Goal: Task Accomplishment & Management: Complete application form

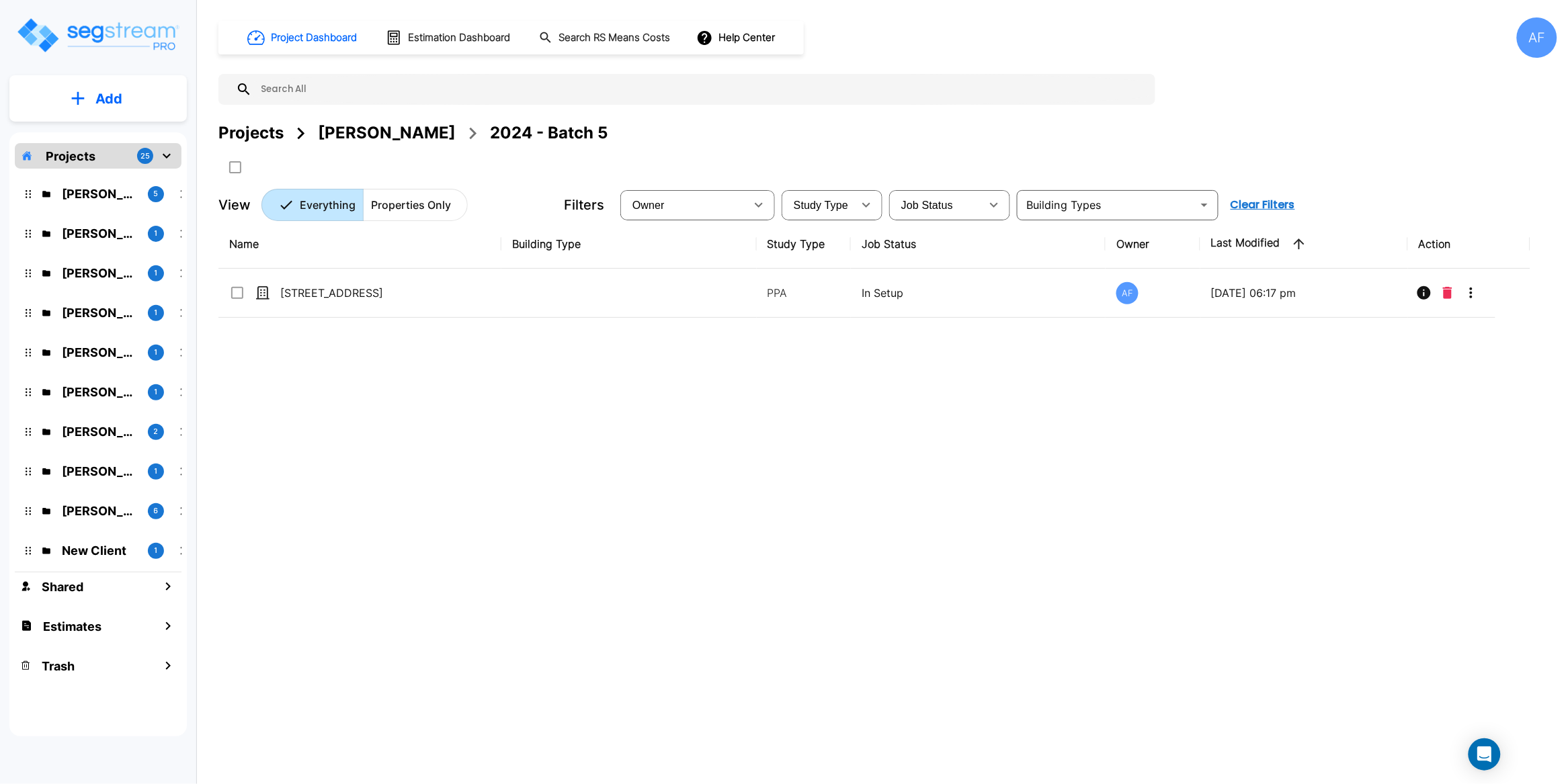
click at [493, 454] on div "Name Building Type Study Type Job Status Owner Last Modified Action 509 W 150th…" at bounding box center [874, 463] width 1312 height 487
click at [131, 96] on button "Add" at bounding box center [98, 99] width 178 height 39
click at [123, 170] on p "Add Property" at bounding box center [106, 174] width 69 height 16
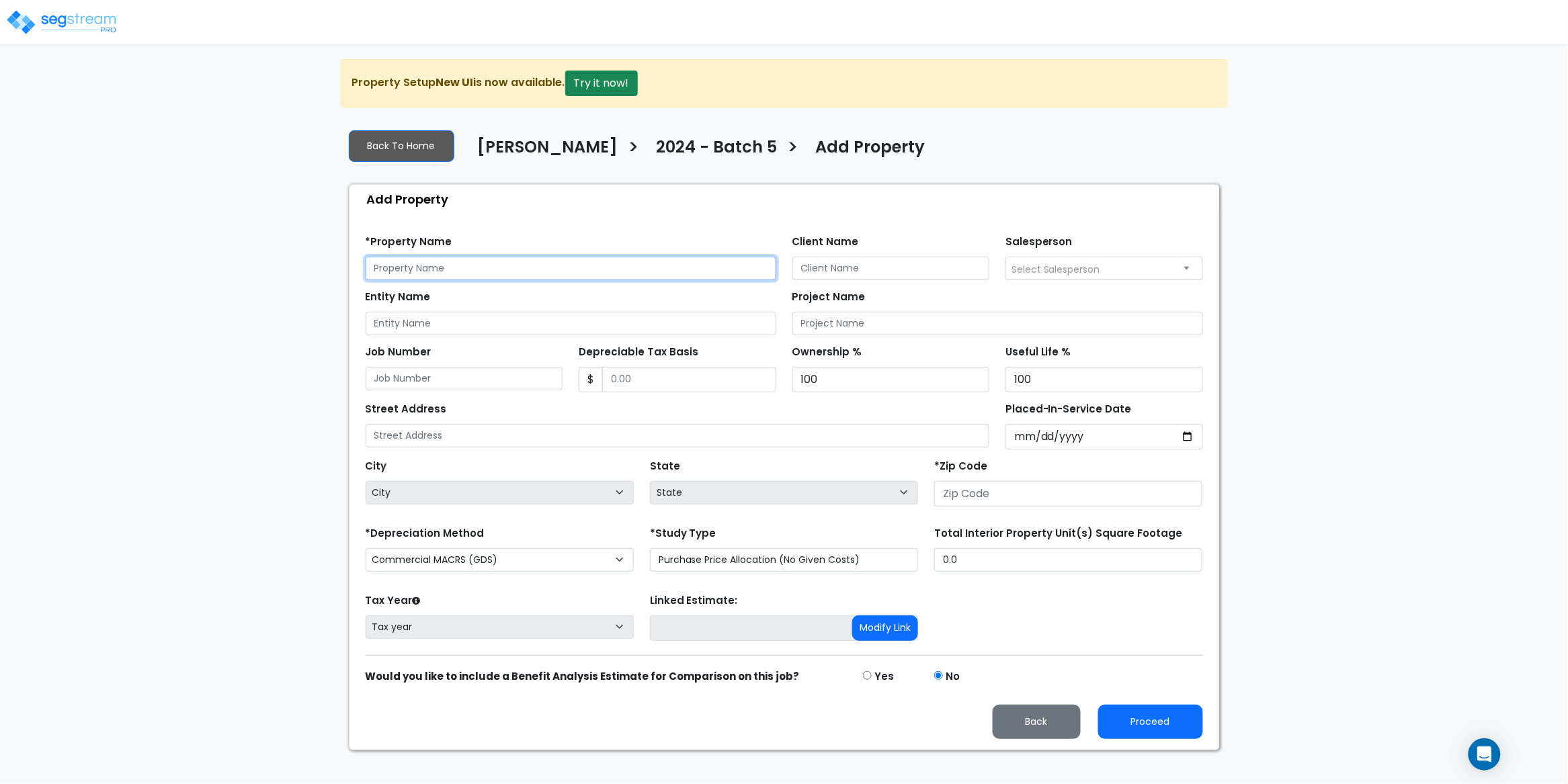
click at [437, 267] on input "text" at bounding box center [571, 268] width 411 height 24
paste input "154 Bristol St, Brooklyn, NY 11212"
click at [503, 273] on input "154 Bristol St, Brooklyn, NY 11212" at bounding box center [571, 268] width 411 height 24
type input "154 Bristol St, Brooklyn, NY 11212"
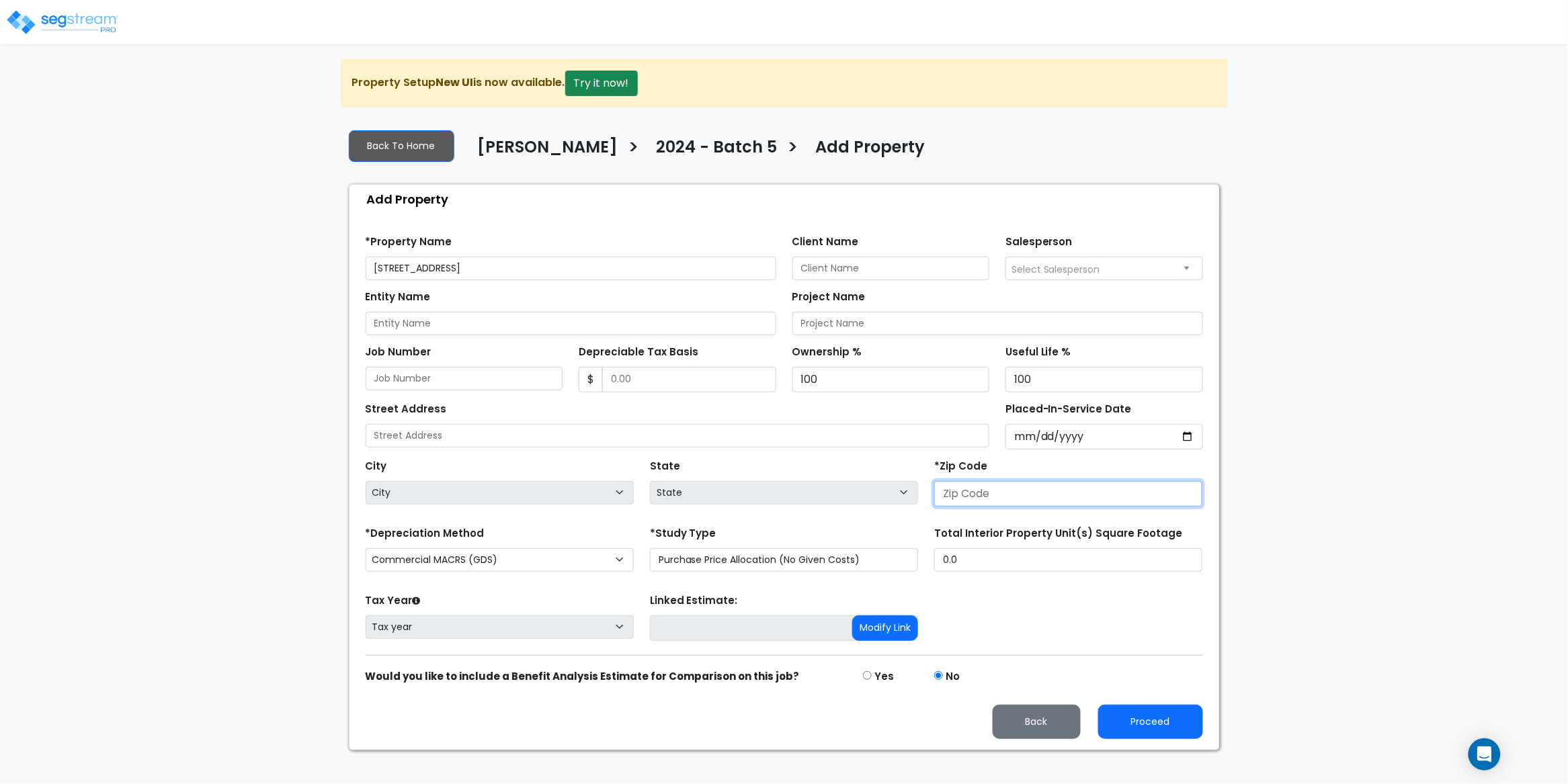
click at [1003, 496] on input "number" at bounding box center [1068, 494] width 268 height 26
paste input "11212"
type input "11212"
select select "NY"
type input "11212"
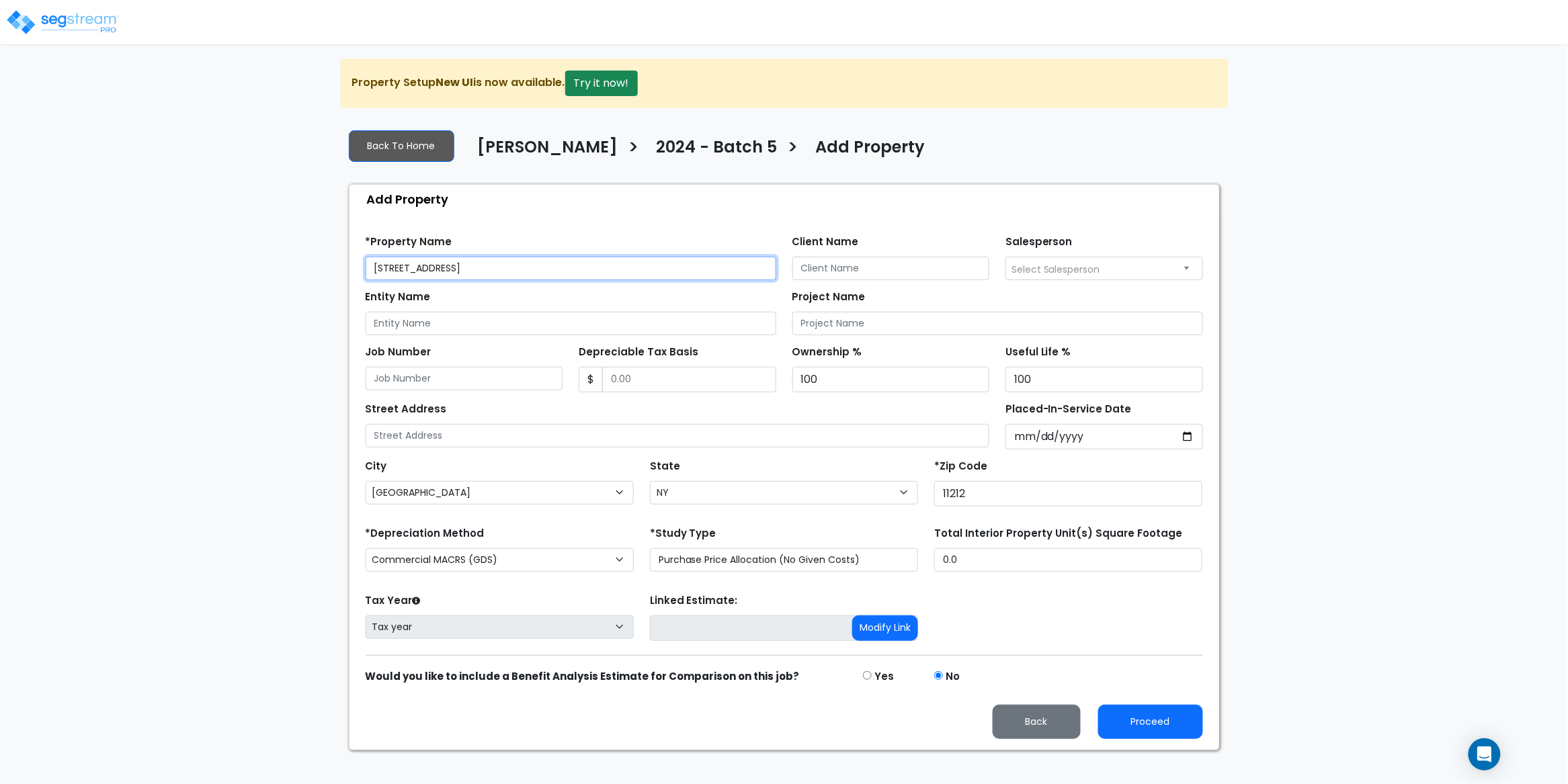
drag, startPoint x: 529, startPoint y: 267, endPoint x: 434, endPoint y: 267, distance: 95.0
click at [434, 267] on input "154 Bristol St, Brooklyn, NY 11212" at bounding box center [571, 268] width 411 height 24
drag, startPoint x: 449, startPoint y: 271, endPoint x: 336, endPoint y: 266, distance: 113.1
click at [336, 266] on div "We are Building your Property. So please grab a coffee and let us do the heavy …" at bounding box center [784, 405] width 1568 height 691
type input "154 Bristol St"
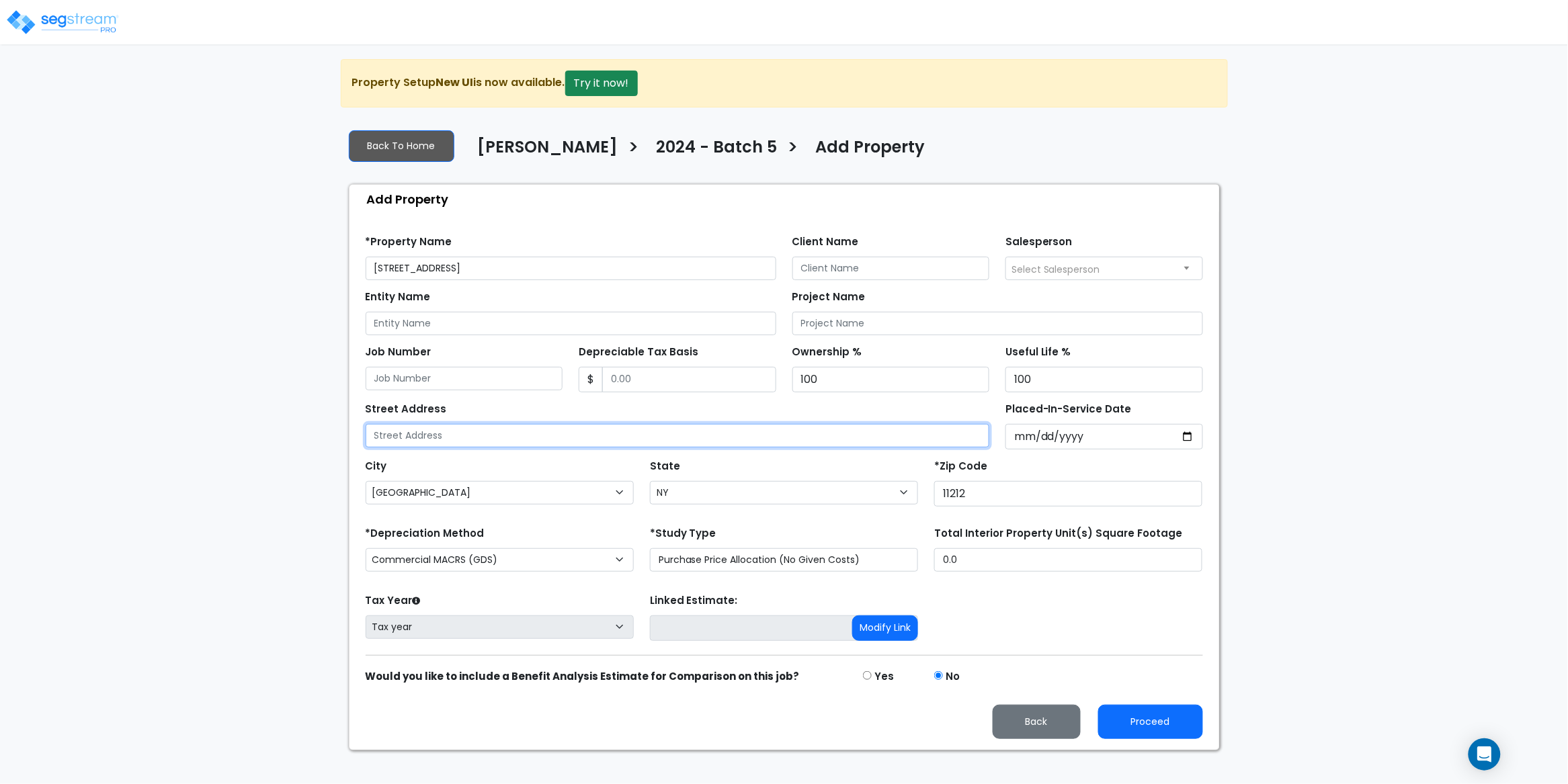
click at [460, 438] on input "text" at bounding box center [677, 436] width 625 height 24
paste input "154 Bristol St"
type input "154 Bristol St"
click at [513, 217] on div "Find these errors below in the Property Setup: *Property Name 154 Bristol St Cl…" at bounding box center [785, 481] width 870 height 536
click at [844, 271] on input "Client Name" at bounding box center [891, 268] width 198 height 24
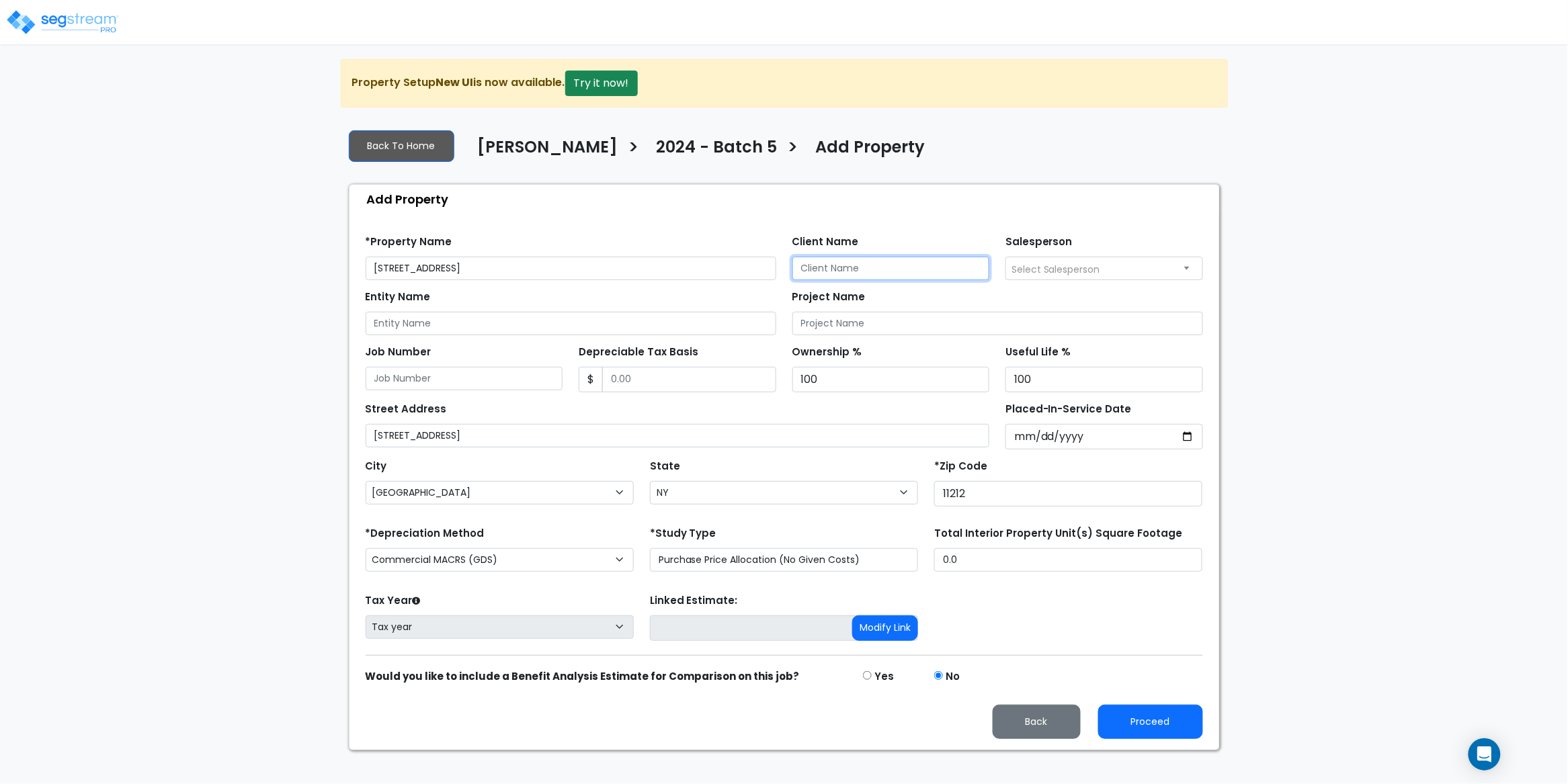
click at [820, 263] on input "Client Name" at bounding box center [891, 268] width 198 height 24
paste input "[PERSON_NAME]"
type input "[PERSON_NAME]"
click at [1077, 266] on span "Select Salesperson" at bounding box center [1055, 269] width 88 height 14
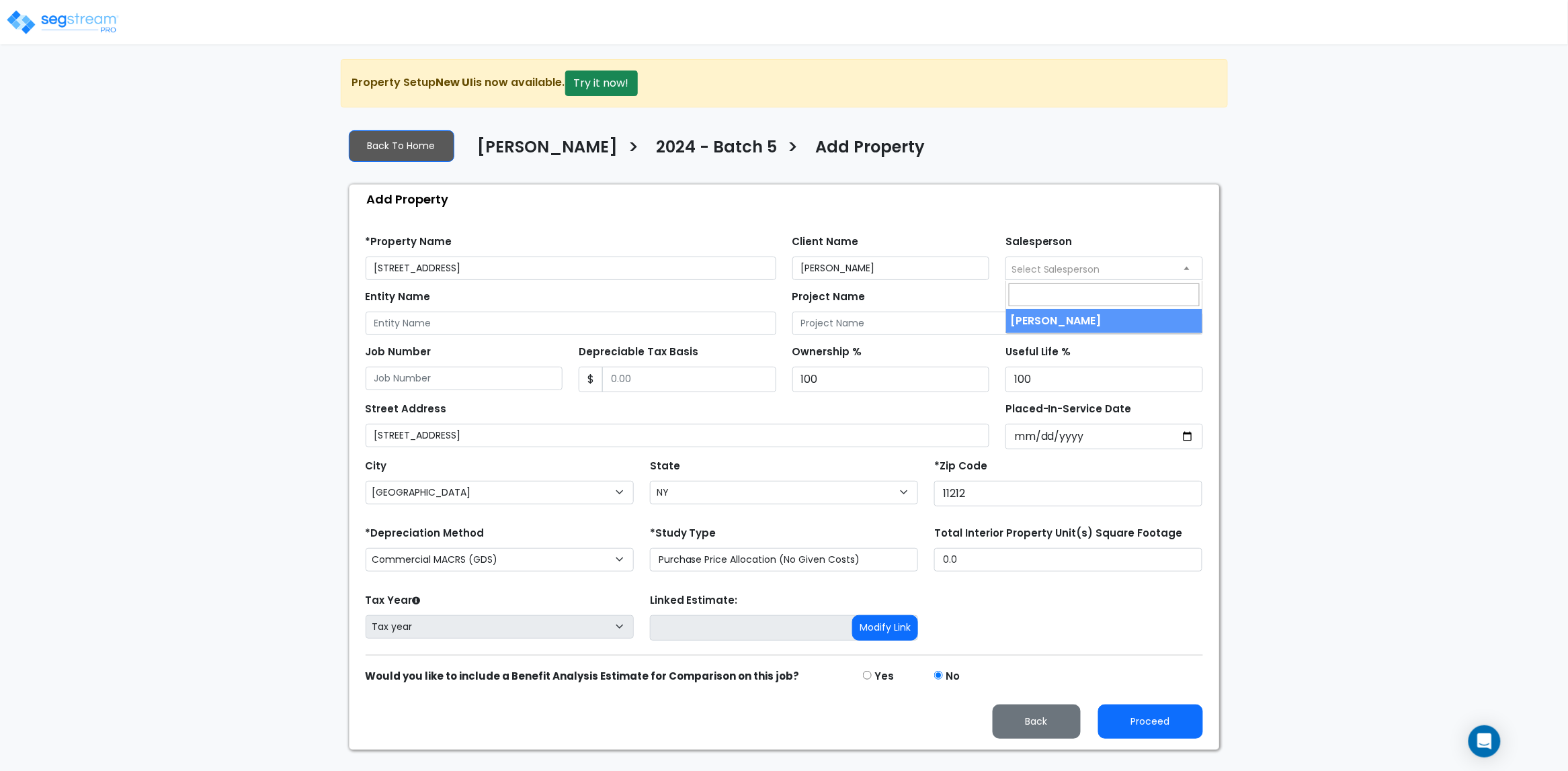
select select "157"
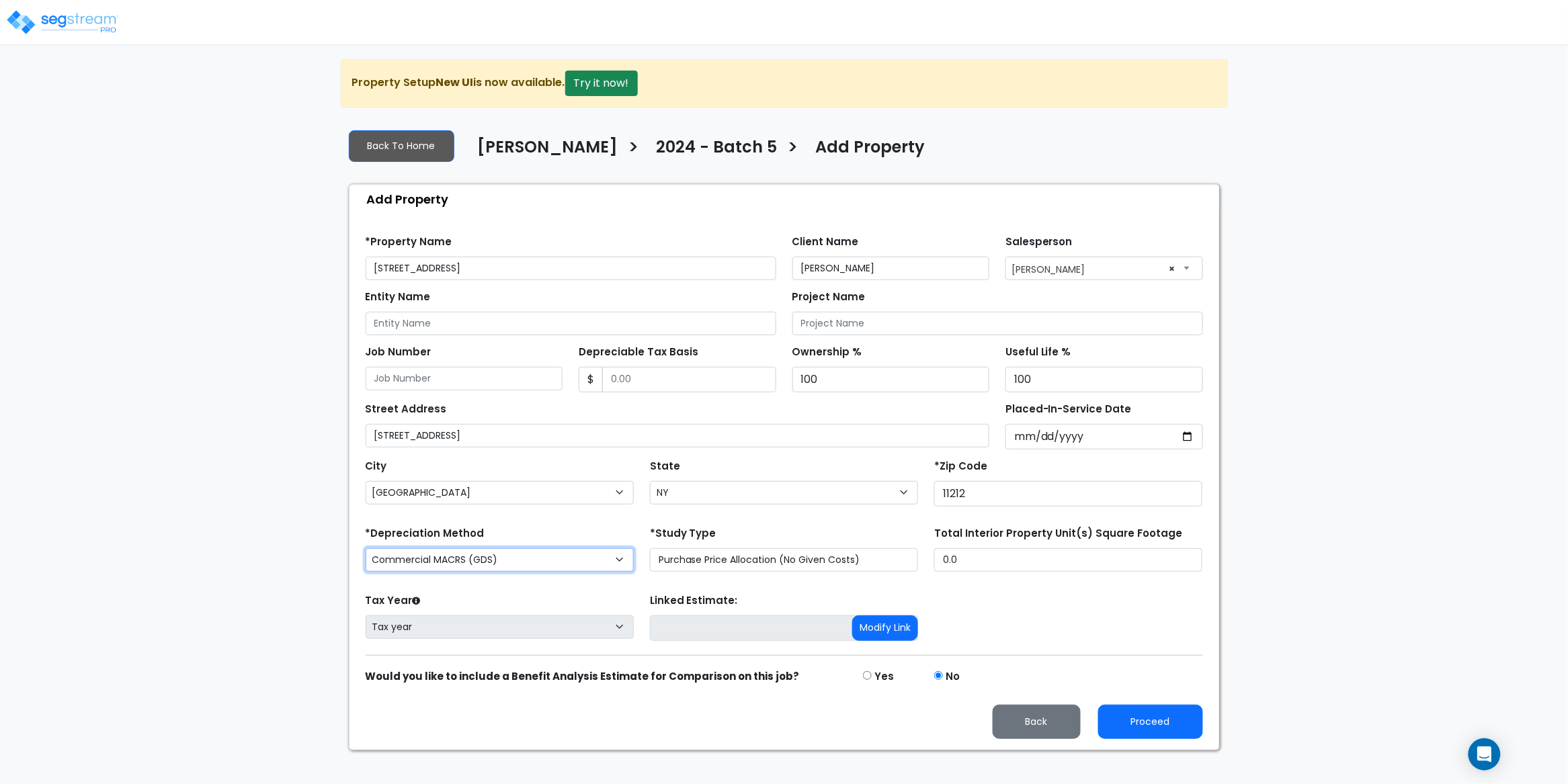
click at [479, 556] on select "Commercial MACRS (GDS) Residential Rental MACRS (GDS) Commercial MACRS (GDS) QIP" at bounding box center [499, 560] width 268 height 24
select select "RRM(_29"
click at [1079, 615] on div "Tax Year Please Enter The Placed In Service Date First. Tax year Prior Years De…" at bounding box center [784, 618] width 854 height 54
click at [1156, 721] on button "Proceed" at bounding box center [1150, 722] width 105 height 34
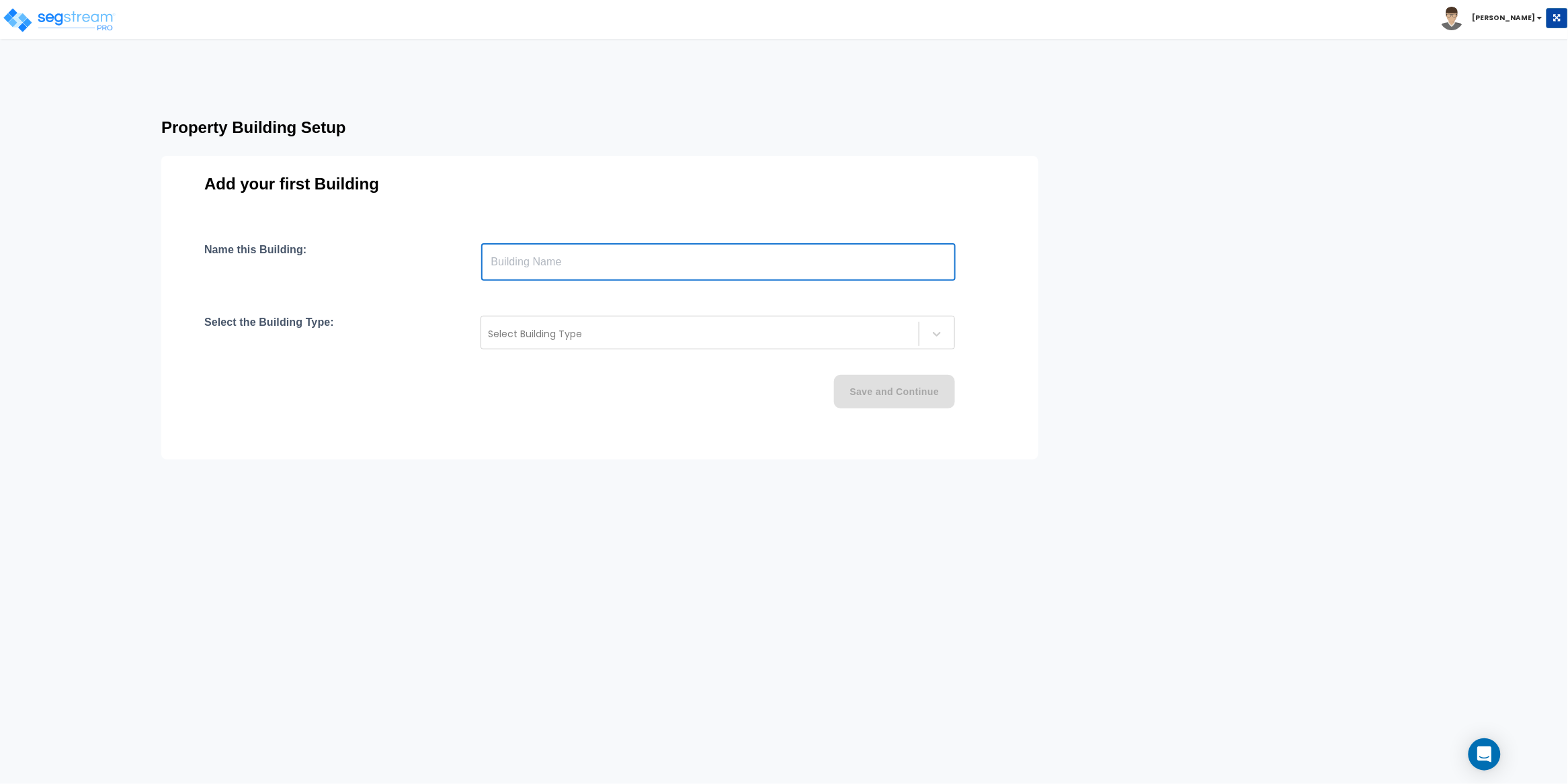
click at [525, 262] on input "text" at bounding box center [718, 262] width 475 height 38
paste input "text"
type input "154 Bristol Street"
click at [554, 343] on div "Select Building Type" at bounding box center [700, 334] width 438 height 22
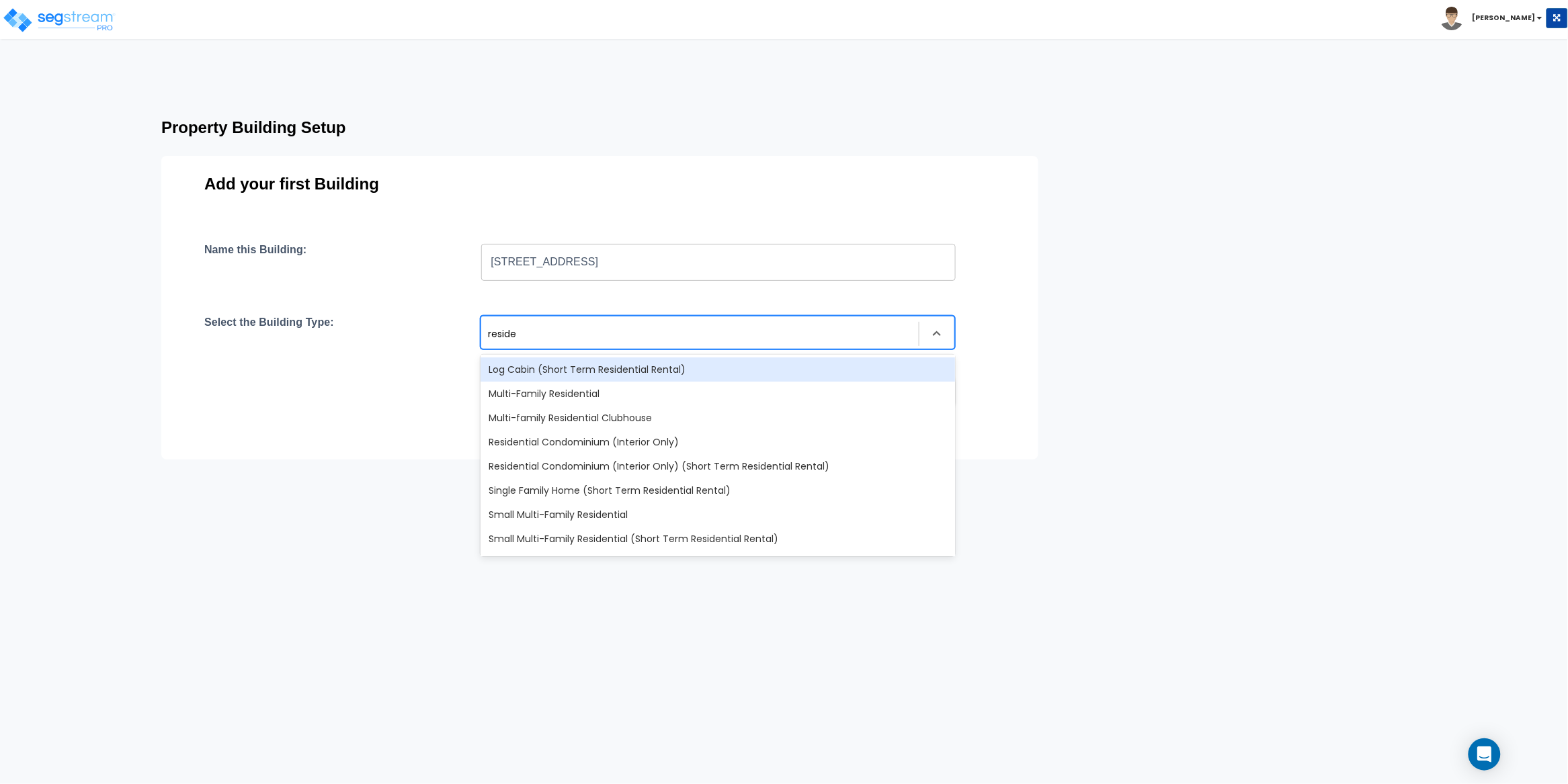
type input "residen"
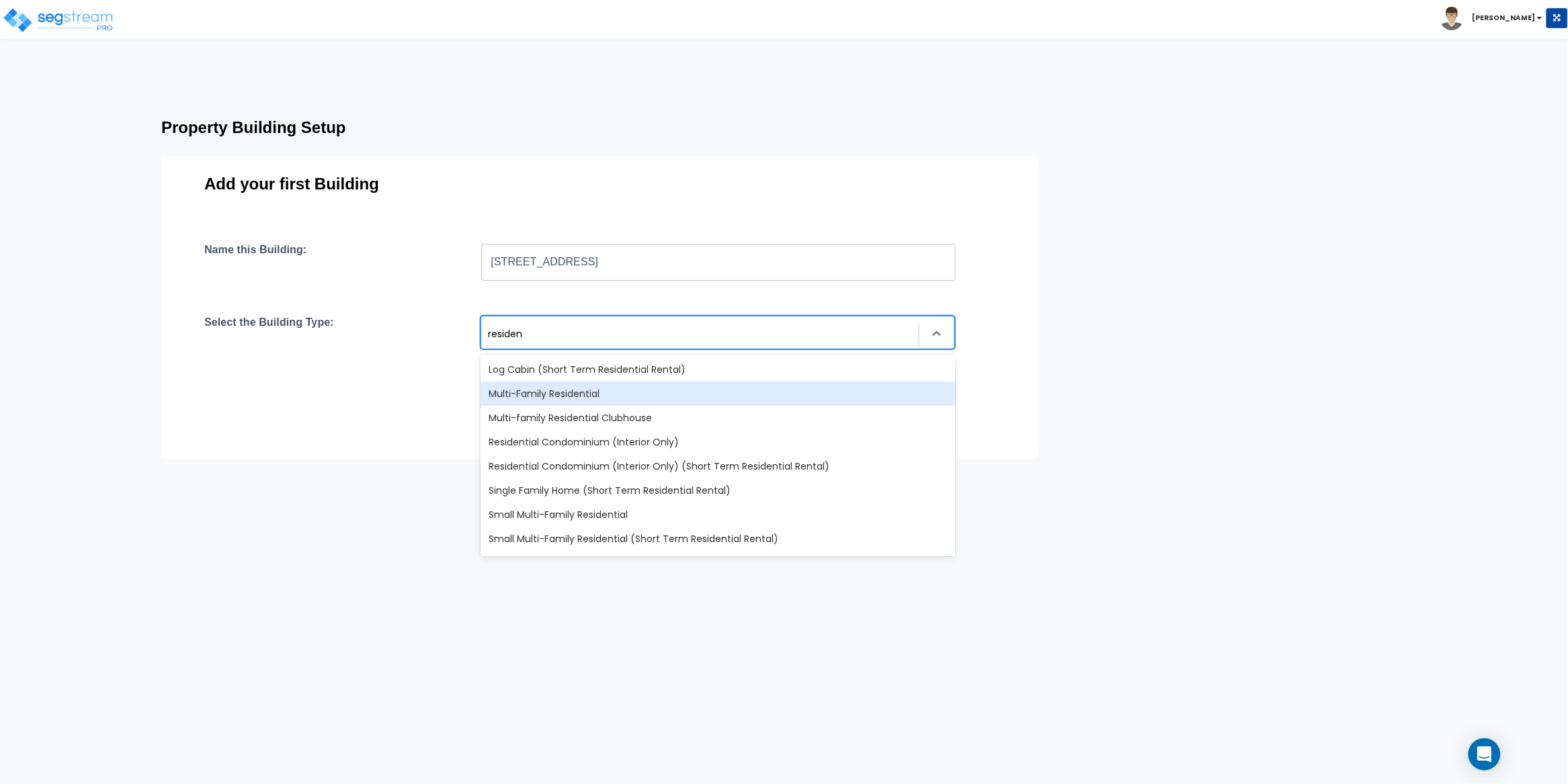
click at [572, 399] on div "Multi-Family Residential" at bounding box center [718, 394] width 475 height 24
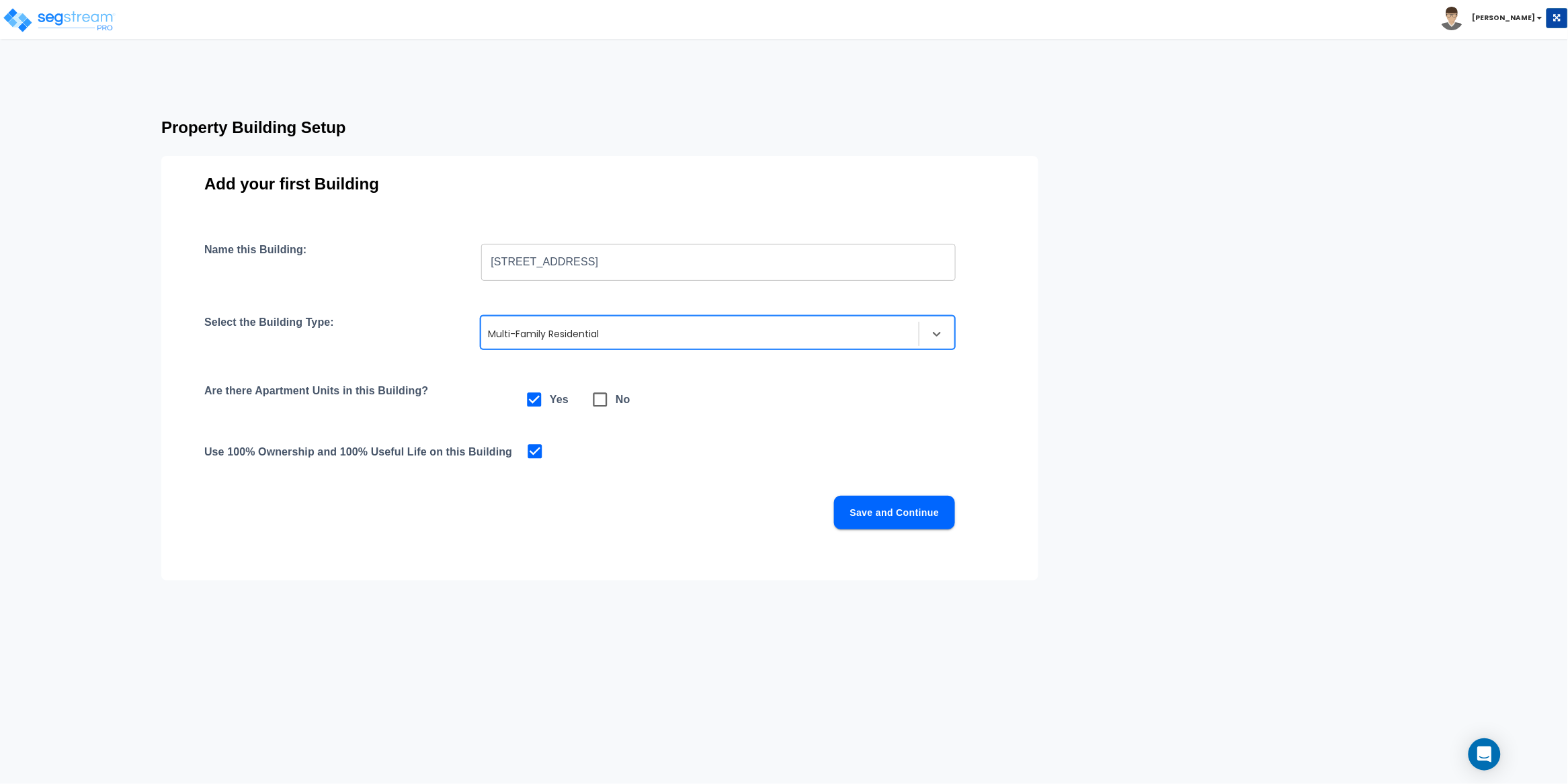
click at [884, 504] on button "Save and Continue" at bounding box center [894, 513] width 121 height 34
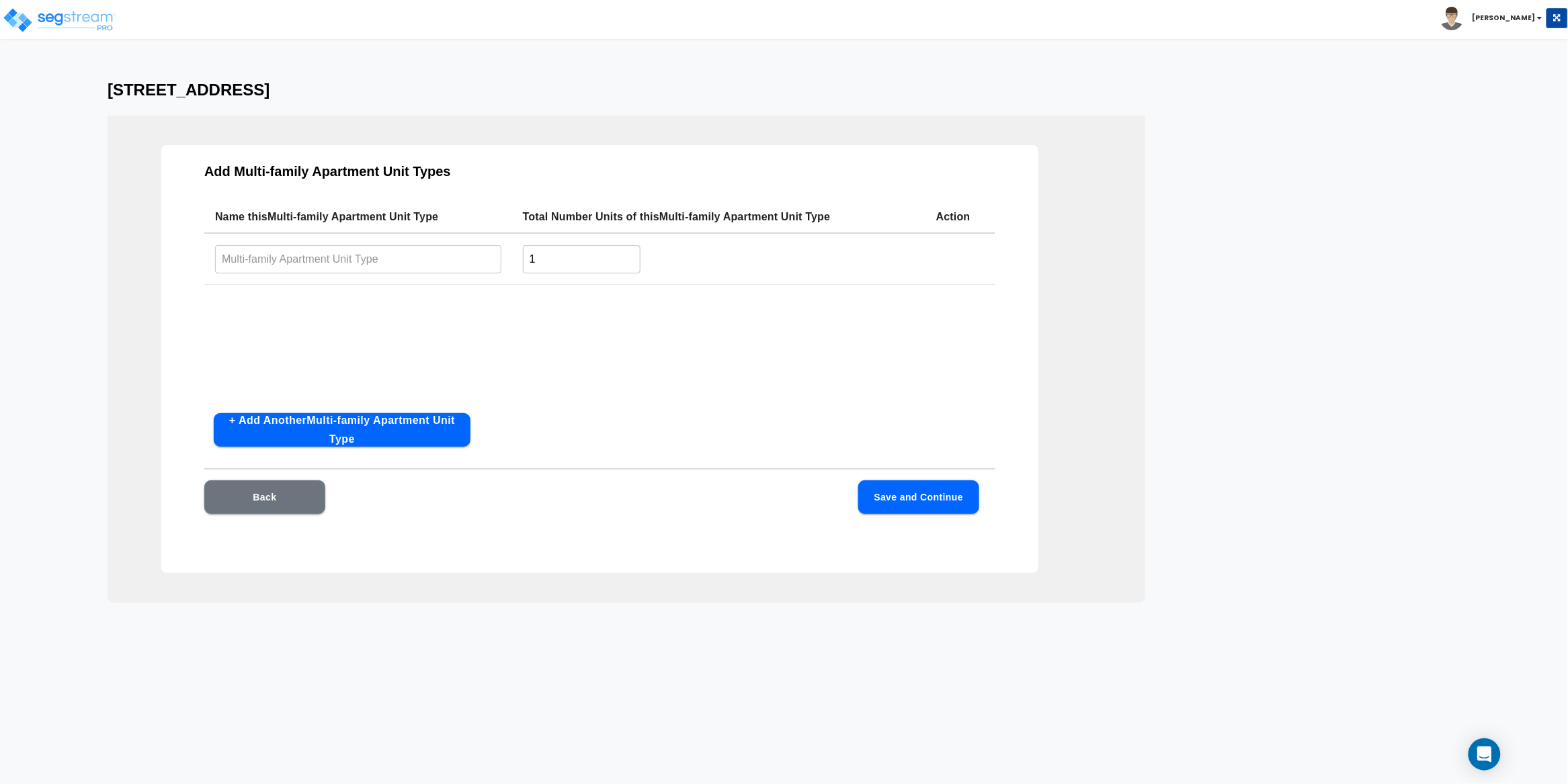
click at [305, 257] on input "text" at bounding box center [358, 259] width 286 height 29
paste input "154 Bristol Street"
type input "154 Bristol Street"
drag, startPoint x: 535, startPoint y: 262, endPoint x: 494, endPoint y: 265, distance: 41.1
click at [494, 265] on tr "154 Bristol Street ​ 1 ​" at bounding box center [600, 259] width 791 height 52
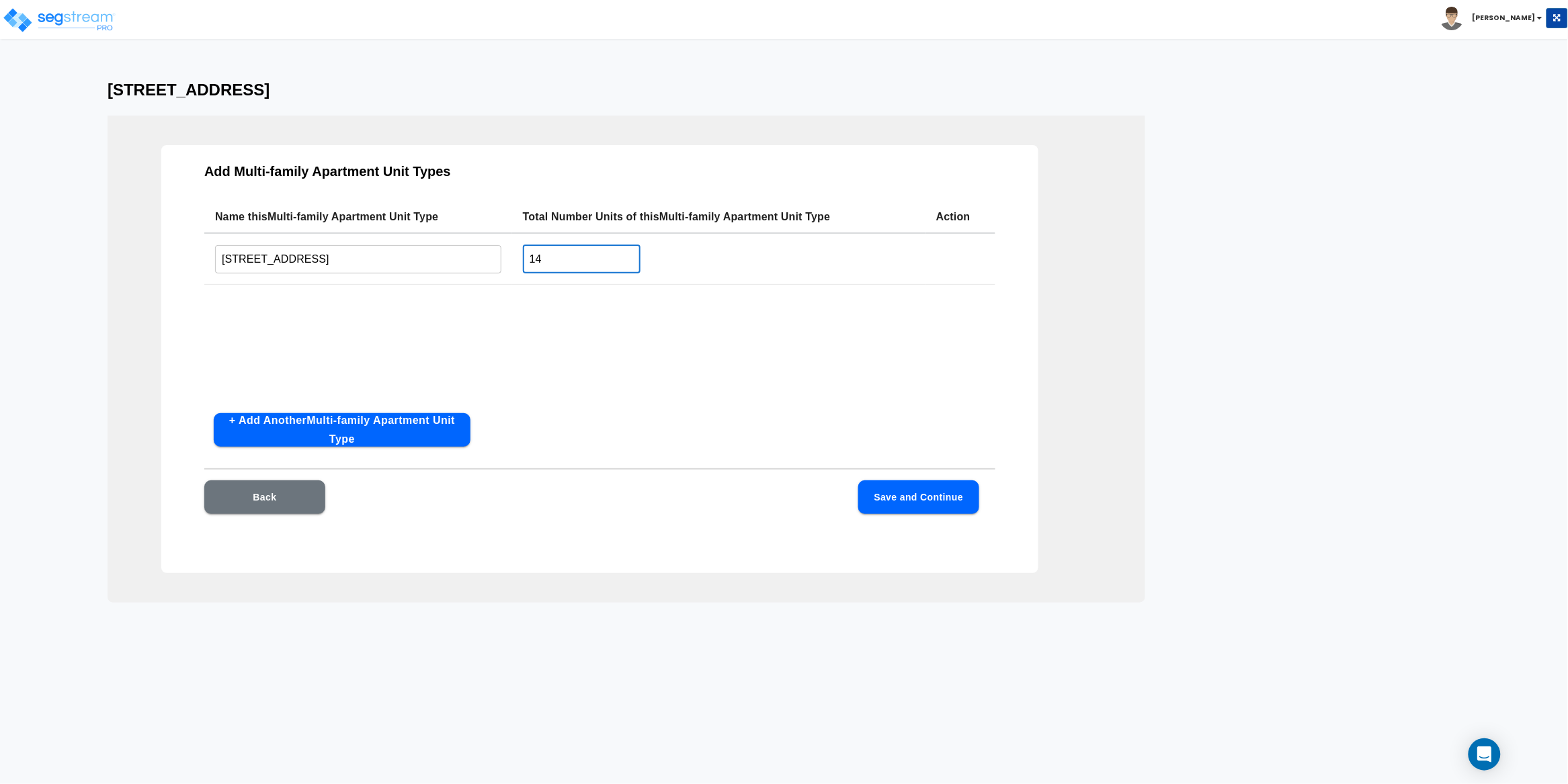
click at [370, 309] on div "Name this Multi-family Apartment Unit Type Total Number Units of this Multi-fam…" at bounding box center [600, 302] width 791 height 202
drag, startPoint x: 479, startPoint y: 253, endPoint x: 444, endPoint y: 253, distance: 35.0
click at [446, 253] on tr "154 Bristol Street ​ 14 ​" at bounding box center [600, 259] width 791 height 52
type input "4"
click at [502, 340] on div "Name this Multi-family Apartment Unit Type Total Number Units of this Multi-fam…" at bounding box center [600, 302] width 791 height 202
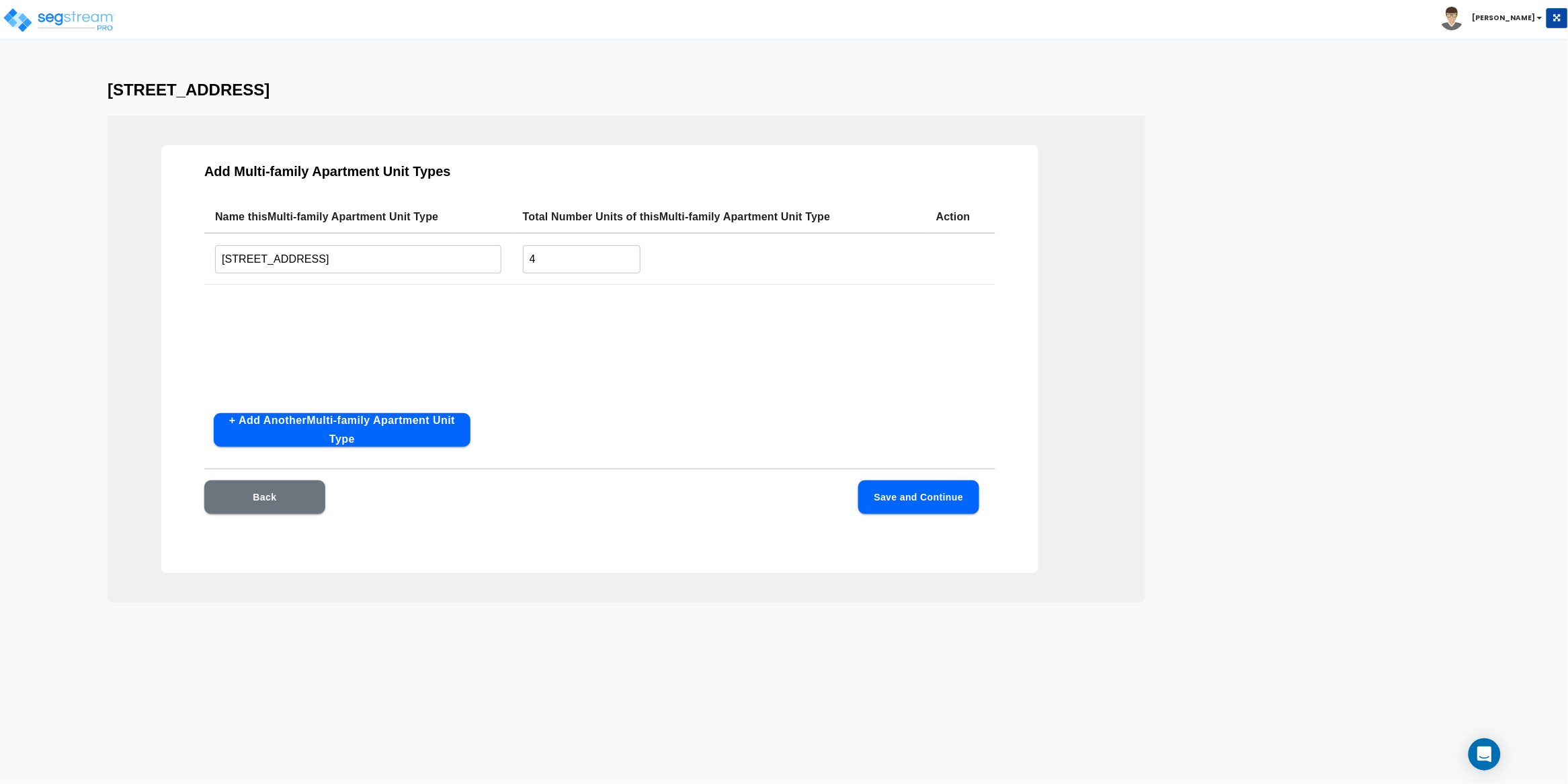
click at [652, 370] on div "Name this Multi-family Apartment Unit Type Total Number Units of this Multi-fam…" at bounding box center [600, 302] width 791 height 202
click at [912, 490] on button "Save and Continue" at bounding box center [918, 498] width 121 height 34
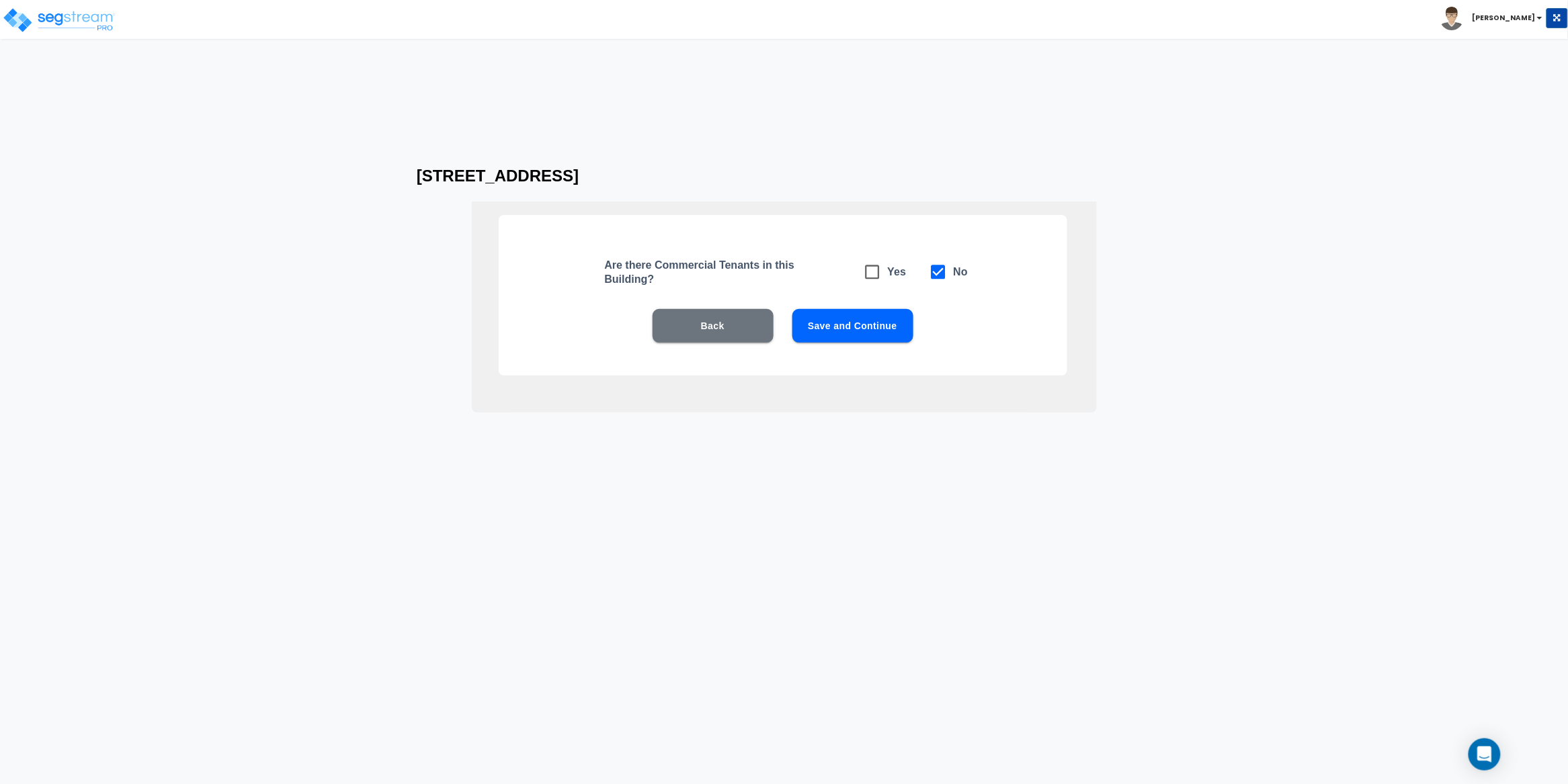
click at [858, 325] on button "Save and Continue" at bounding box center [852, 326] width 121 height 34
click at [864, 330] on button "Save and Continue" at bounding box center [852, 326] width 121 height 34
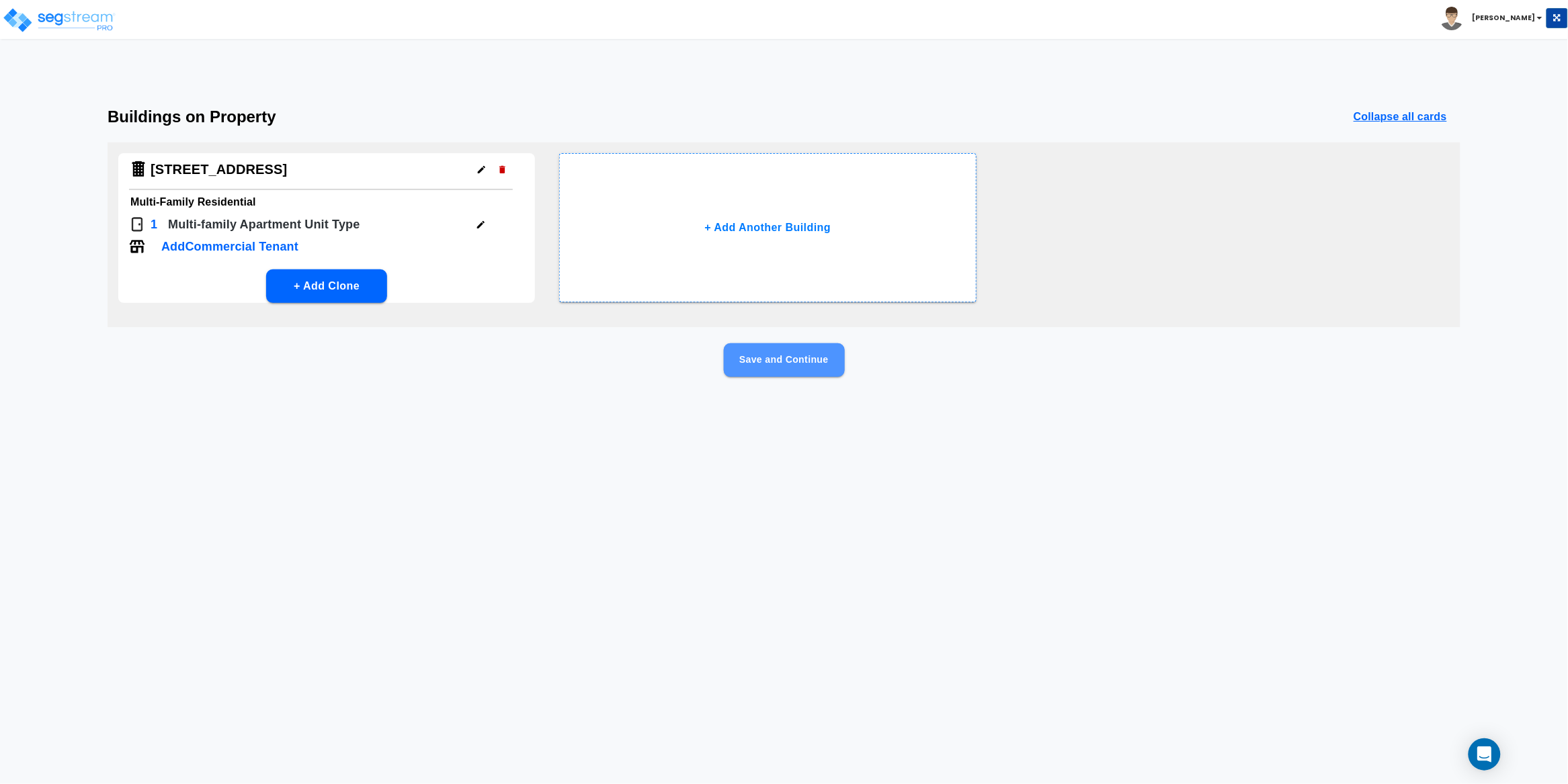
click at [808, 360] on button "Save and Continue" at bounding box center [784, 361] width 121 height 34
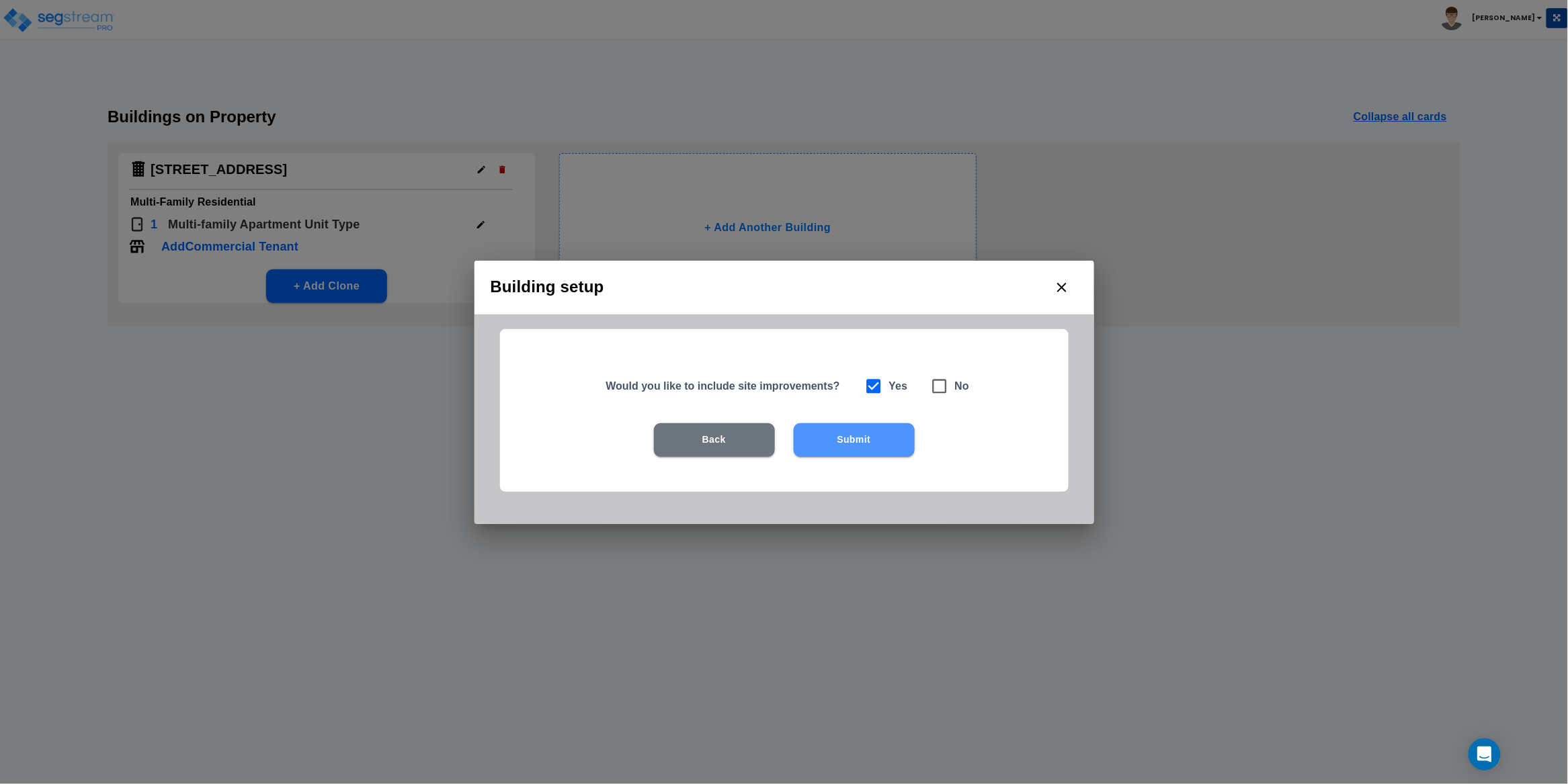
click at [868, 446] on button "Submit" at bounding box center [854, 440] width 121 height 34
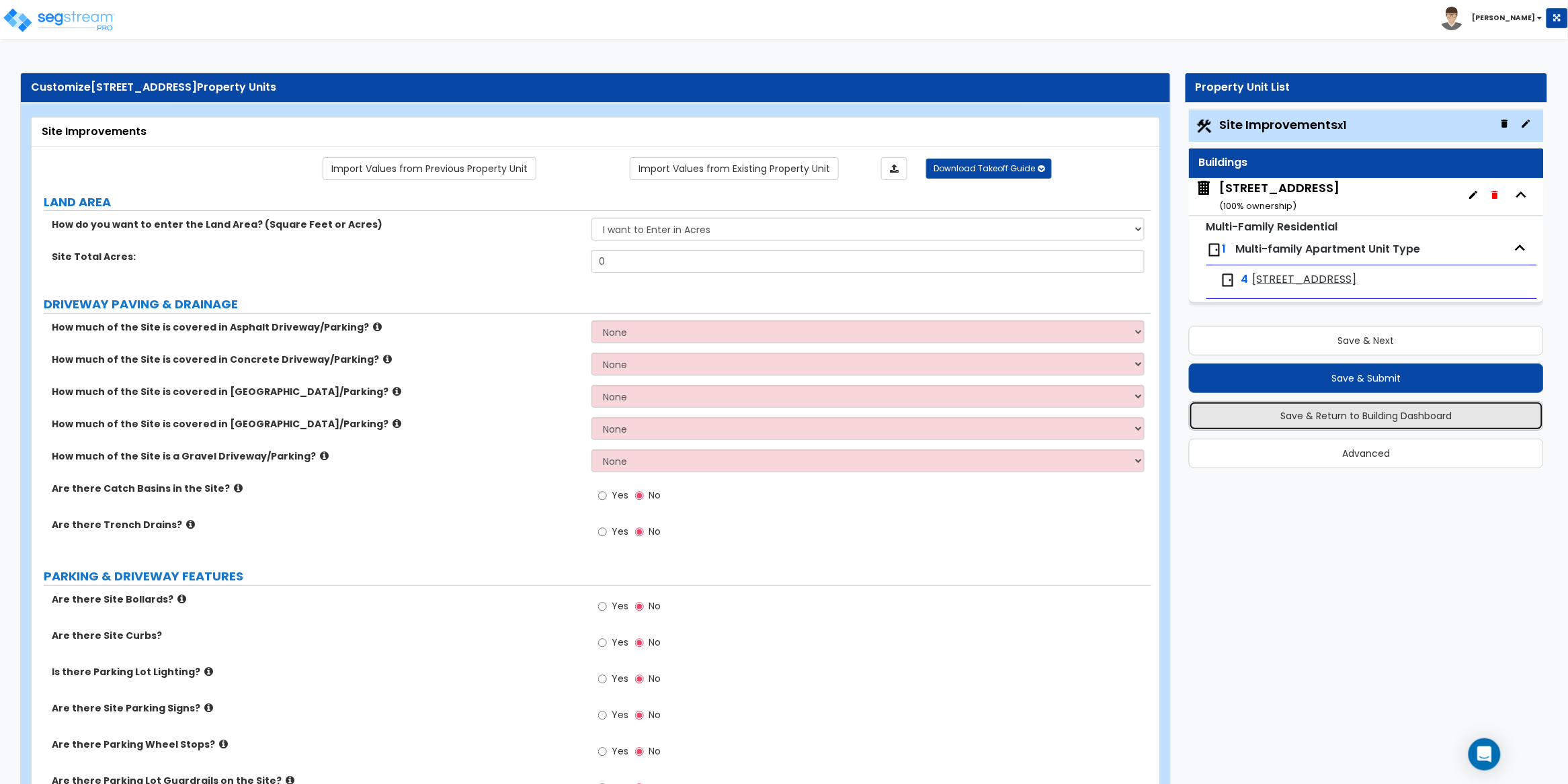
click at [1365, 423] on button "Save & Return to Building Dashboard" at bounding box center [1366, 416] width 355 height 30
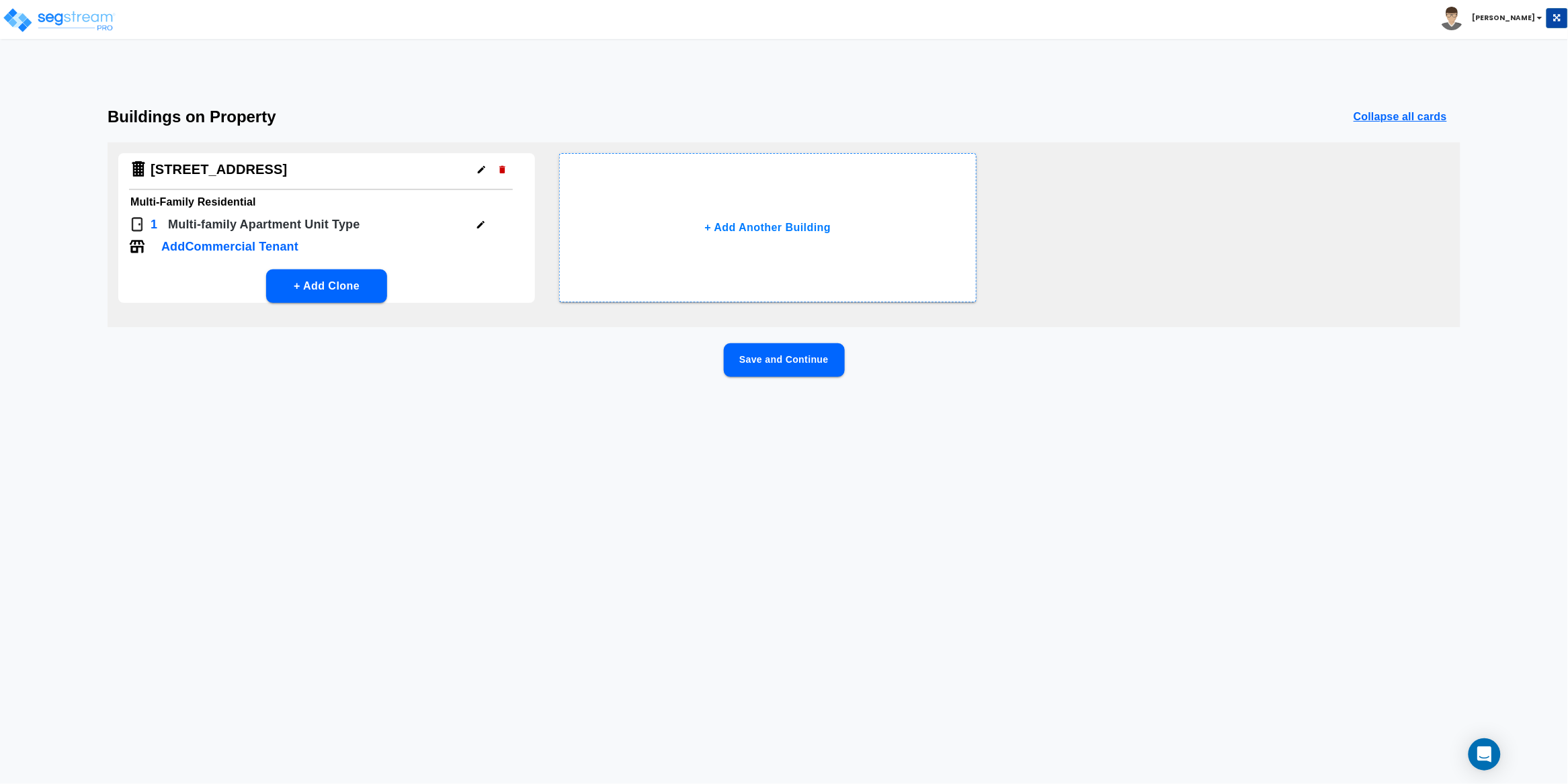
click at [764, 363] on button "Save and Continue" at bounding box center [784, 361] width 121 height 34
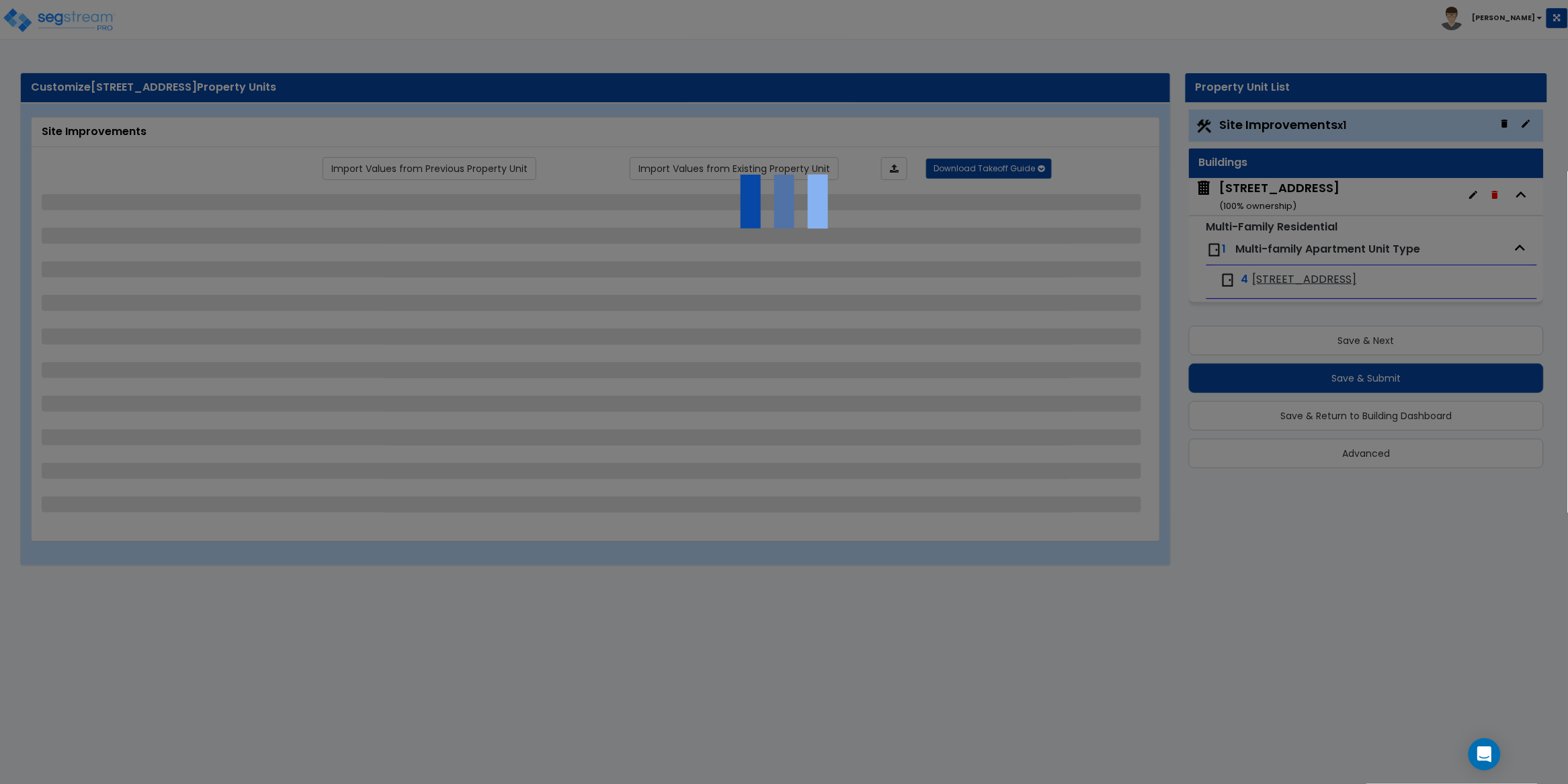
click at [75, 35] on div at bounding box center [784, 392] width 1568 height 784
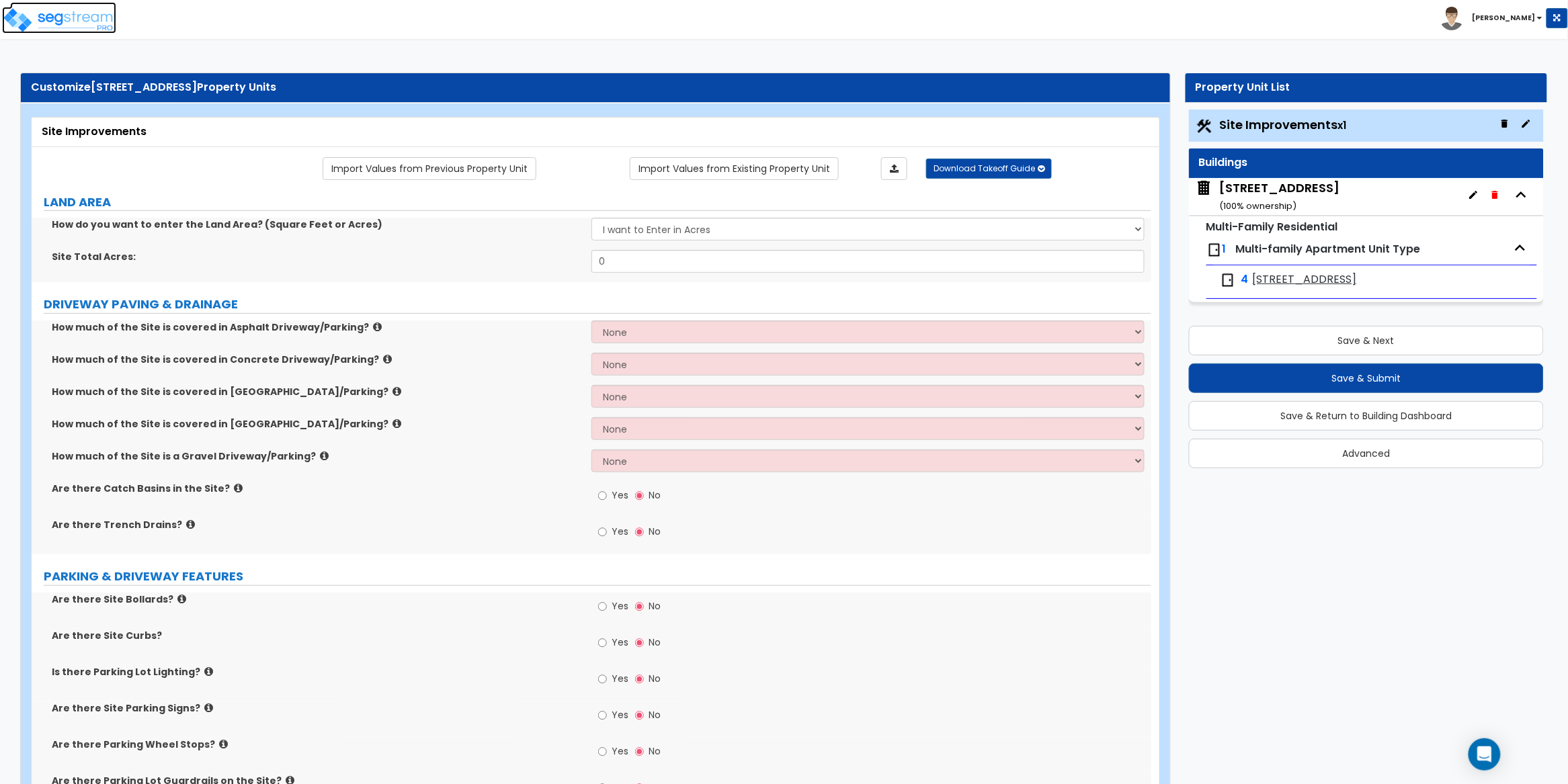
click at [86, 22] on img at bounding box center [59, 20] width 114 height 27
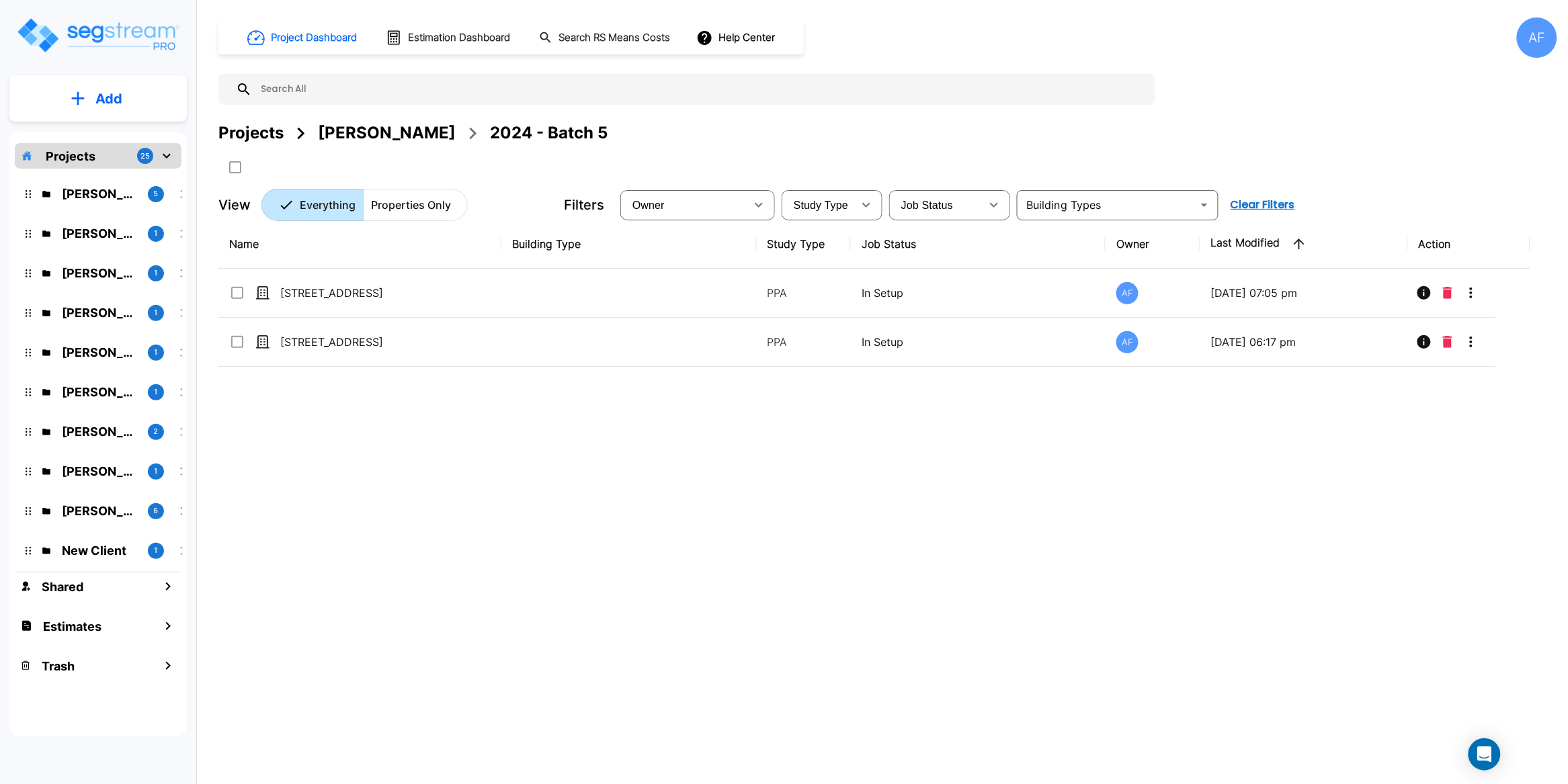
click at [98, 98] on p "Add" at bounding box center [109, 99] width 27 height 20
click at [104, 173] on p "Add Property" at bounding box center [106, 174] width 69 height 16
click at [443, 436] on div "Name Building Type Study Type Job Status Owner Last Modified Action 154 Bristol…" at bounding box center [874, 463] width 1312 height 487
click at [88, 86] on button "Add" at bounding box center [98, 99] width 178 height 39
click at [113, 169] on p "Add Property" at bounding box center [106, 174] width 69 height 16
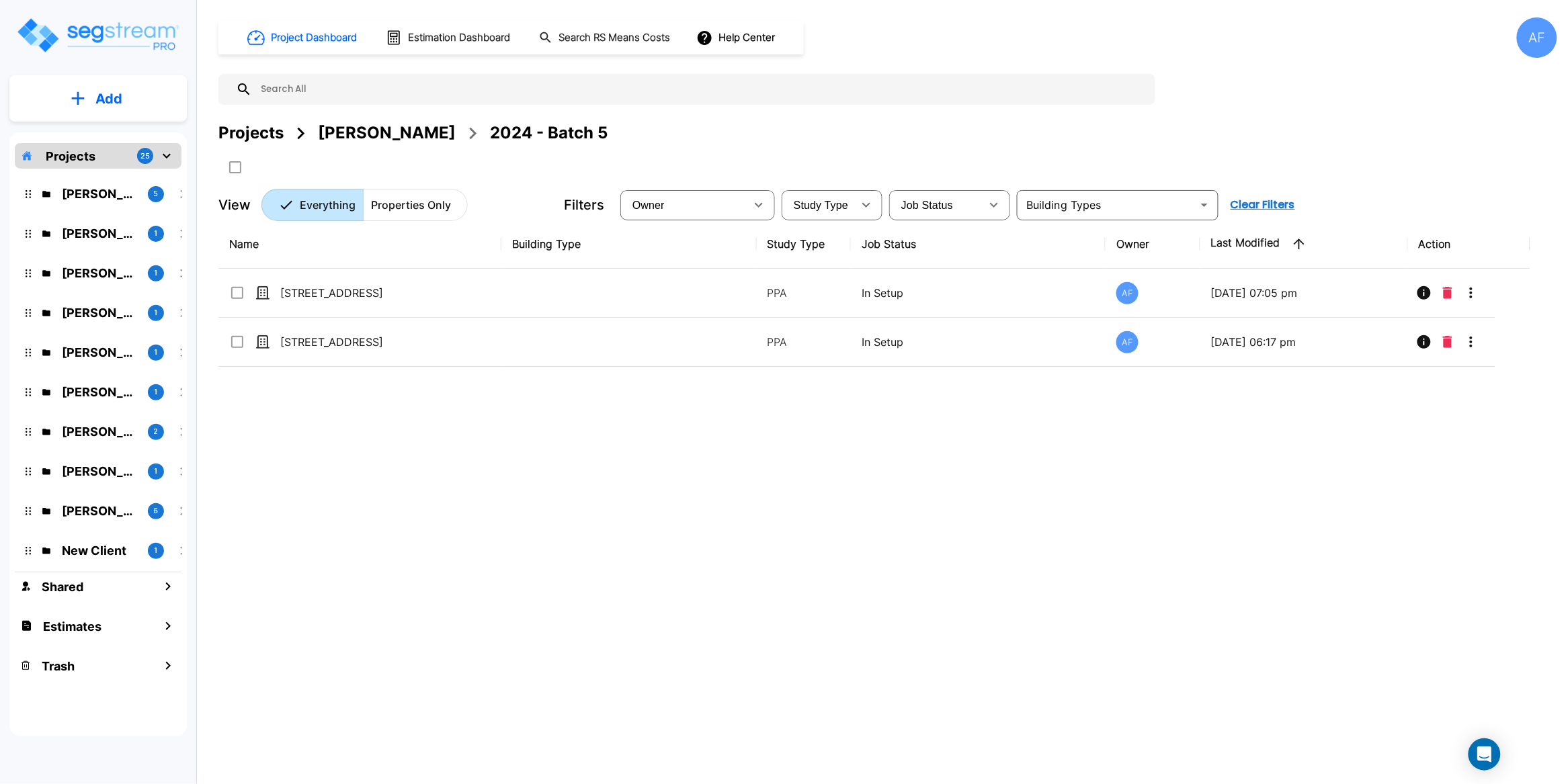
click at [411, 436] on div "Name Building Type Study Type Job Status Owner Last Modified Action [STREET_ADD…" at bounding box center [874, 463] width 1312 height 487
click at [359, 134] on div "[PERSON_NAME]" at bounding box center [387, 133] width 138 height 24
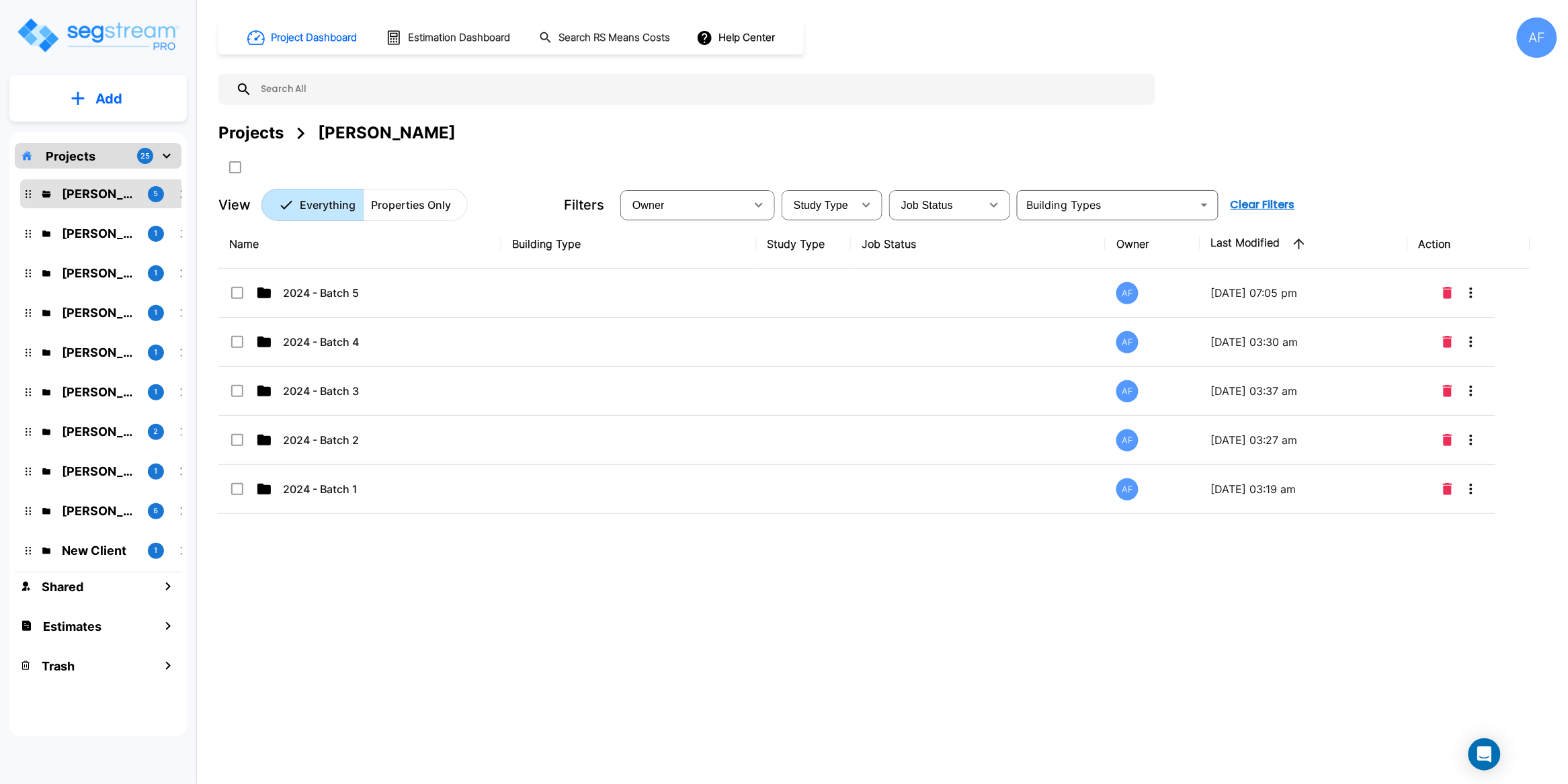
click at [429, 604] on div "Name Building Type Study Type Job Status Owner Last Modified Action 2024 - Batc…" at bounding box center [874, 463] width 1312 height 487
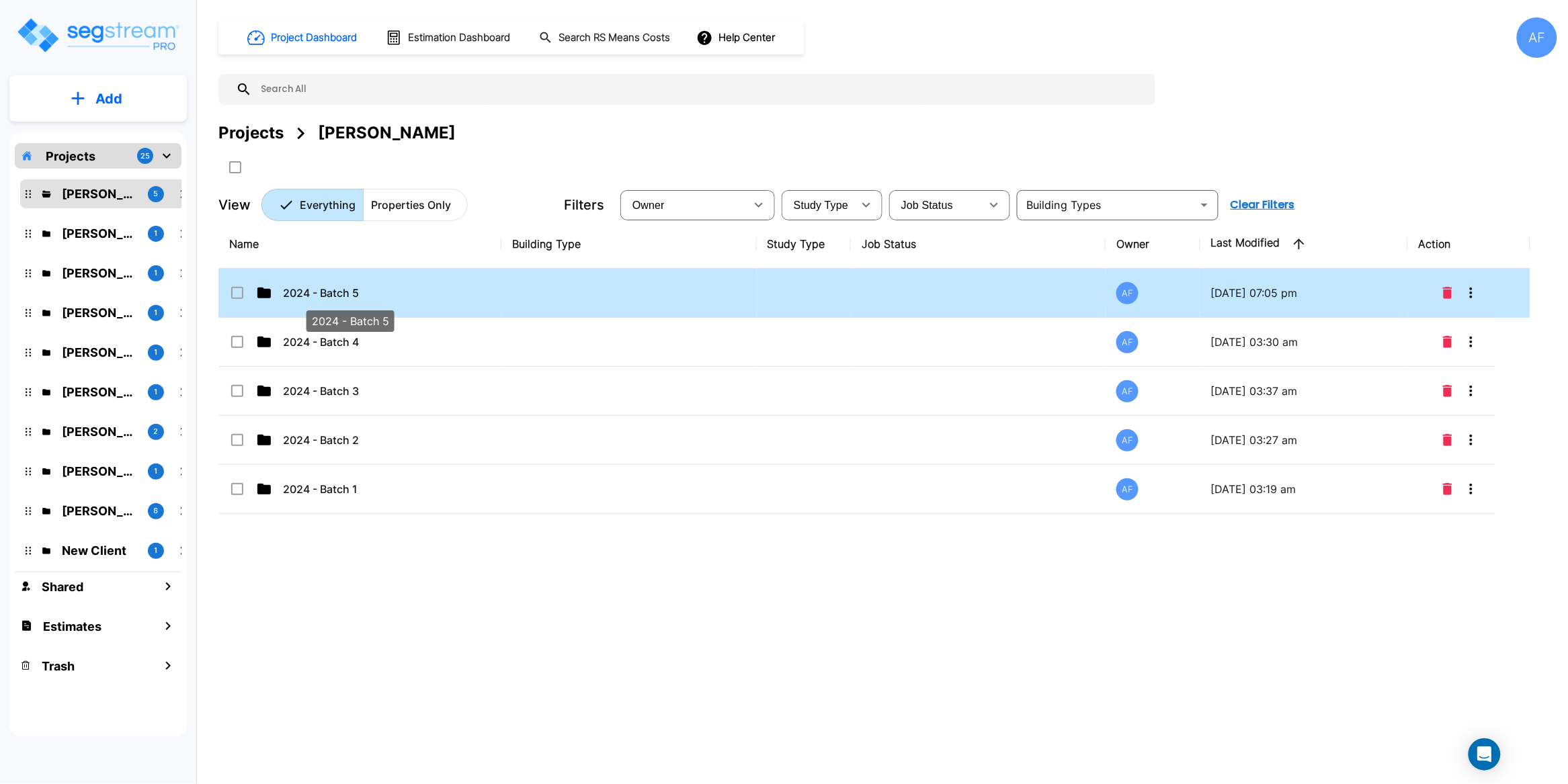
click at [338, 296] on p "2024 - Batch 5" at bounding box center [350, 293] width 134 height 16
checkbox input "true"
click at [338, 296] on p "2024 - Batch 5" at bounding box center [350, 293] width 134 height 16
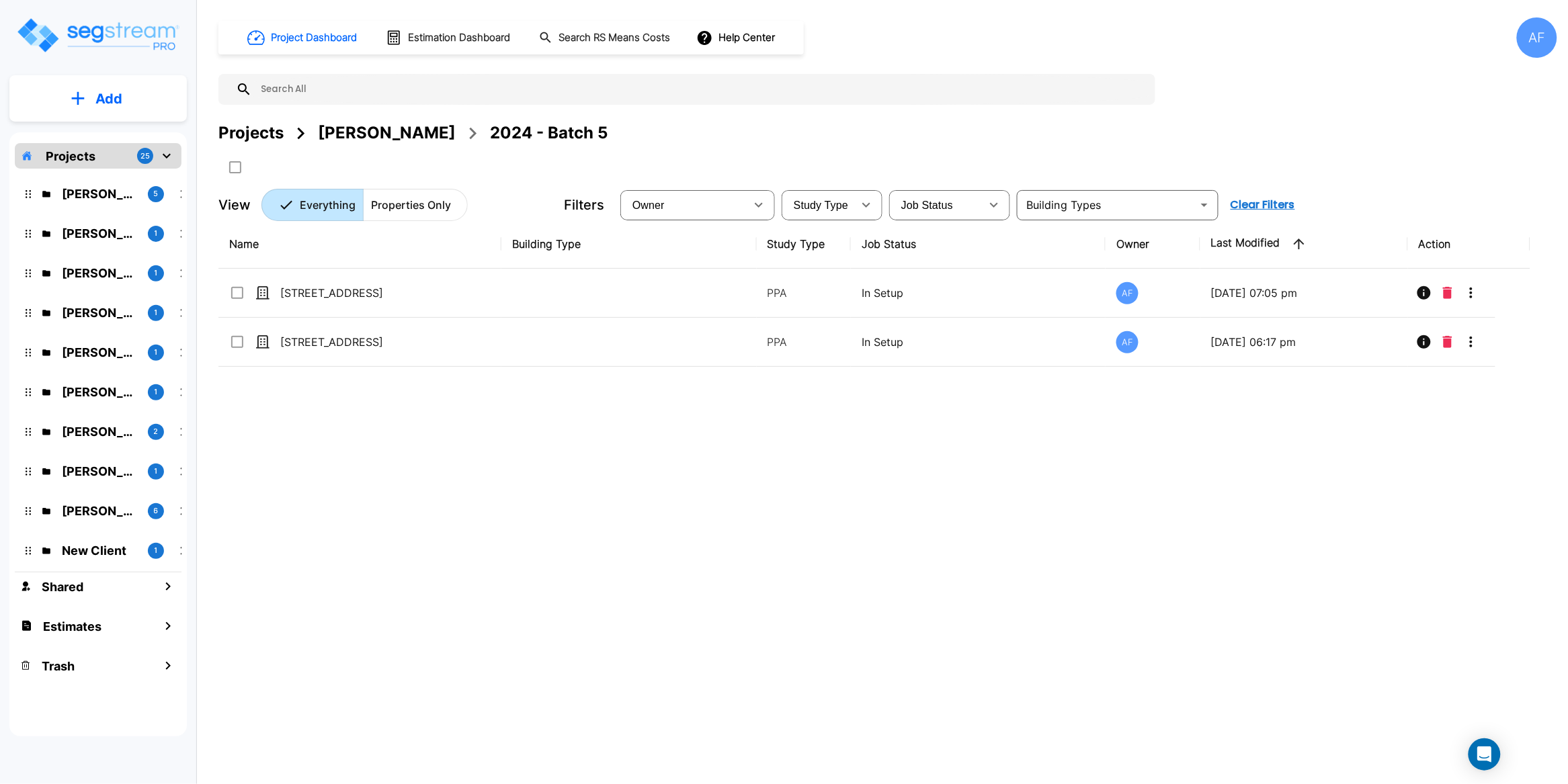
click at [365, 465] on div "Name Building Type Study Type Job Status Owner Last Modified Action 154 Bristol…" at bounding box center [874, 463] width 1312 height 487
click at [104, 103] on p "Add" at bounding box center [109, 99] width 27 height 20
click at [116, 180] on p "Add Property" at bounding box center [106, 174] width 69 height 16
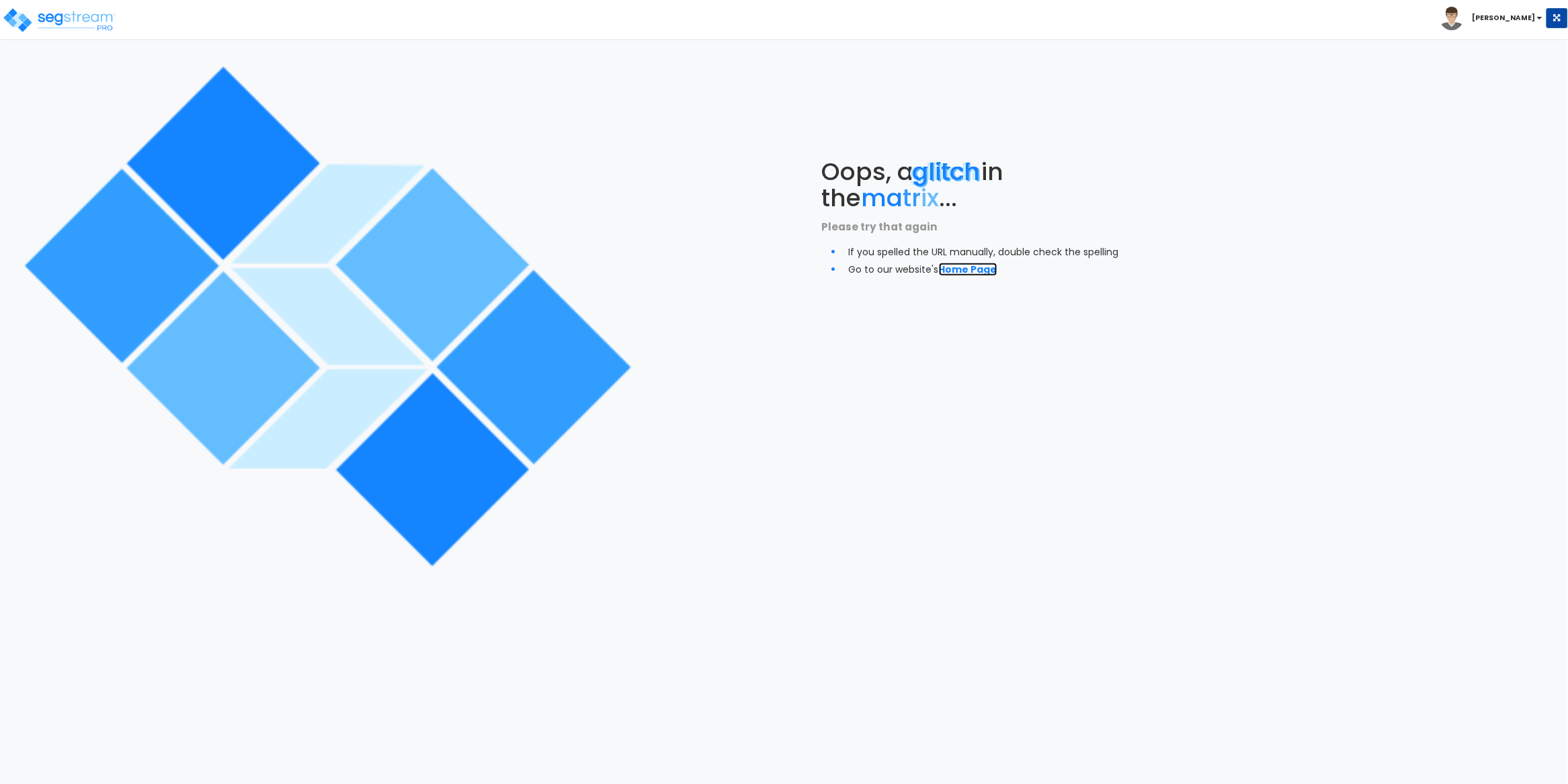
click at [958, 268] on link "Home Page" at bounding box center [968, 269] width 59 height 14
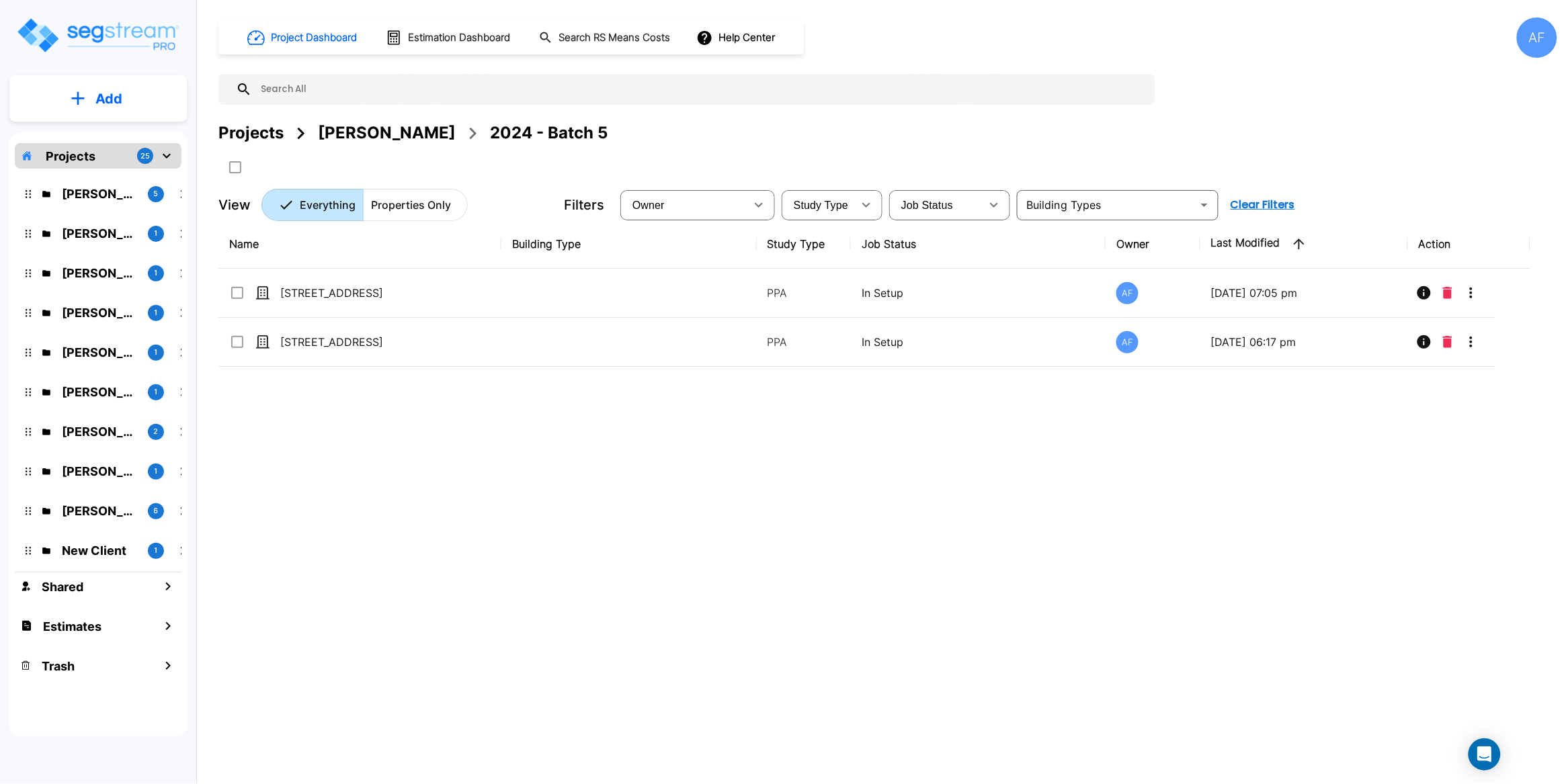
click at [400, 448] on div "Name Building Type Study Type Job Status Owner Last Modified Action [STREET_ADD…" at bounding box center [874, 463] width 1312 height 487
click at [95, 95] on p "Add" at bounding box center [109, 99] width 27 height 20
click at [117, 172] on p "Add Property" at bounding box center [106, 174] width 69 height 16
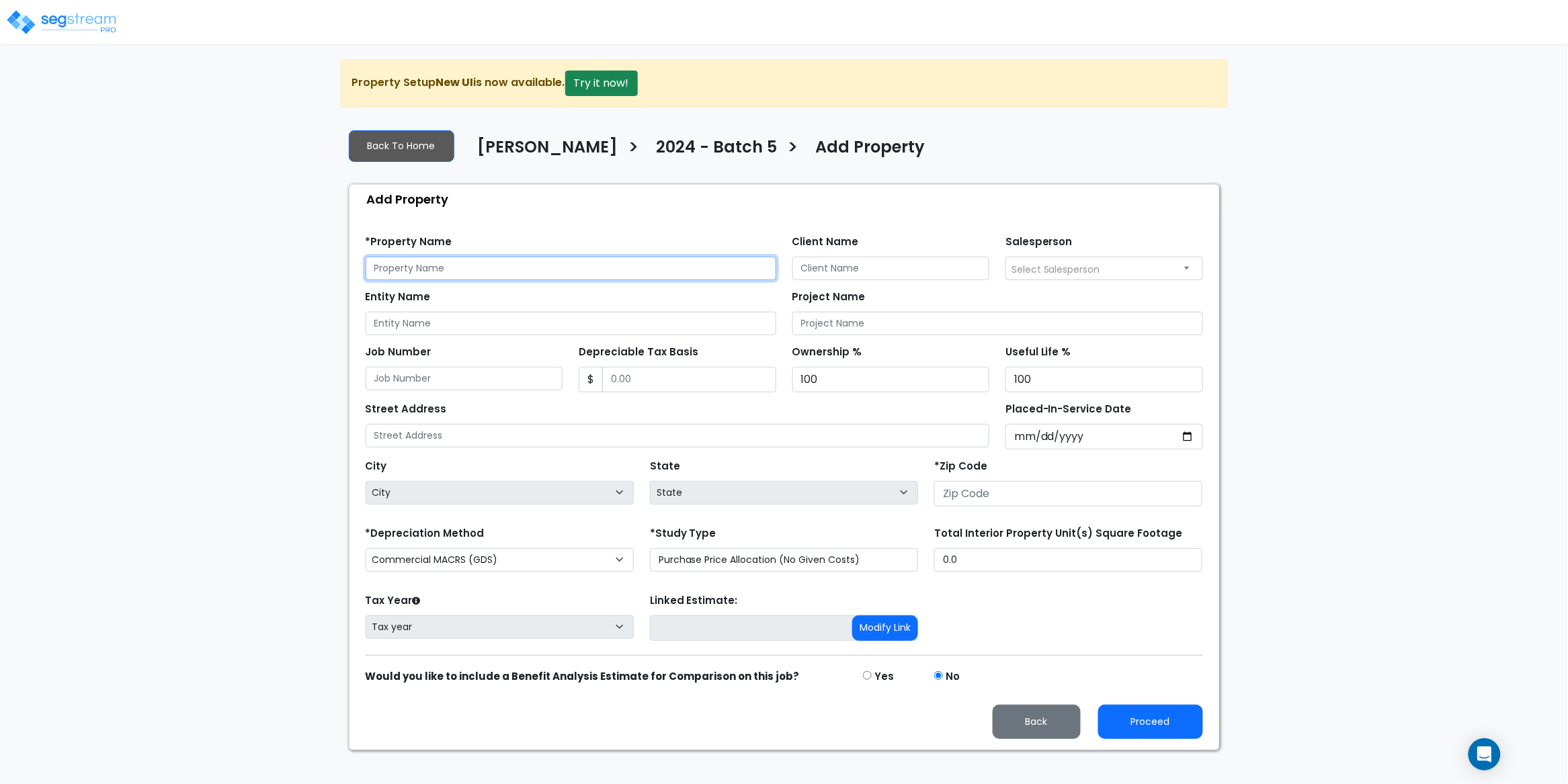
click at [434, 268] on input "text" at bounding box center [571, 268] width 411 height 24
paste input "384 Audubon Ave, New York, NY 10033"
click at [532, 271] on input "384 Audubon Ave, New York, NY 10033" at bounding box center [571, 268] width 411 height 24
type input "384 Audubon Ave, New York, NY 10033"
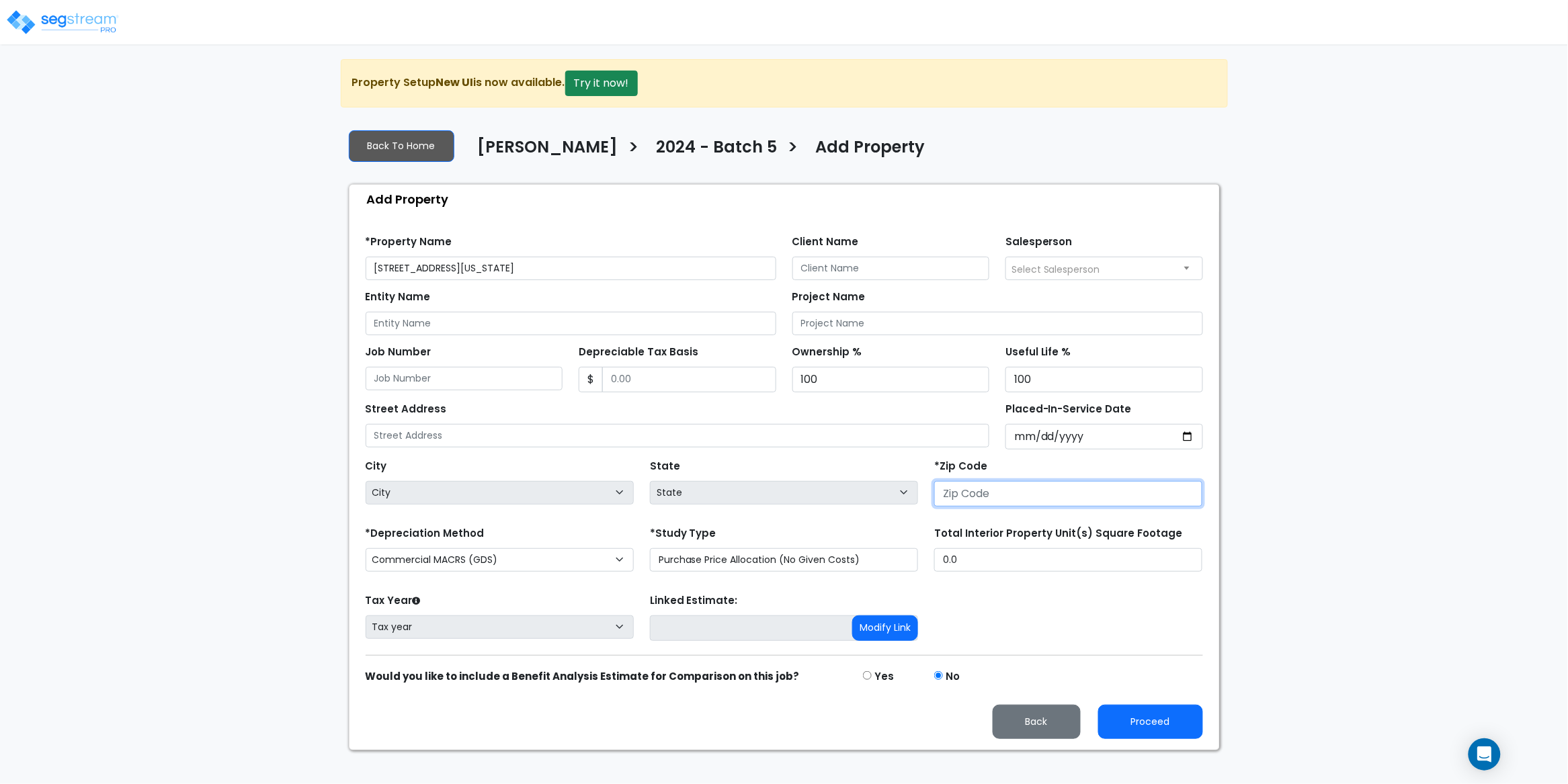
click at [1002, 502] on input "number" at bounding box center [1068, 494] width 268 height 26
paste input "10033"
type input "10033"
select select "NY"
type input "10033"
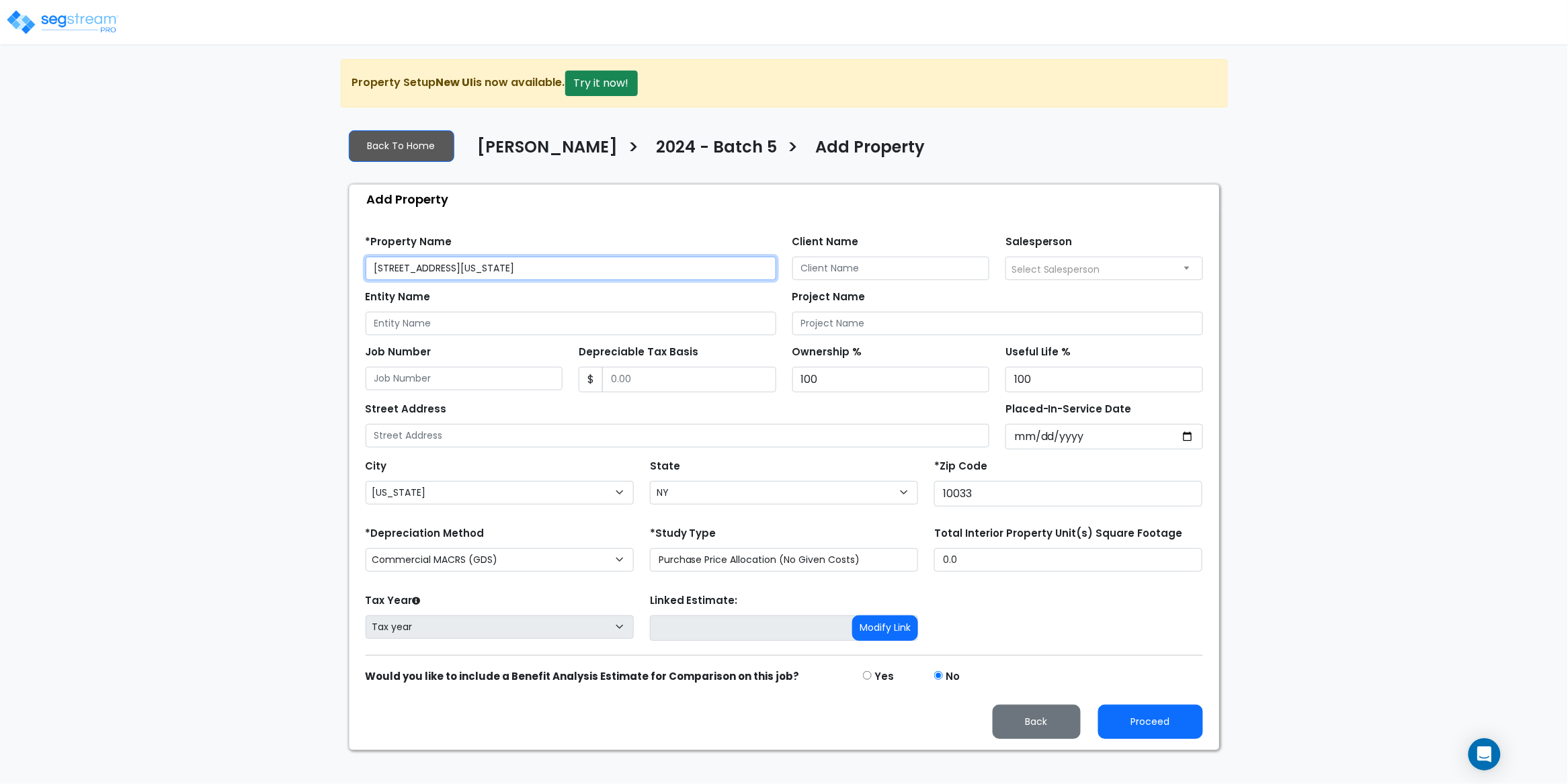
drag, startPoint x: 399, startPoint y: 271, endPoint x: 457, endPoint y: 271, distance: 58.0
click at [457, 271] on input "384 Audubon Ave, New York, NY 10033" at bounding box center [571, 268] width 411 height 24
click at [442, 439] on input "text" at bounding box center [677, 436] width 625 height 24
paste input "[STREET_ADDRESS]"
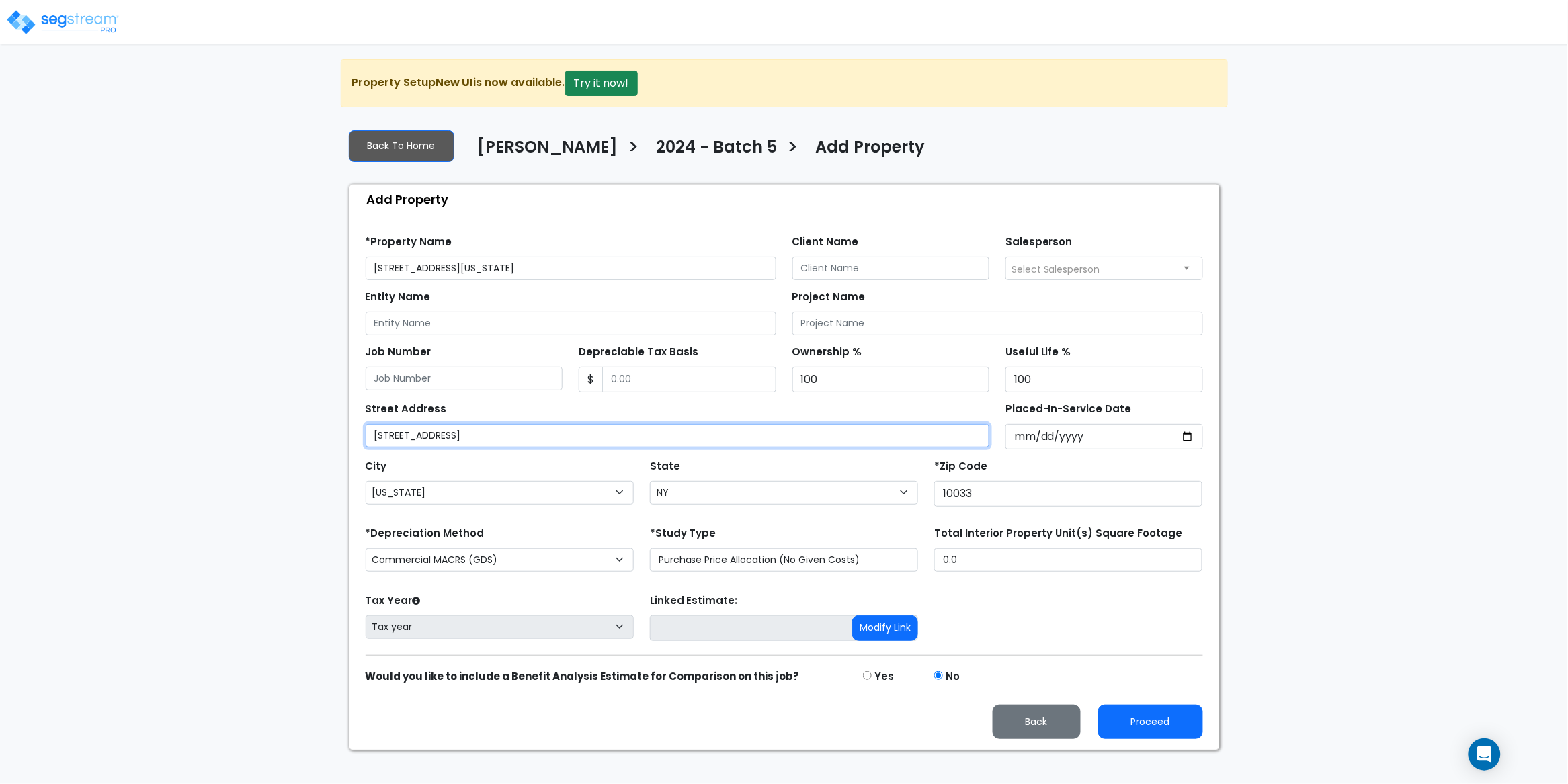
type input "384 Audubon Ave"
drag, startPoint x: 572, startPoint y: 265, endPoint x: 458, endPoint y: 265, distance: 114.0
click at [458, 265] on input "384 Audubon Ave, New York, NY 10033" at bounding box center [571, 268] width 411 height 24
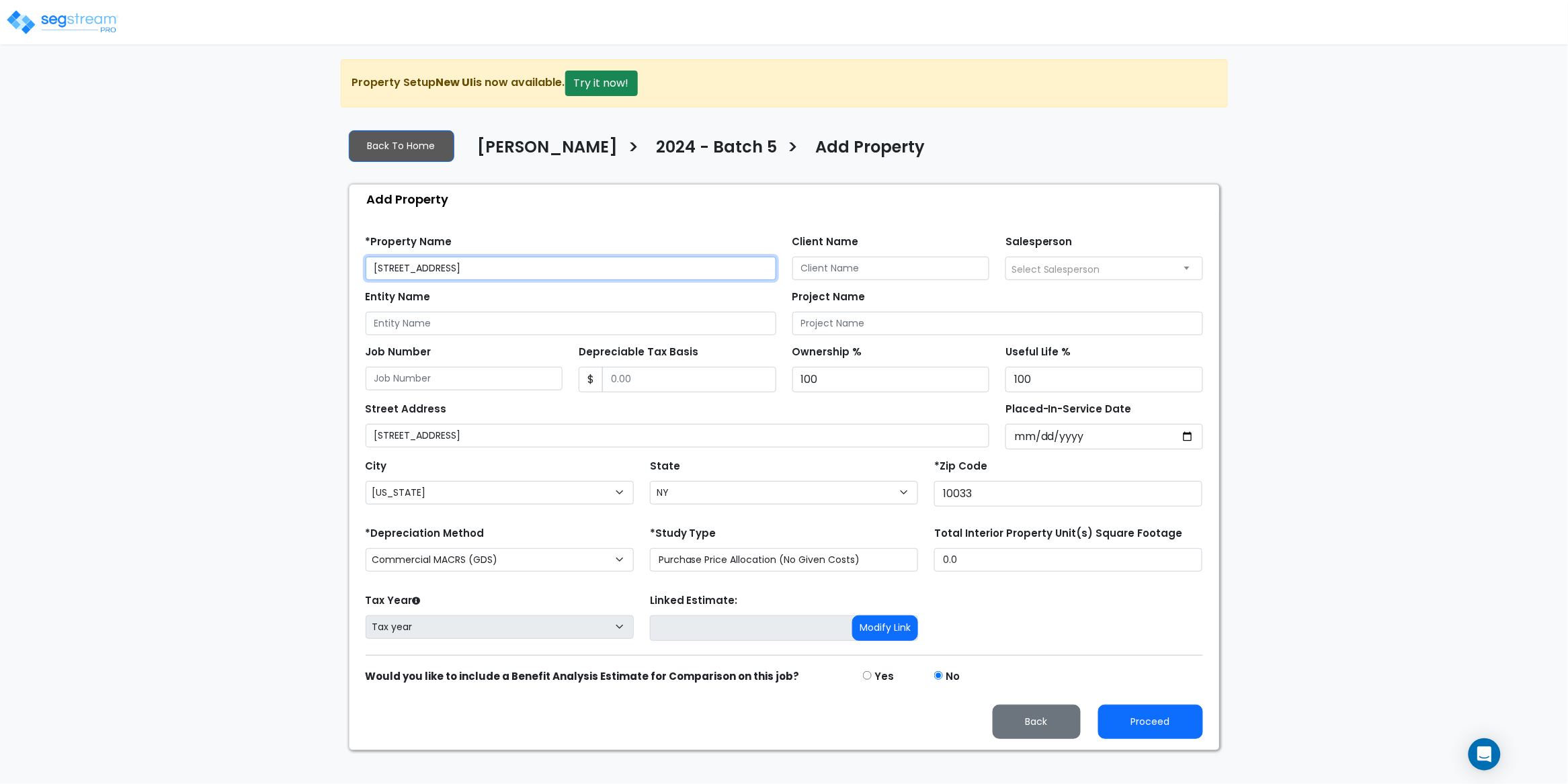
type input "384 Audubon Ave"
click at [633, 215] on div "Find these errors below in the Property Setup: *Property Name 384 Audubon Ave C…" at bounding box center [785, 481] width 870 height 536
click at [837, 268] on input "Client Name" at bounding box center [891, 268] width 198 height 24
paste input "Moshe Toiv"
type input "Moshe Toiv"
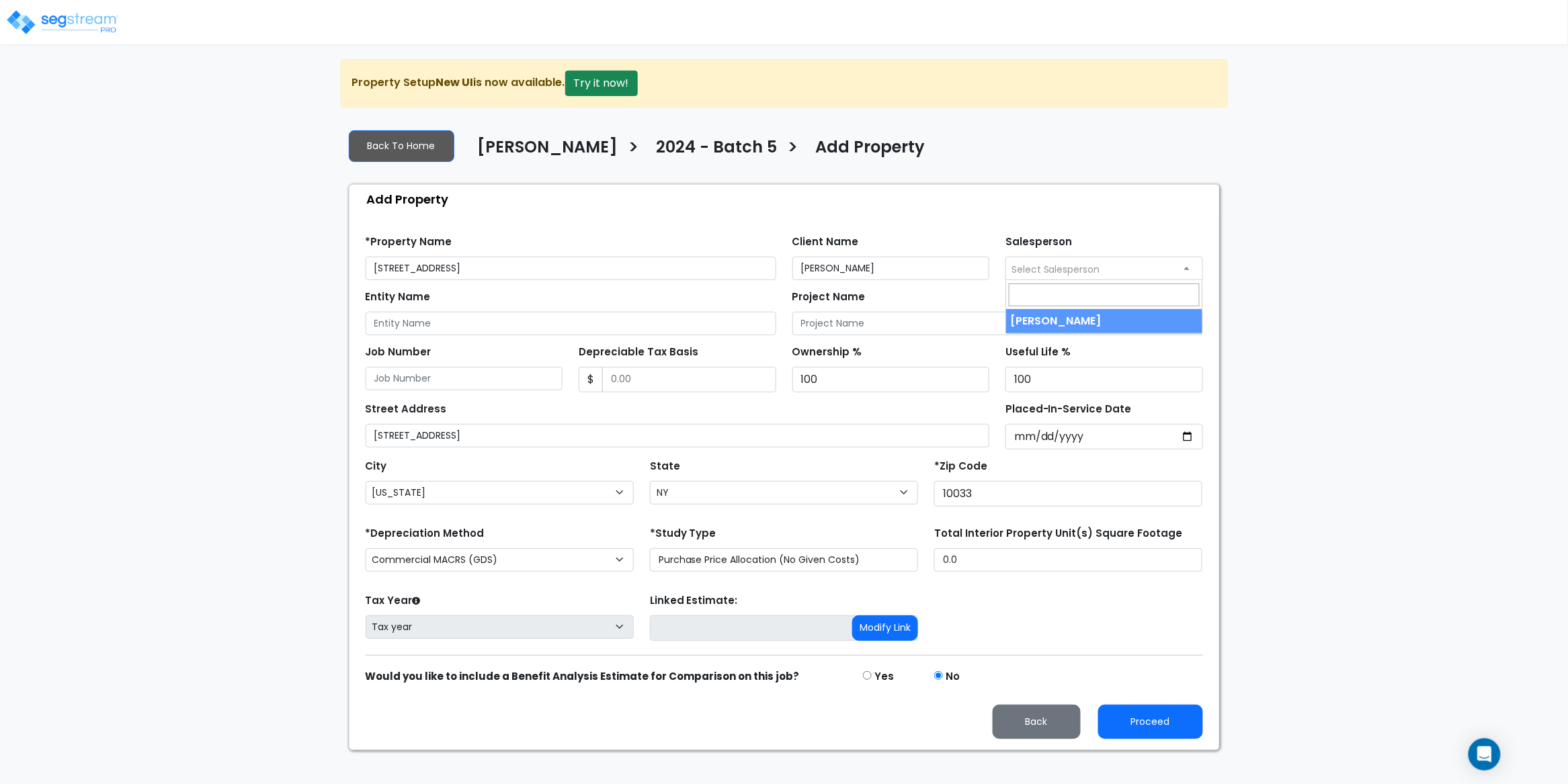
click at [1041, 267] on span "Select Salesperson" at bounding box center [1055, 269] width 88 height 14
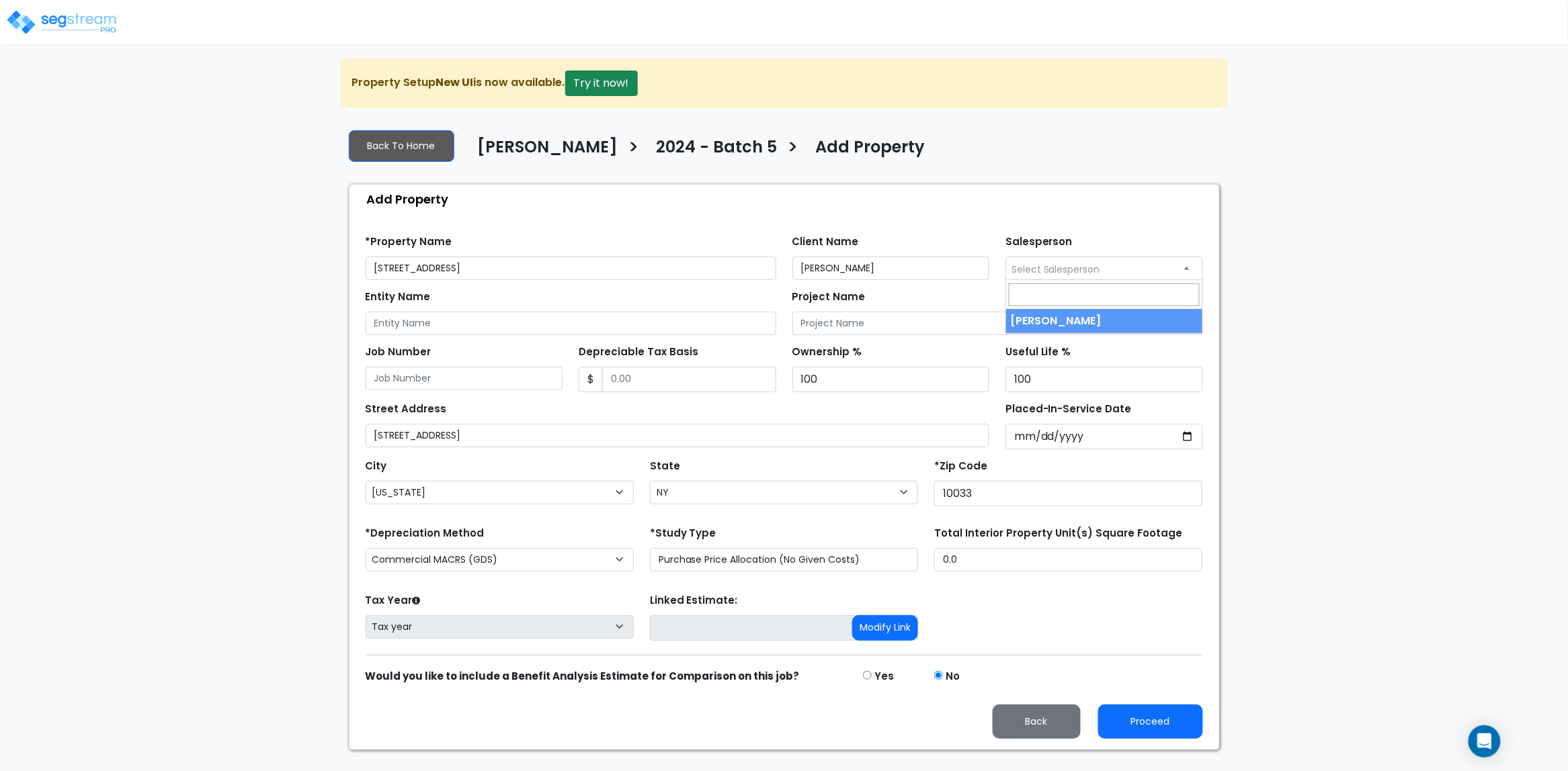
select select "157"
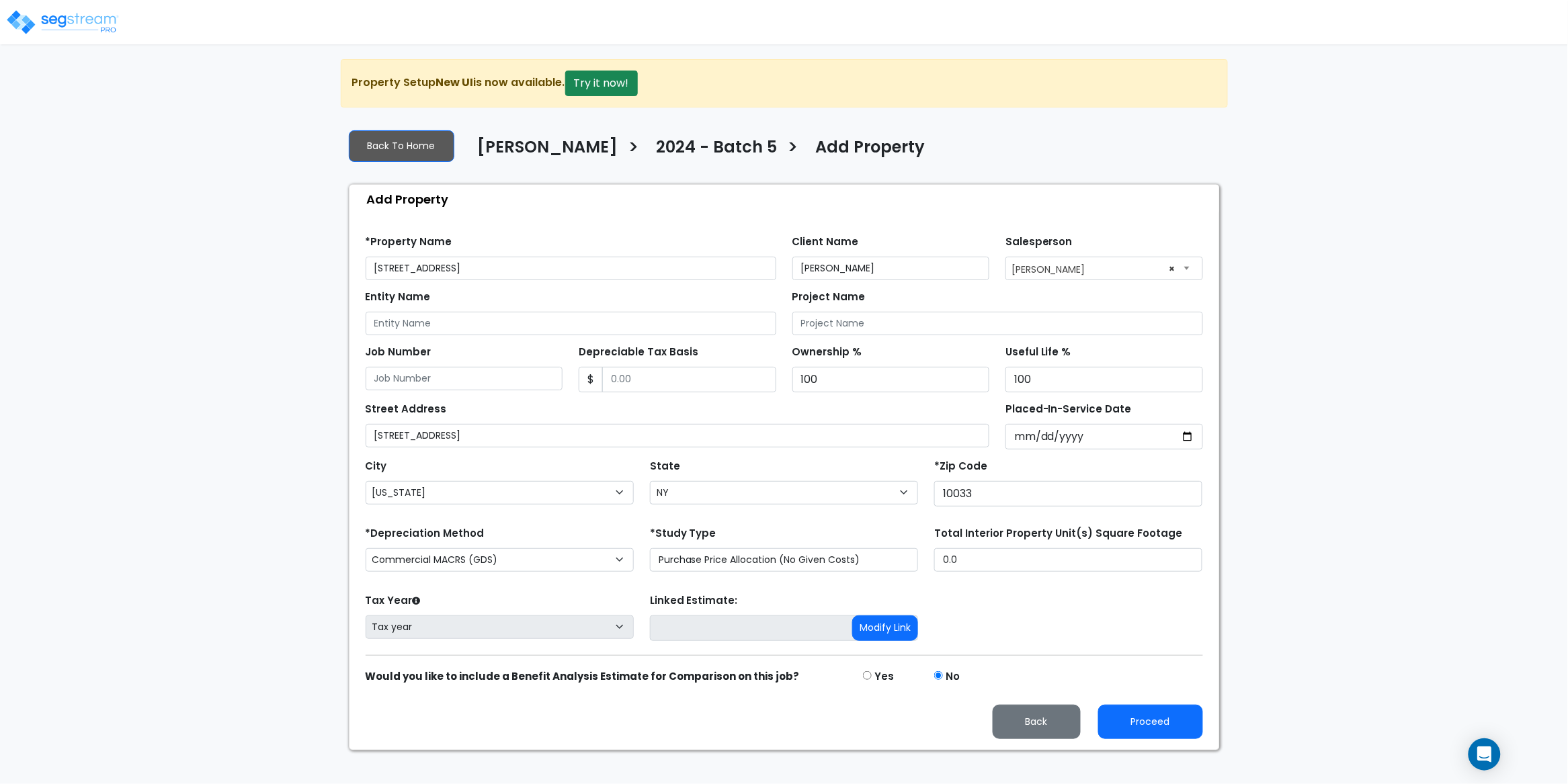
click at [862, 218] on div "Find these errors below in the Property Setup: *Property Name 384 Audubon Ave C…" at bounding box center [785, 481] width 870 height 536
click at [595, 556] on select "Commercial MACRS (GDS) Residential Rental MACRS (GDS) Commercial MACRS (GDS) QIP" at bounding box center [499, 560] width 268 height 24
select select "RRM(_29"
drag, startPoint x: 1114, startPoint y: 619, endPoint x: 1122, endPoint y: 641, distance: 23.4
click at [1114, 619] on div "Tax Year Please Enter The Placed In Service Date First. Tax year Prior Years De…" at bounding box center [784, 618] width 854 height 54
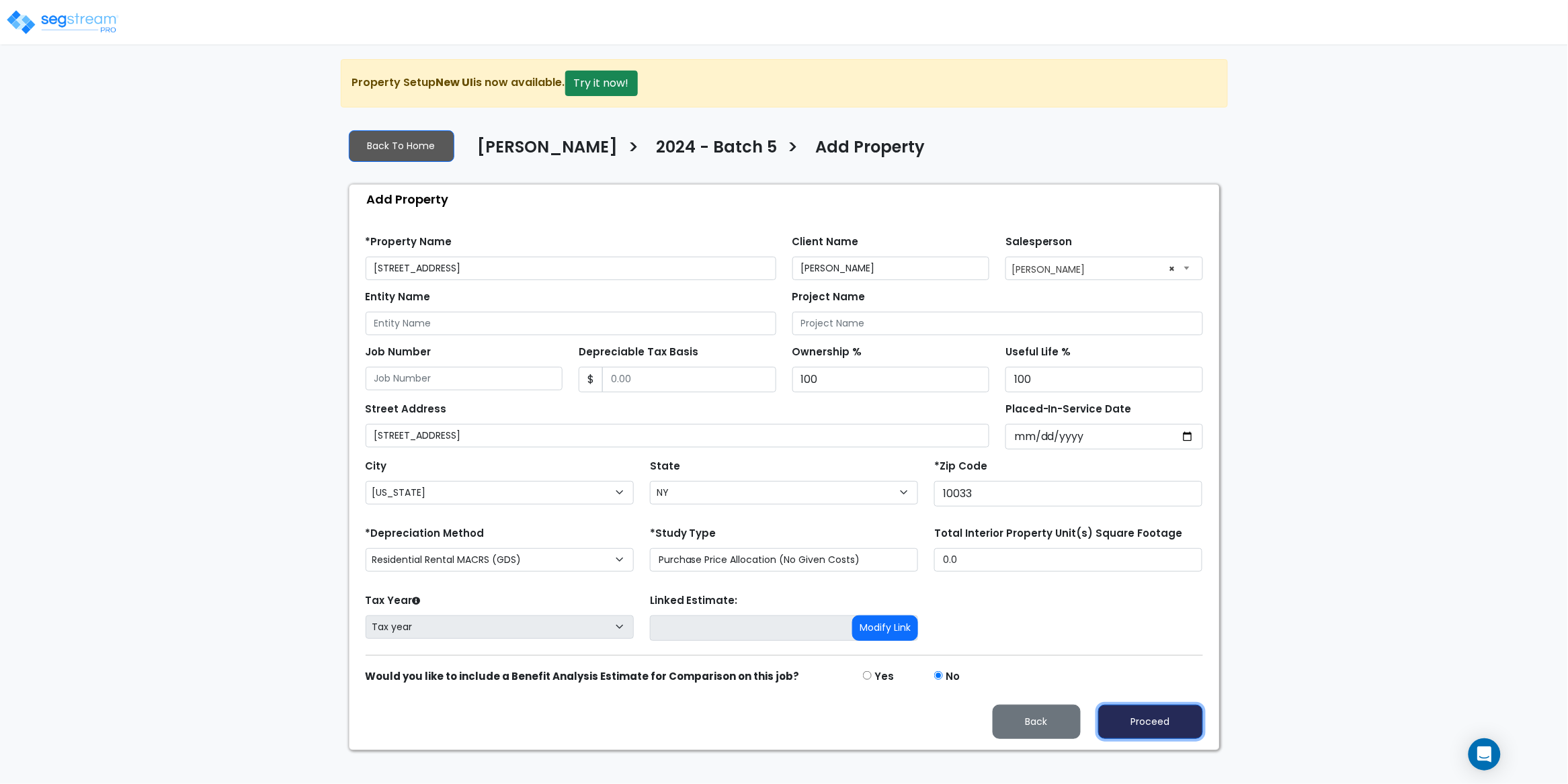
click at [1164, 727] on button "Proceed" at bounding box center [1150, 722] width 105 height 34
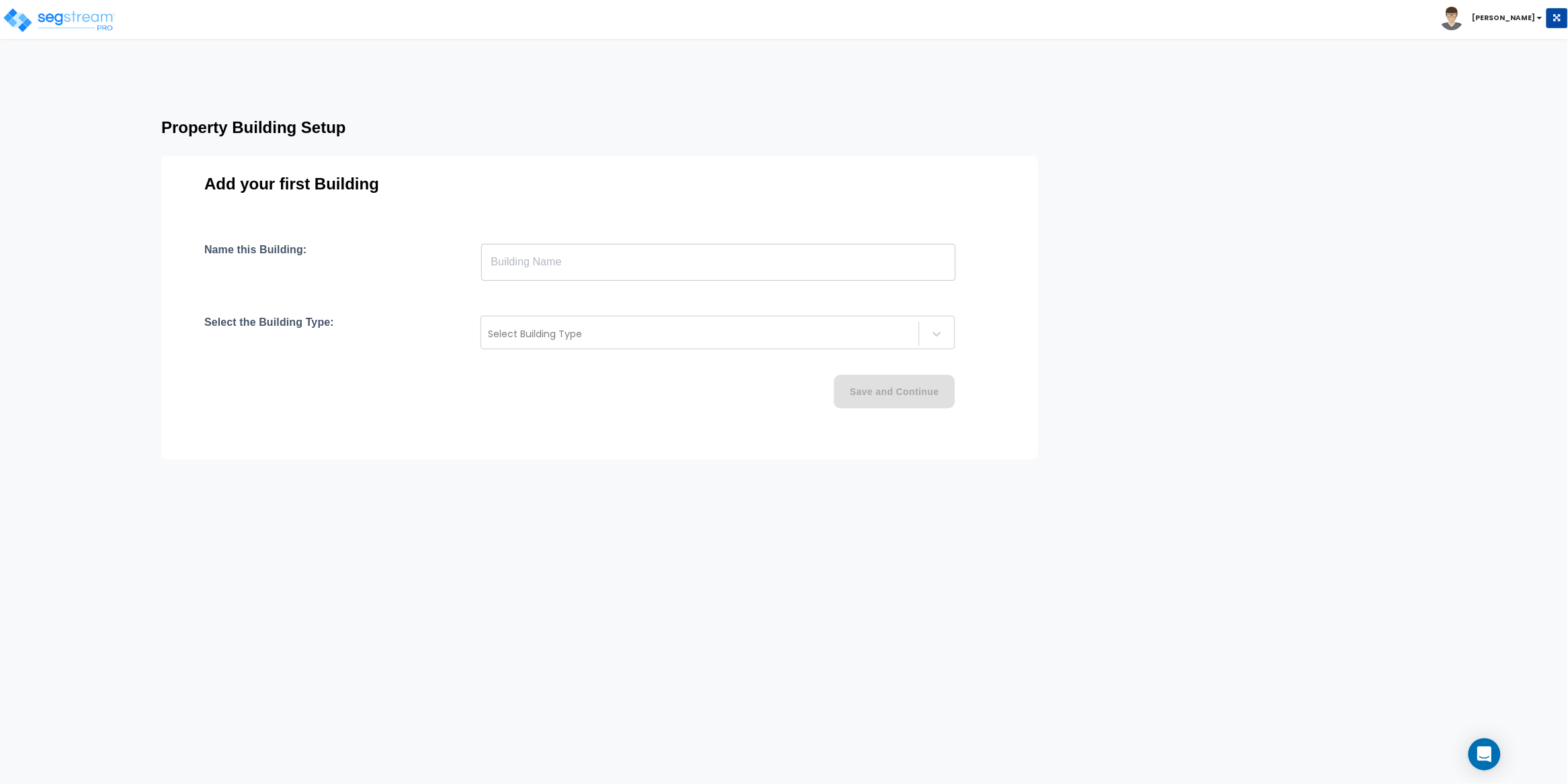
click at [534, 262] on input "text" at bounding box center [718, 262] width 475 height 38
paste input "text"
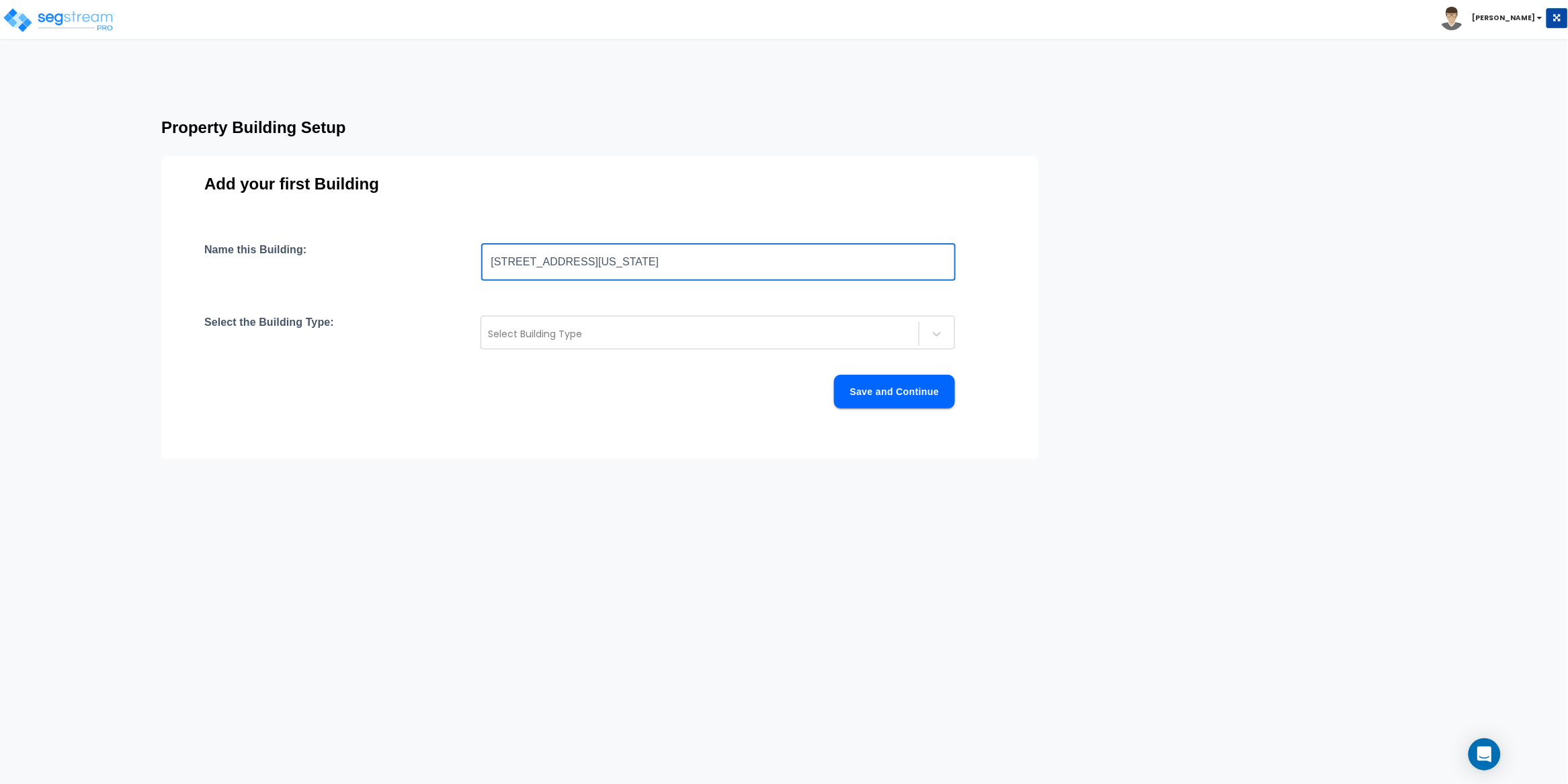
type input "[STREET_ADDRESS][US_STATE]"
click at [546, 334] on div at bounding box center [700, 334] width 424 height 16
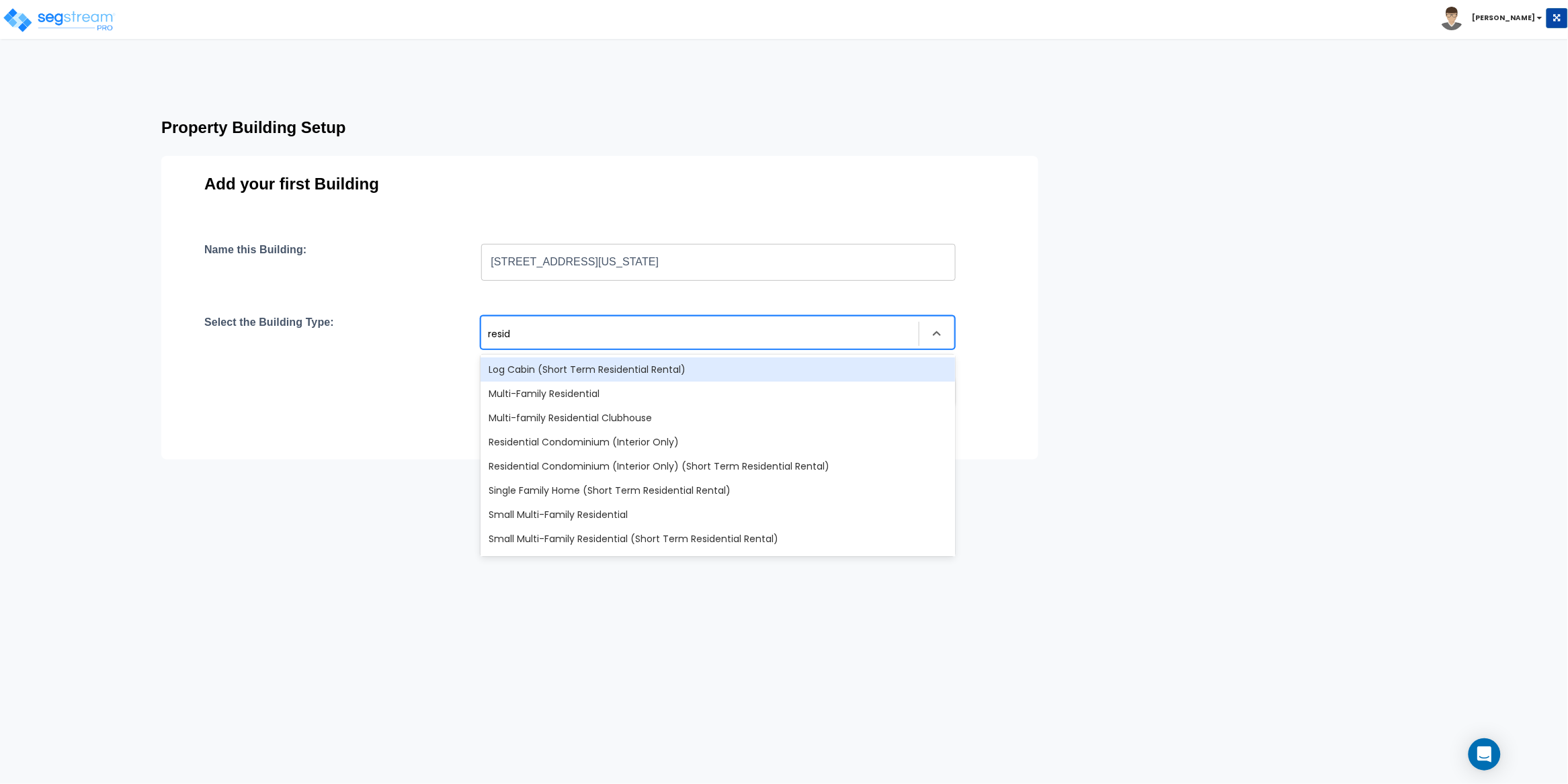
type input "reside"
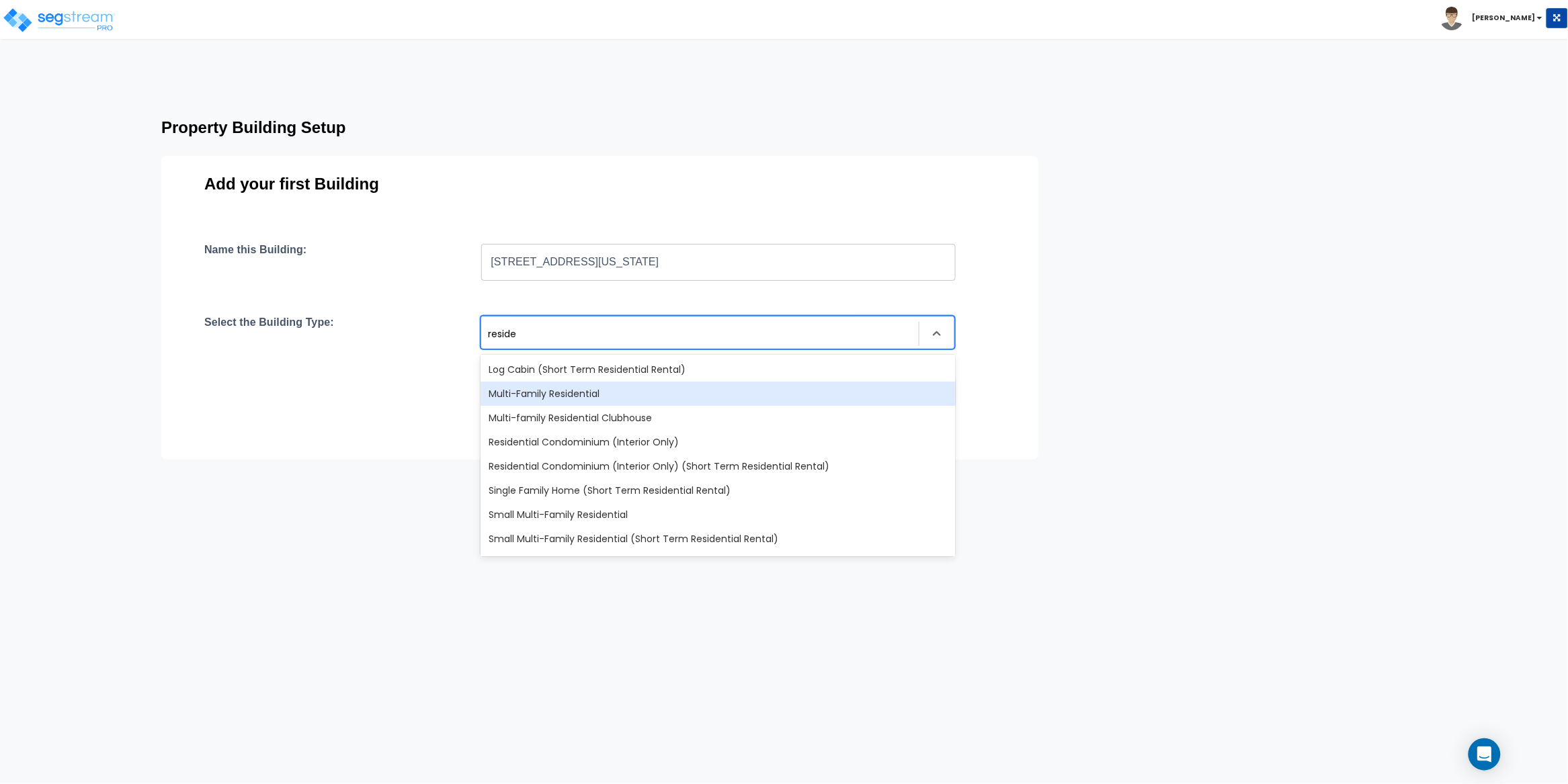
click at [569, 392] on div "Multi-Family Residential" at bounding box center [718, 394] width 475 height 24
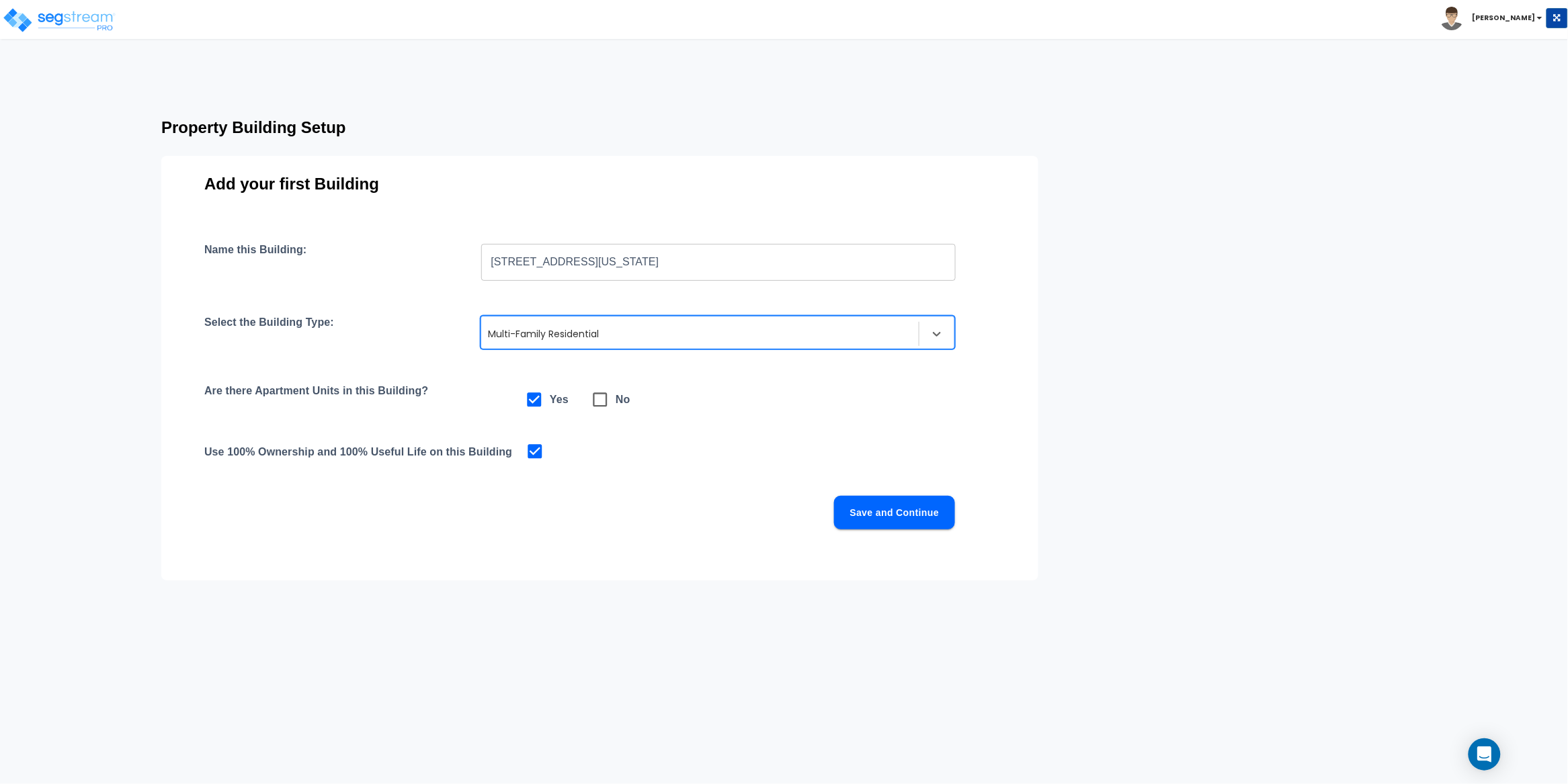
click at [752, 473] on div "Name this Building: [STREET_ADDRESS][US_STATE] ​ Select the Building Type: opti…" at bounding box center [600, 402] width 791 height 319
click at [867, 505] on button "Save and Continue" at bounding box center [894, 513] width 121 height 34
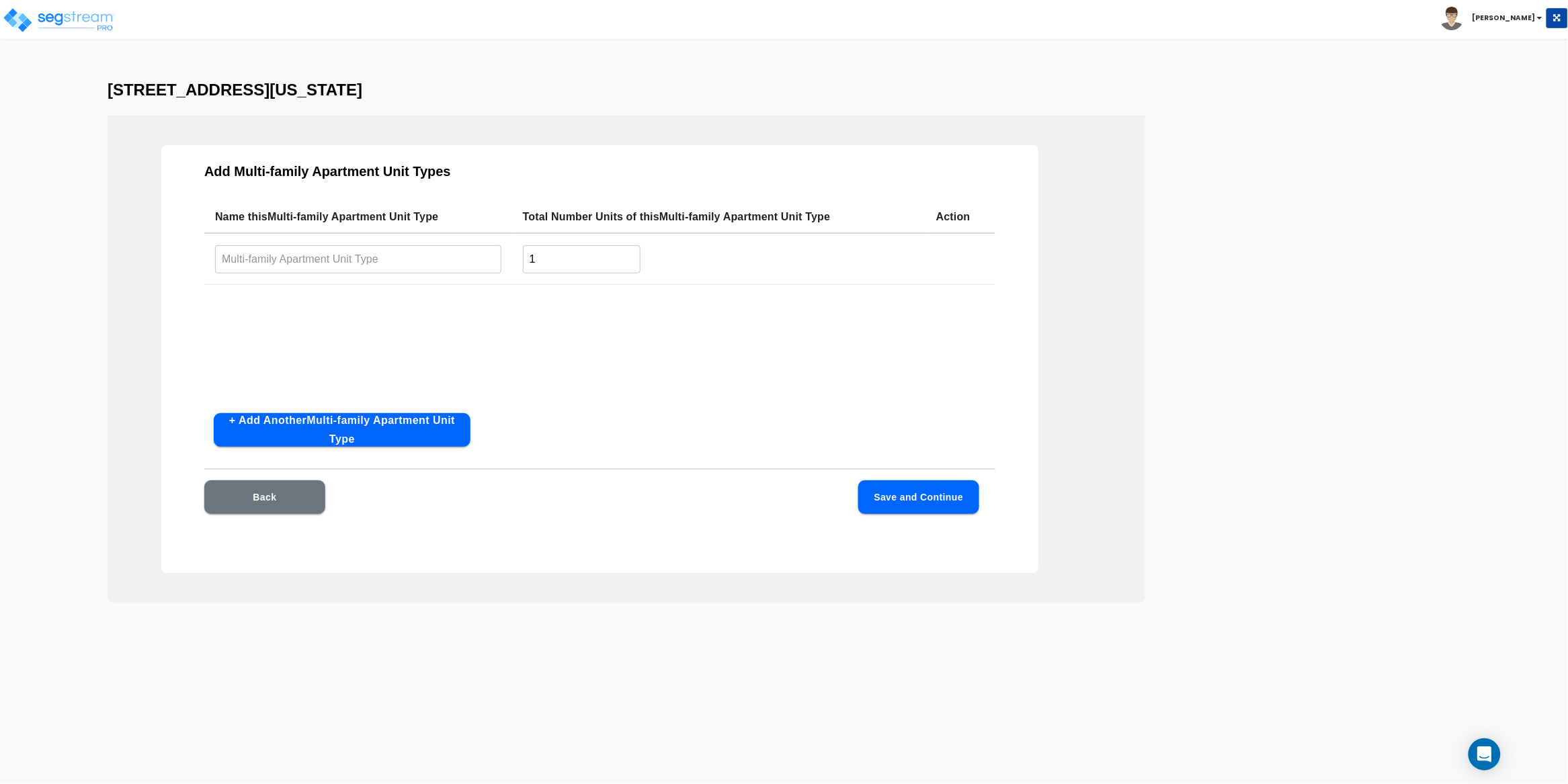
click at [303, 259] on input "text" at bounding box center [358, 259] width 286 height 29
paste input "[STREET_ADDRESS][US_STATE]"
type input "[STREET_ADDRESS][US_STATE]"
drag, startPoint x: 538, startPoint y: 261, endPoint x: 493, endPoint y: 257, distance: 45.2
click at [493, 257] on tr "[STREET_ADDRESS][US_STATE] ​ 1 ​" at bounding box center [600, 259] width 791 height 52
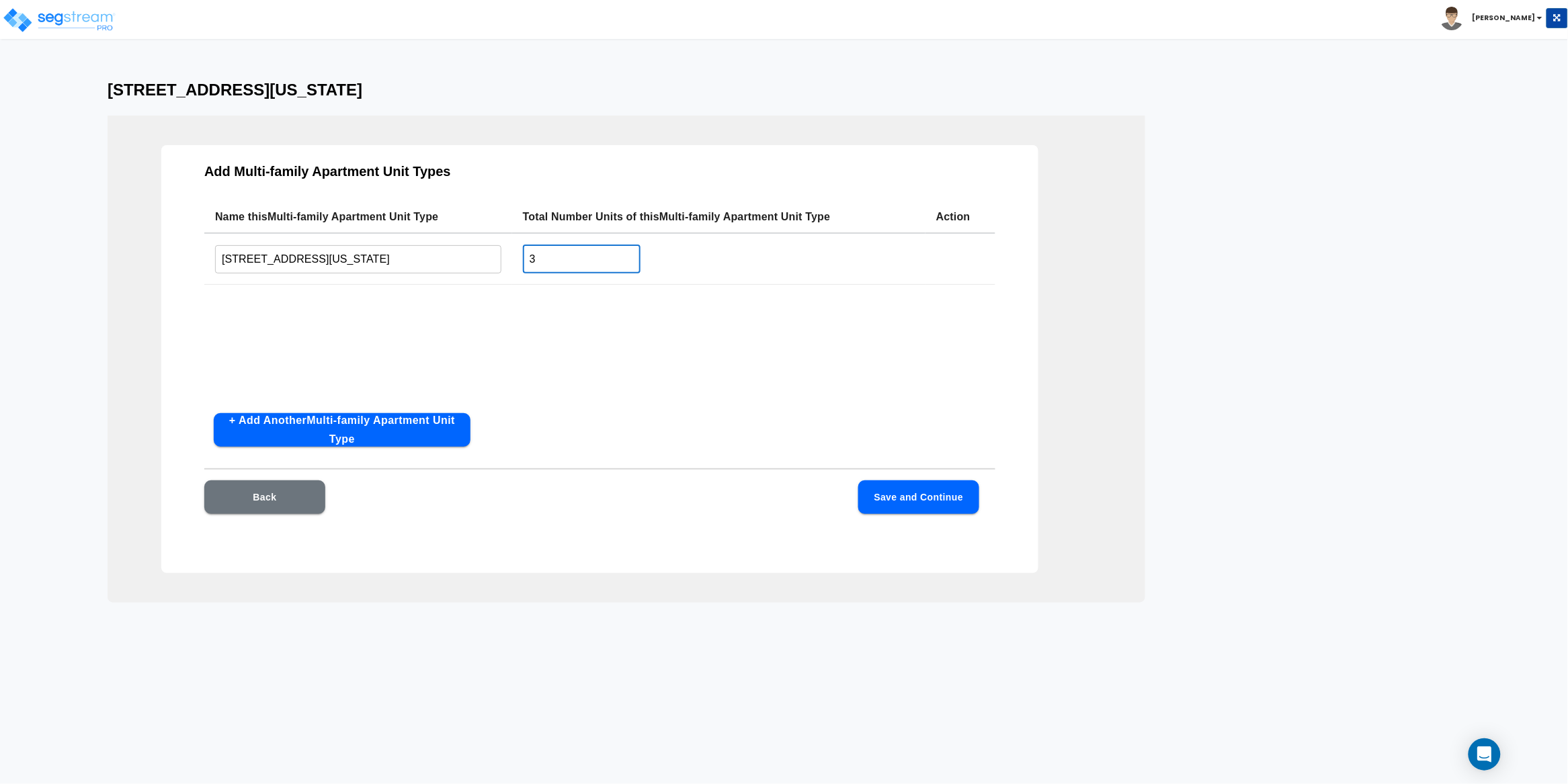
type input "3"
click at [765, 353] on div "Name this Multi-family Apartment Unit Type Total Number Units of this Multi-fam…" at bounding box center [600, 302] width 791 height 202
click at [920, 493] on button "Save and Continue" at bounding box center [918, 498] width 121 height 34
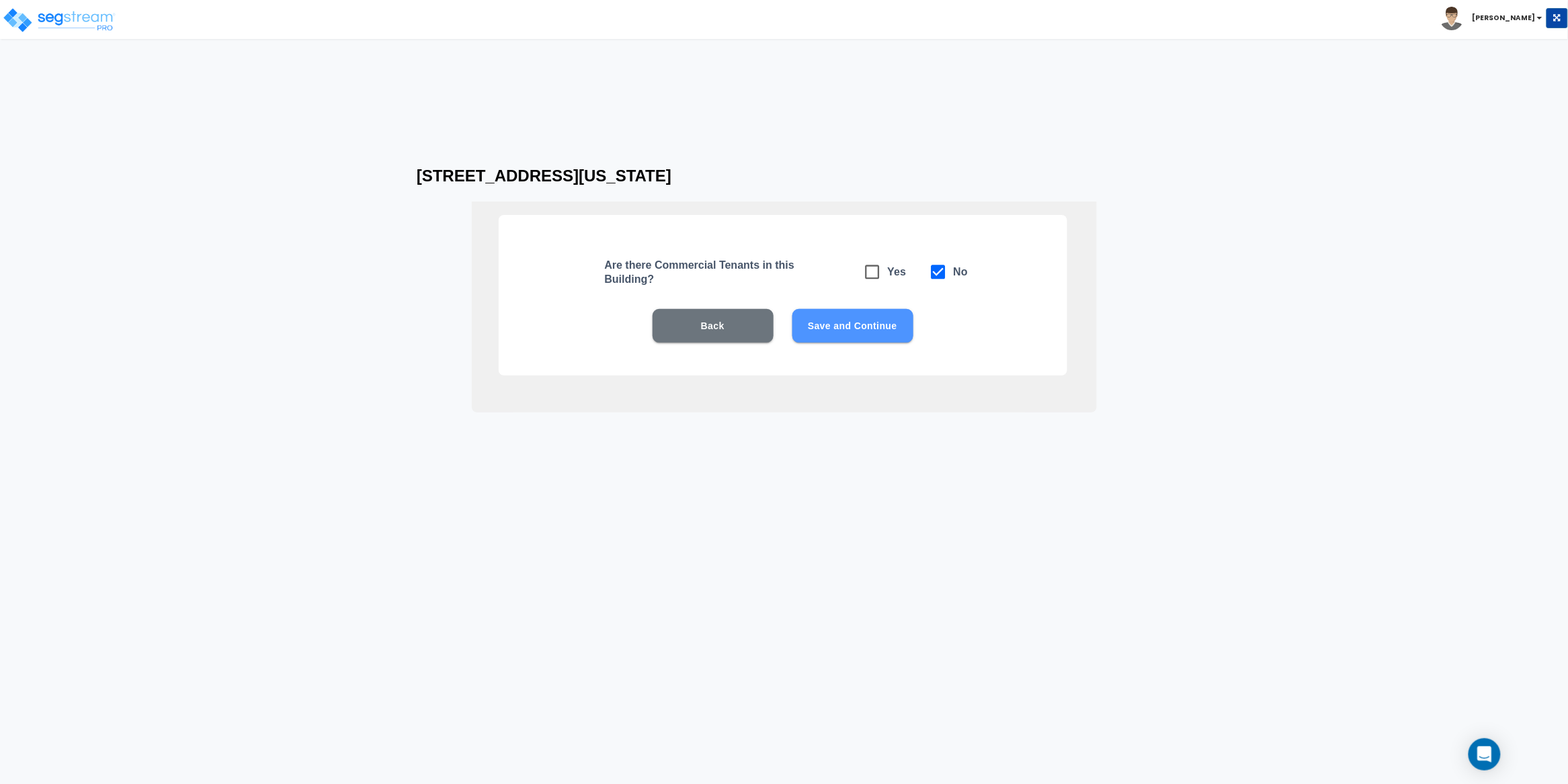
click at [850, 336] on button "Save and Continue" at bounding box center [852, 326] width 121 height 34
click at [855, 330] on button "Save and Continue" at bounding box center [852, 326] width 121 height 34
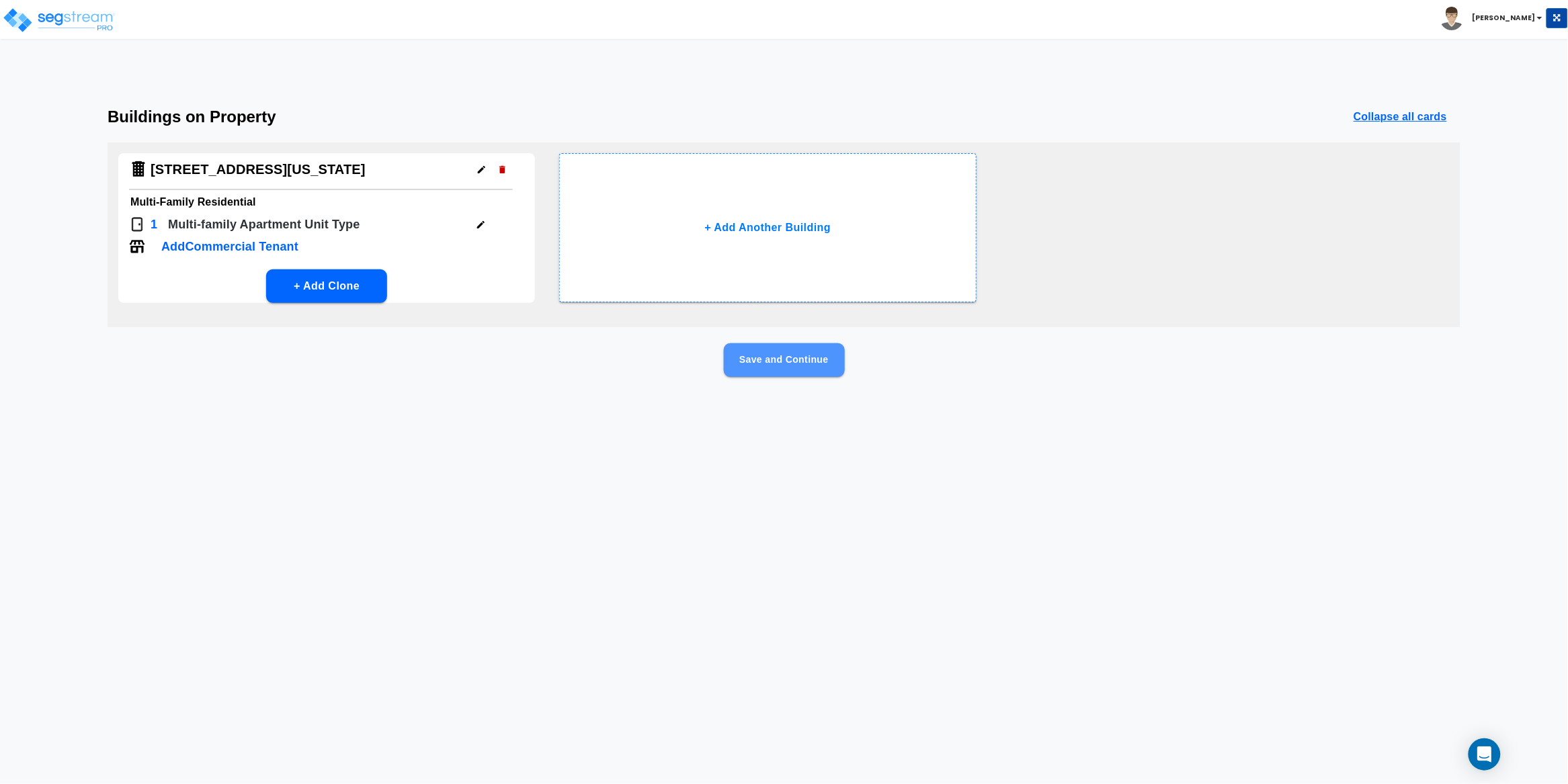
click at [777, 365] on button "Save and Continue" at bounding box center [784, 361] width 121 height 34
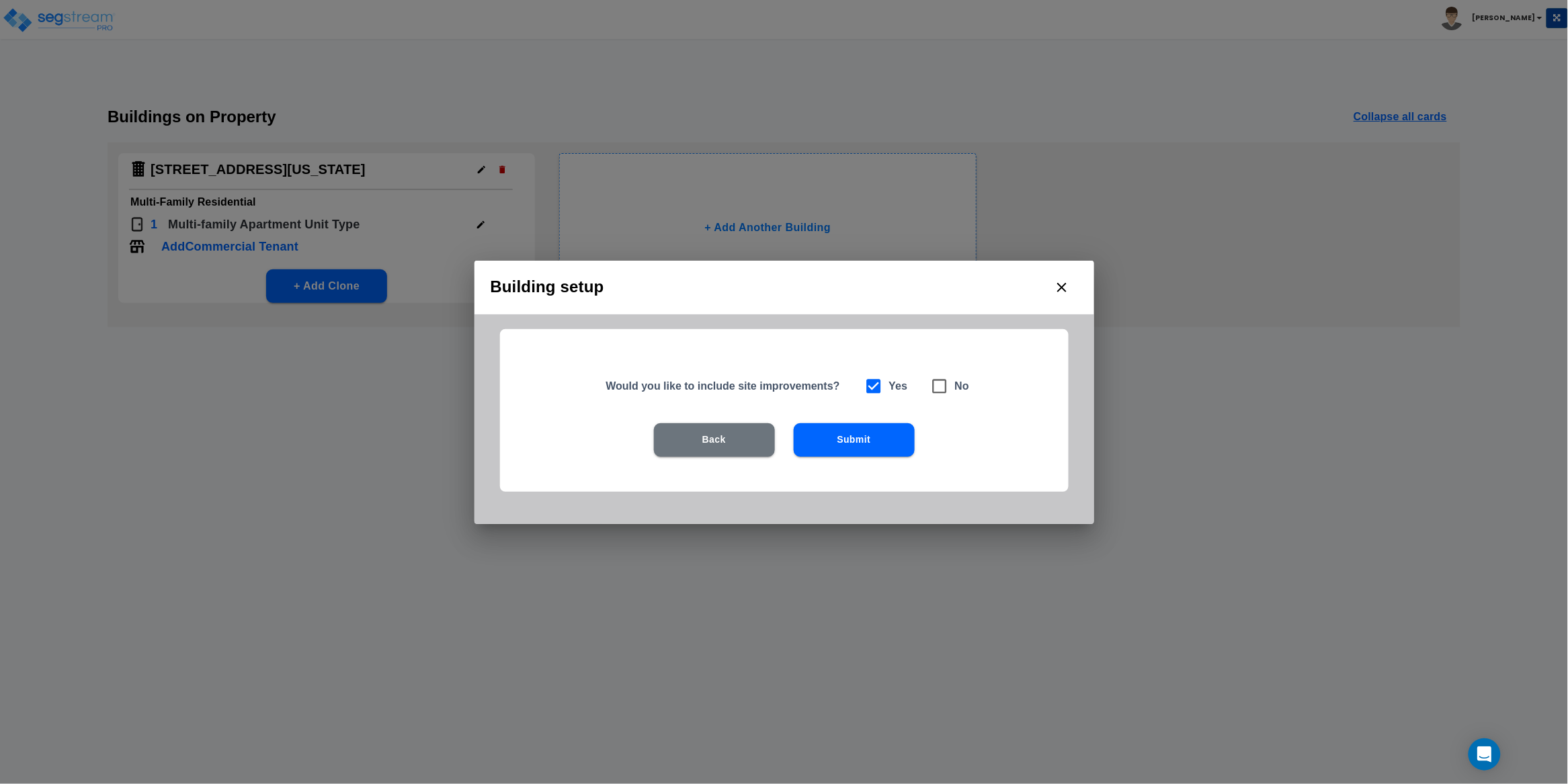
click at [860, 437] on button "Submit" at bounding box center [854, 440] width 121 height 34
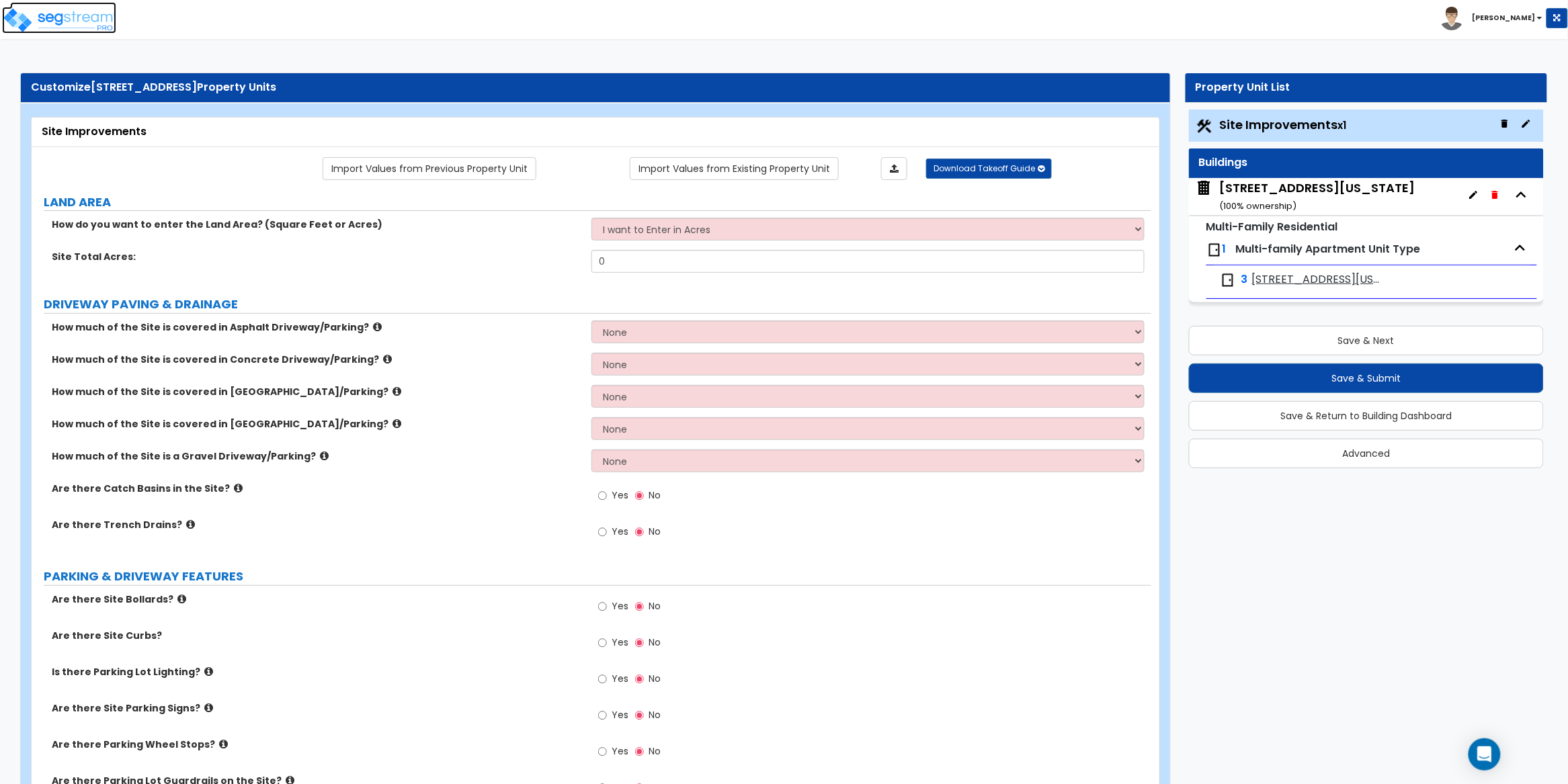
click at [57, 14] on img at bounding box center [59, 20] width 114 height 27
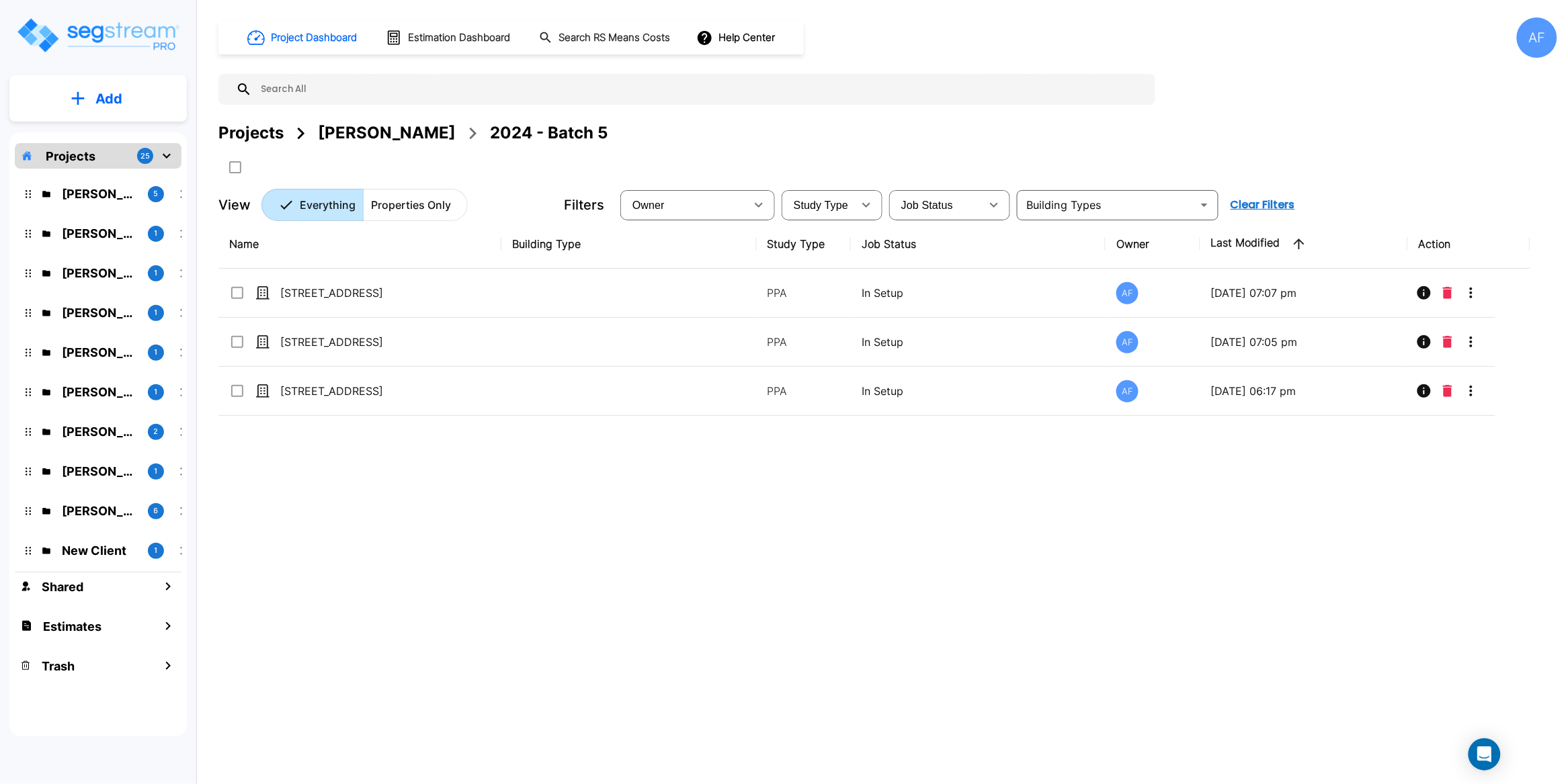
click at [105, 89] on p "Add" at bounding box center [109, 99] width 27 height 20
click at [107, 174] on p "Add Property" at bounding box center [106, 174] width 69 height 16
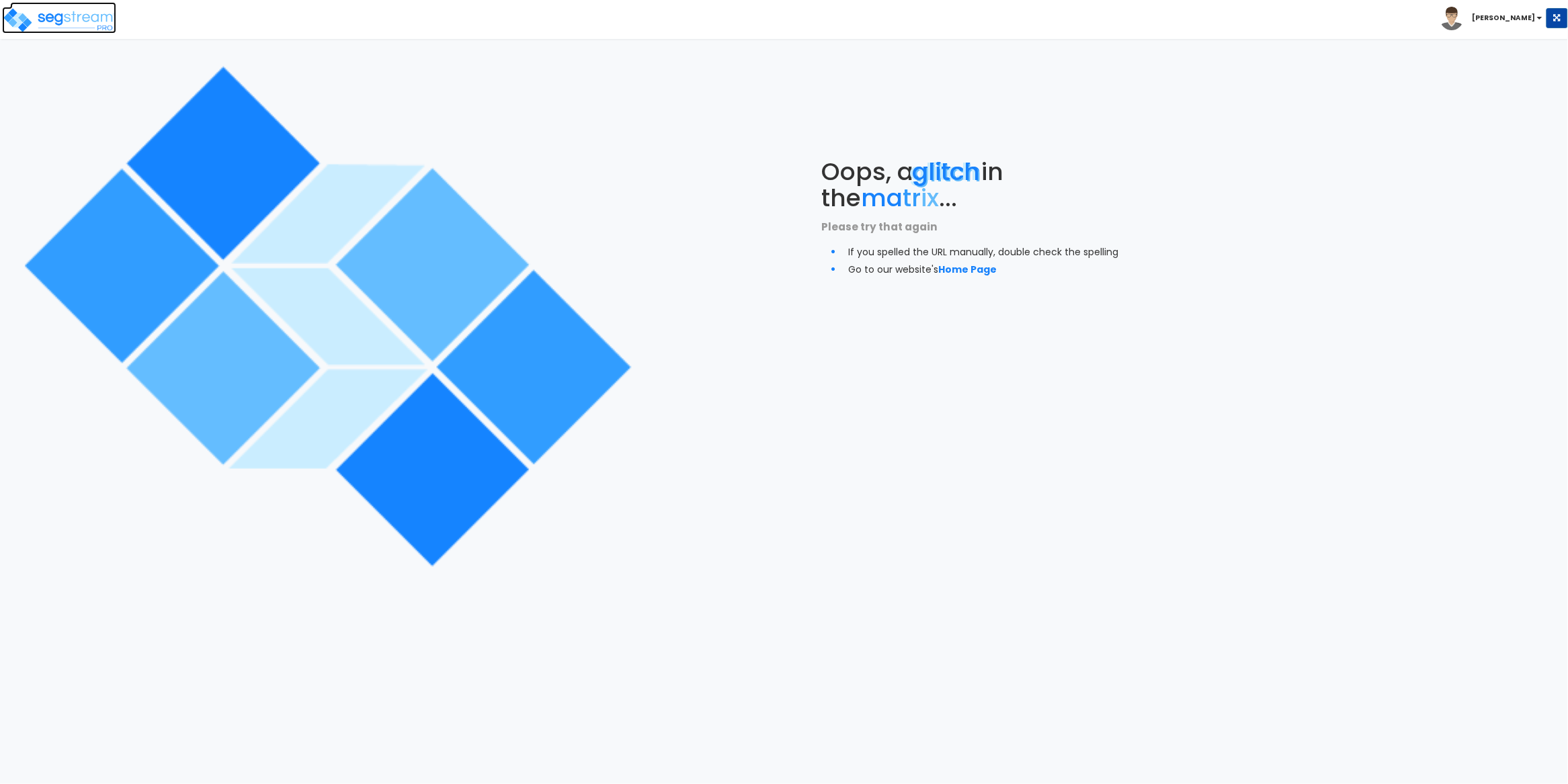
click at [89, 18] on img at bounding box center [59, 20] width 114 height 27
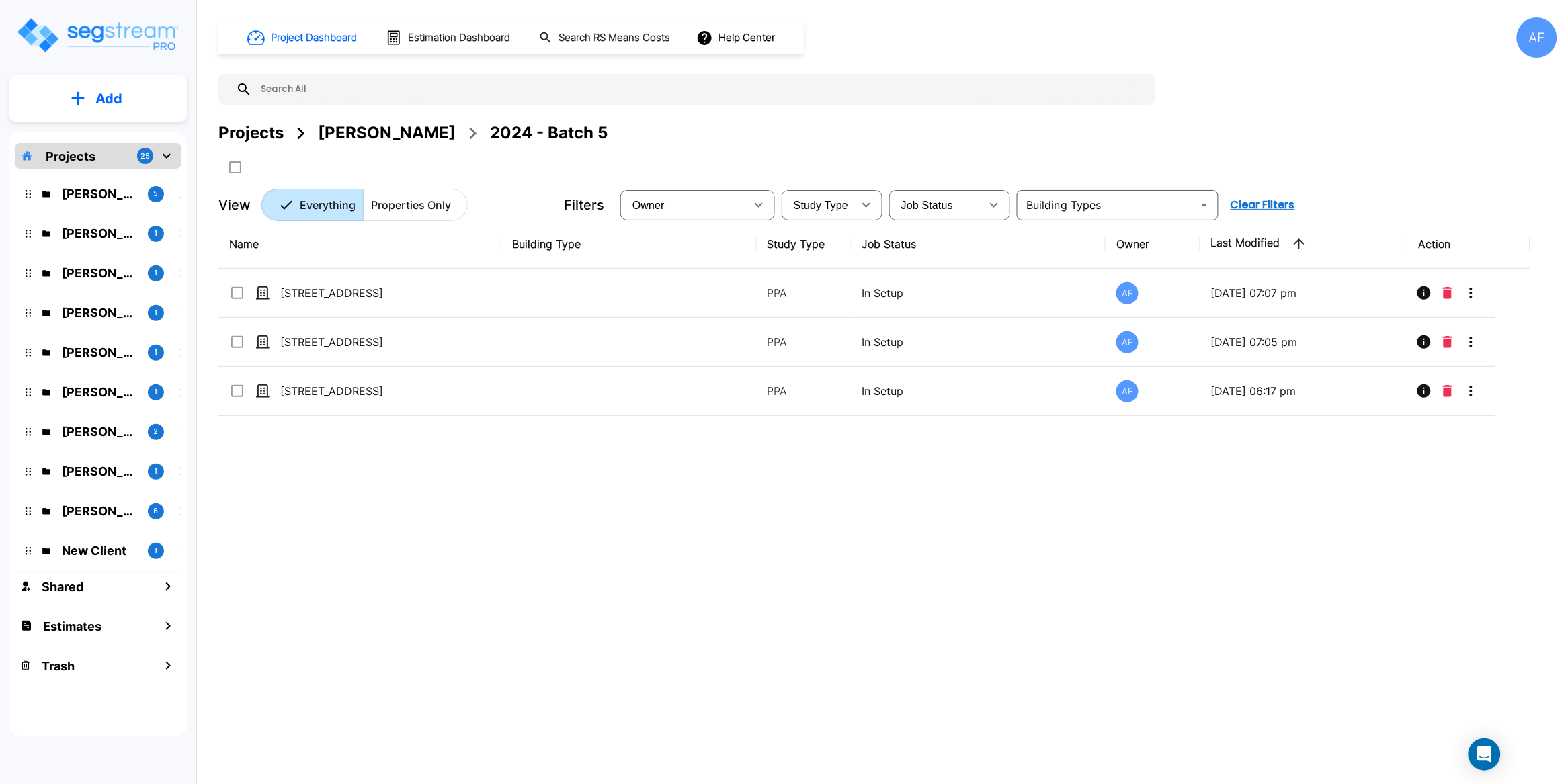
click at [350, 465] on div "Name Building Type Study Type Job Status Owner Last Modified Action [STREET_ADD…" at bounding box center [874, 463] width 1312 height 487
click at [99, 97] on p "Add" at bounding box center [109, 99] width 27 height 20
click at [120, 171] on p "Add Property" at bounding box center [106, 174] width 69 height 16
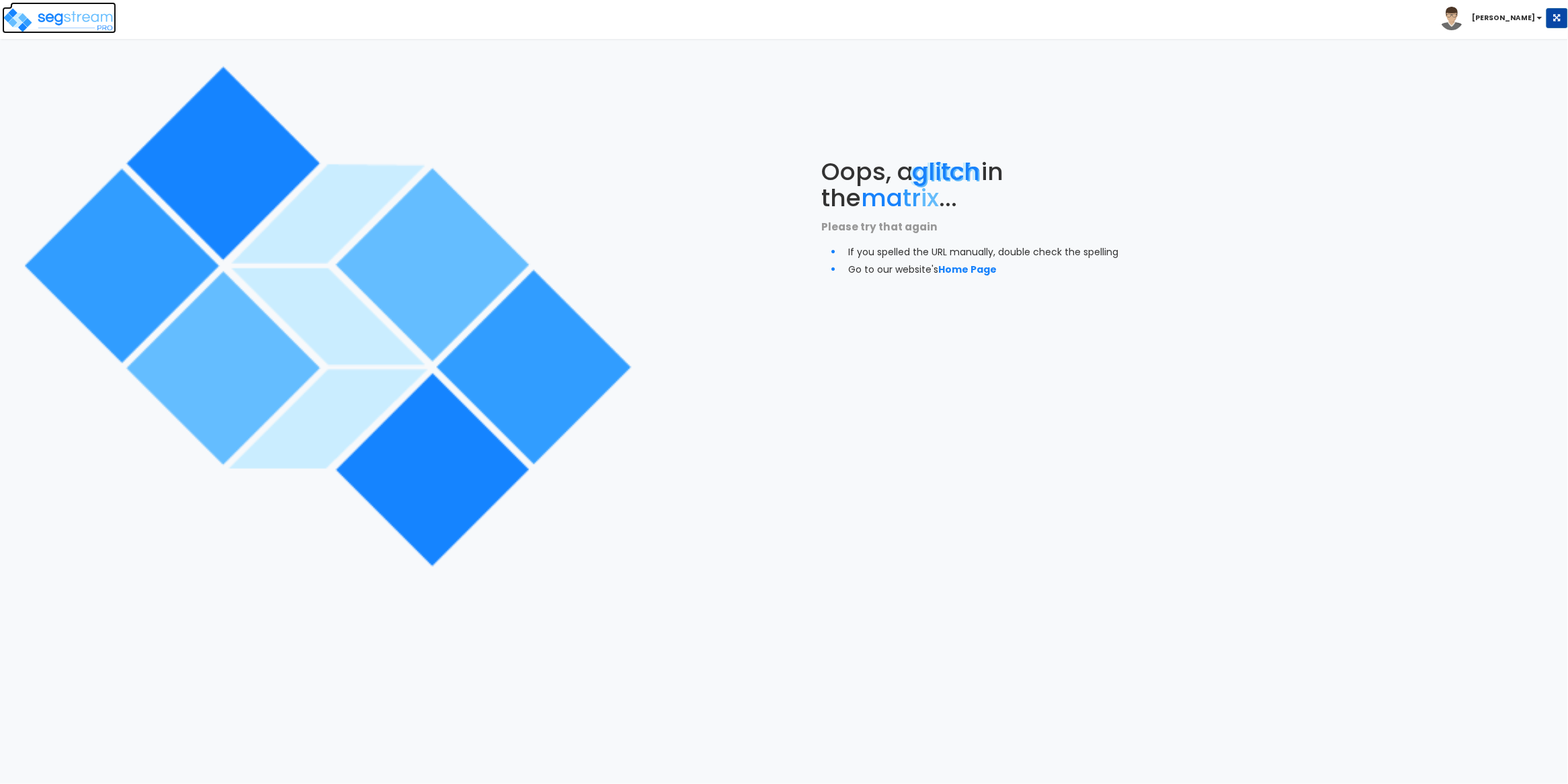
click at [78, 30] on img at bounding box center [59, 20] width 114 height 27
click at [86, 23] on img at bounding box center [59, 20] width 114 height 27
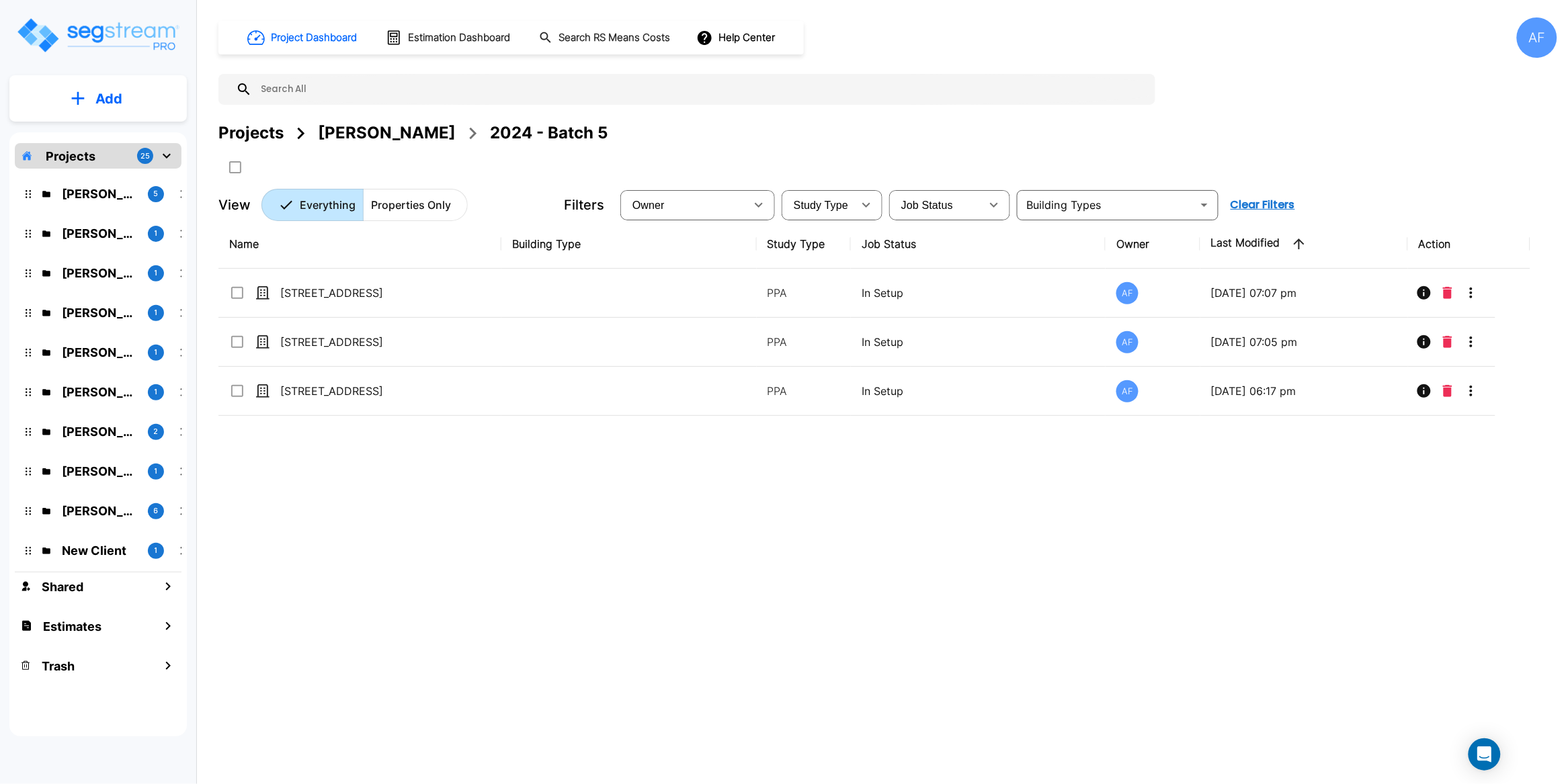
click at [379, 463] on div "Name Building Type Study Type Job Status Owner Last Modified Action 384 Audubon…" at bounding box center [874, 463] width 1312 height 487
click at [107, 101] on p "Add" at bounding box center [109, 99] width 27 height 20
click at [103, 182] on p "Add Property" at bounding box center [106, 174] width 69 height 16
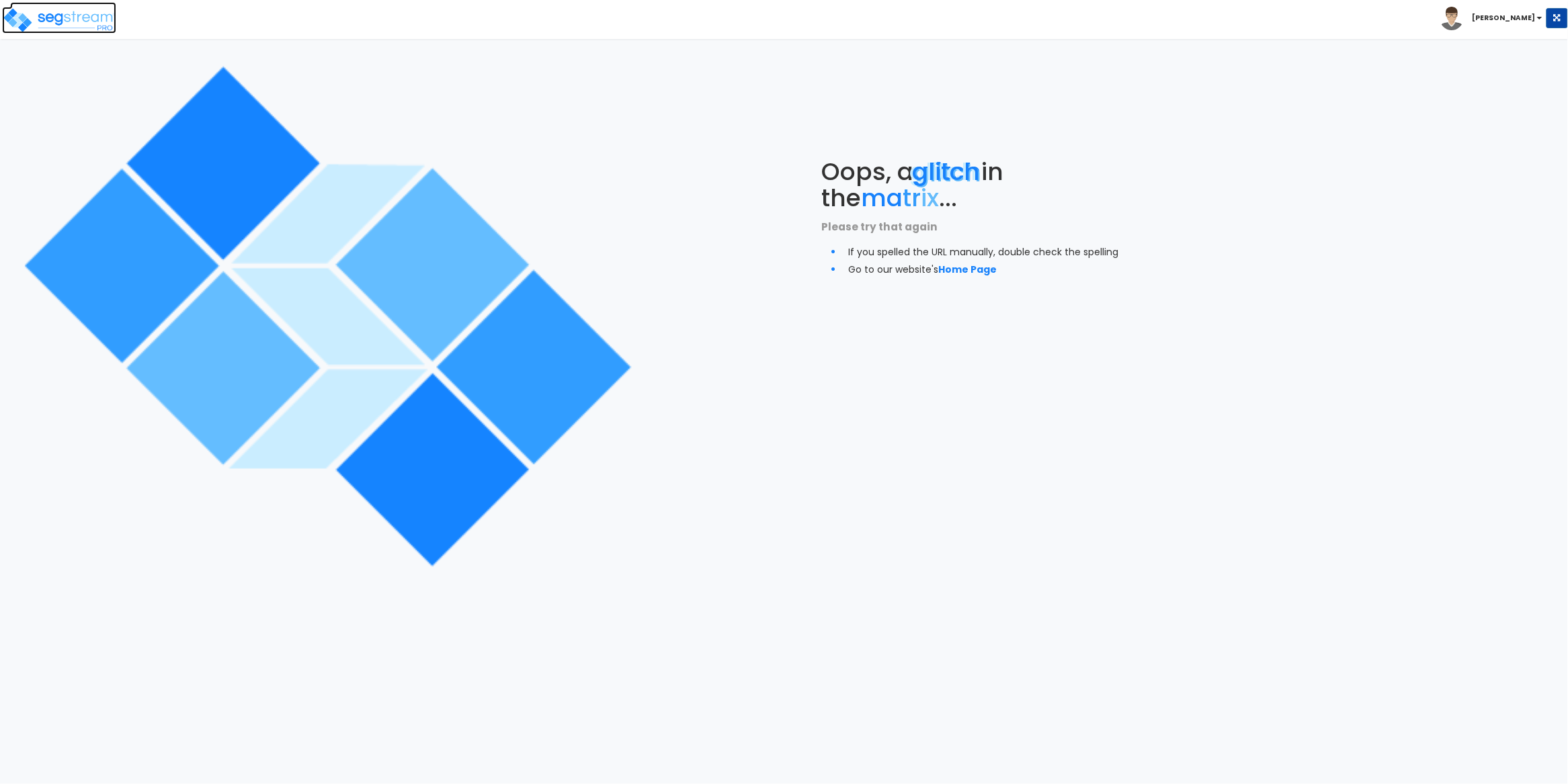
click at [66, 17] on img at bounding box center [59, 20] width 114 height 27
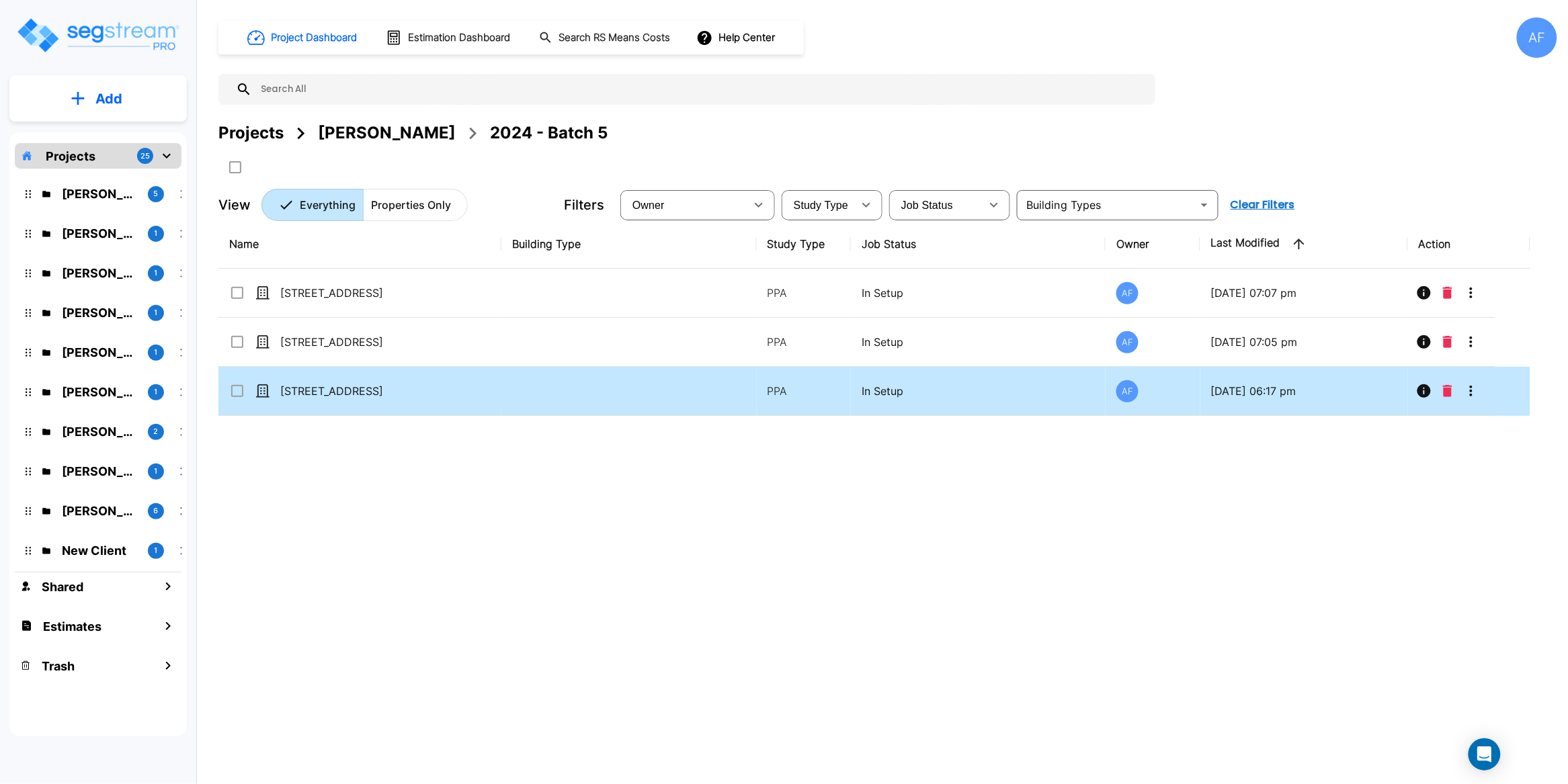
drag, startPoint x: 569, startPoint y: 531, endPoint x: 411, endPoint y: 368, distance: 227.0
click at [569, 531] on div "Name Building Type Study Type Job Status Owner Last Modified Action 384 Audubon…" at bounding box center [874, 463] width 1312 height 487
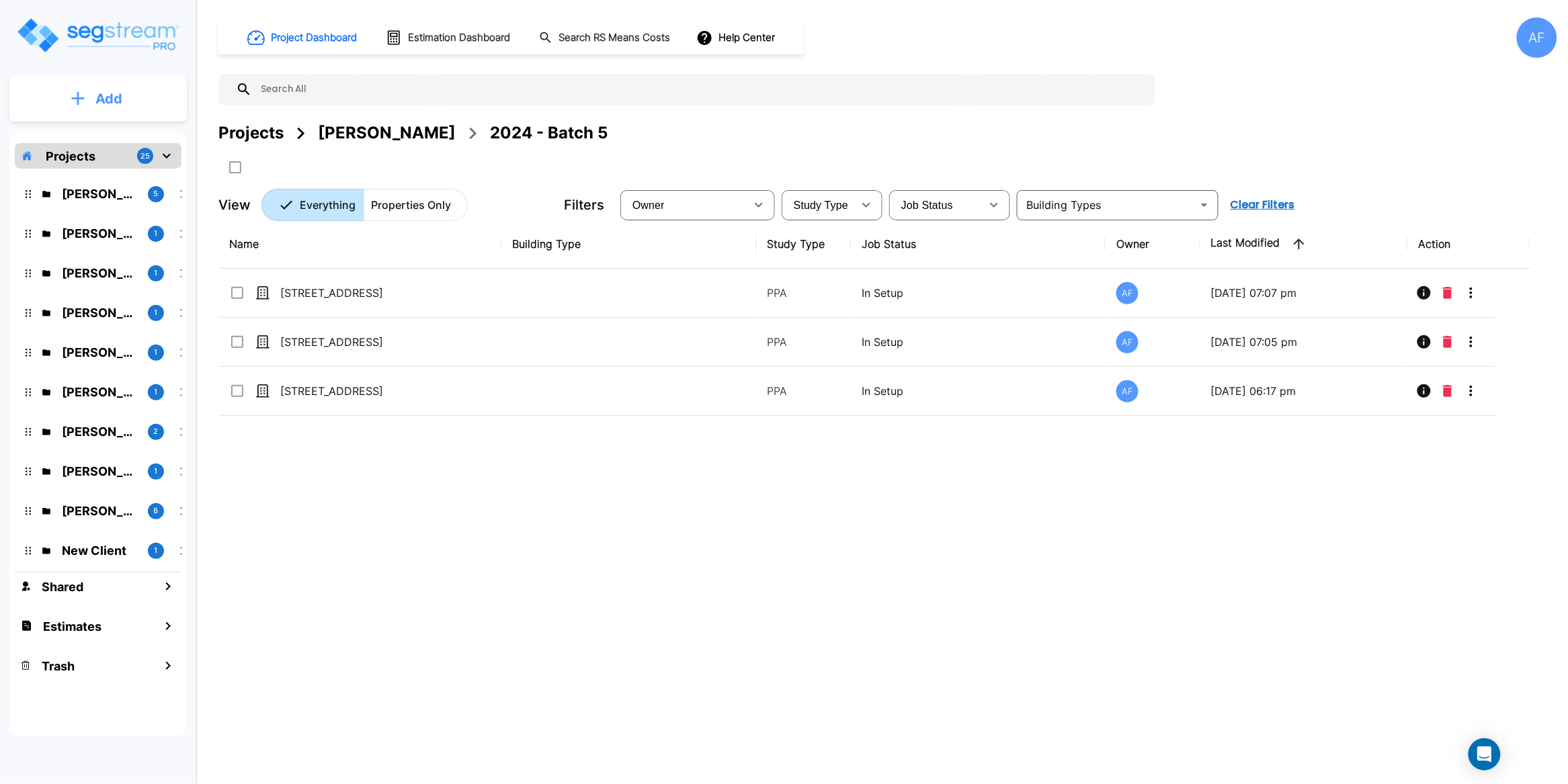
click at [108, 93] on p "Add" at bounding box center [109, 99] width 27 height 20
click at [118, 169] on p "Add Property" at bounding box center [106, 174] width 69 height 16
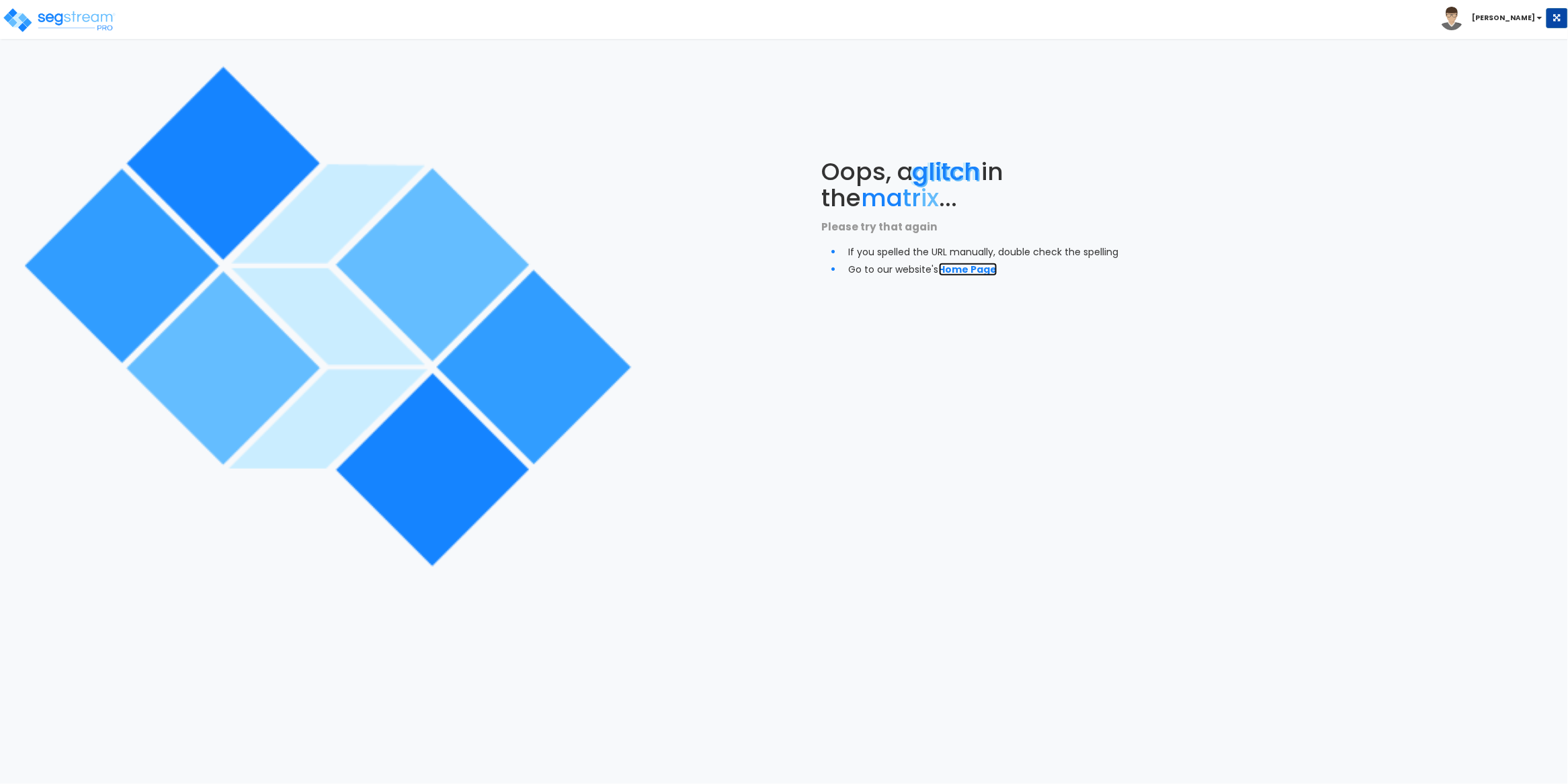
click at [970, 267] on link "Home Page" at bounding box center [968, 269] width 59 height 14
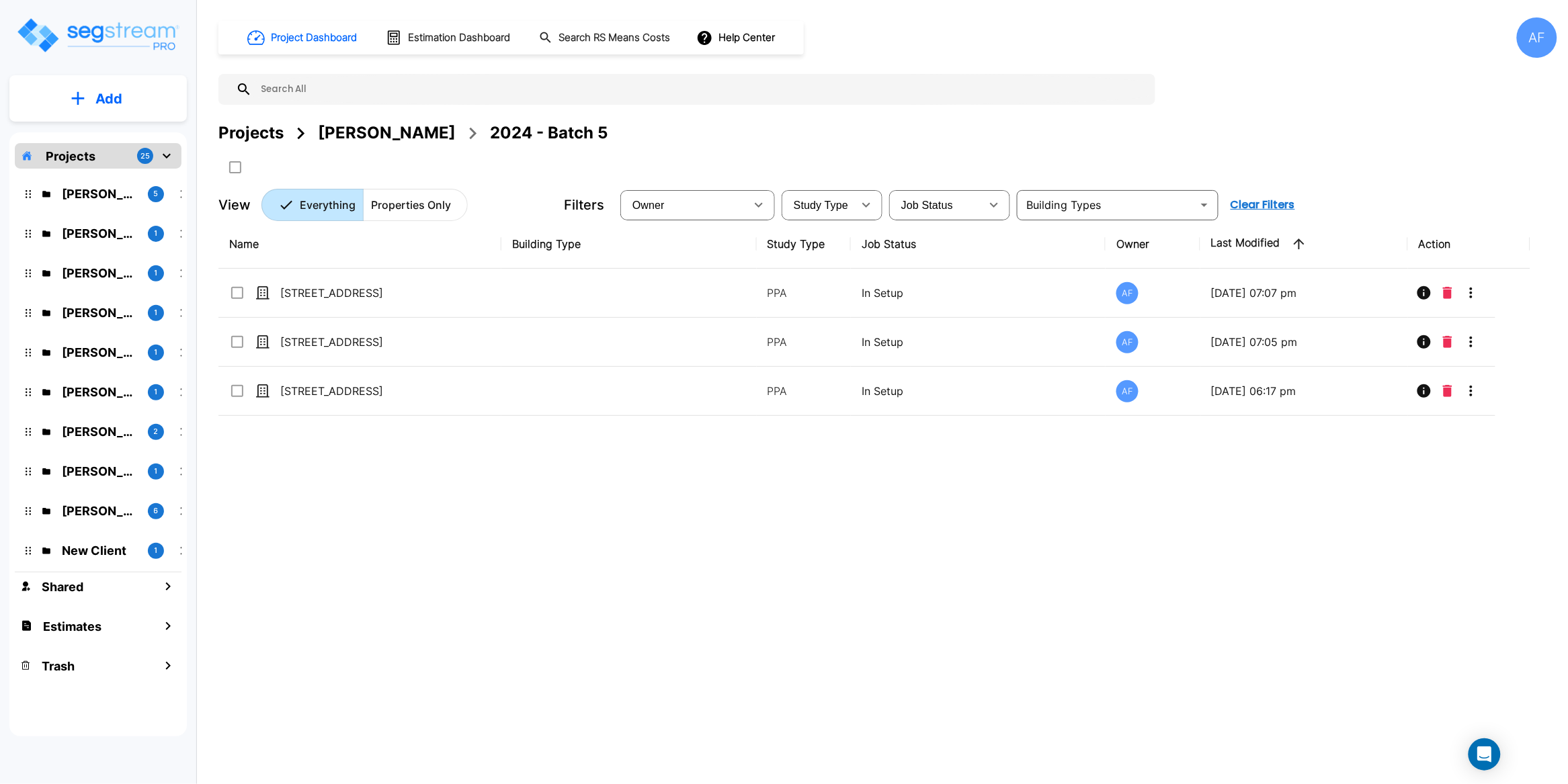
click at [132, 89] on button "Add" at bounding box center [98, 99] width 178 height 39
click at [111, 173] on p "Add Property" at bounding box center [106, 174] width 69 height 16
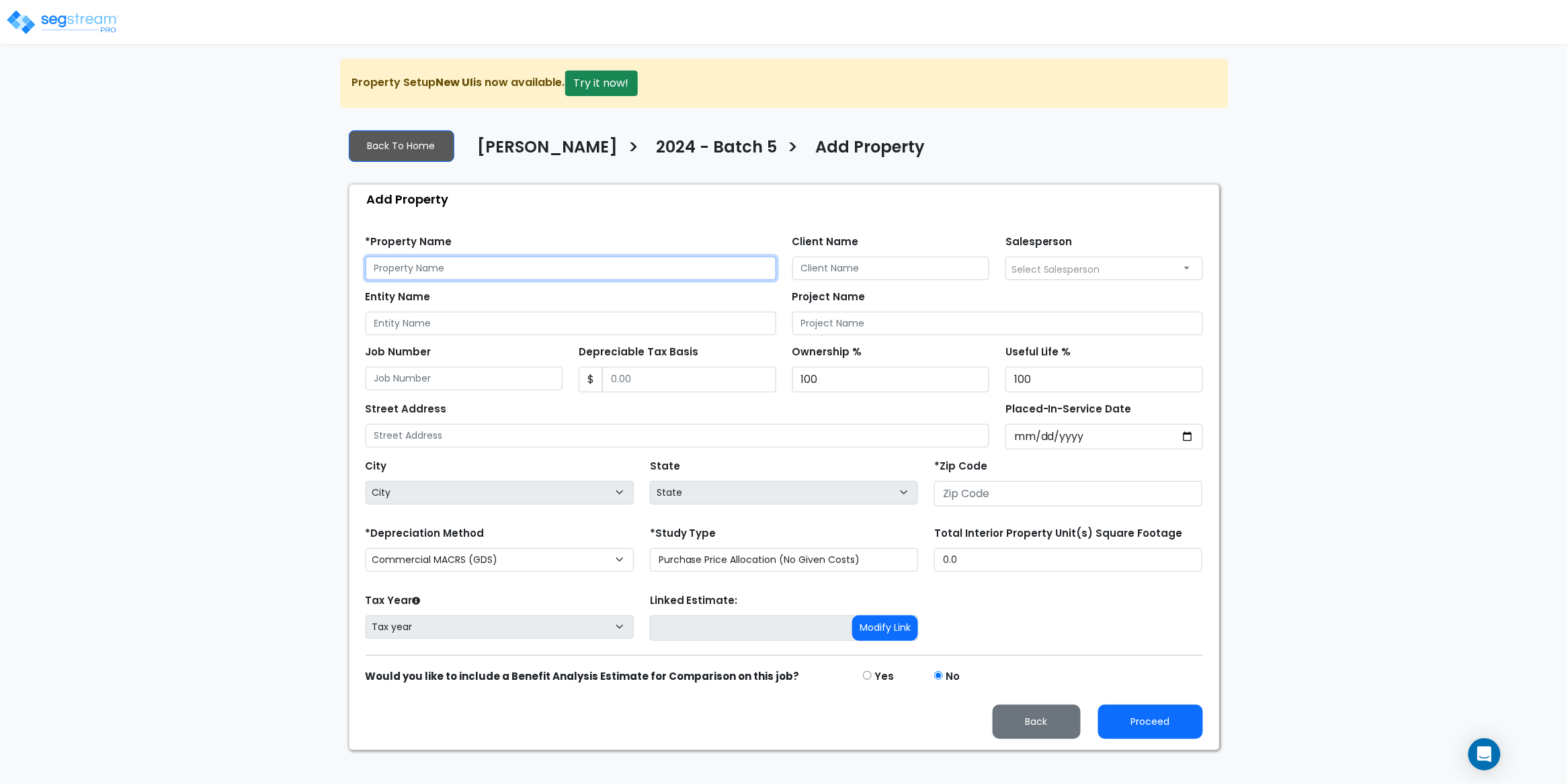
click at [404, 262] on input "text" at bounding box center [571, 268] width 411 height 24
paste input "[STREET_ADDRESS]"
type input "[STREET_ADDRESS]"
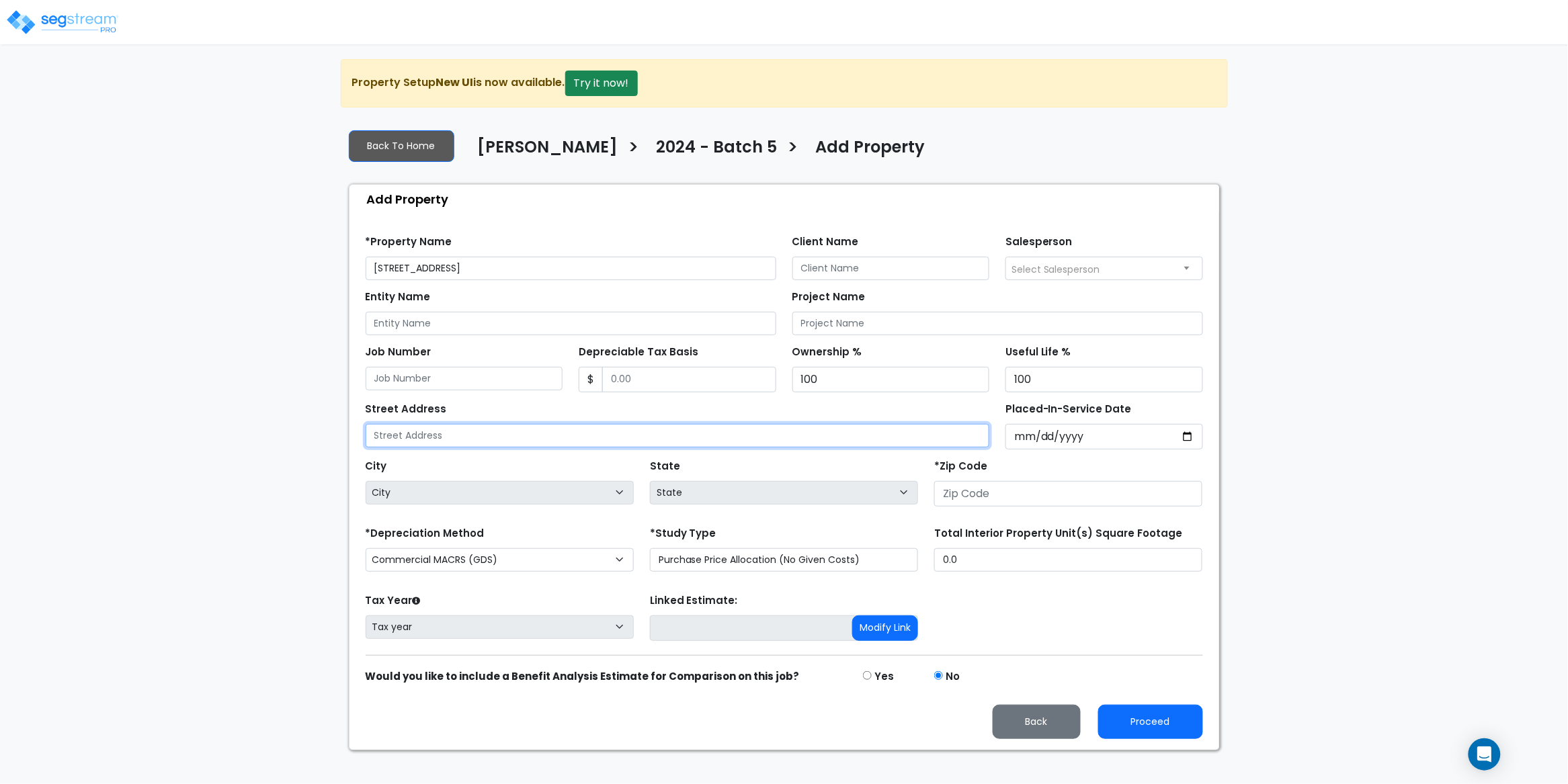
click at [490, 438] on input "text" at bounding box center [677, 436] width 625 height 24
paste input "[STREET_ADDRESS]"
click at [543, 438] on input "[STREET_ADDRESS]" at bounding box center [677, 436] width 625 height 24
type input "[STREET_ADDRESS]"
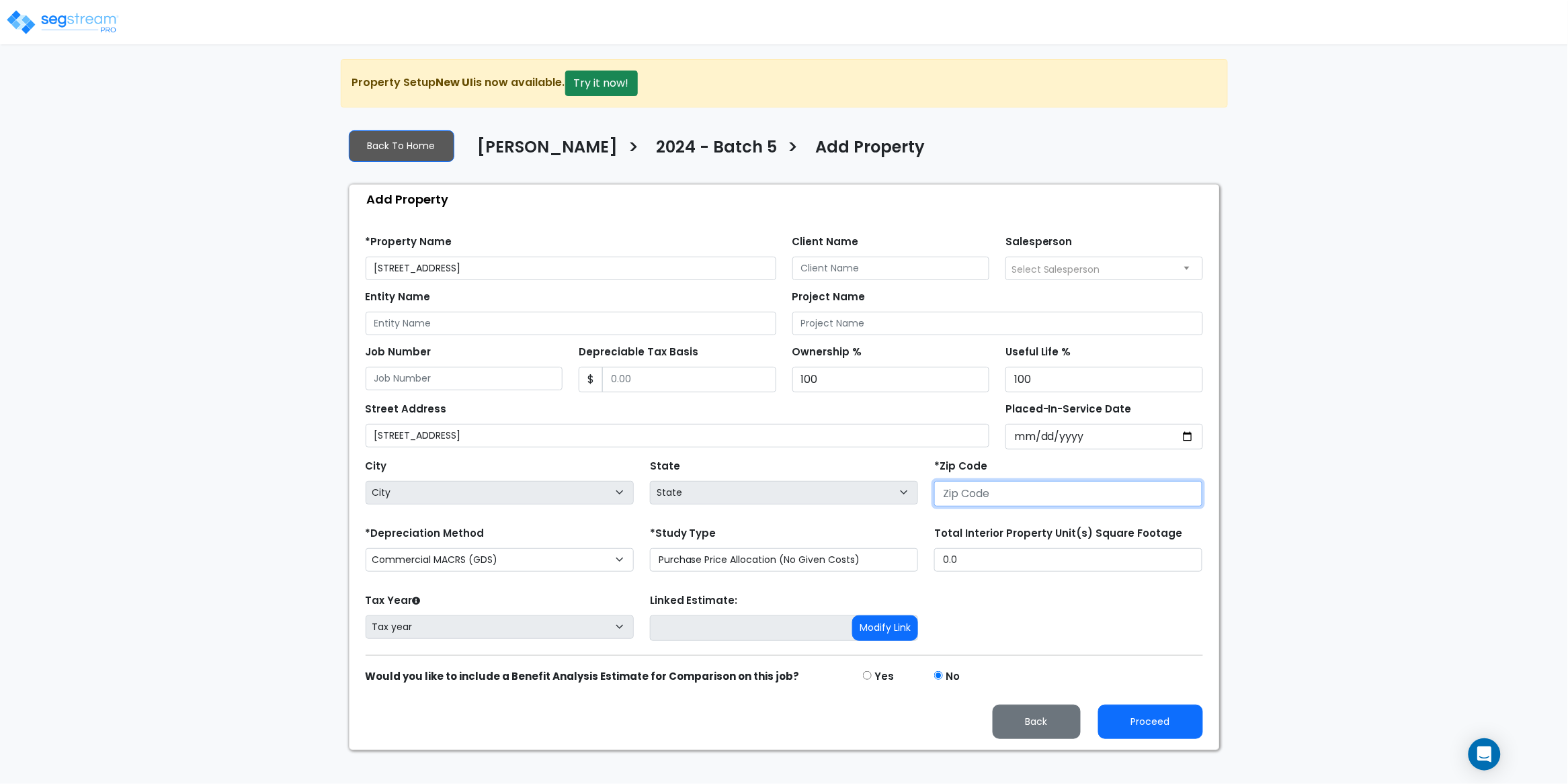
click at [1010, 500] on input "number" at bounding box center [1068, 494] width 268 height 26
paste input "11229"
type input "11229"
select select "NY"
type input "11229"
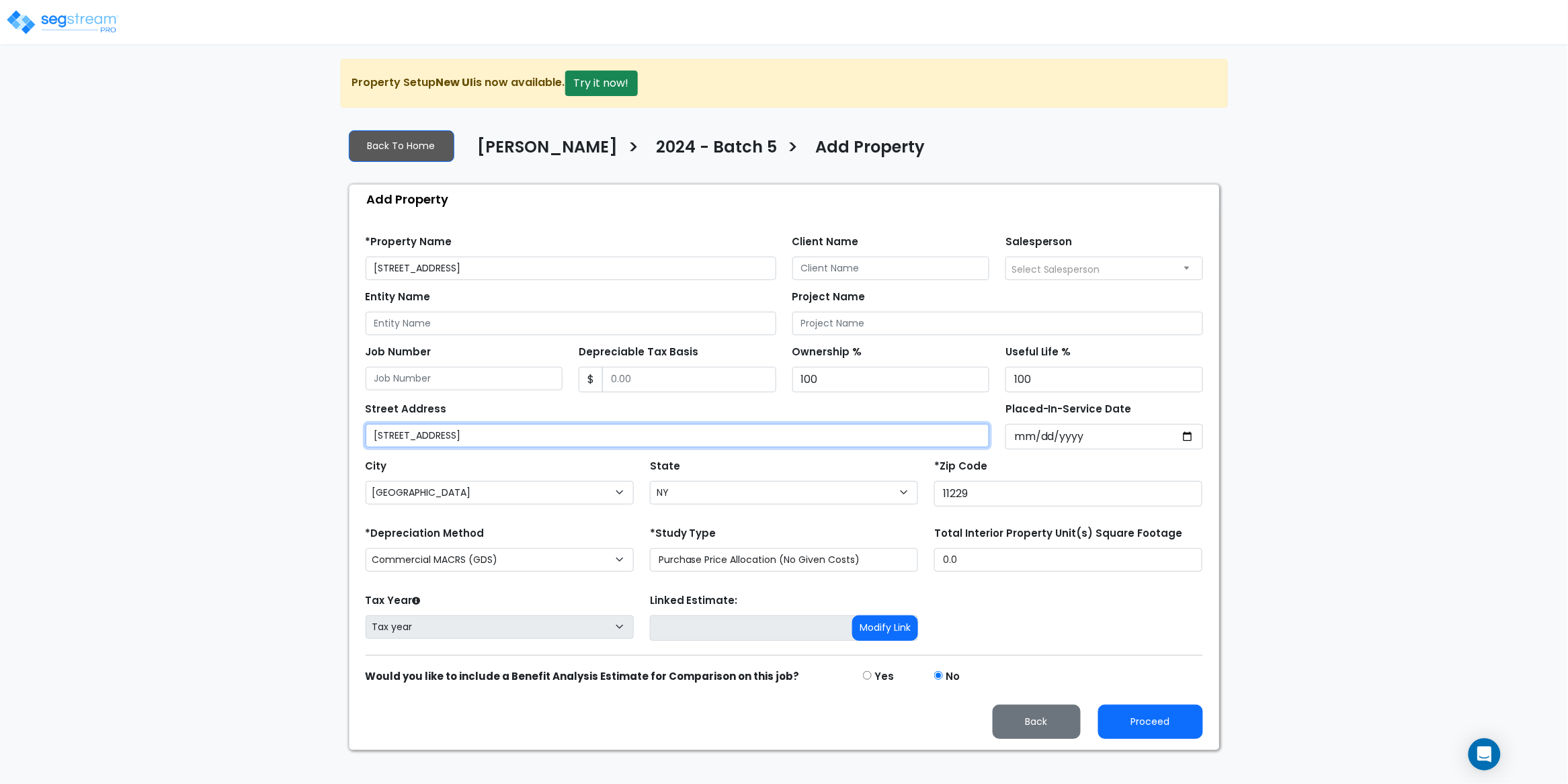
drag, startPoint x: 573, startPoint y: 439, endPoint x: 473, endPoint y: 438, distance: 100.0
click at [473, 438] on input "2015 Homecrest Ave, Brooklyn, NY 11229" at bounding box center [677, 436] width 625 height 24
type input "2015 Homecrest Ave"
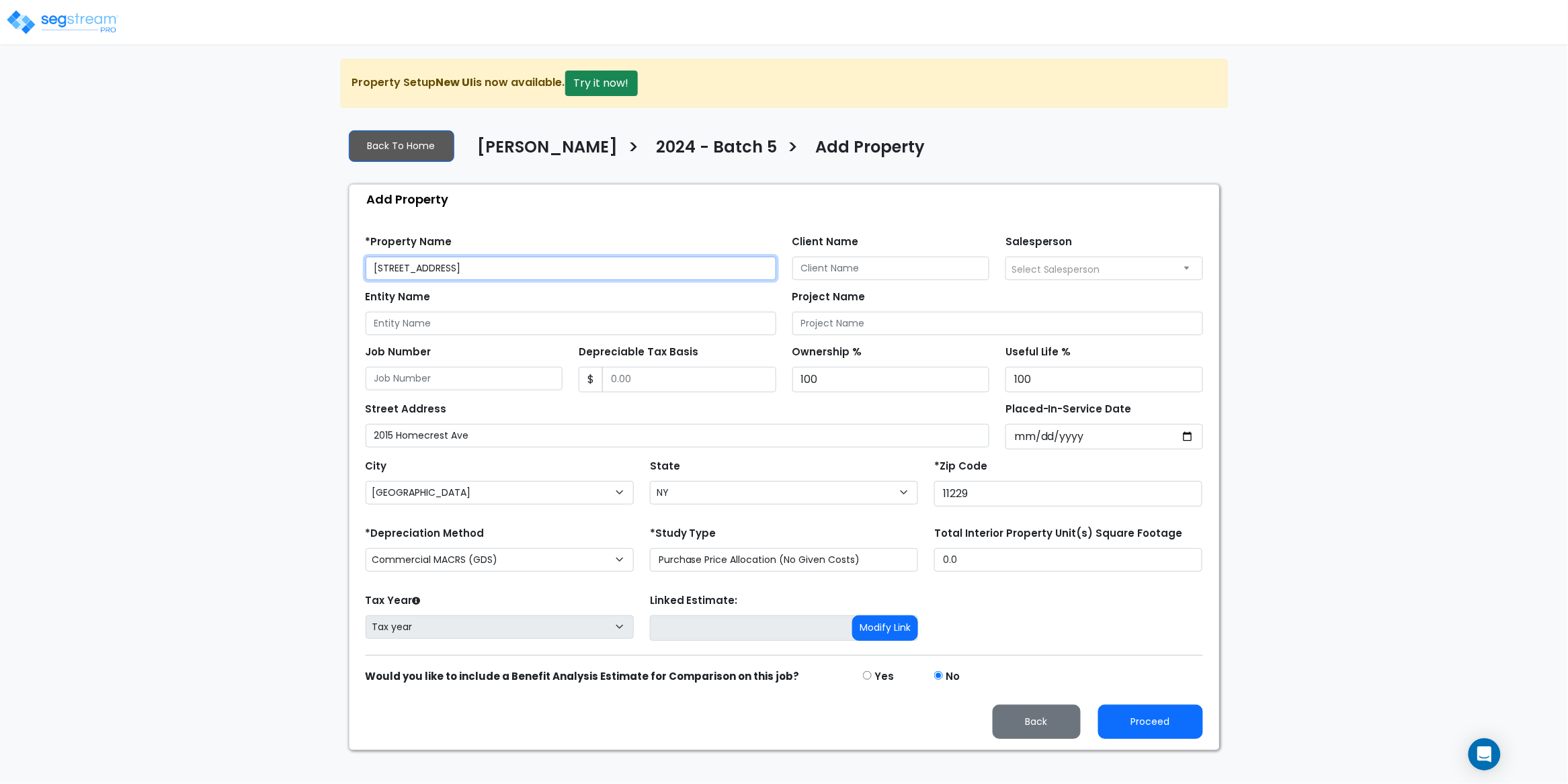
click at [561, 265] on input "2015 Homecrest Ave, Brooklyn, NY 11229" at bounding box center [571, 268] width 411 height 24
drag, startPoint x: 577, startPoint y: 270, endPoint x: 473, endPoint y: 270, distance: 104.0
click at [474, 269] on input "2015 Homecrest Ave, Brooklyn, NY 11229" at bounding box center [571, 268] width 411 height 24
type input "2015 Homecrest Ave"
click at [877, 261] on input "Client Name" at bounding box center [891, 268] width 198 height 24
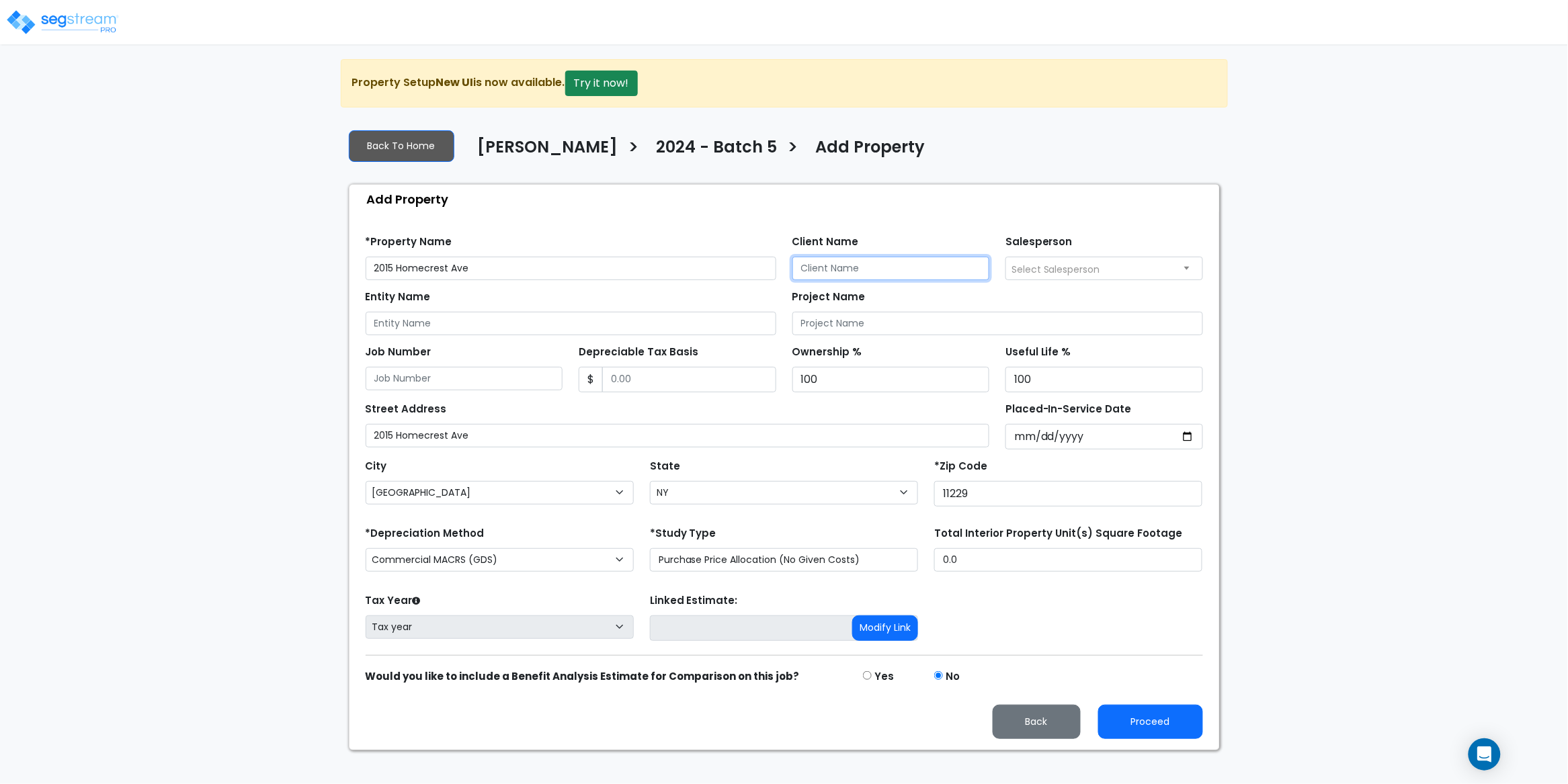
click at [898, 259] on input "Client Name" at bounding box center [891, 268] width 198 height 24
paste input "[PERSON_NAME]"
type input "[PERSON_NAME]"
click at [1064, 272] on span "Select Salesperson" at bounding box center [1055, 269] width 88 height 14
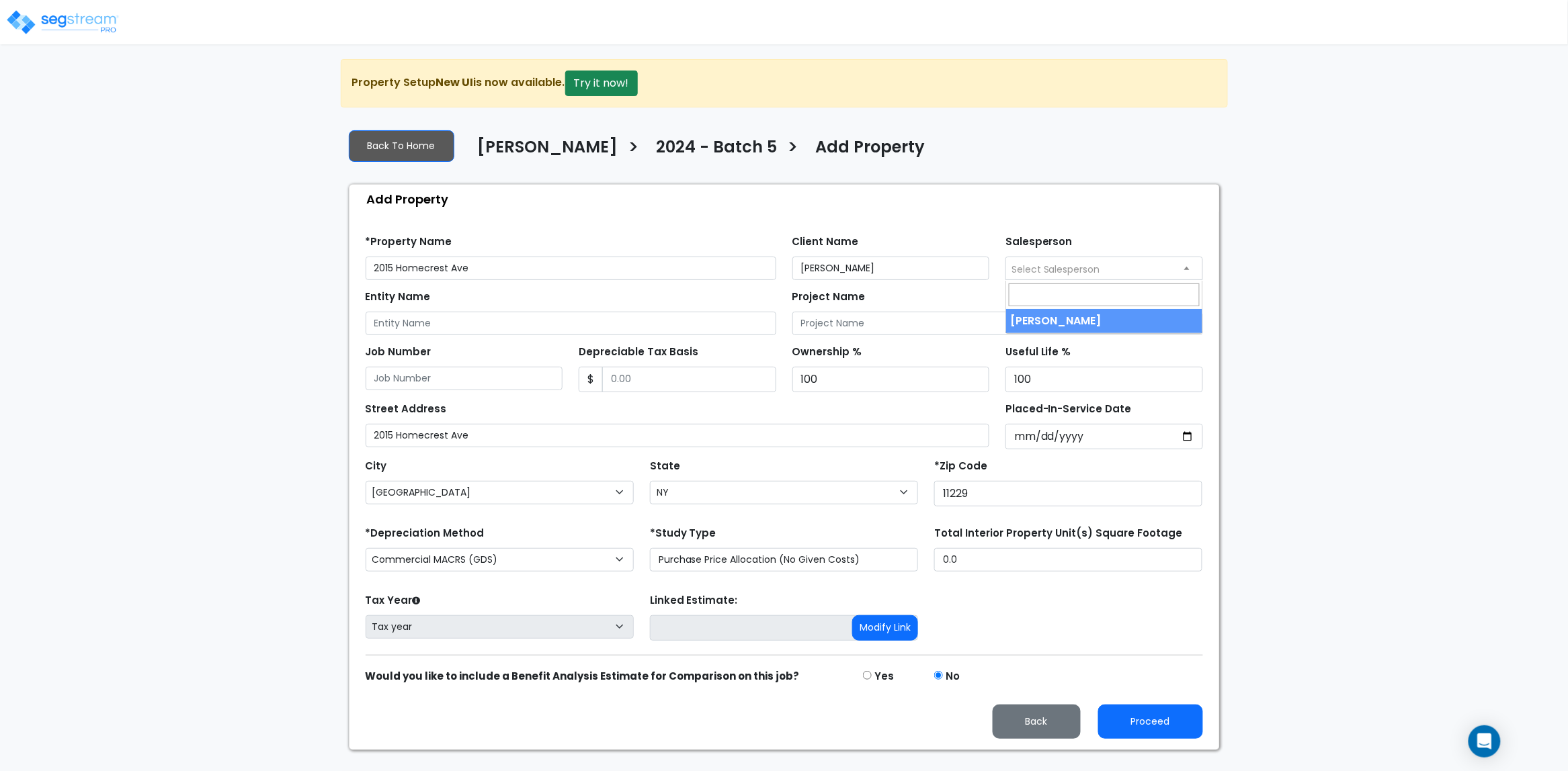
click at [1082, 334] on span "[PERSON_NAME]" at bounding box center [1104, 307] width 197 height 53
select select "157"
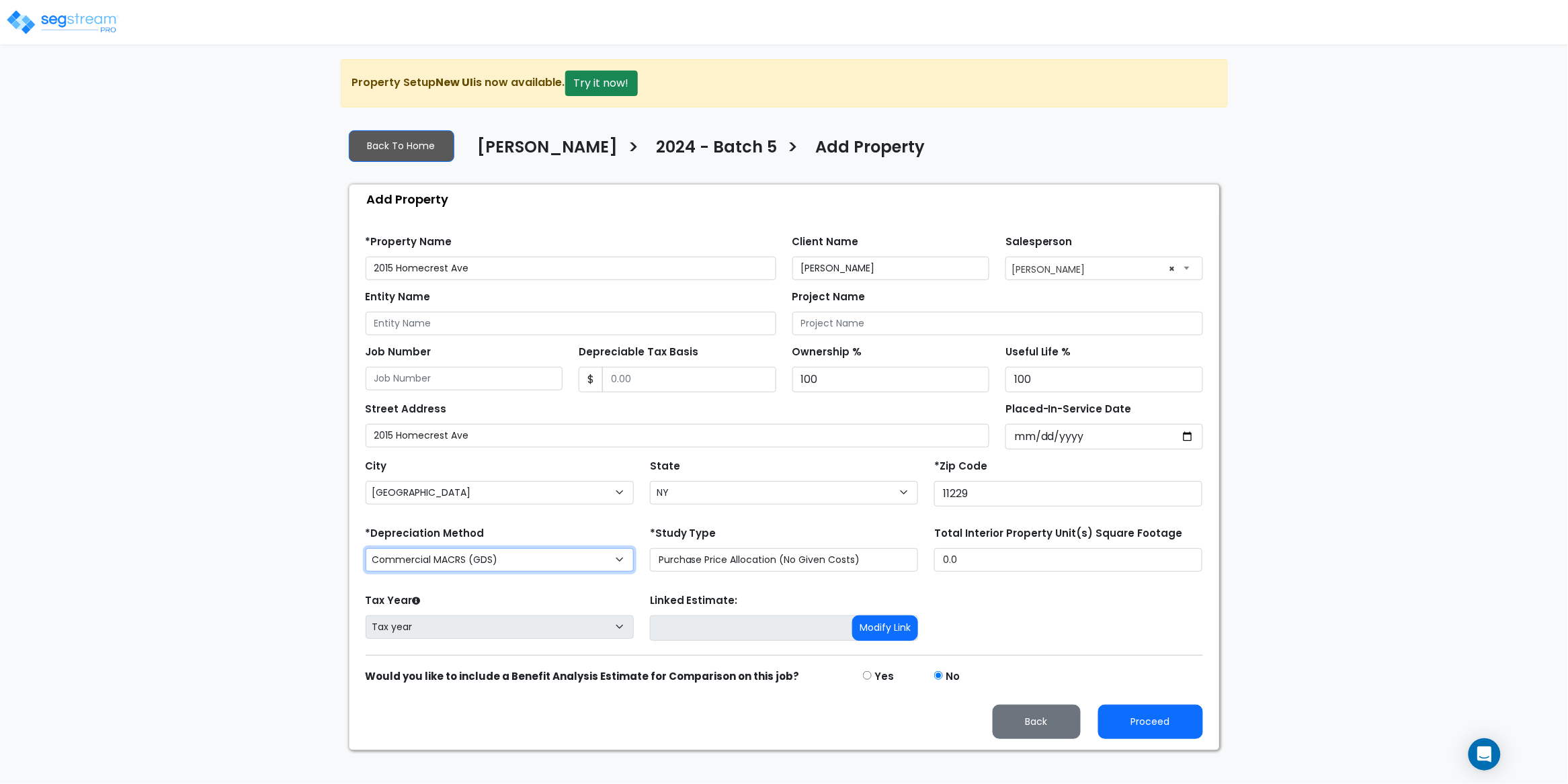
click at [542, 564] on select "Commercial MACRS (GDS) Residential Rental MACRS (GDS) Commercial MACRS (GDS) QIP" at bounding box center [499, 560] width 268 height 24
select select "RRM(_29"
click at [1153, 728] on button "Proceed" at bounding box center [1150, 722] width 105 height 34
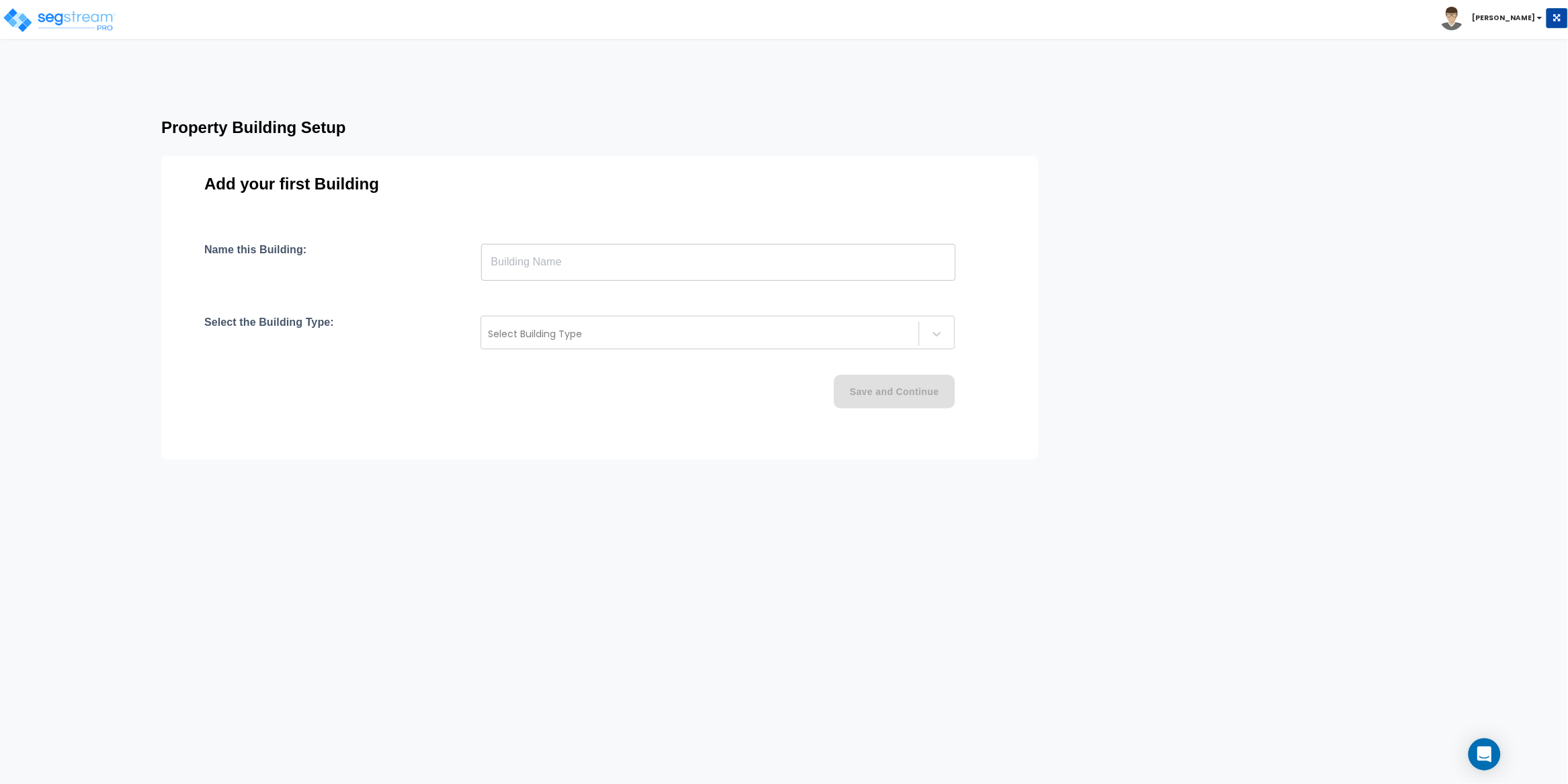
click at [600, 267] on input "text" at bounding box center [718, 262] width 475 height 38
click at [538, 271] on input "text" at bounding box center [718, 262] width 475 height 38
paste input "text"
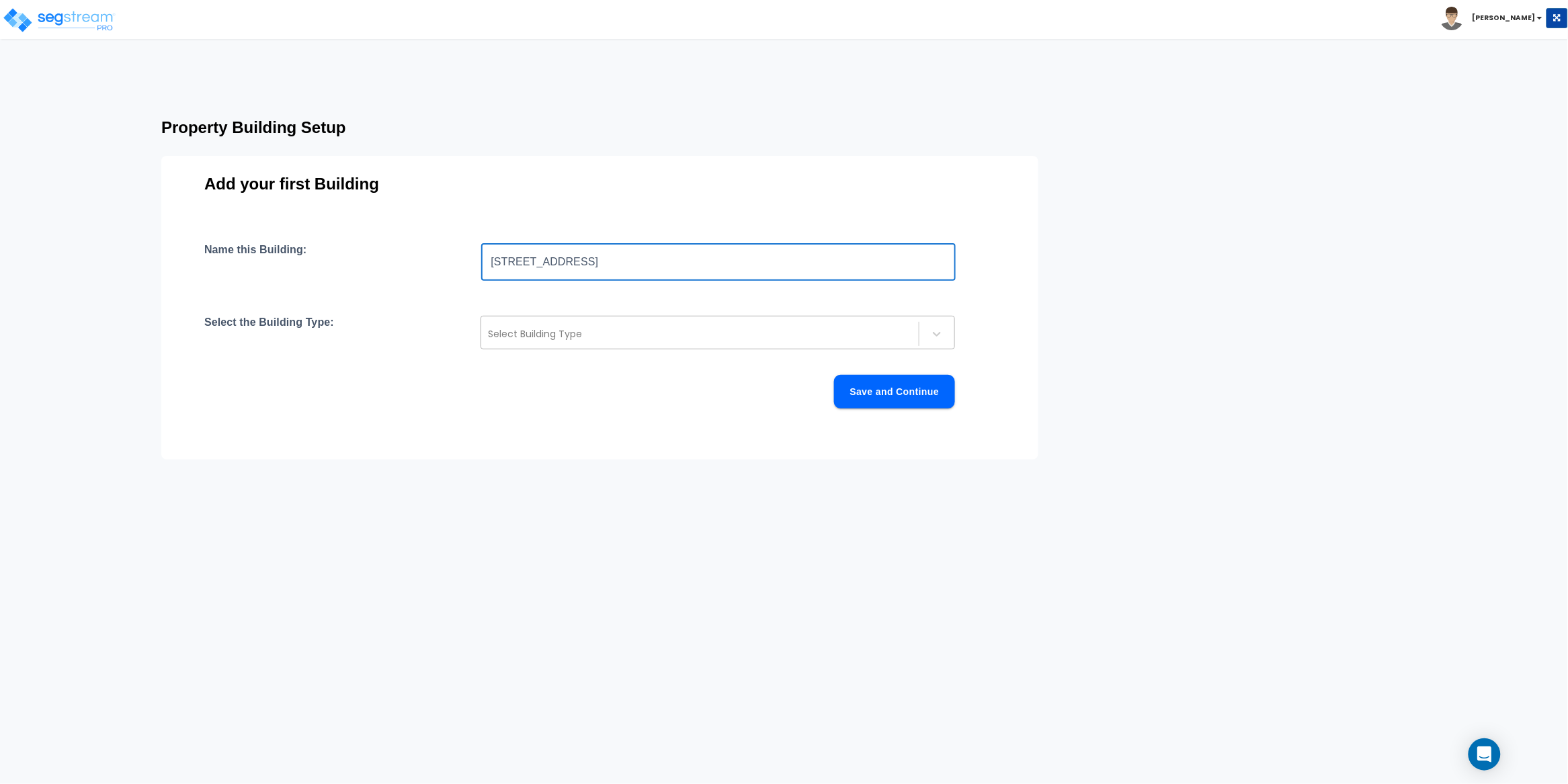
type input "[STREET_ADDRESS]"
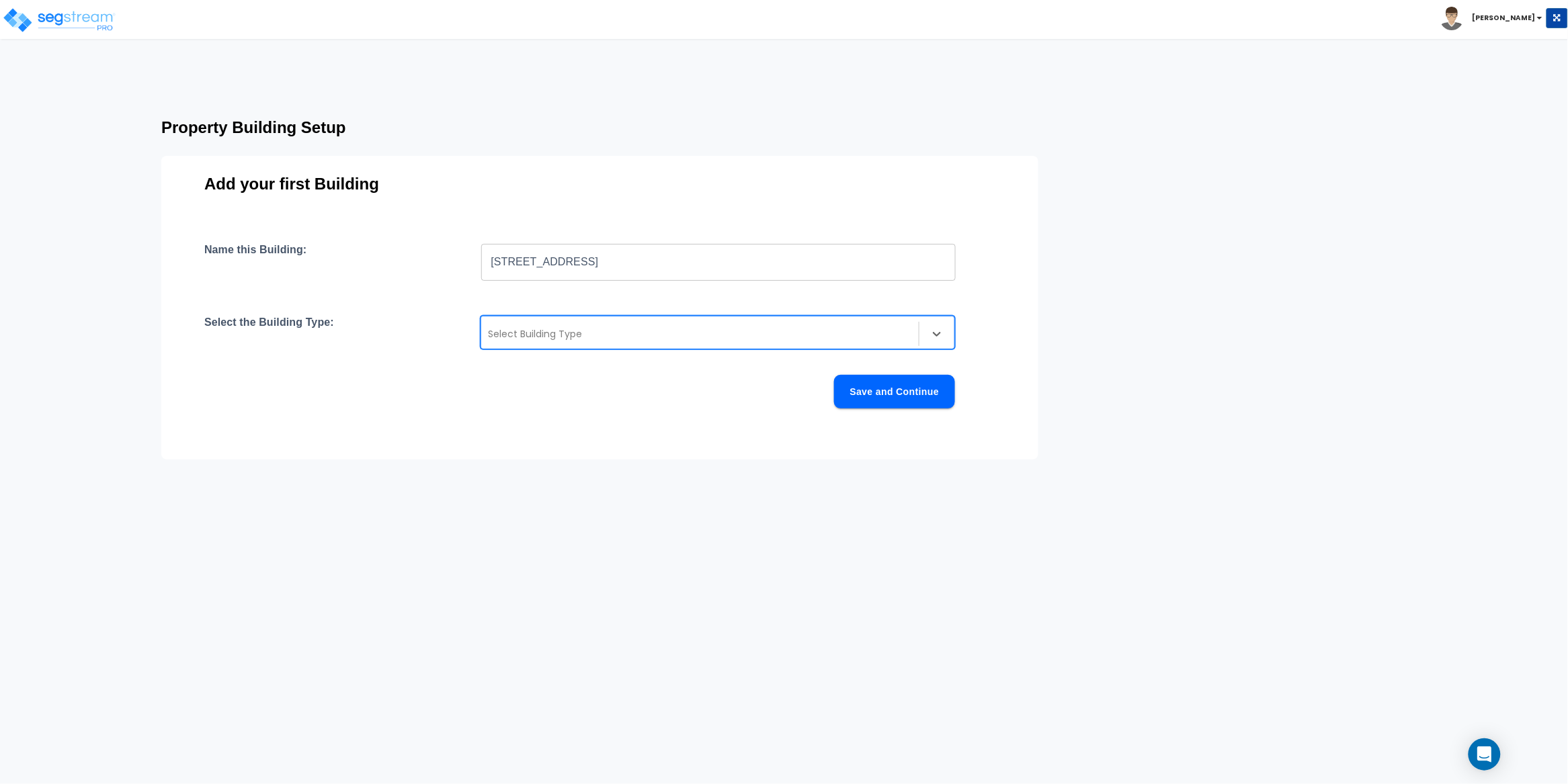
click at [538, 344] on div "Select Building Type" at bounding box center [700, 334] width 438 height 22
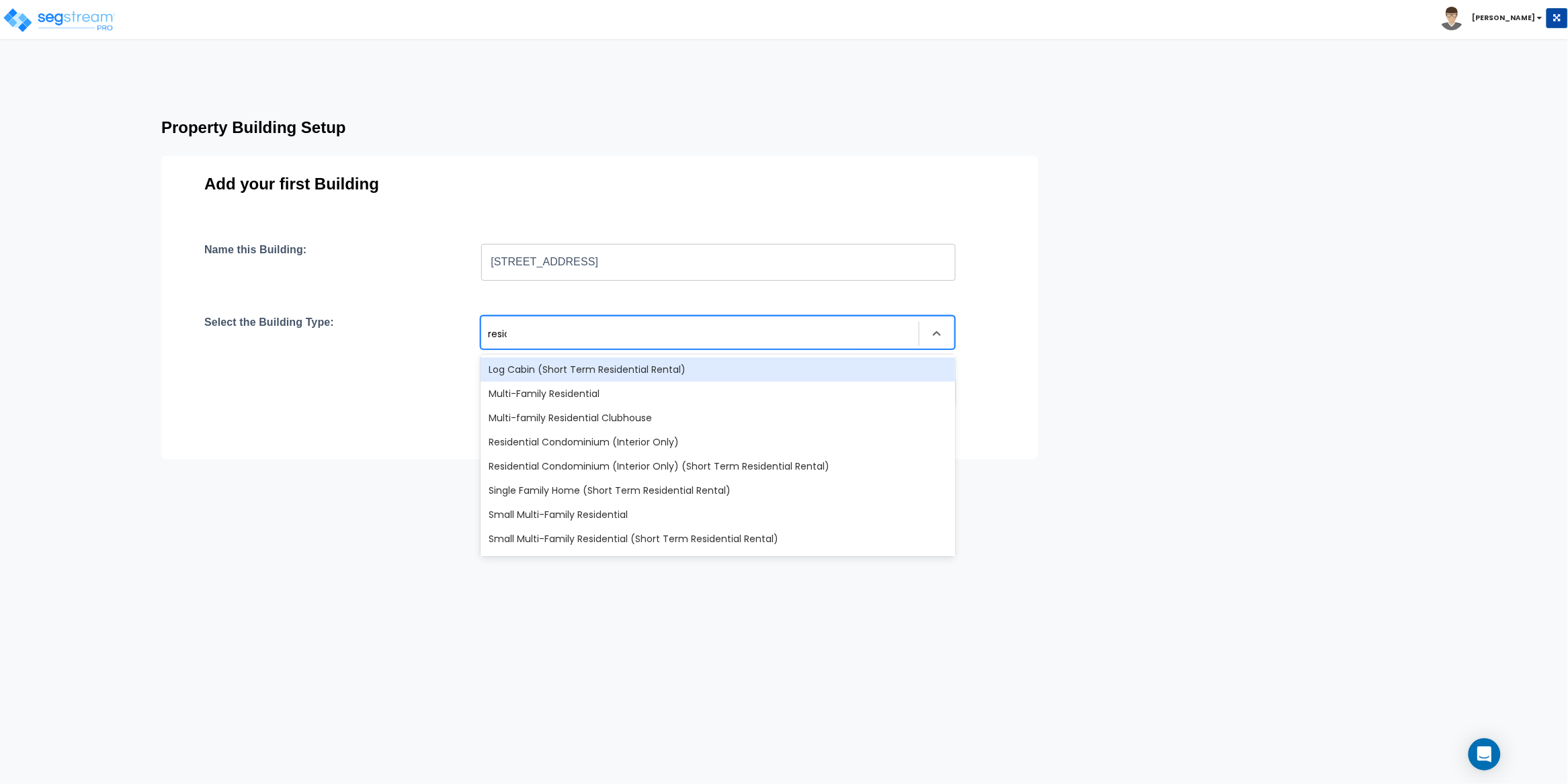
type input "reside"
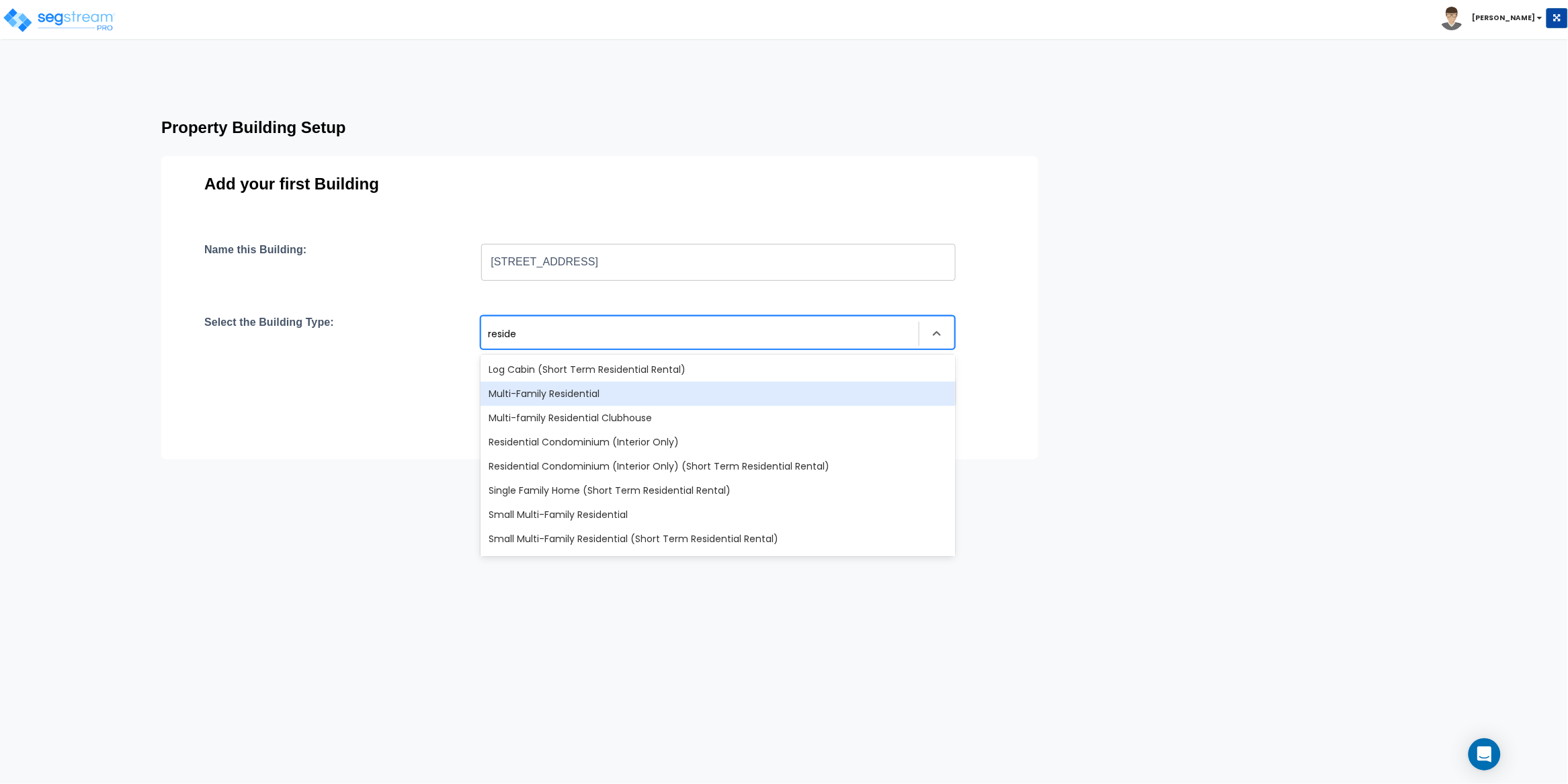
click at [566, 399] on div "Multi-Family Residential" at bounding box center [718, 394] width 475 height 24
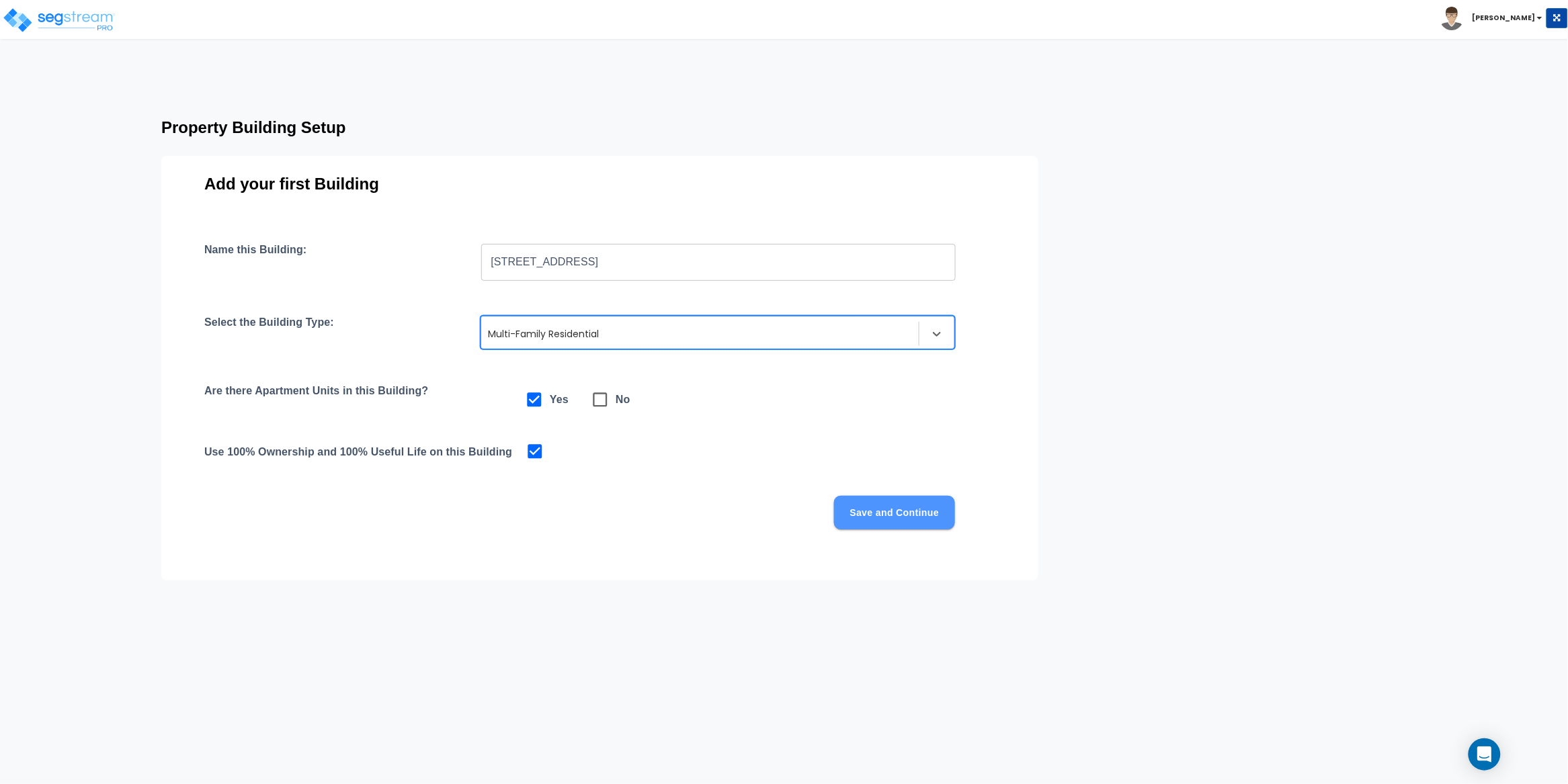
click at [906, 519] on button "Save and Continue" at bounding box center [894, 513] width 121 height 34
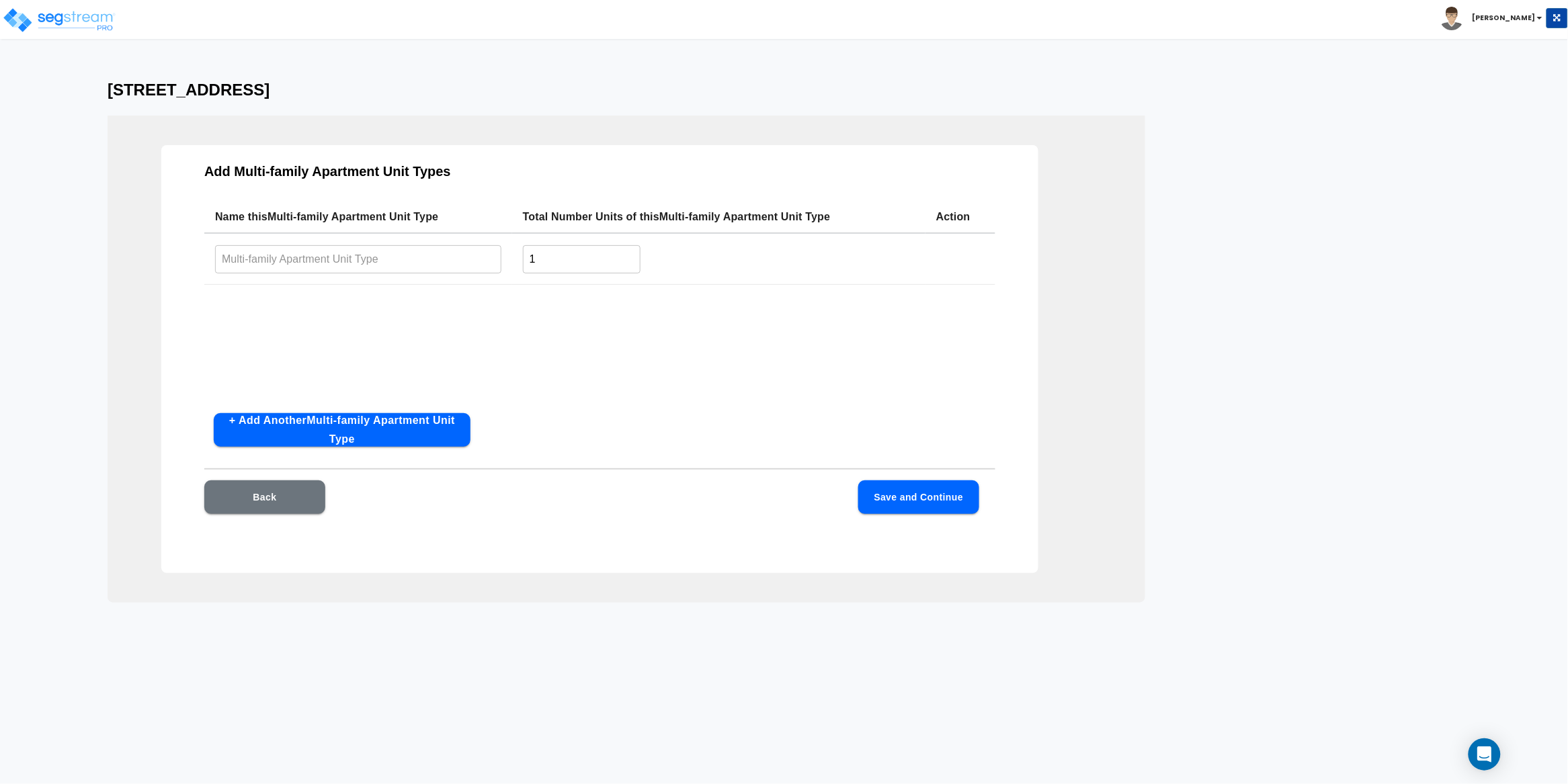
click at [300, 253] on input "text" at bounding box center [358, 259] width 286 height 29
paste input "[STREET_ADDRESS]"
type input "[STREET_ADDRESS]"
drag, startPoint x: 534, startPoint y: 259, endPoint x: 509, endPoint y: 257, distance: 25.1
click at [509, 257] on tr "[STREET_ADDRESS] ​ 1 ​" at bounding box center [600, 259] width 791 height 52
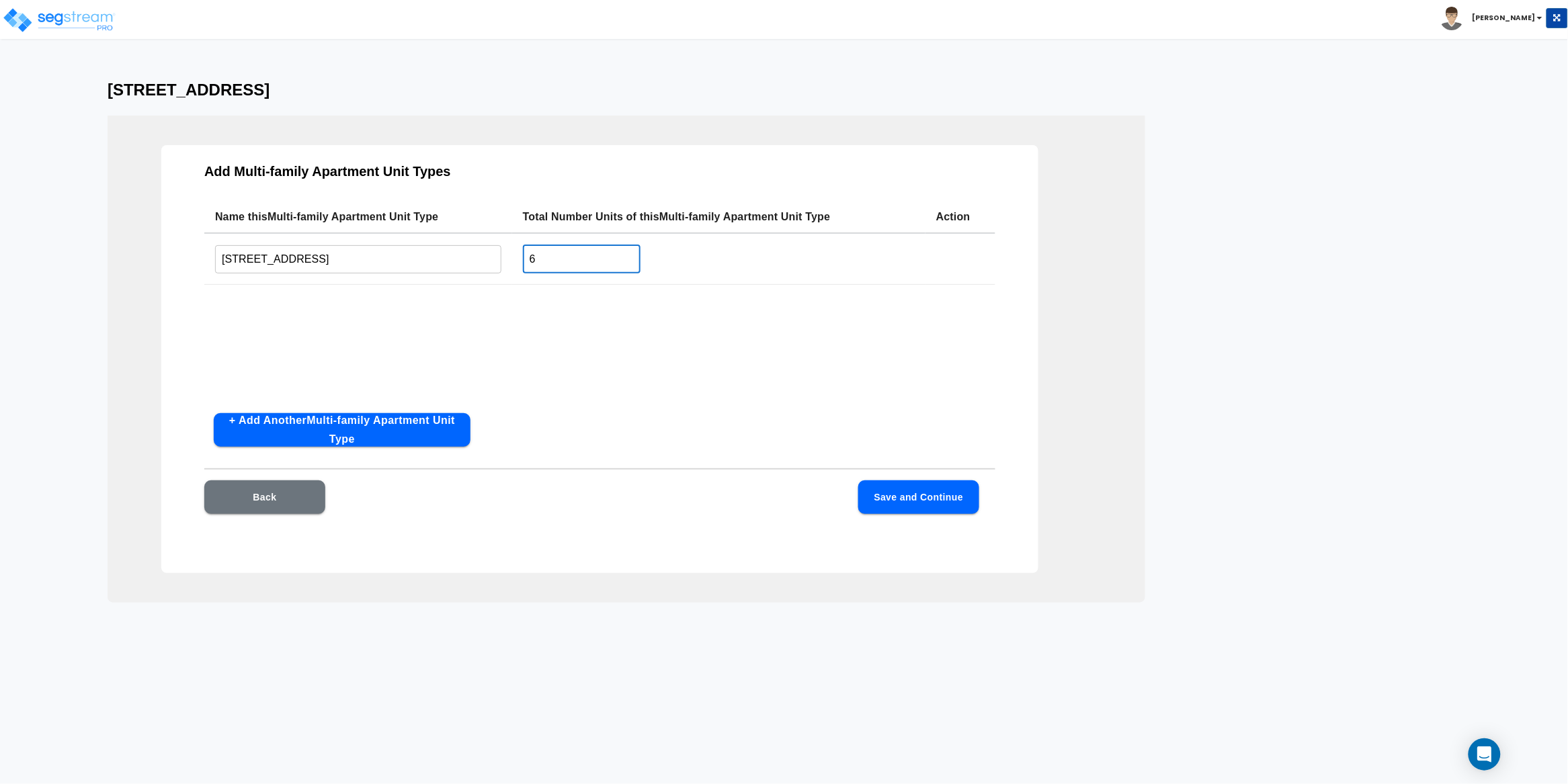
type input "6"
click at [738, 353] on div "Name this Multi-family Apartment Unit Type Total Number Units of this Multi-fam…" at bounding box center [600, 302] width 791 height 202
click at [931, 508] on button "Save and Continue" at bounding box center [918, 498] width 121 height 34
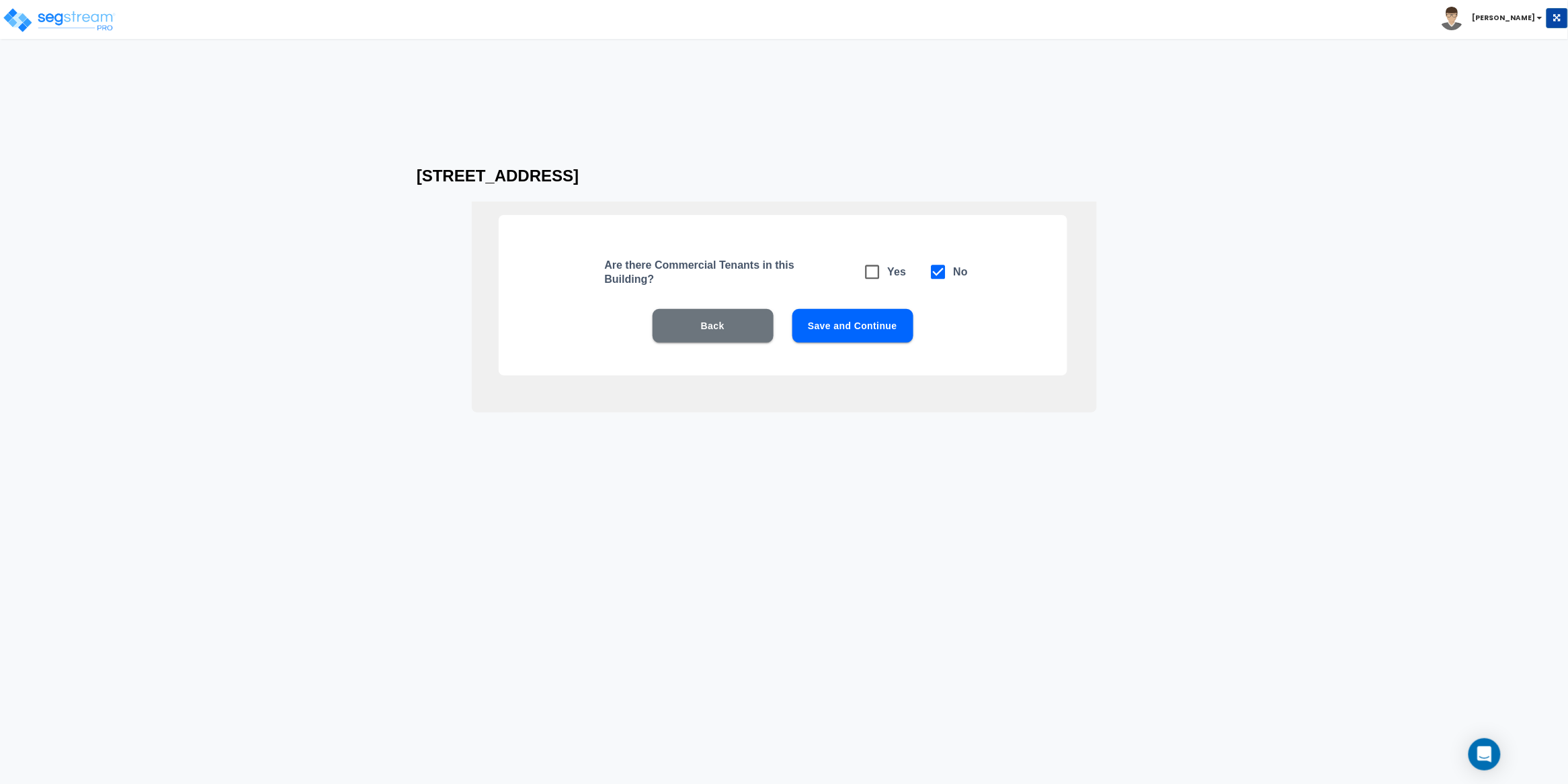
click at [861, 323] on button "Save and Continue" at bounding box center [852, 326] width 121 height 34
click at [855, 328] on button "Save and Continue" at bounding box center [852, 326] width 121 height 34
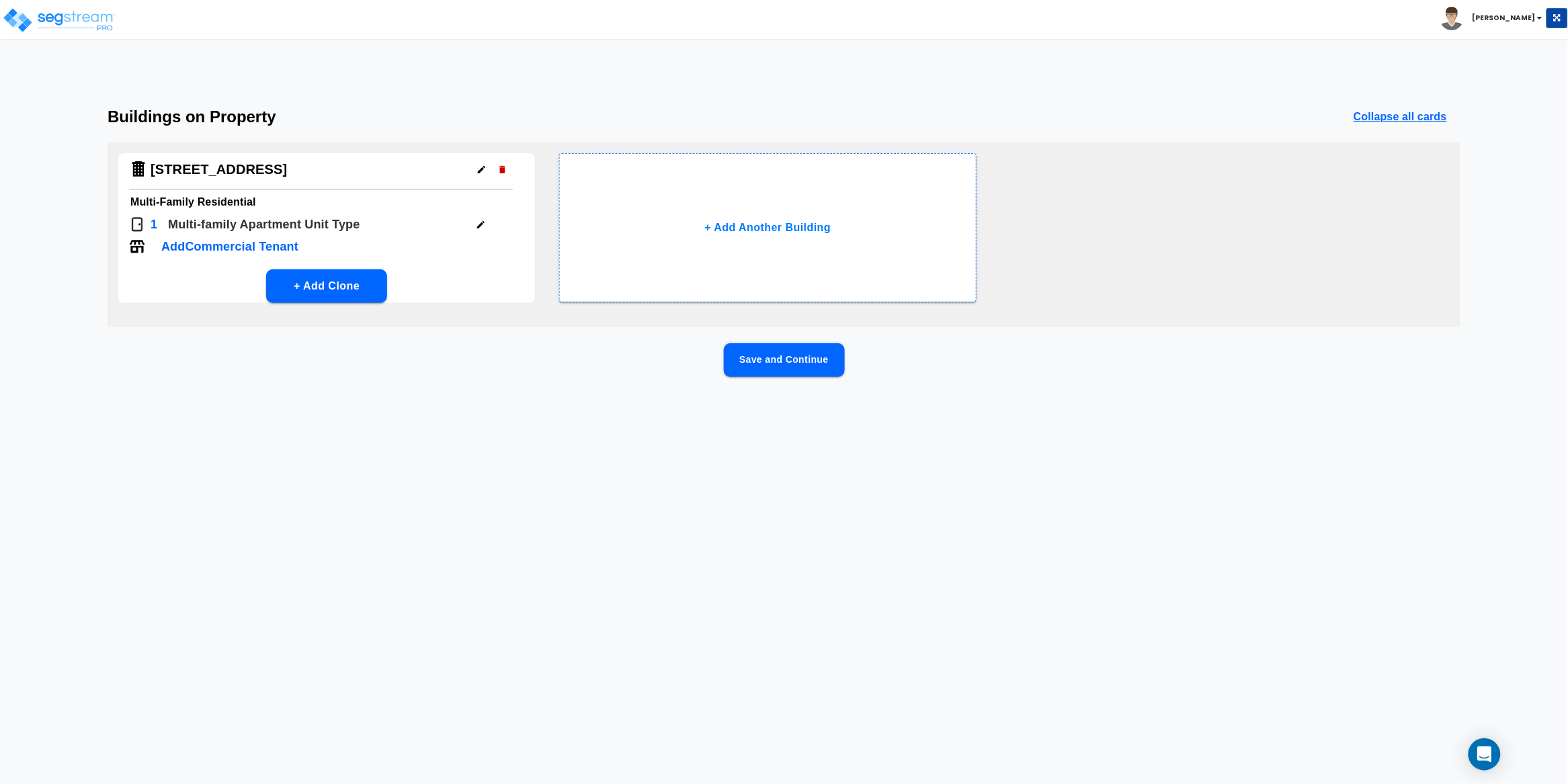
click at [777, 371] on button "Save and Continue" at bounding box center [784, 361] width 121 height 34
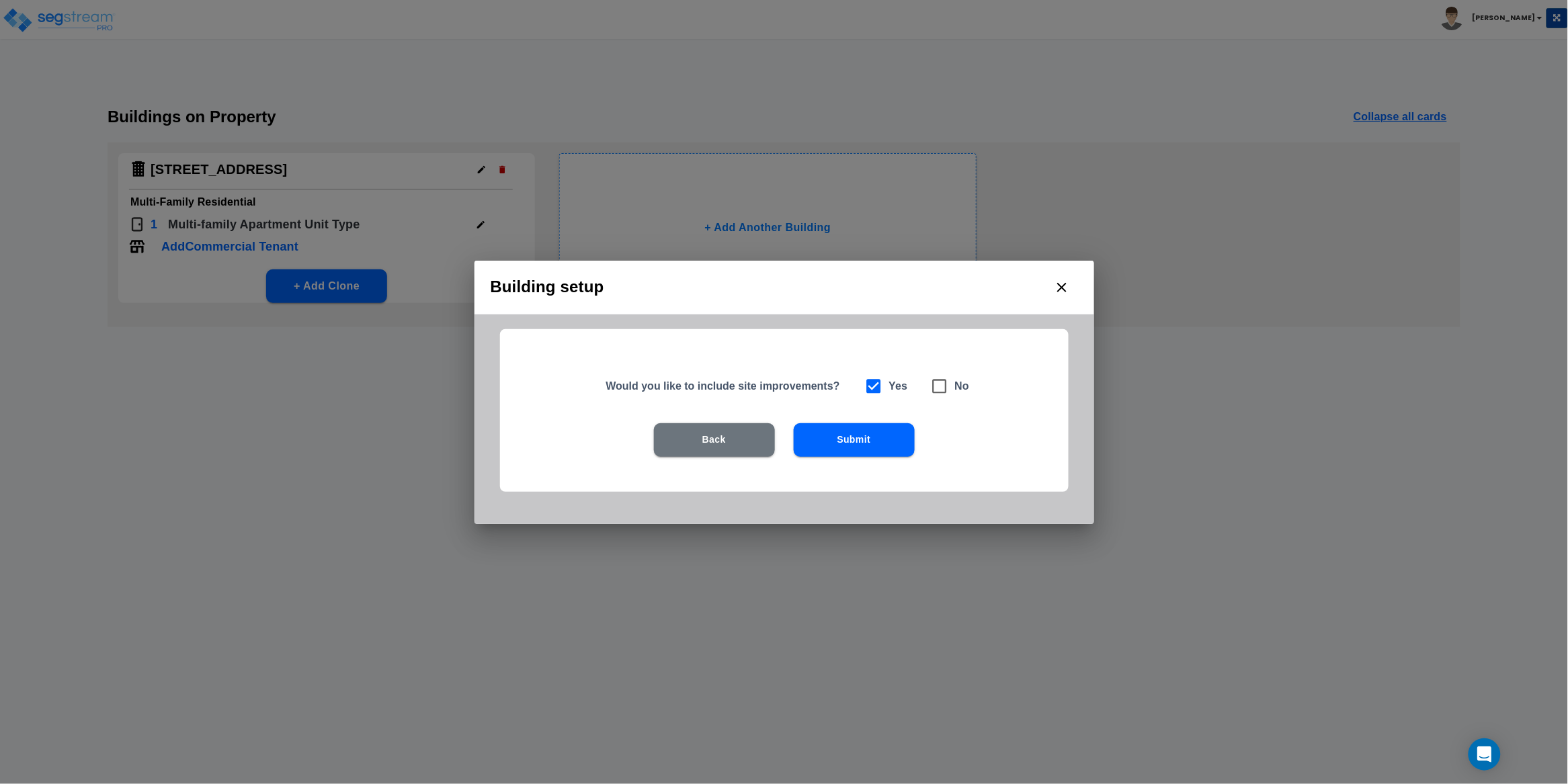
click at [862, 443] on button "Submit" at bounding box center [854, 440] width 121 height 34
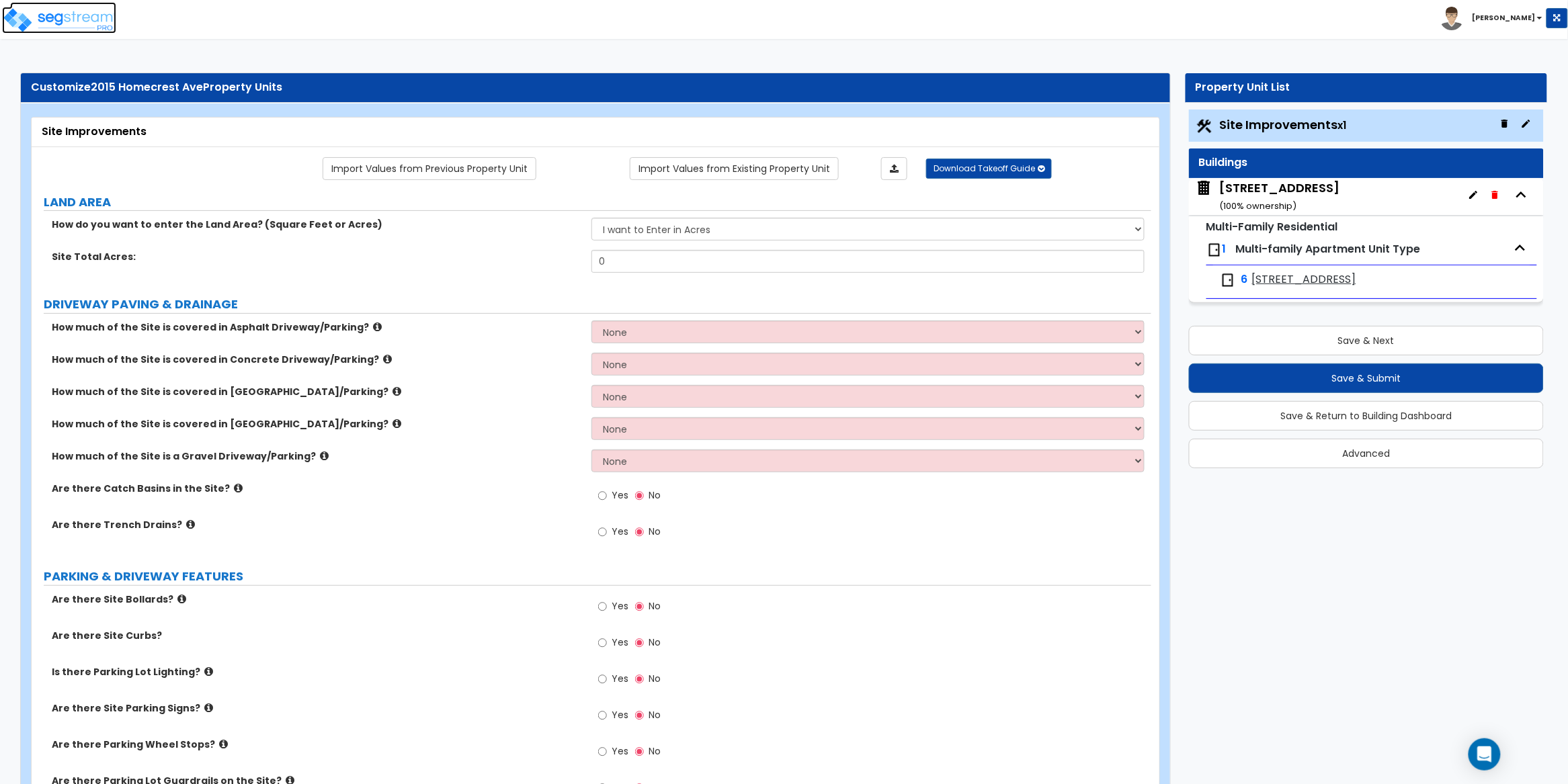
click at [95, 21] on img at bounding box center [59, 20] width 114 height 27
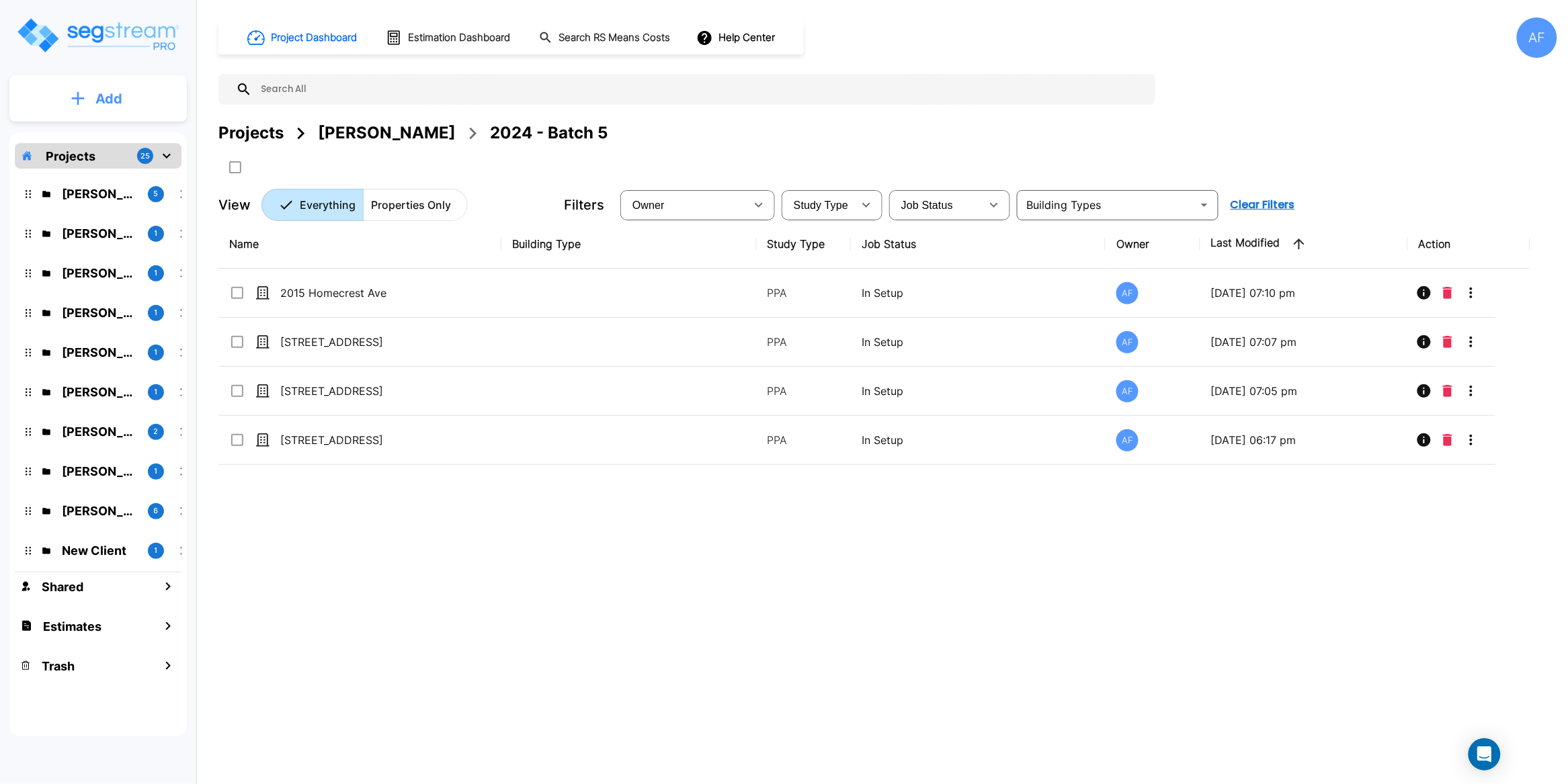
click at [93, 102] on button "Add" at bounding box center [98, 99] width 178 height 39
click at [113, 169] on p "Add Property" at bounding box center [106, 174] width 69 height 16
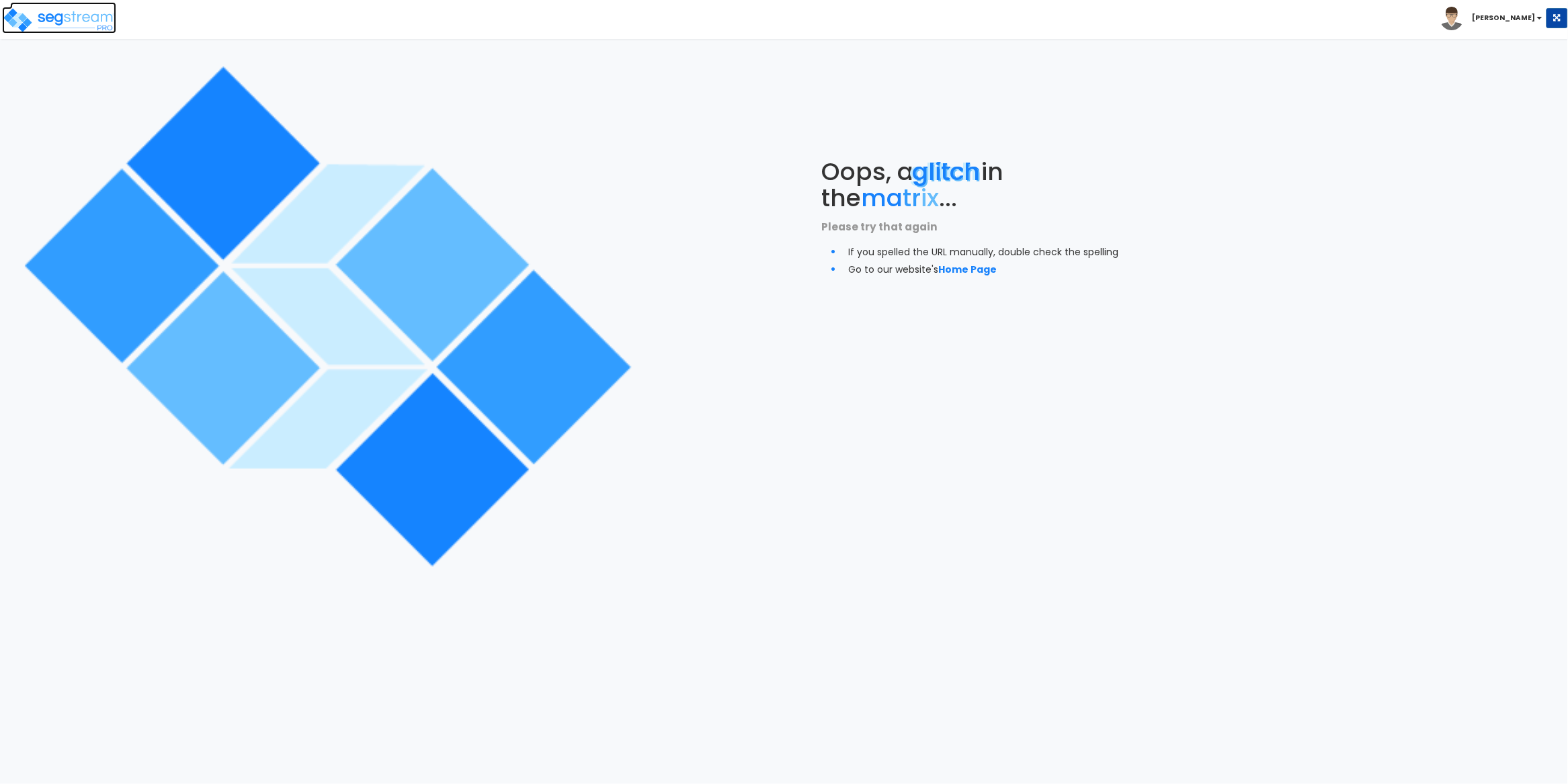
click at [76, 29] on img at bounding box center [59, 20] width 114 height 27
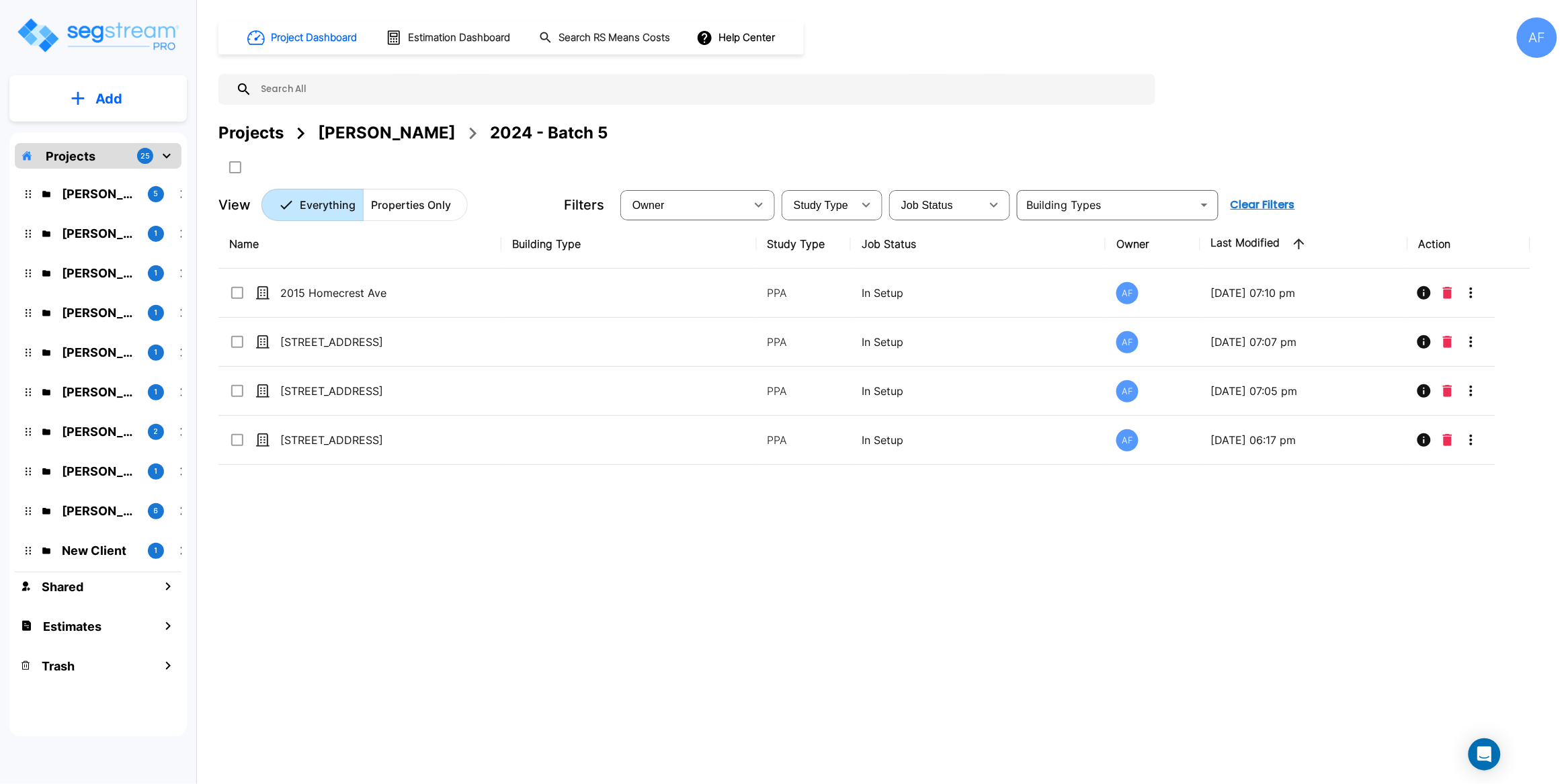
click at [103, 90] on p "Add" at bounding box center [109, 99] width 27 height 20
click at [113, 175] on p "Add Property" at bounding box center [106, 174] width 69 height 16
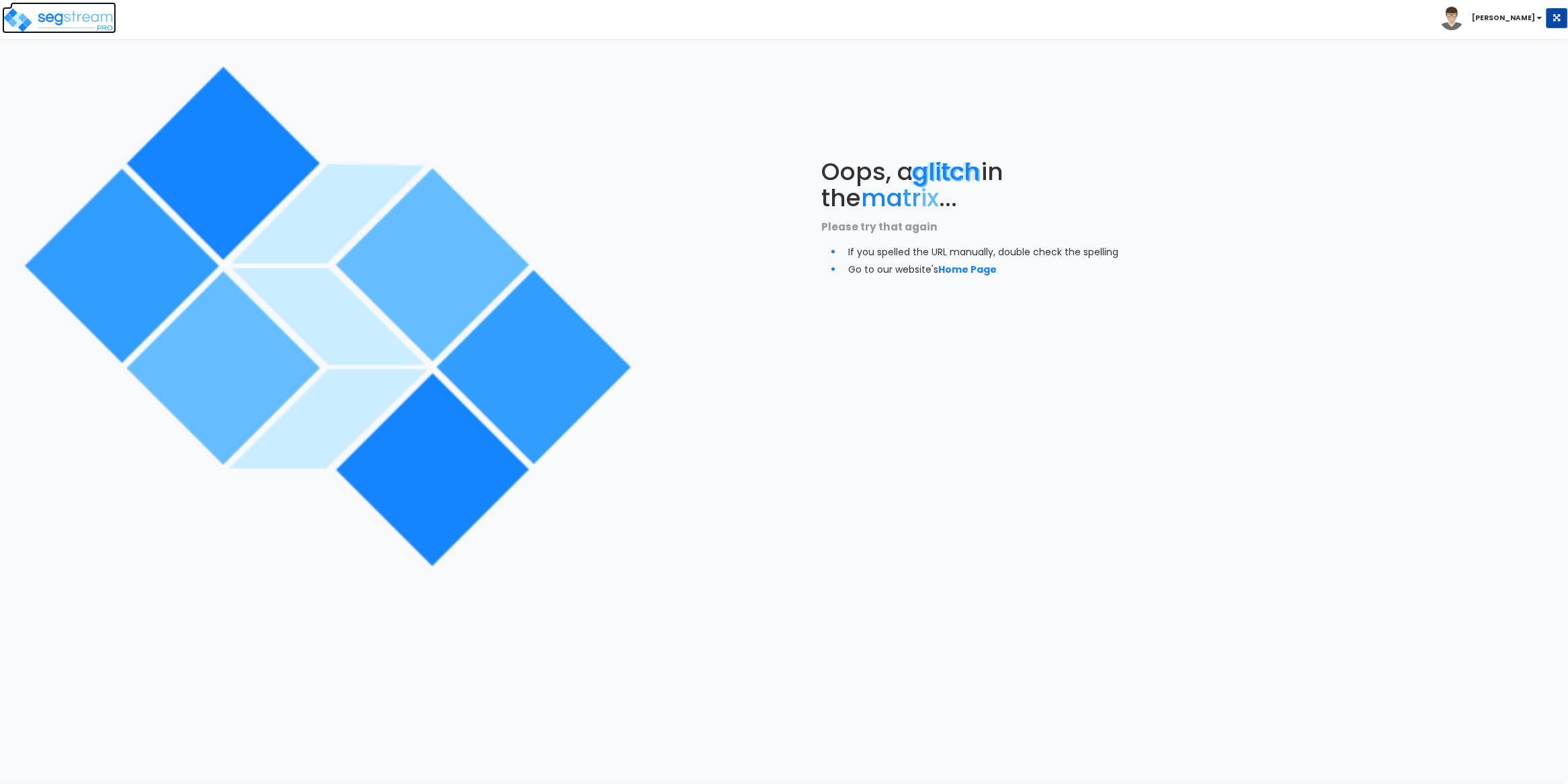
click at [75, 23] on img at bounding box center [59, 20] width 114 height 27
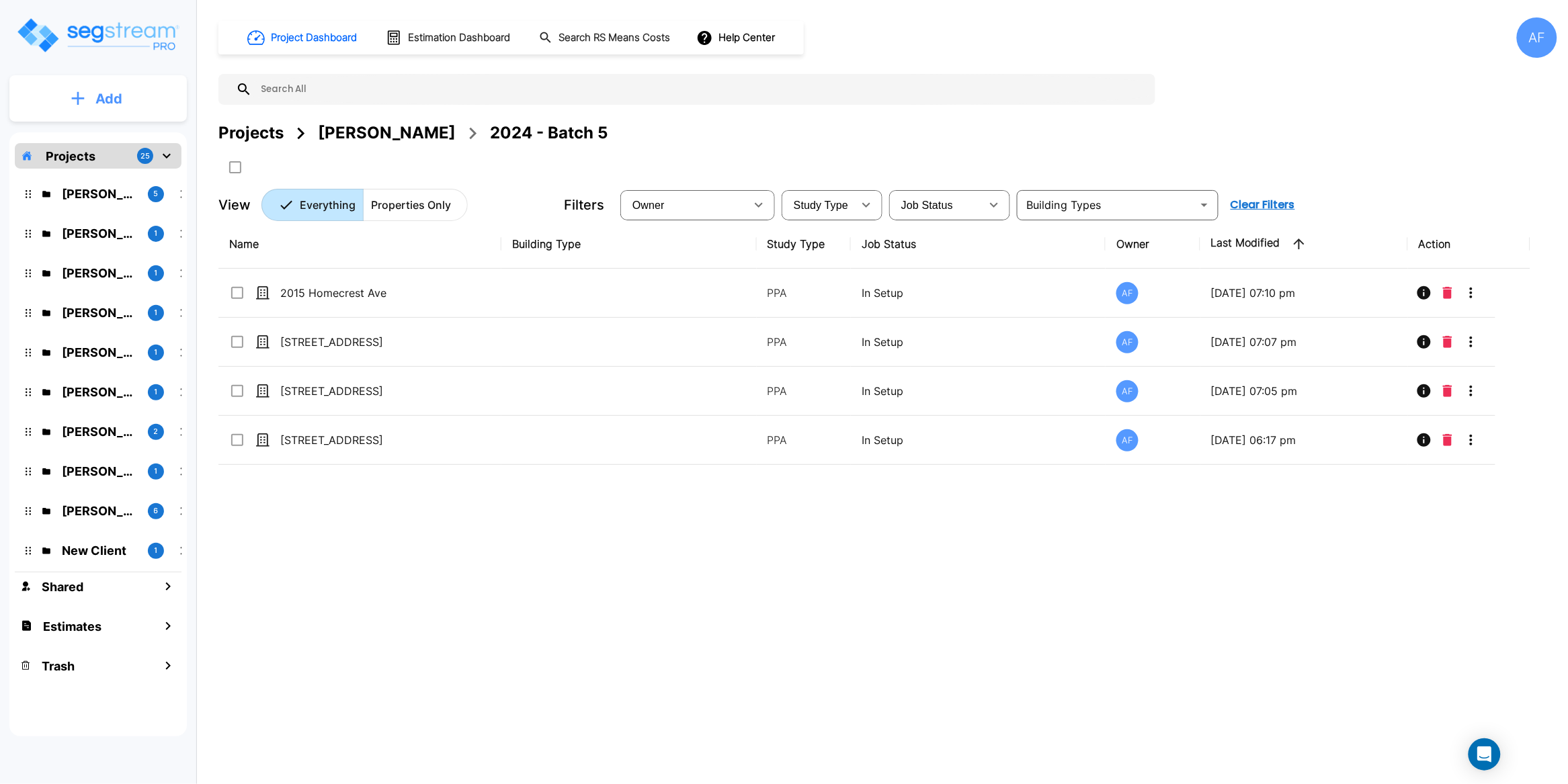
click at [107, 93] on p "Add" at bounding box center [109, 99] width 27 height 20
click at [114, 172] on p "Add Property" at bounding box center [106, 174] width 69 height 16
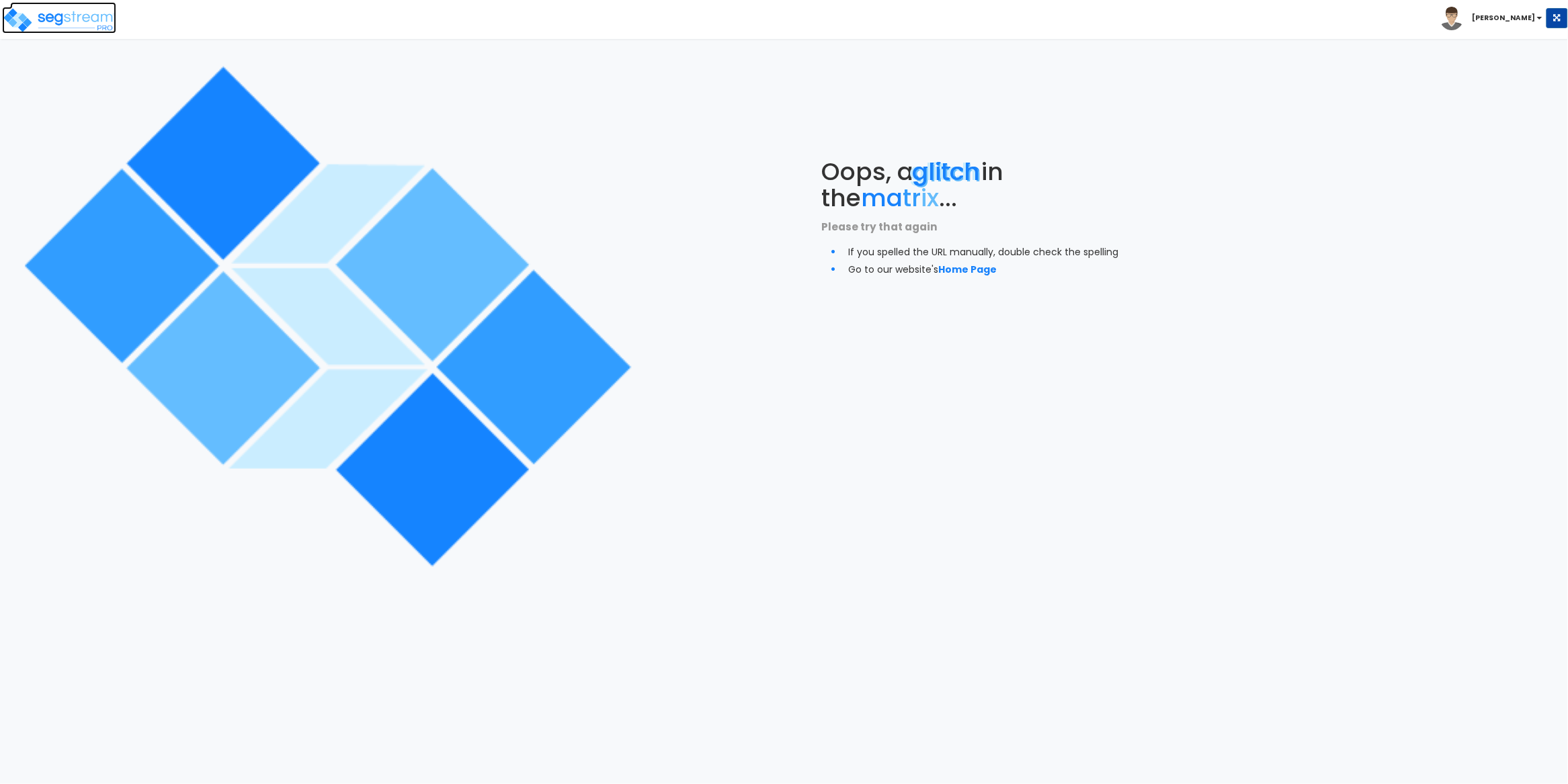
click at [75, 16] on img at bounding box center [59, 20] width 114 height 27
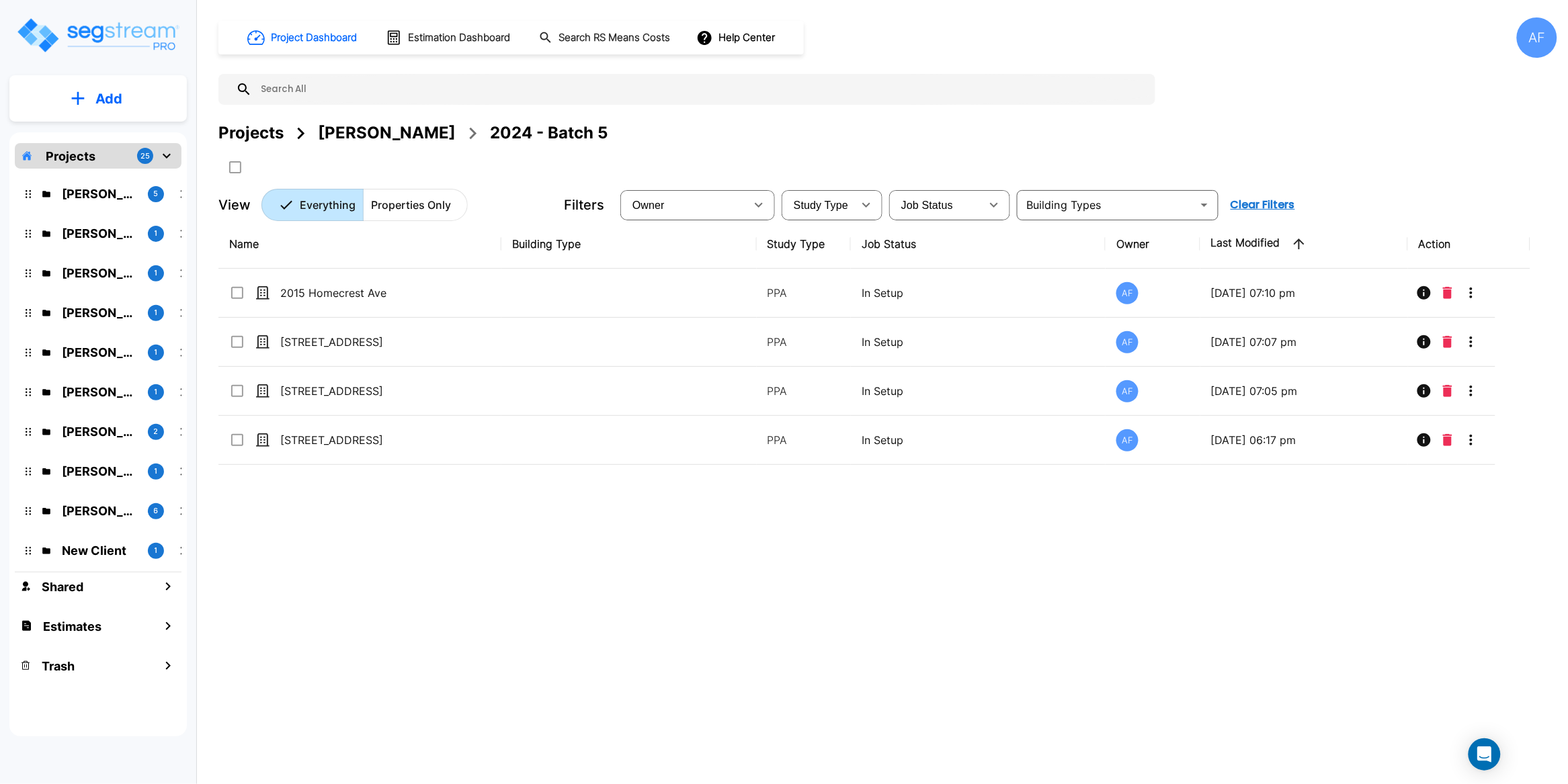
click at [110, 101] on p "Add" at bounding box center [109, 99] width 27 height 20
click at [120, 170] on p "Add Property" at bounding box center [106, 174] width 69 height 16
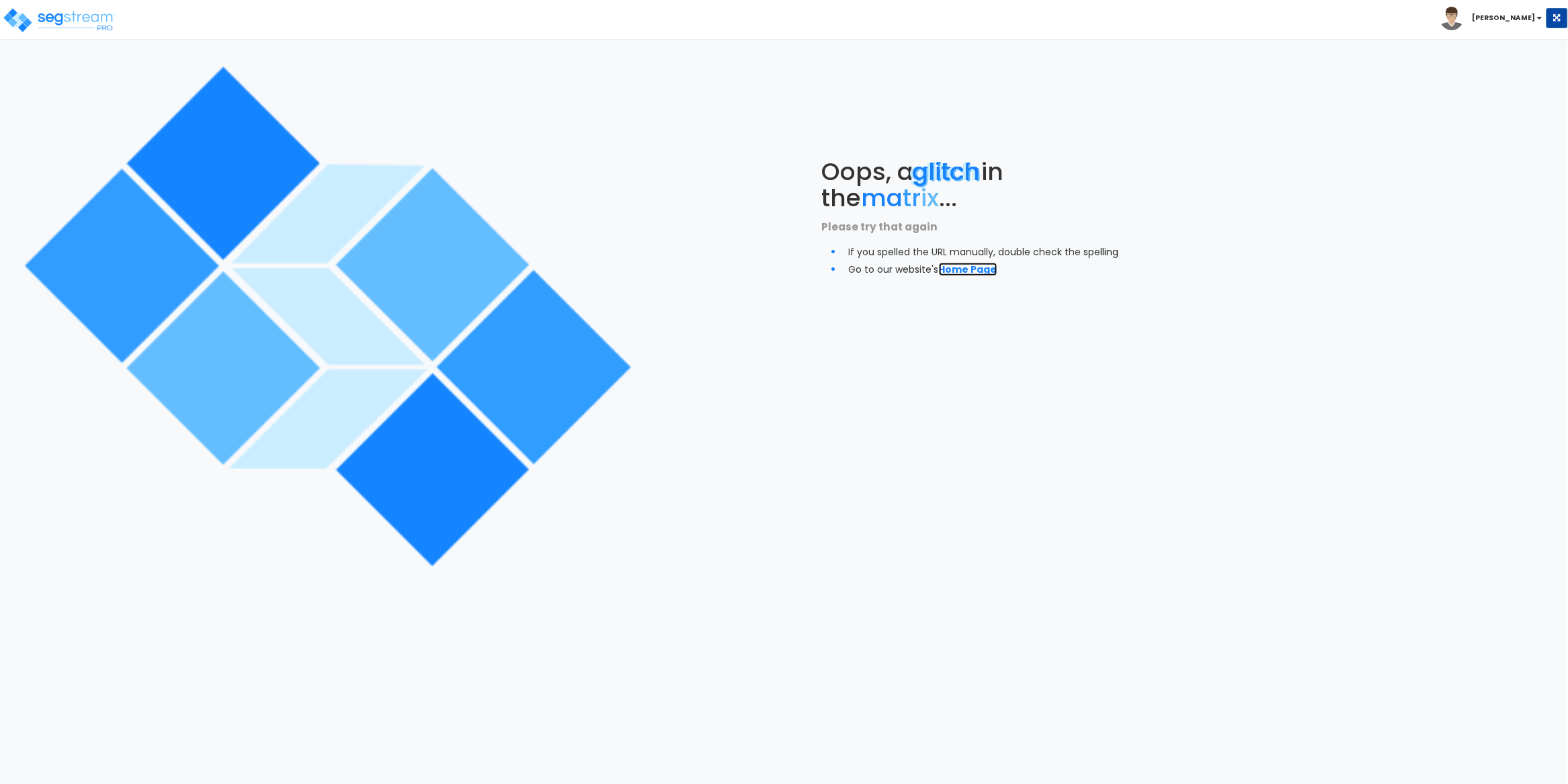
click at [981, 267] on link "Home Page" at bounding box center [968, 269] width 59 height 14
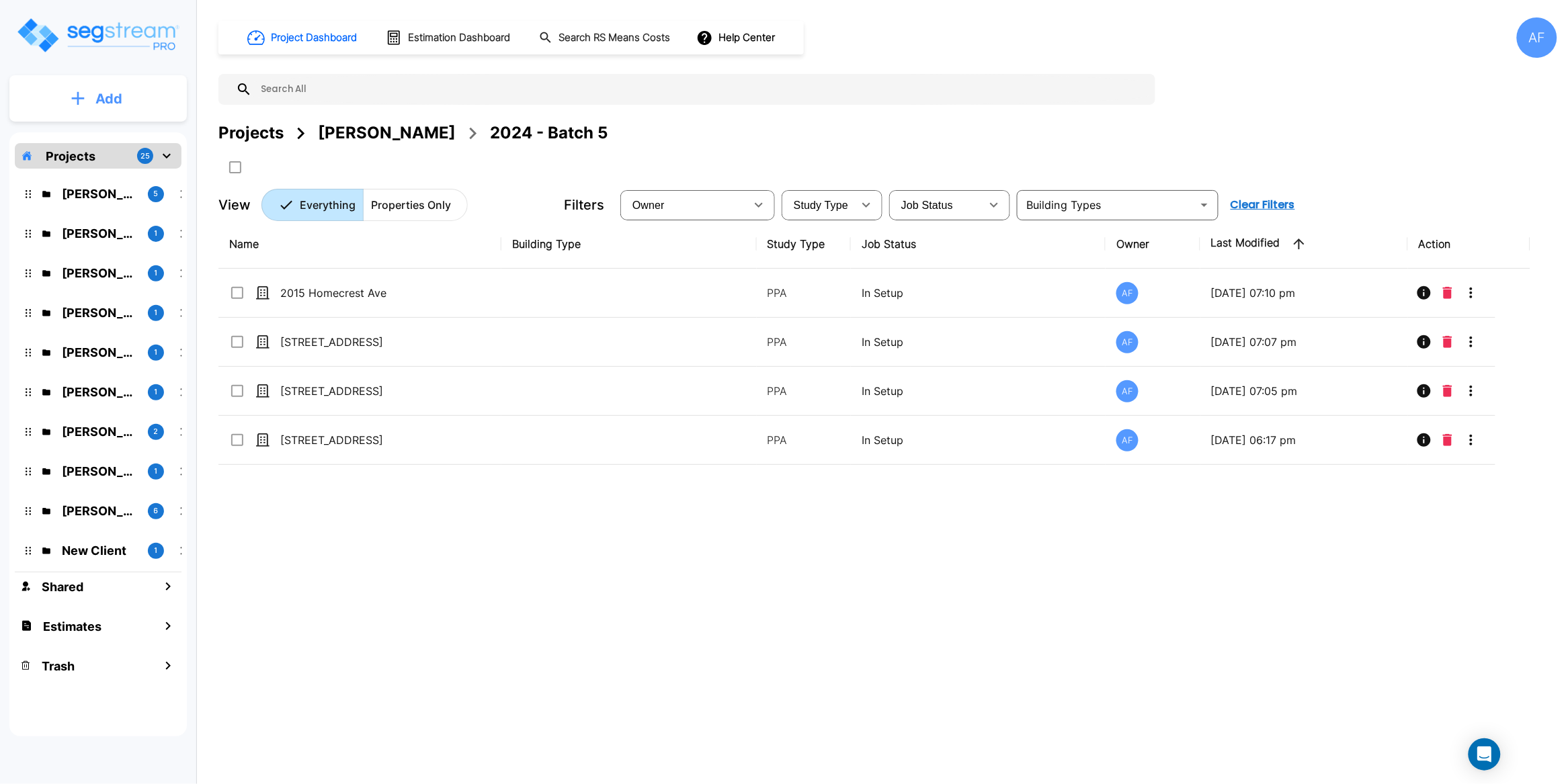
click at [124, 98] on button "Add" at bounding box center [98, 99] width 178 height 39
click at [107, 174] on p "Add Property" at bounding box center [106, 174] width 69 height 16
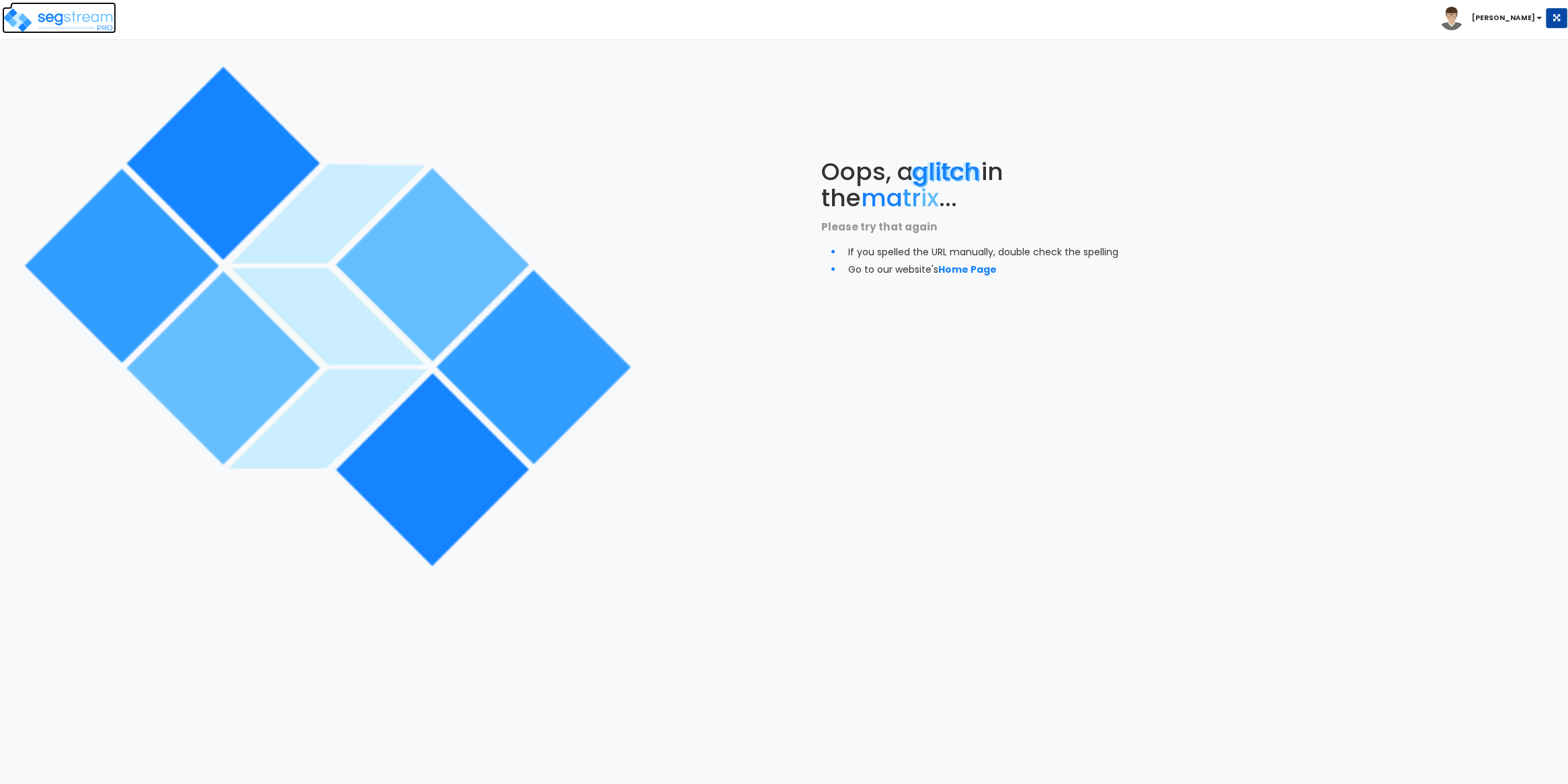
click at [95, 26] on img at bounding box center [59, 20] width 114 height 27
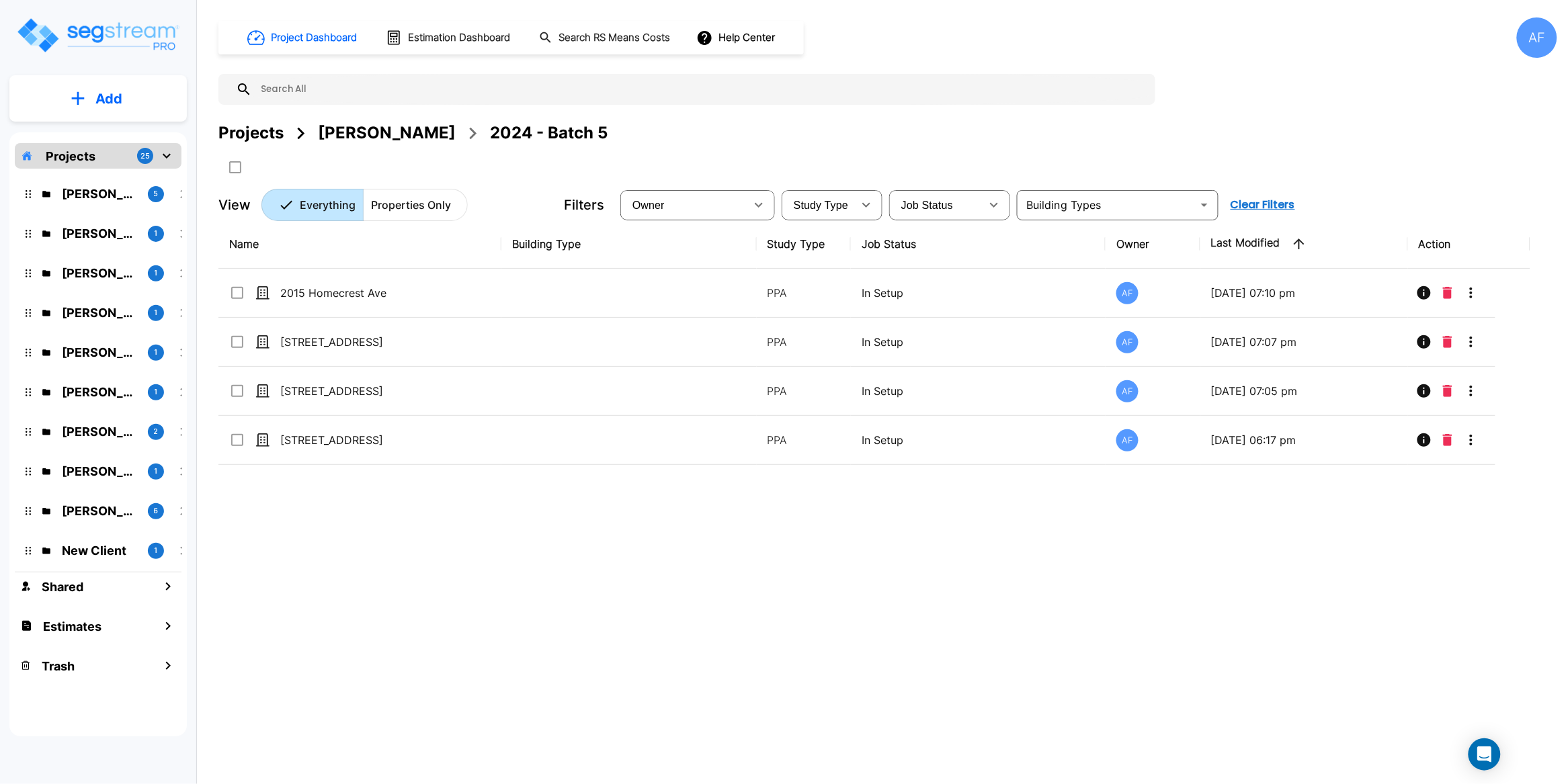
click at [109, 95] on p "Add" at bounding box center [109, 99] width 27 height 20
click at [87, 172] on p "Add Property" at bounding box center [106, 174] width 69 height 16
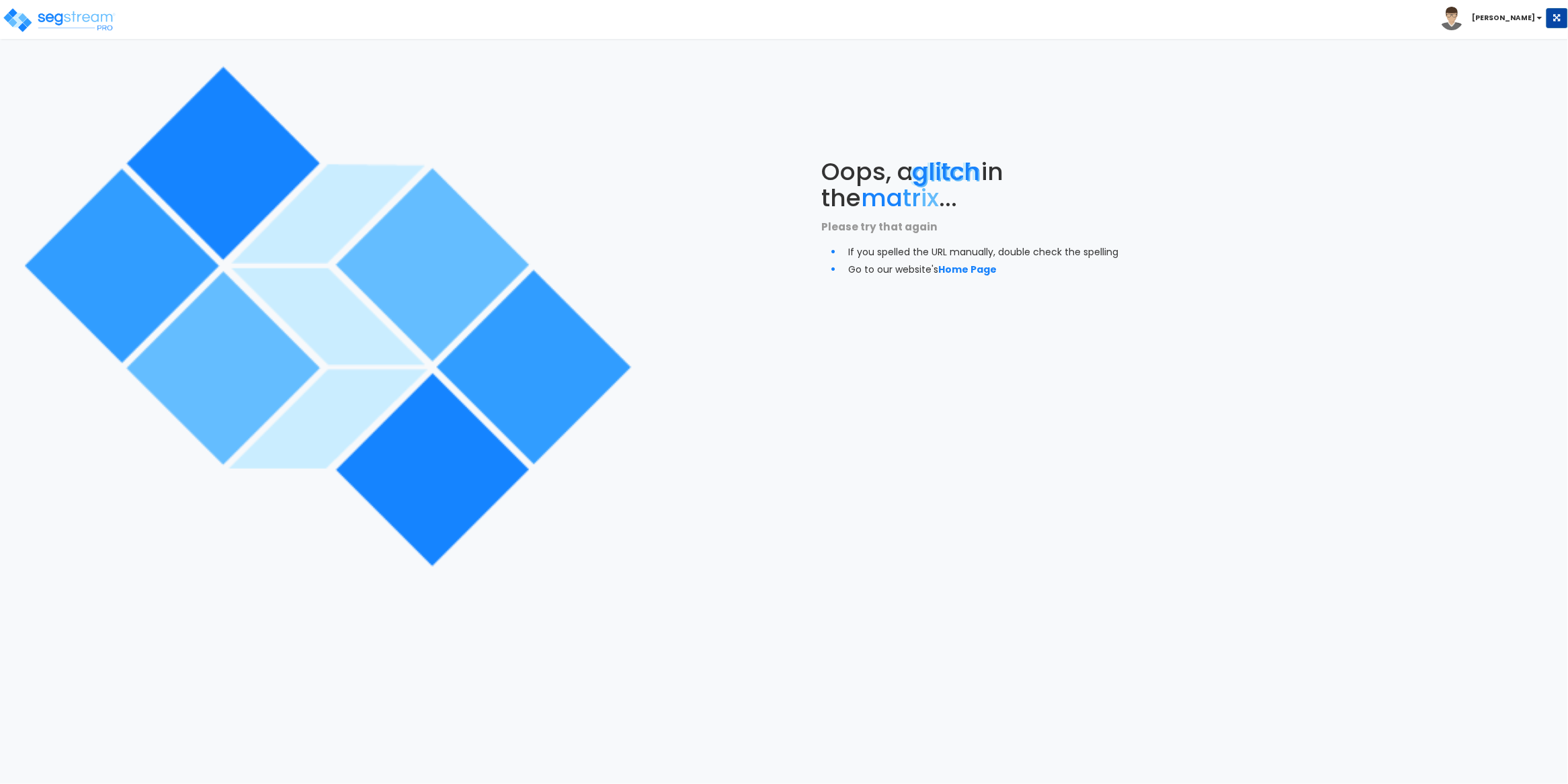
click at [856, 389] on div "Oops, a glitch in the ma tr ix ... Please try that again If you spelled the URL…" at bounding box center [979, 217] width 653 height 436
click at [1029, 441] on html "Toggle navigation [PERSON_NAME] x" at bounding box center [784, 316] width 1568 height 633
click at [78, 18] on img at bounding box center [59, 20] width 114 height 27
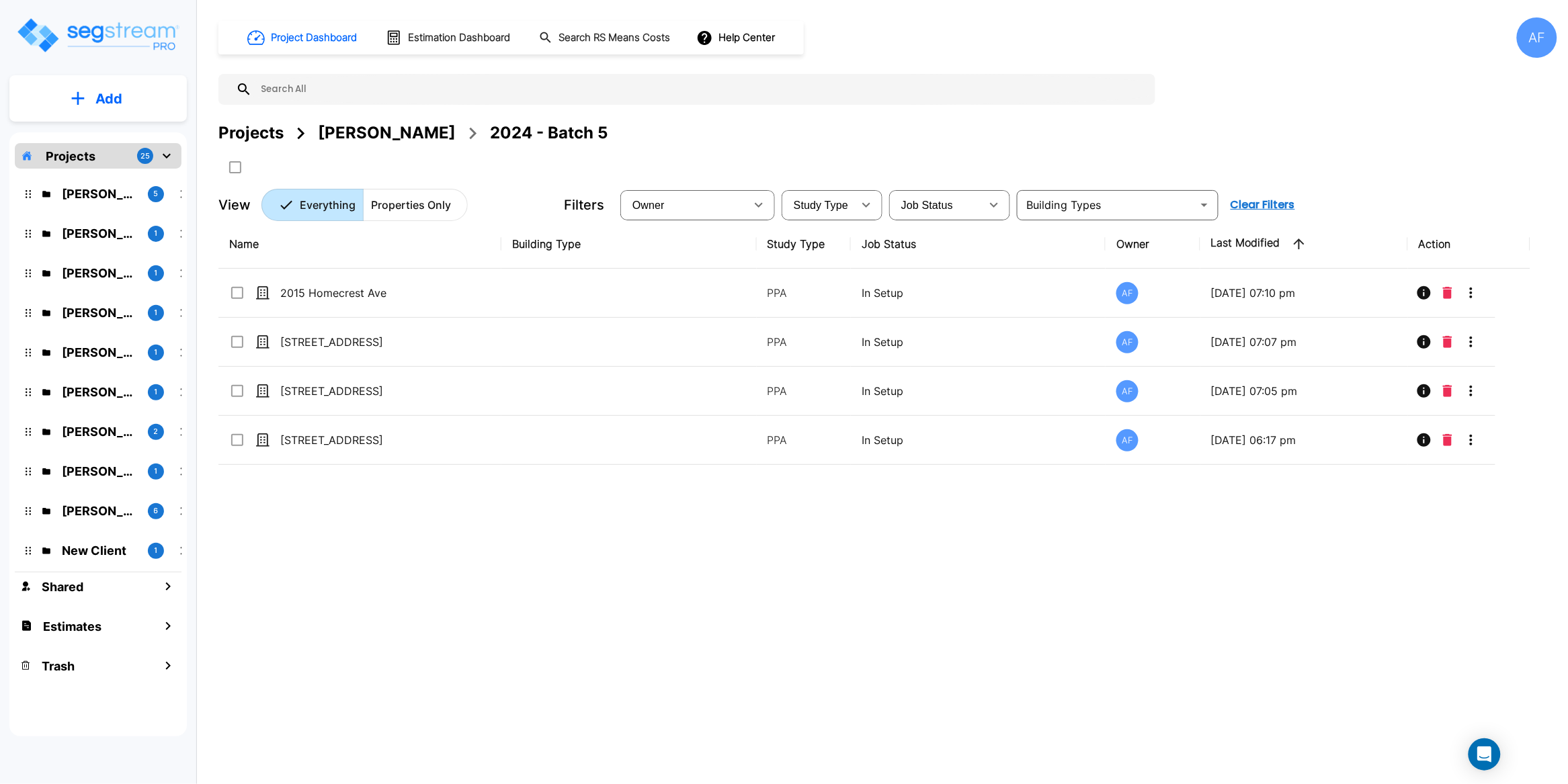
click at [120, 108] on button "Add" at bounding box center [98, 99] width 178 height 39
click at [120, 167] on p "Add Property" at bounding box center [106, 174] width 69 height 16
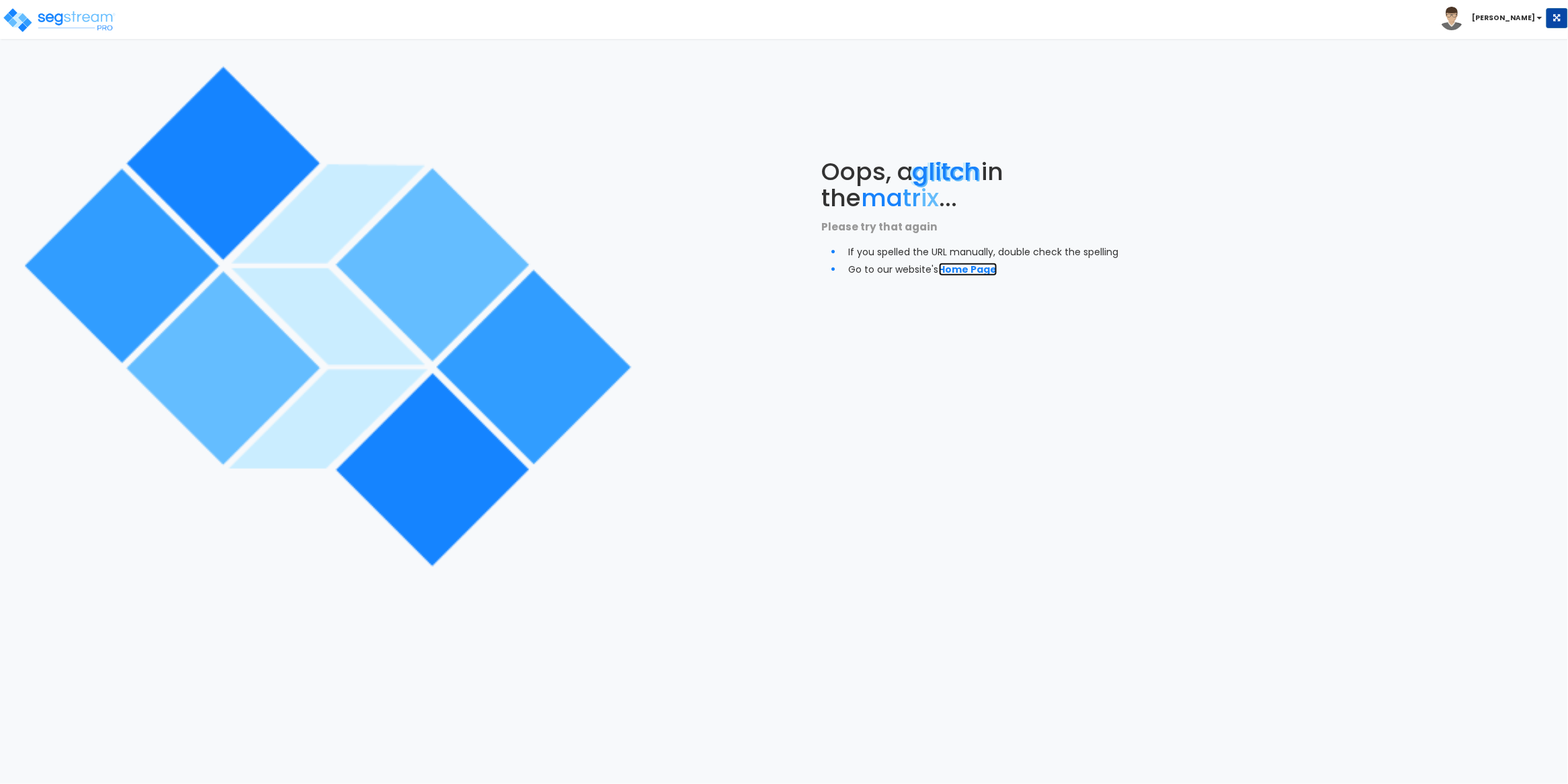
click at [962, 272] on link "Home Page" at bounding box center [968, 269] width 59 height 14
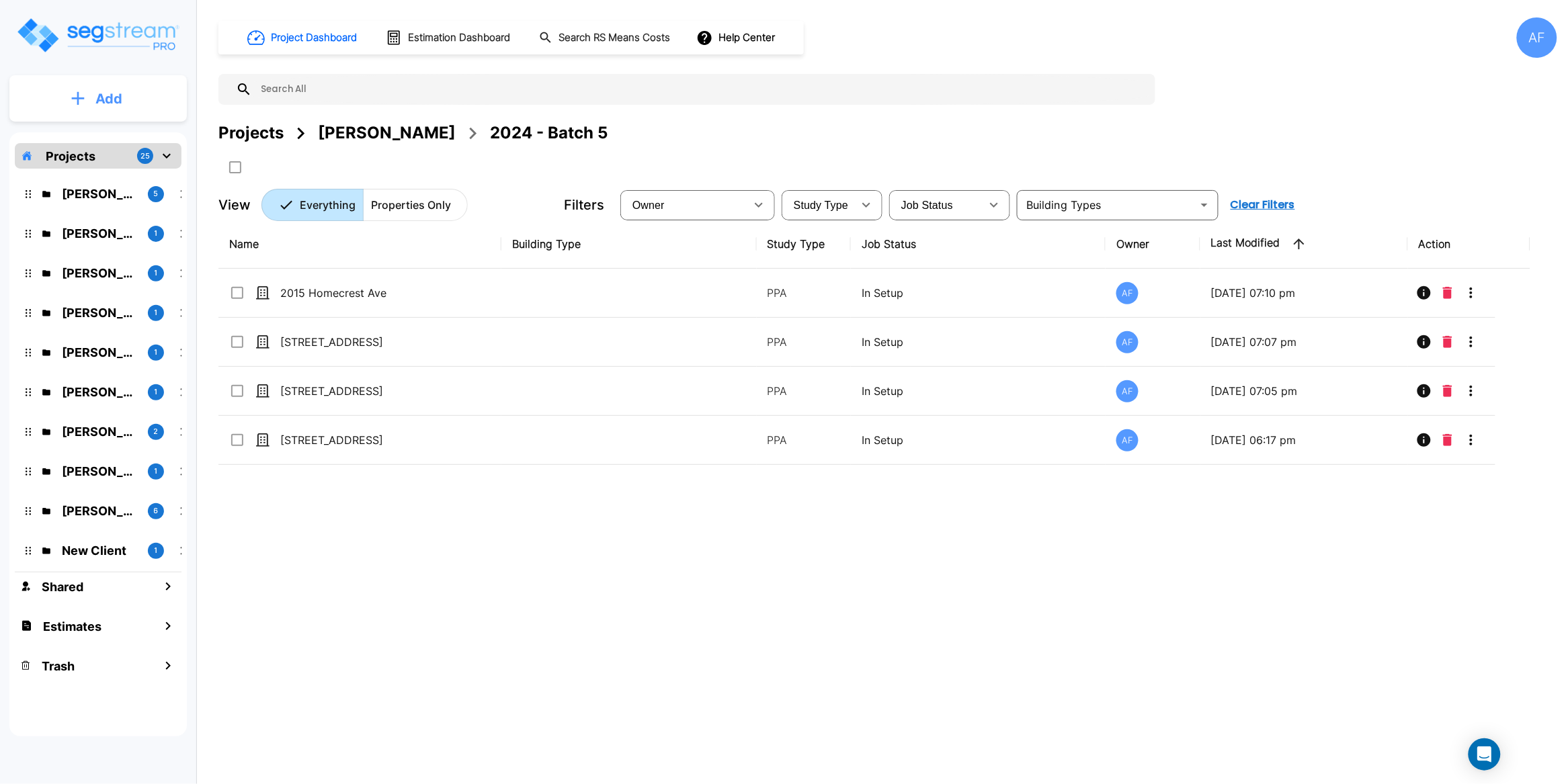
click at [99, 91] on p "Add" at bounding box center [109, 99] width 27 height 20
click at [111, 171] on p "Add Property" at bounding box center [106, 174] width 69 height 16
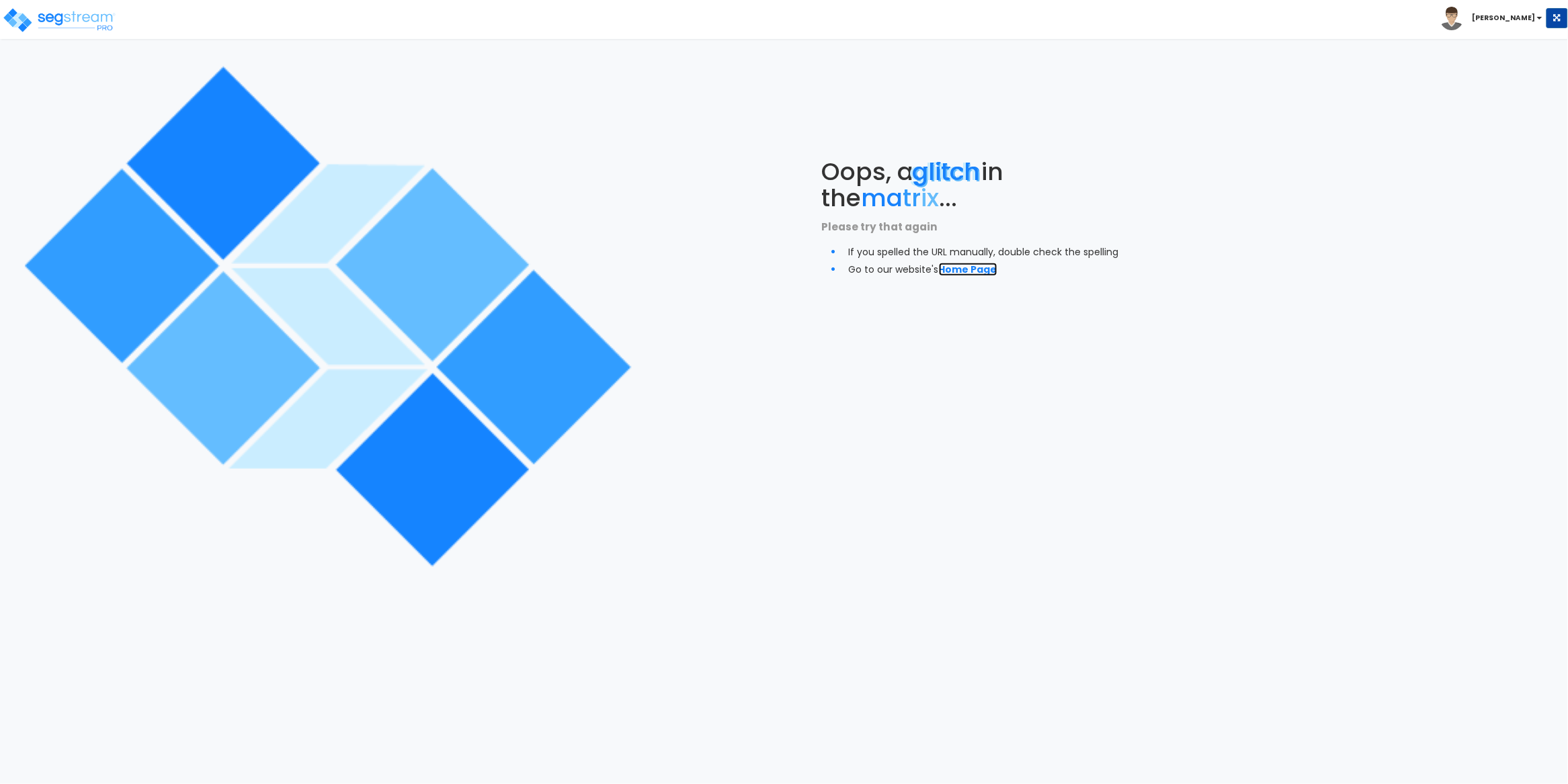
click at [976, 263] on link "Home Page" at bounding box center [968, 269] width 59 height 14
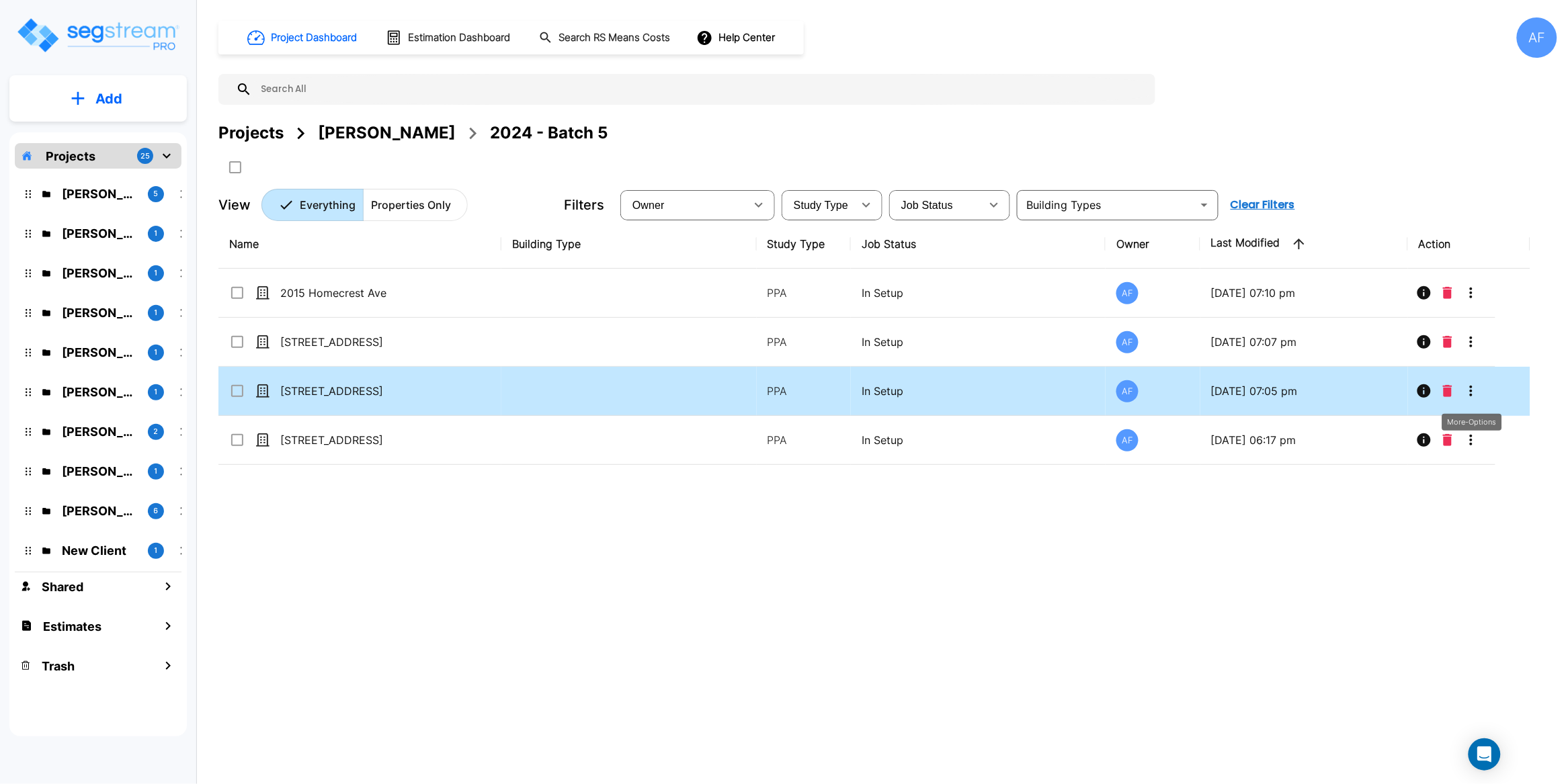
click at [1473, 395] on icon "More-Options" at bounding box center [1471, 391] width 16 height 16
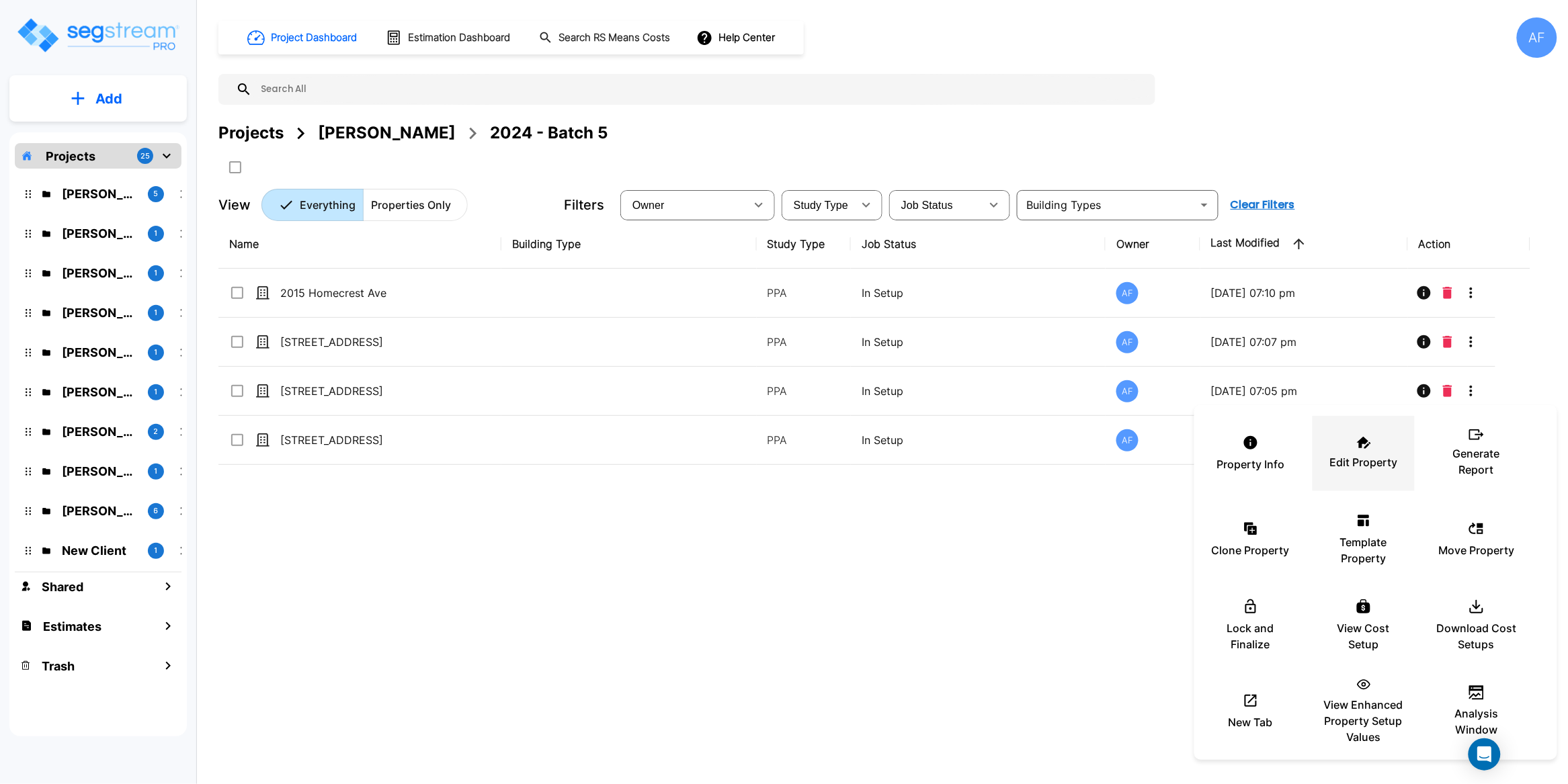
click at [1368, 456] on p "Edit Property" at bounding box center [1364, 463] width 68 height 16
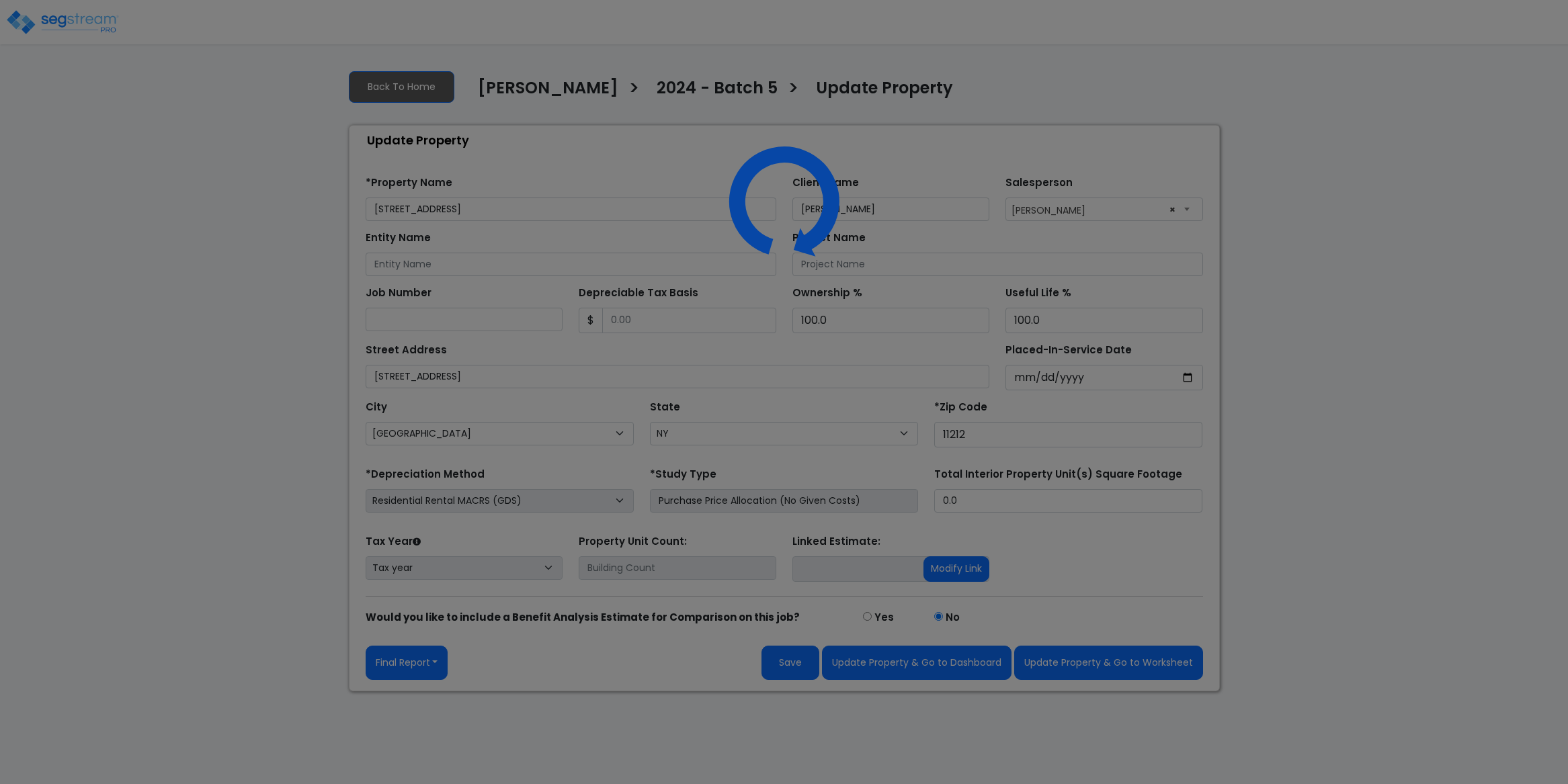
select select "NY"
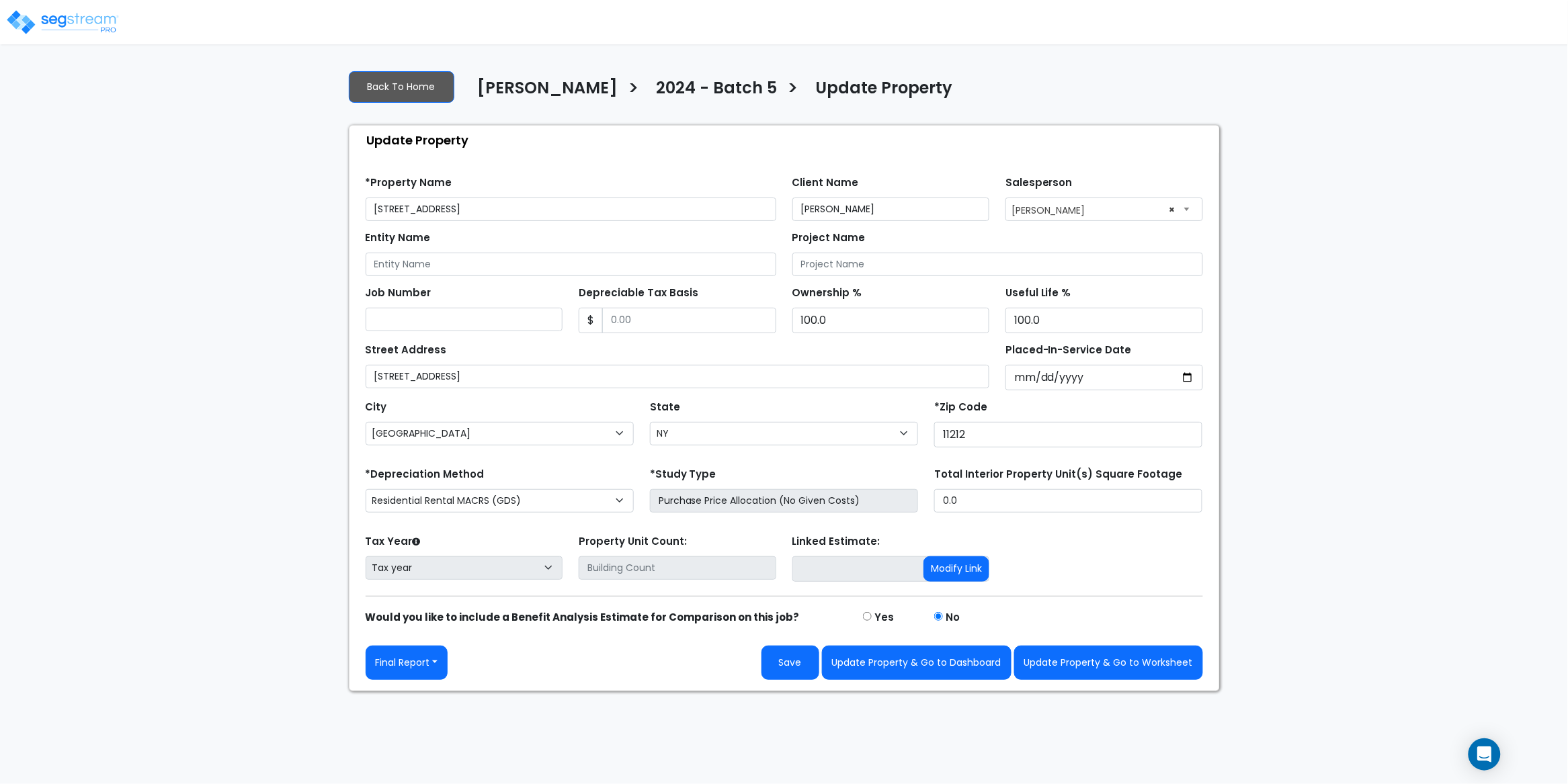
click at [252, 288] on div "We are Building your Property. So please grab a coffee and let us do the heavy …" at bounding box center [784, 375] width 1568 height 632
click at [669, 325] on input "Depreciable Tax Basis" at bounding box center [689, 321] width 174 height 26
paste input "1,059,754"
type input "1,059,754"
click at [691, 344] on div "Street Address 154 Bristol St" at bounding box center [677, 365] width 625 height 49
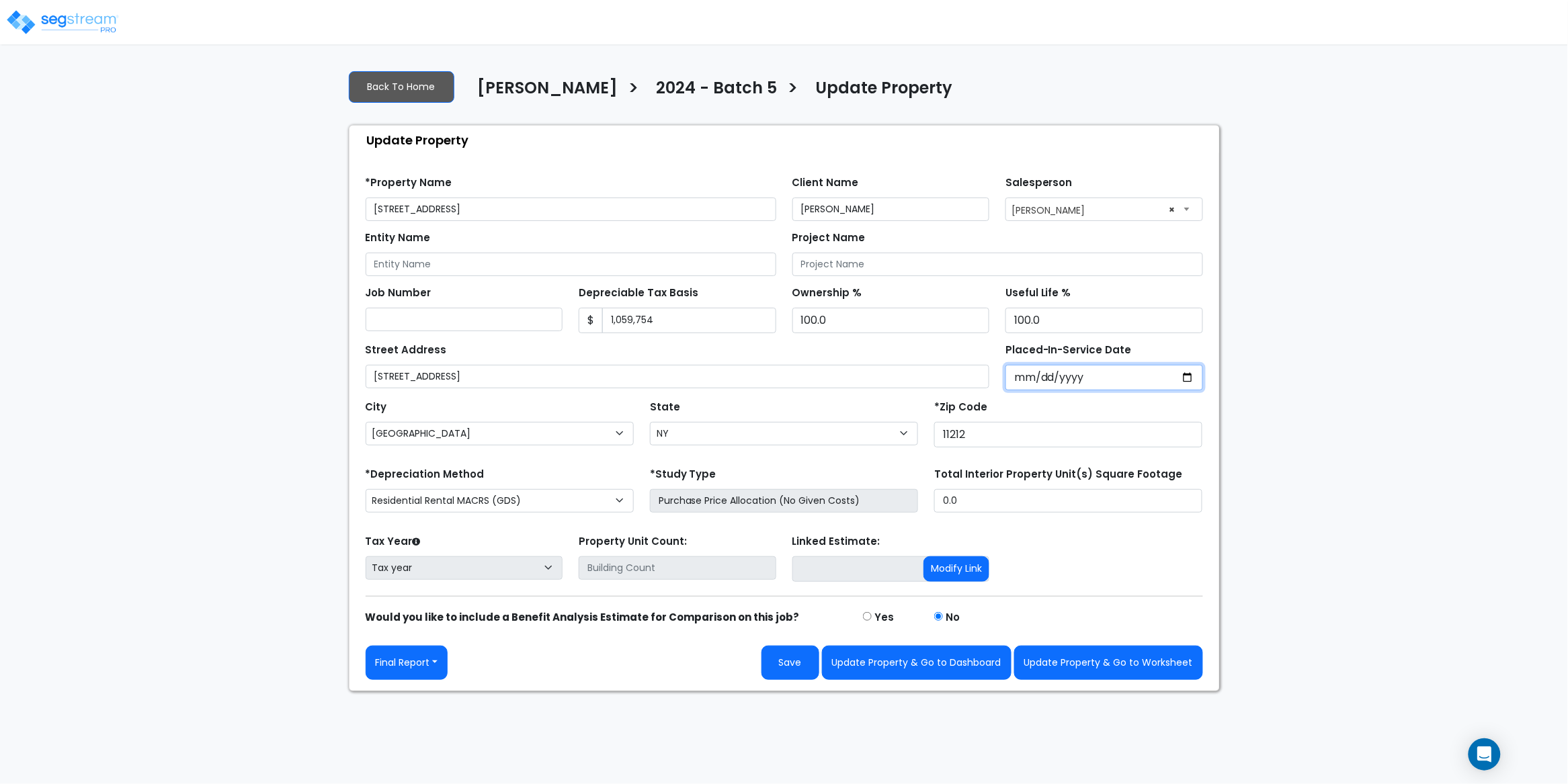
click at [1021, 376] on input "Placed-In-Service Date" at bounding box center [1104, 377] width 198 height 26
type input "0002-07-01"
select select "2"
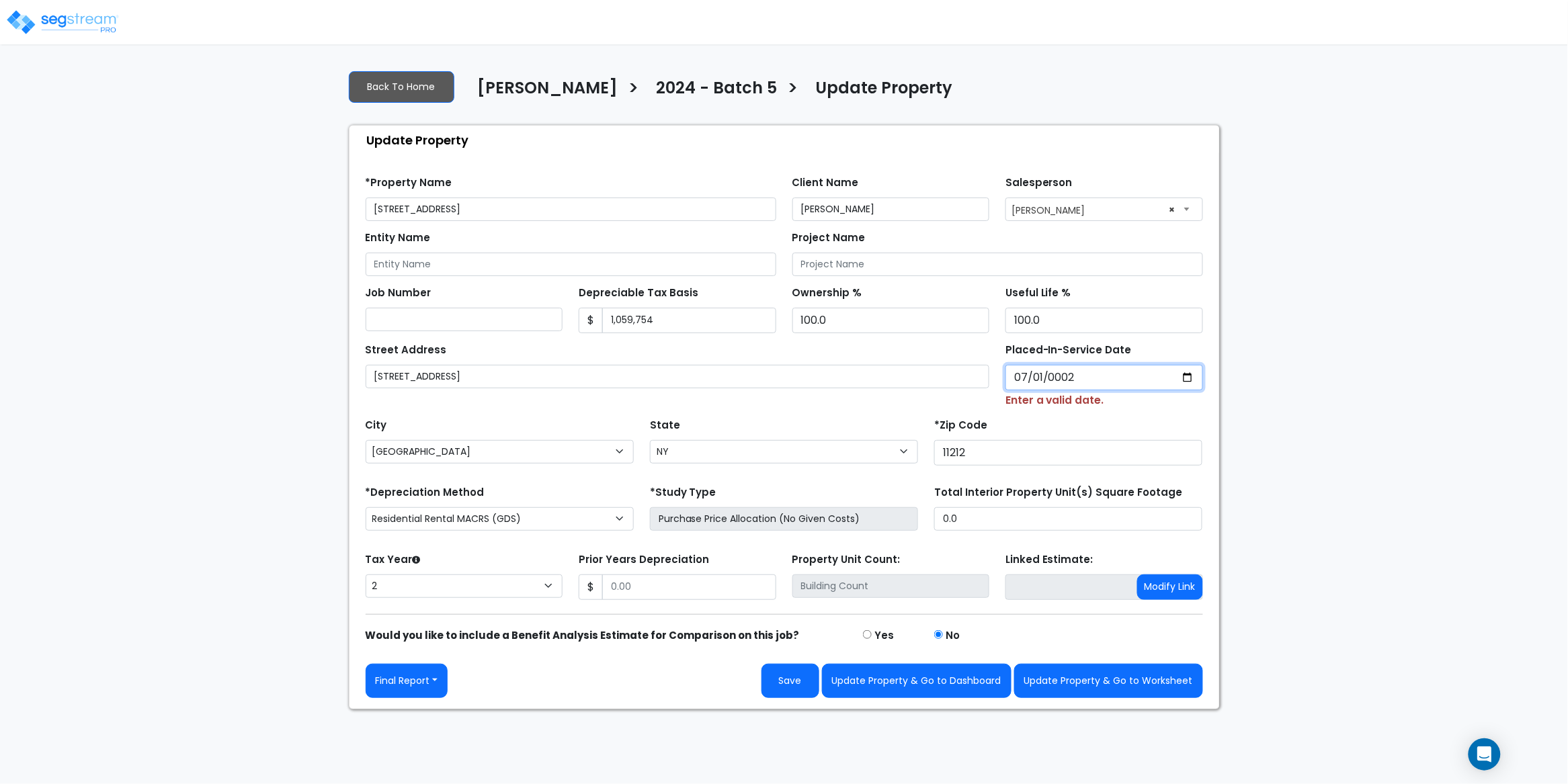
type input "0020-07-01"
select select "20"
type input "0202-07-01"
select select "202"
type input "[DATE]"
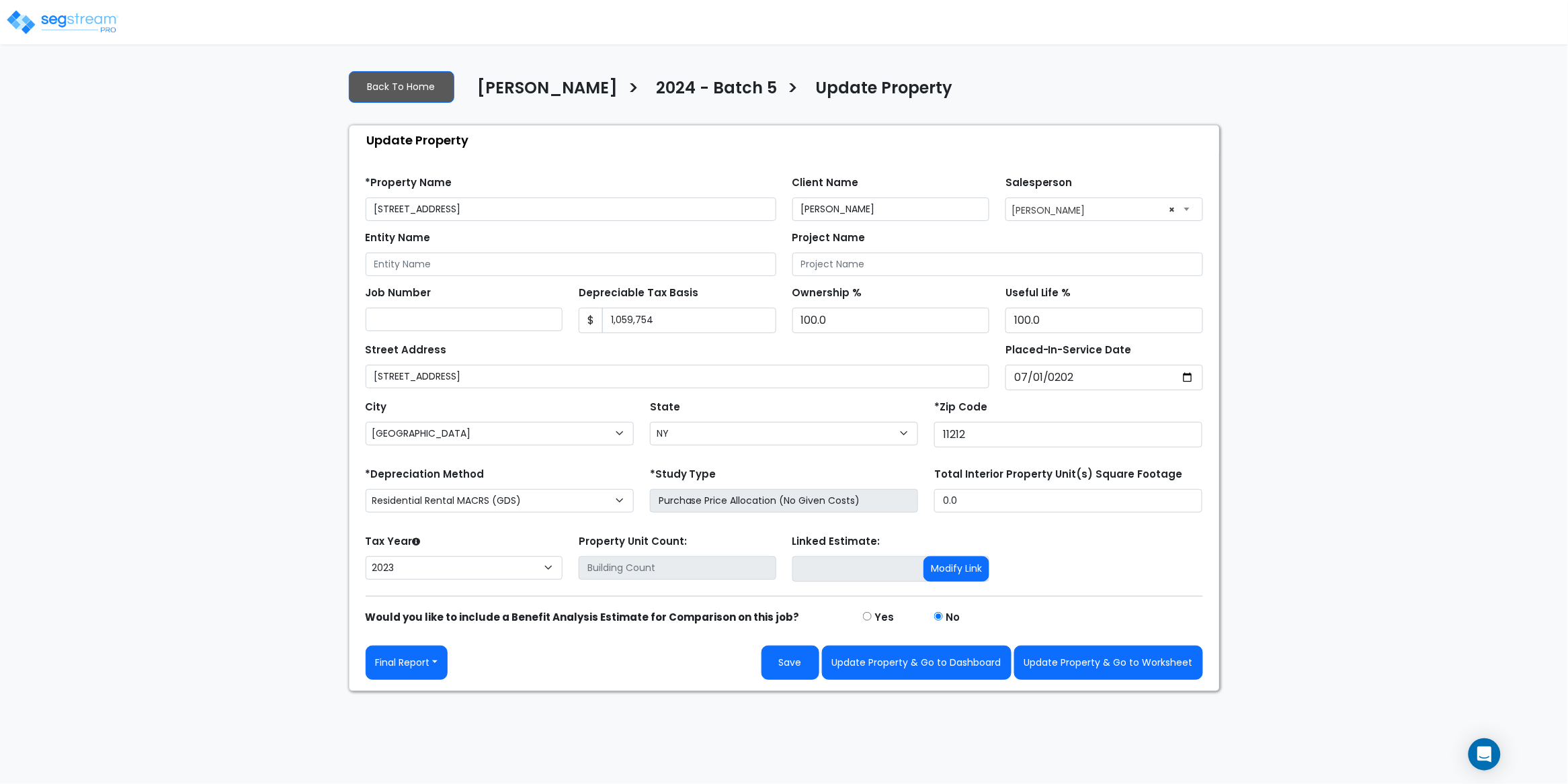
click at [1038, 408] on div "*Zip Code 11212" at bounding box center [1068, 422] width 268 height 51
click at [494, 567] on select "2026 2025 2024 2023" at bounding box center [464, 568] width 198 height 24
select select "2024"
click at [365, 558] on select "2026 2025 2024 2023" at bounding box center [464, 568] width 198 height 24
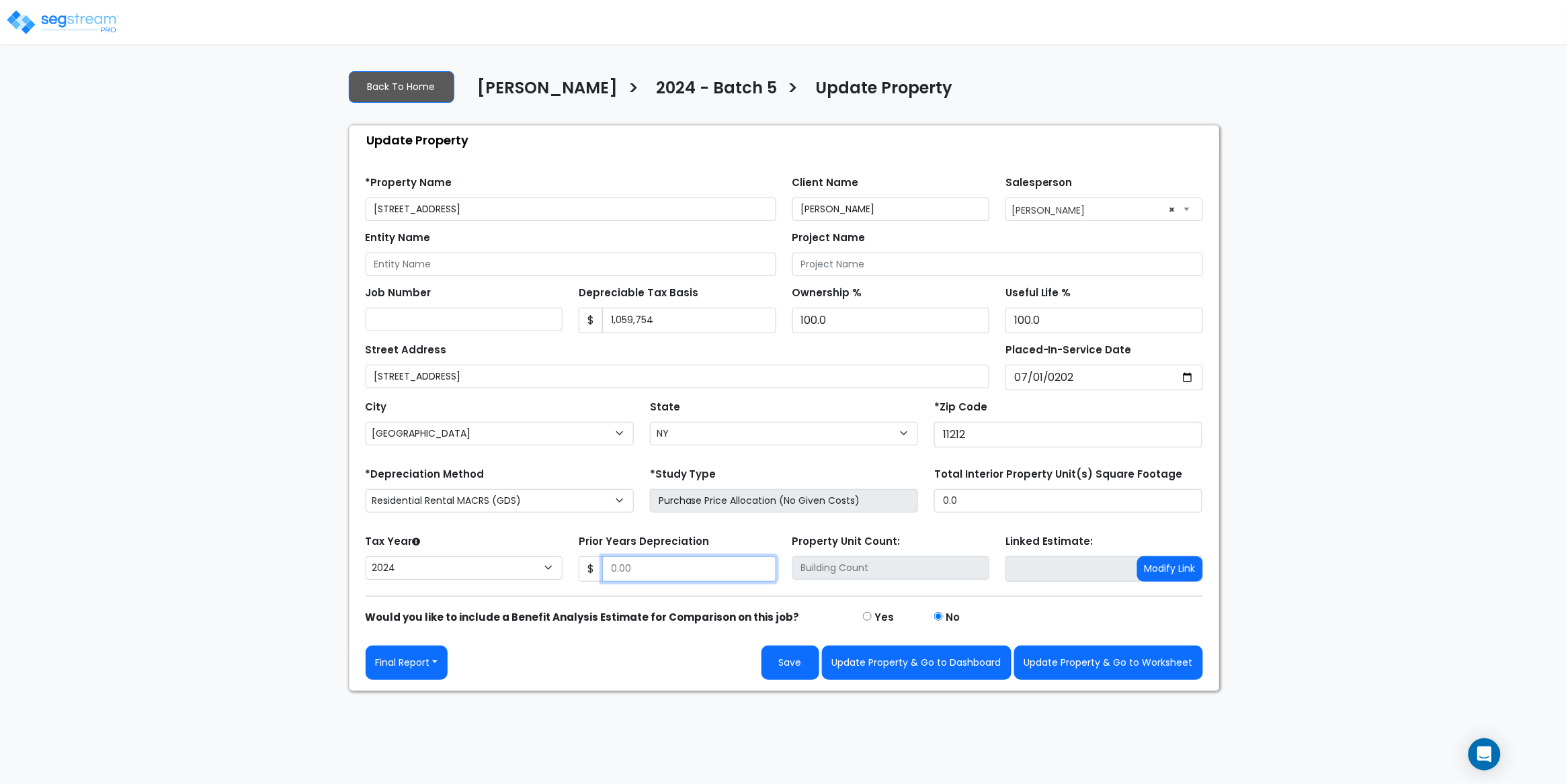
click at [650, 567] on input "Prior Years Depreciation" at bounding box center [689, 569] width 174 height 26
paste input "text"
click at [650, 575] on input "Prior Years Depreciation" at bounding box center [689, 569] width 174 height 26
click at [1106, 600] on form "*Property Name 154 Bristol St Client Name Moshe Toiv Salesperson" at bounding box center [784, 423] width 837 height 514
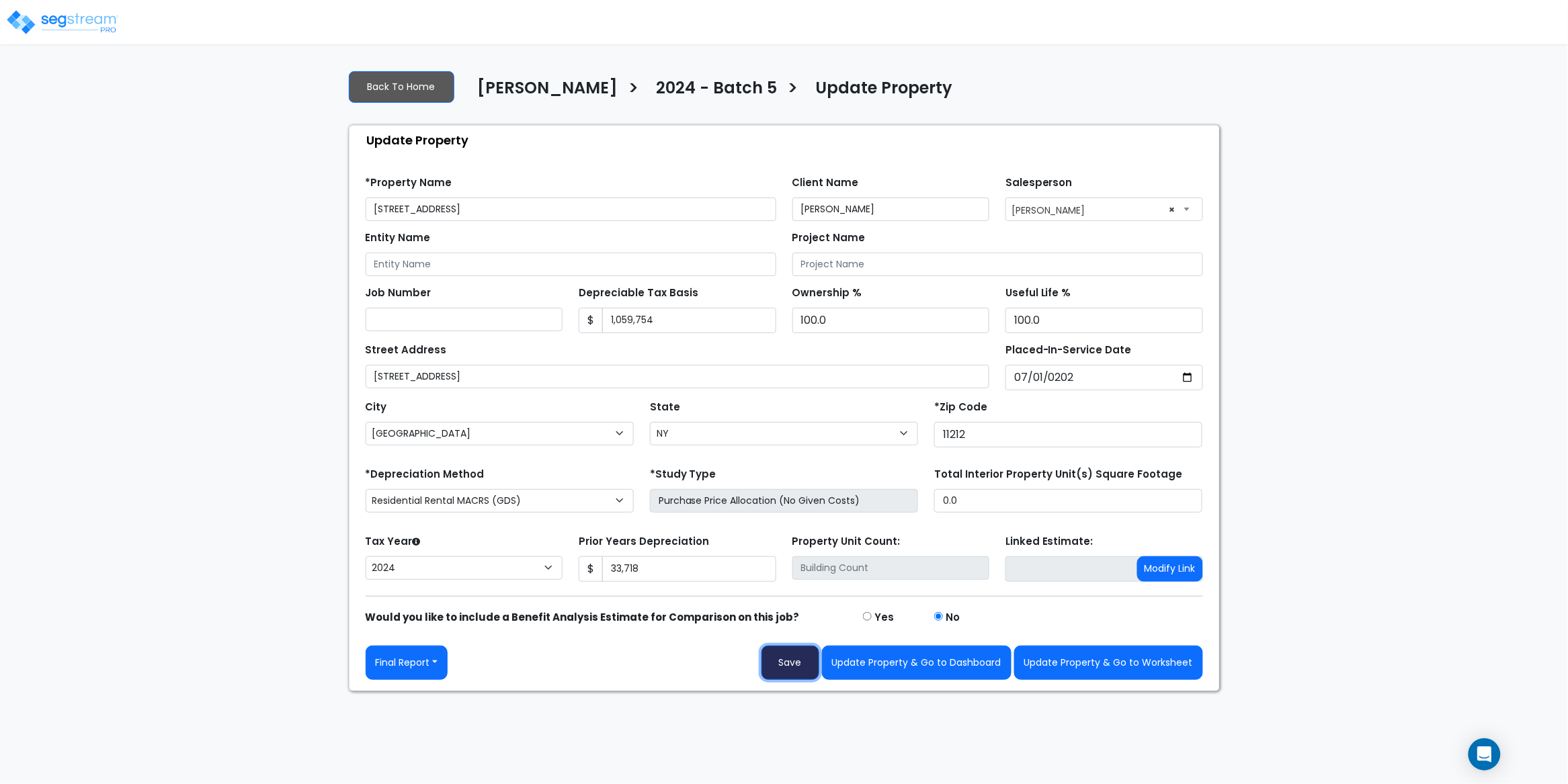
click at [802, 664] on button "Save" at bounding box center [791, 662] width 58 height 34
type input "33718"
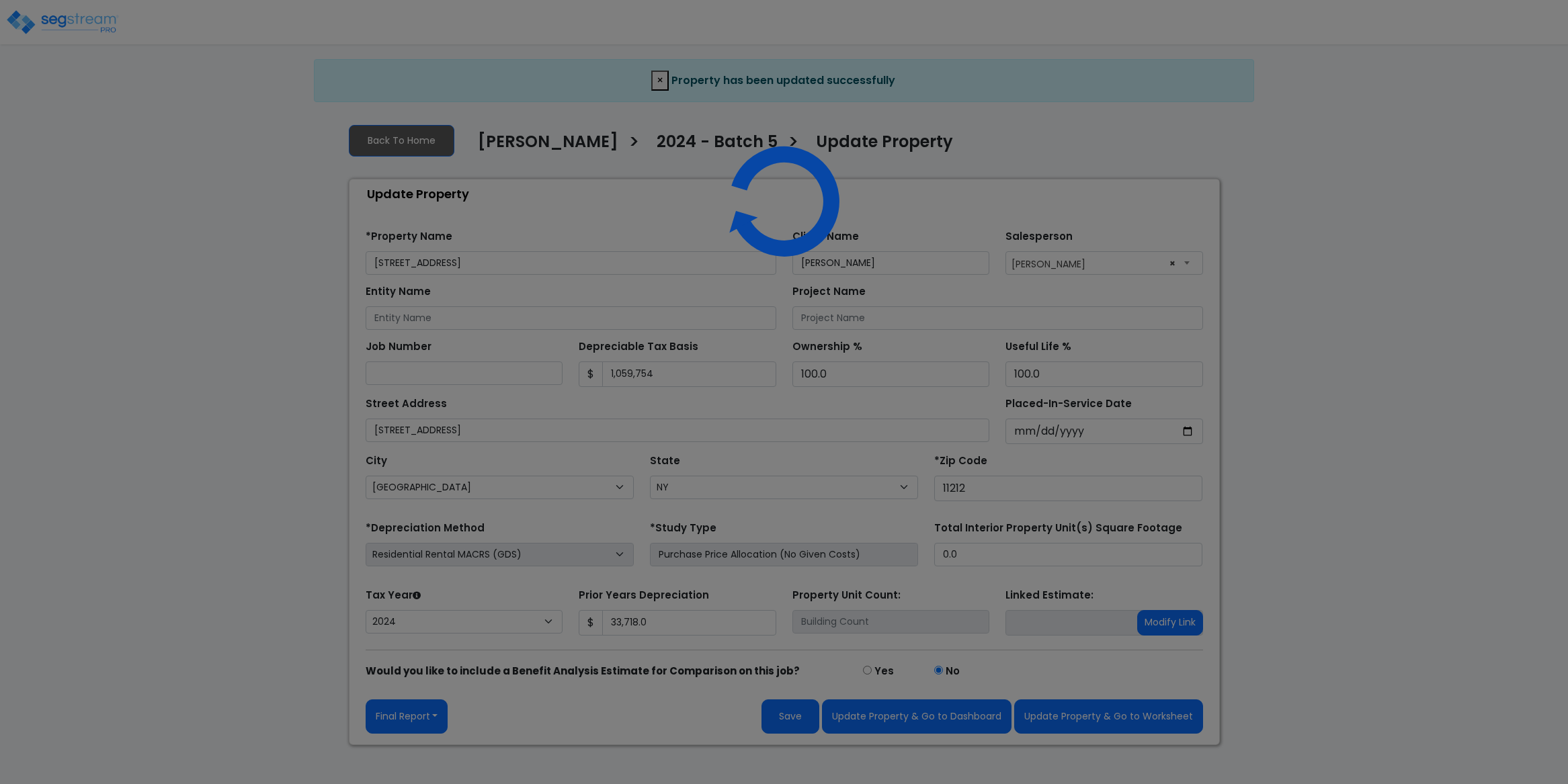
select select "NY"
select select "2024"
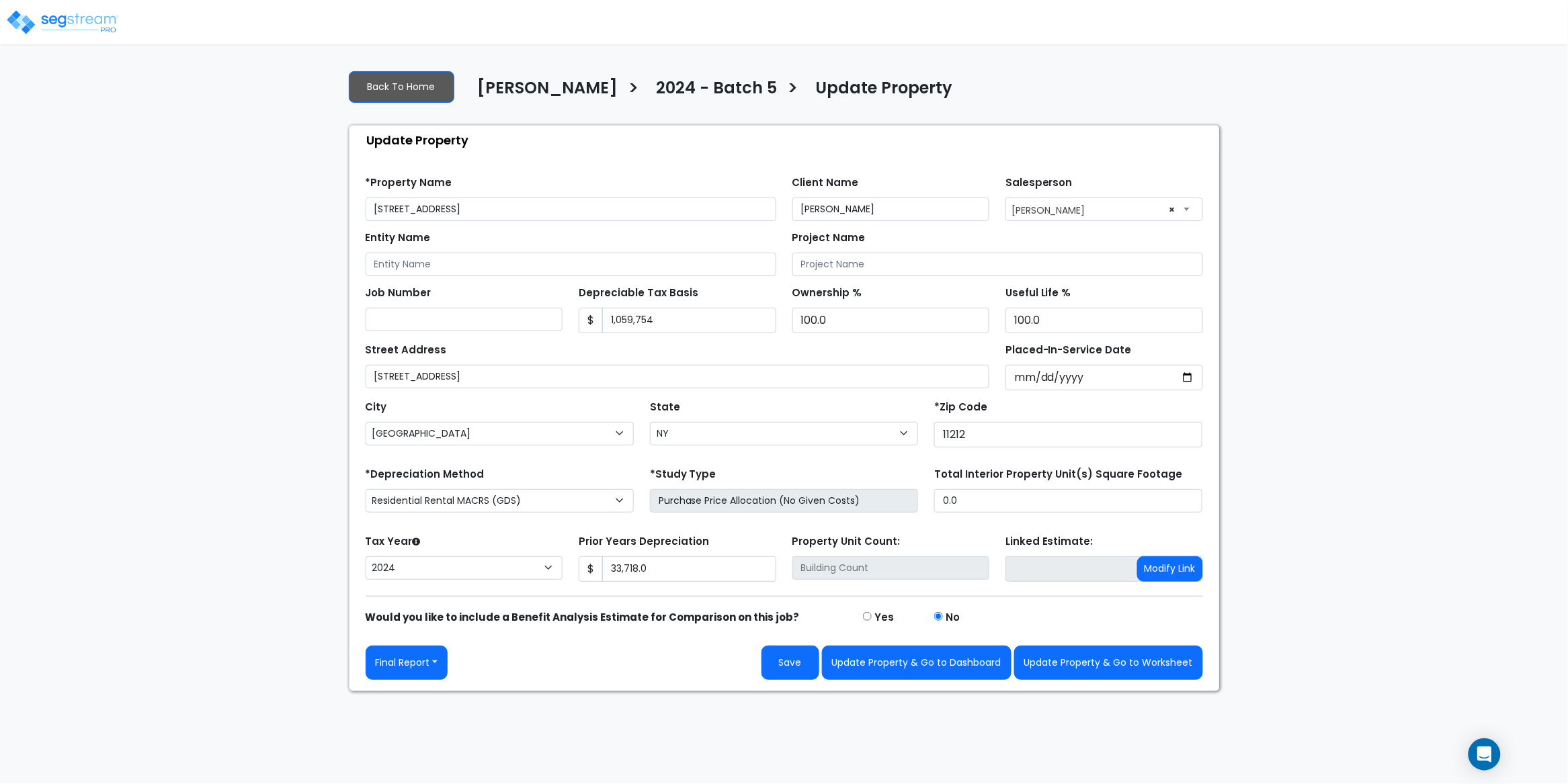
click at [205, 499] on div "We are Building your Property. So please grab a coffee and let us do the heavy …" at bounding box center [784, 375] width 1568 height 632
click at [799, 664] on button "Save" at bounding box center [791, 662] width 58 height 34
type input "33718"
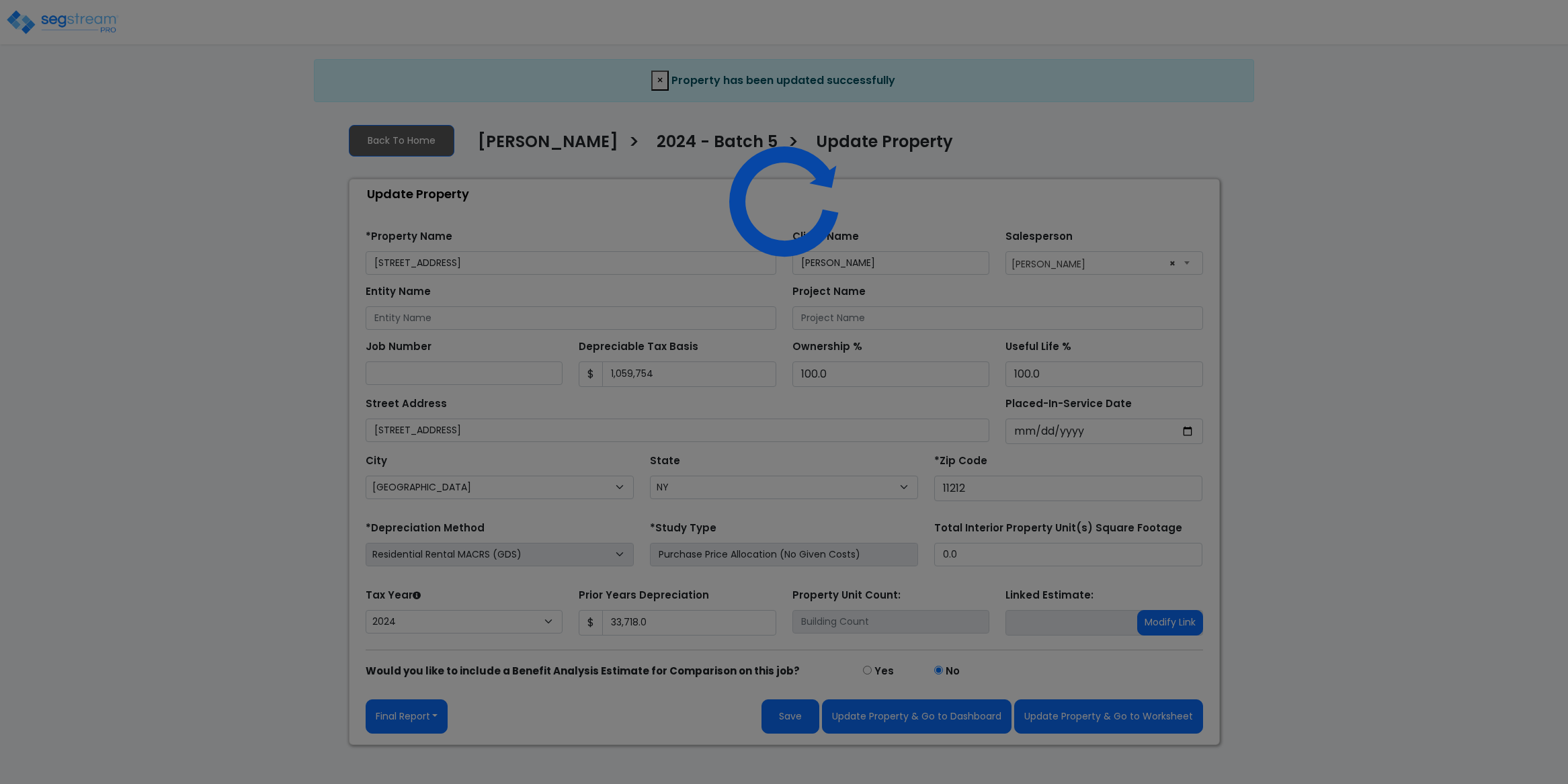
select select "NY"
select select "2024"
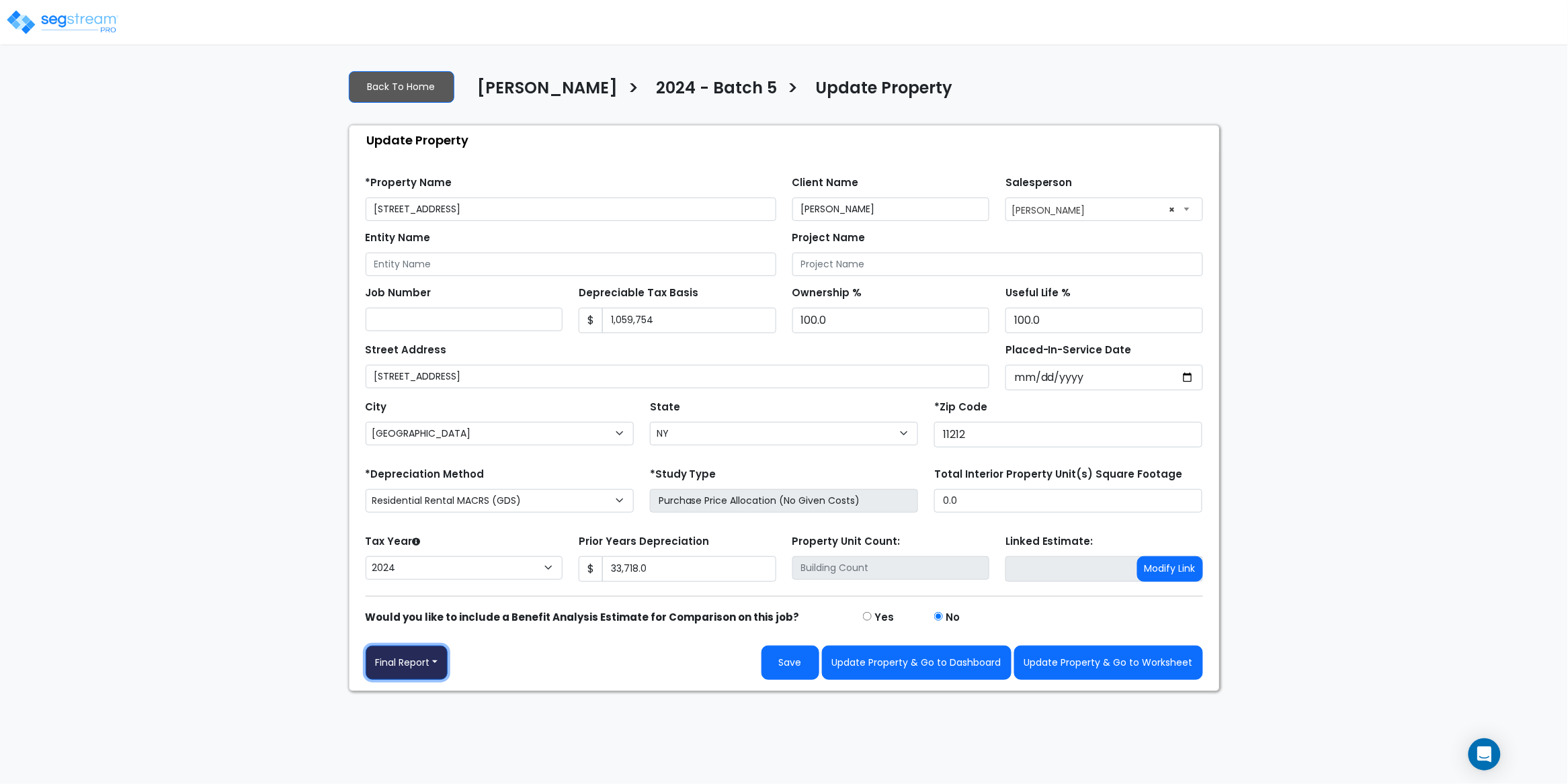
click at [443, 662] on button "Final Report" at bounding box center [407, 662] width 82 height 34
click at [463, 587] on link "Report Images" at bounding box center [436, 594] width 140 height 31
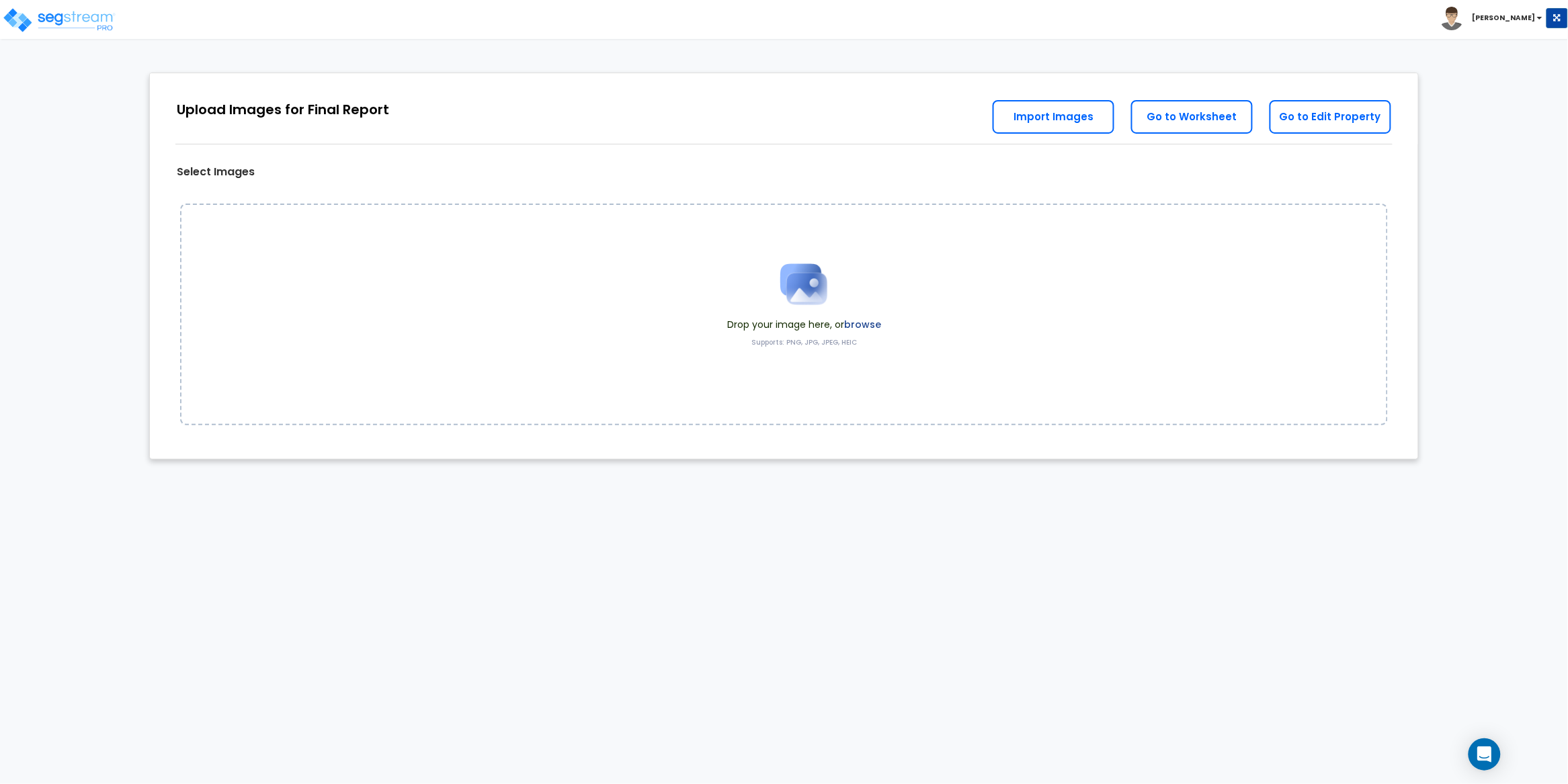
click at [858, 323] on label "browse" at bounding box center [862, 325] width 37 height 14
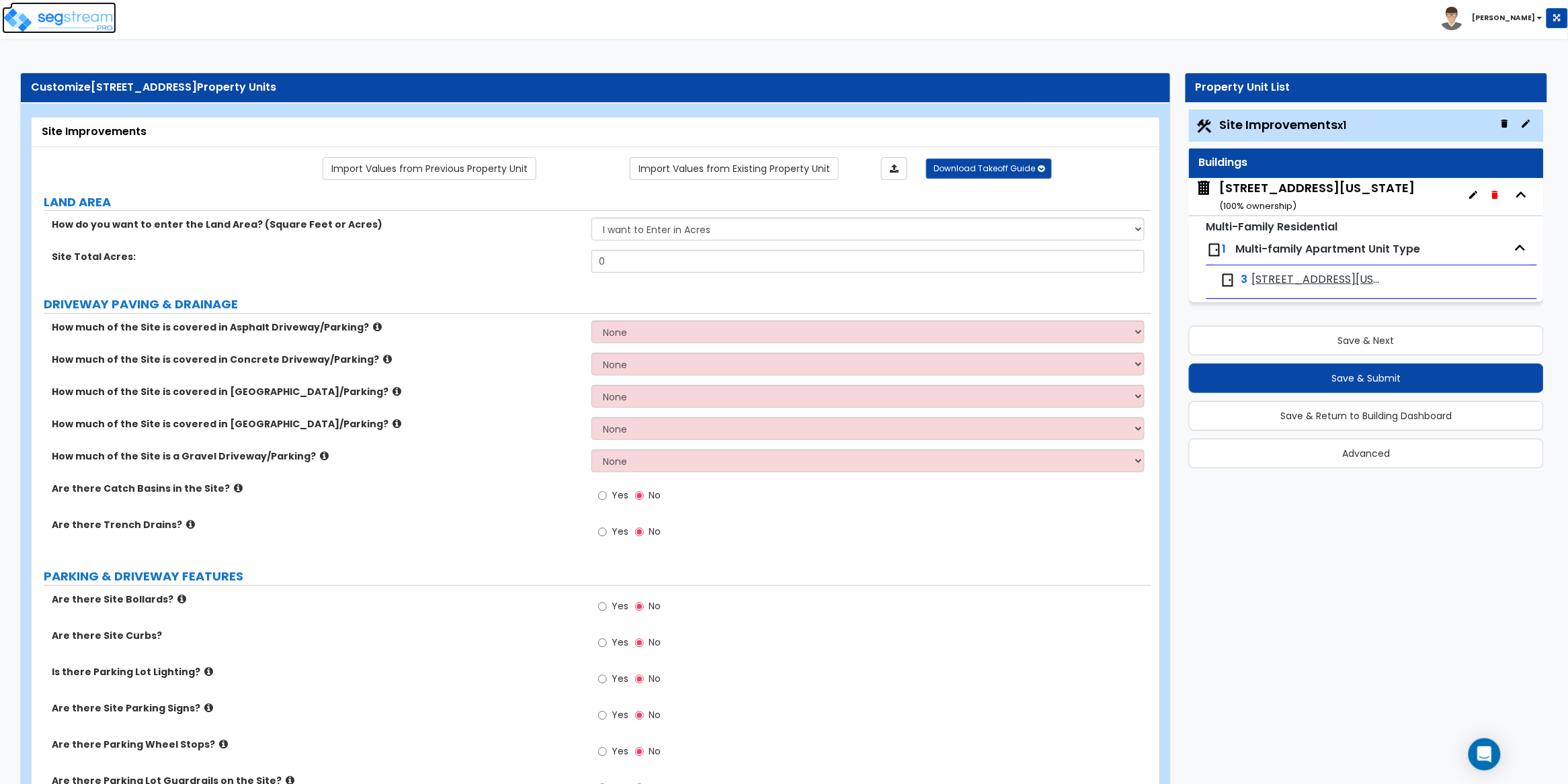
click at [78, 24] on img at bounding box center [59, 20] width 114 height 27
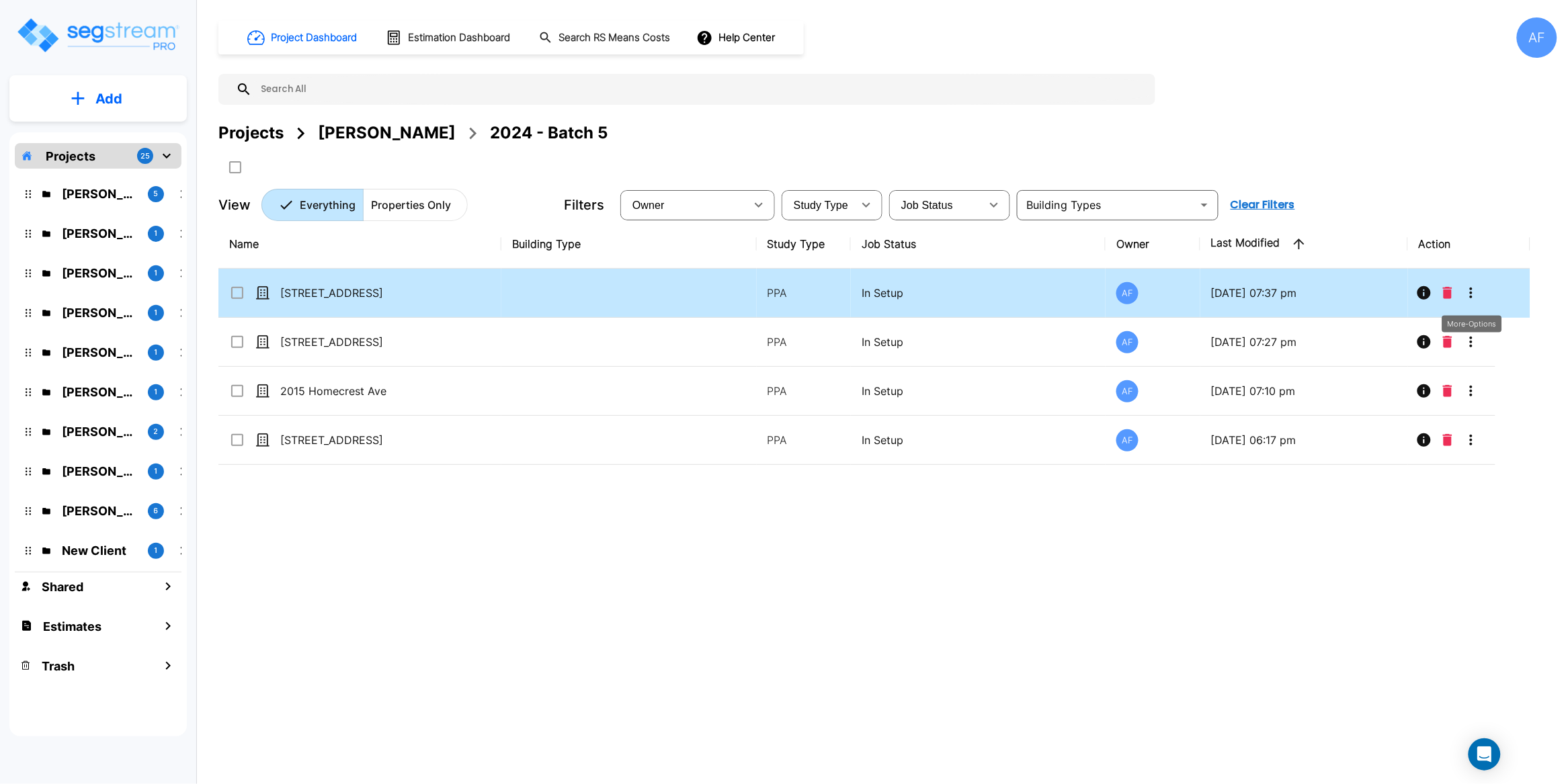
click at [1469, 298] on icon "More-Options" at bounding box center [1471, 293] width 16 height 16
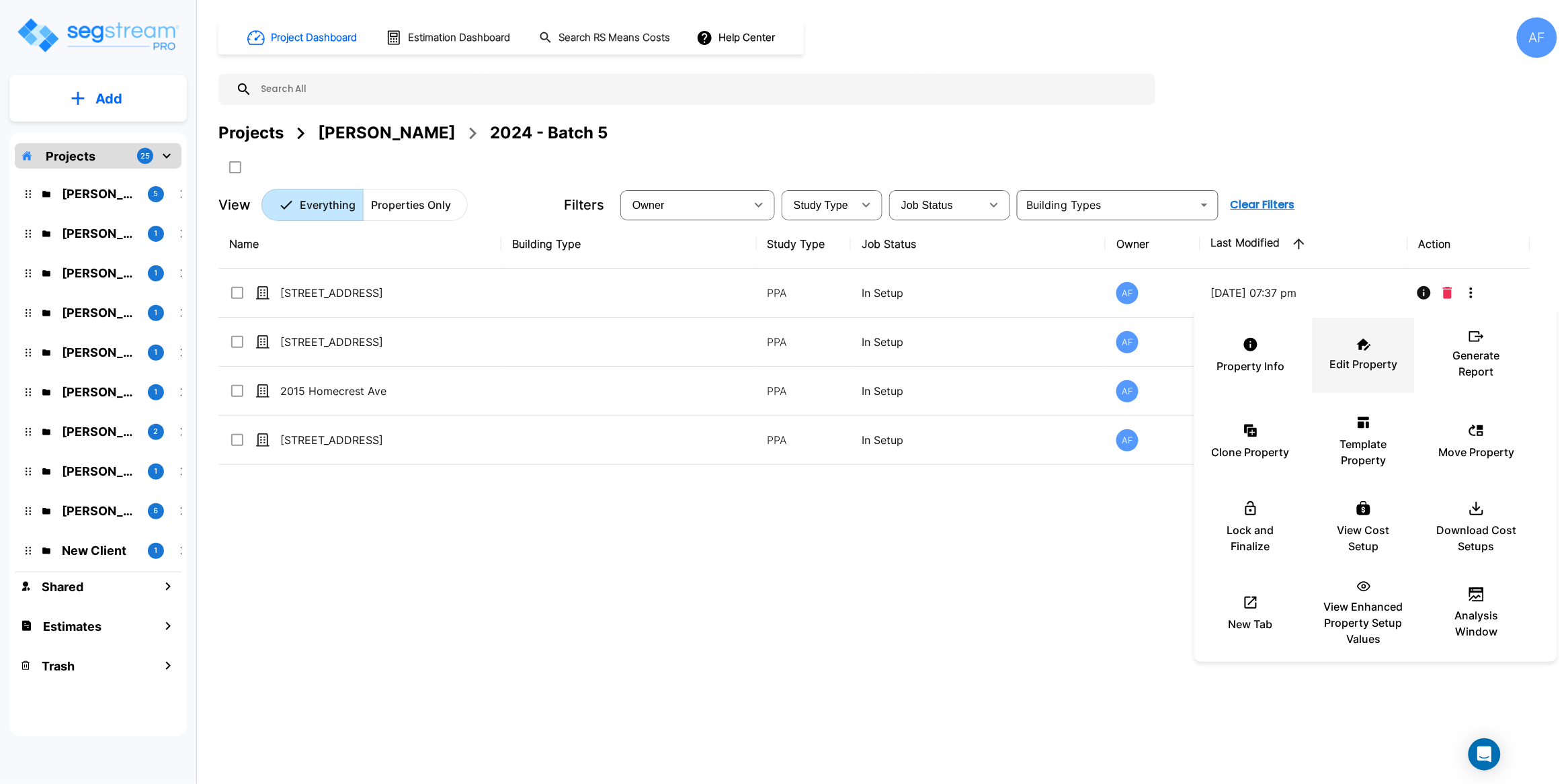
click at [1357, 365] on p "Edit Property" at bounding box center [1364, 364] width 68 height 16
click at [461, 279] on div at bounding box center [784, 392] width 1568 height 784
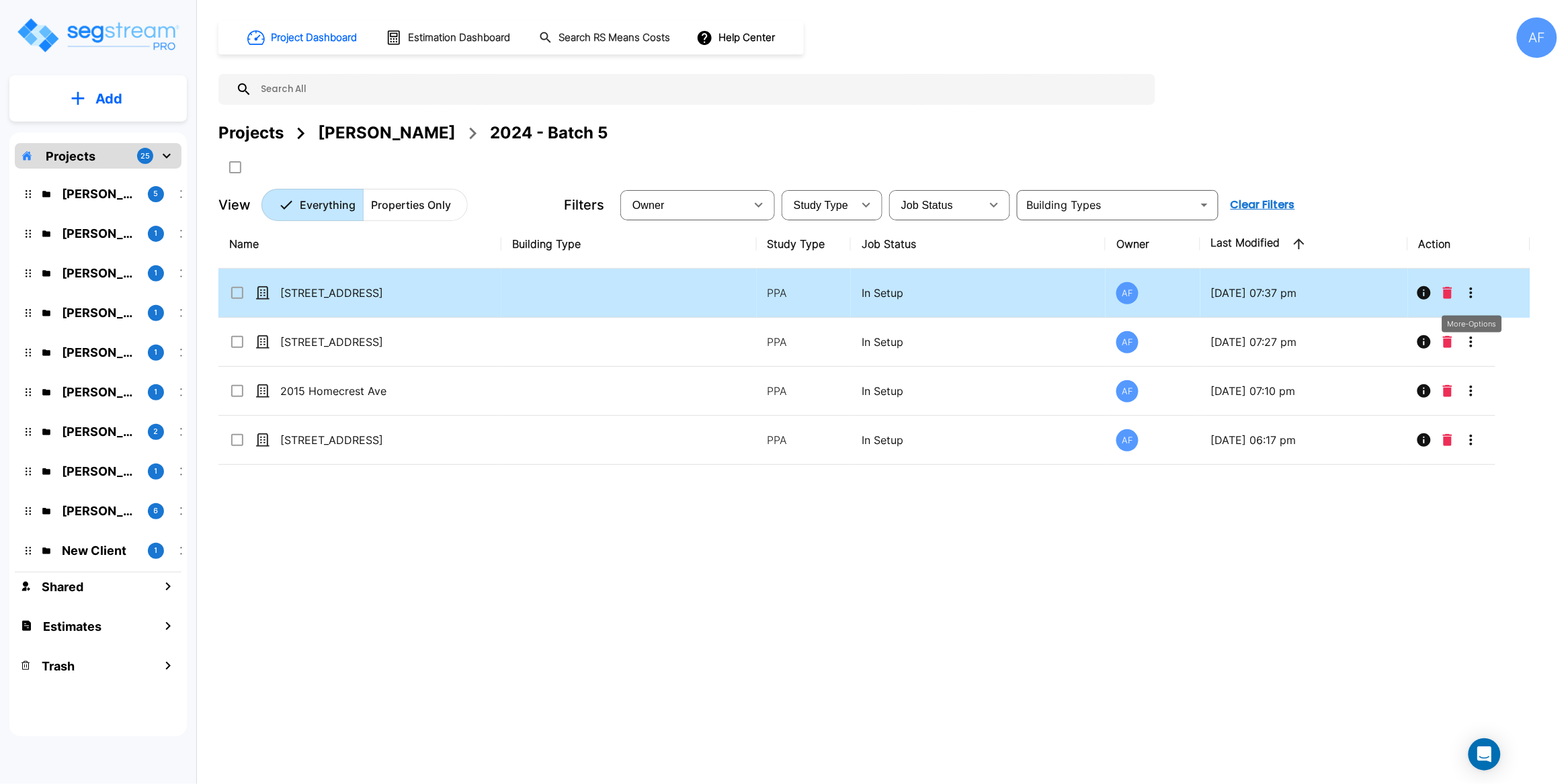
click at [1471, 292] on icon "More-Options" at bounding box center [1471, 293] width 16 height 16
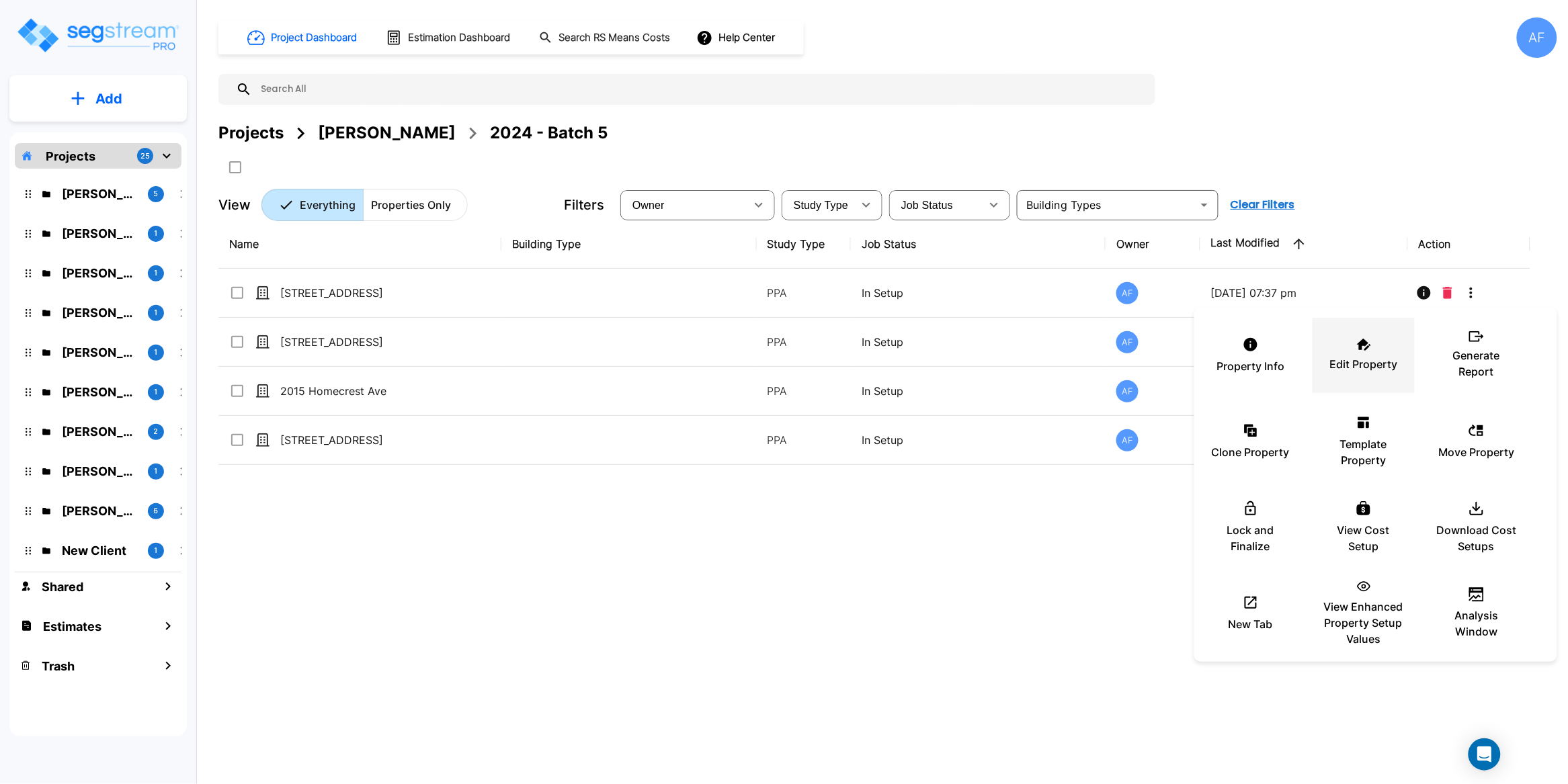
click at [1374, 347] on div "Edit Property" at bounding box center [1363, 356] width 80 height 68
click at [1373, 361] on p "Edit Property" at bounding box center [1364, 364] width 68 height 16
click at [378, 599] on div at bounding box center [784, 392] width 1568 height 784
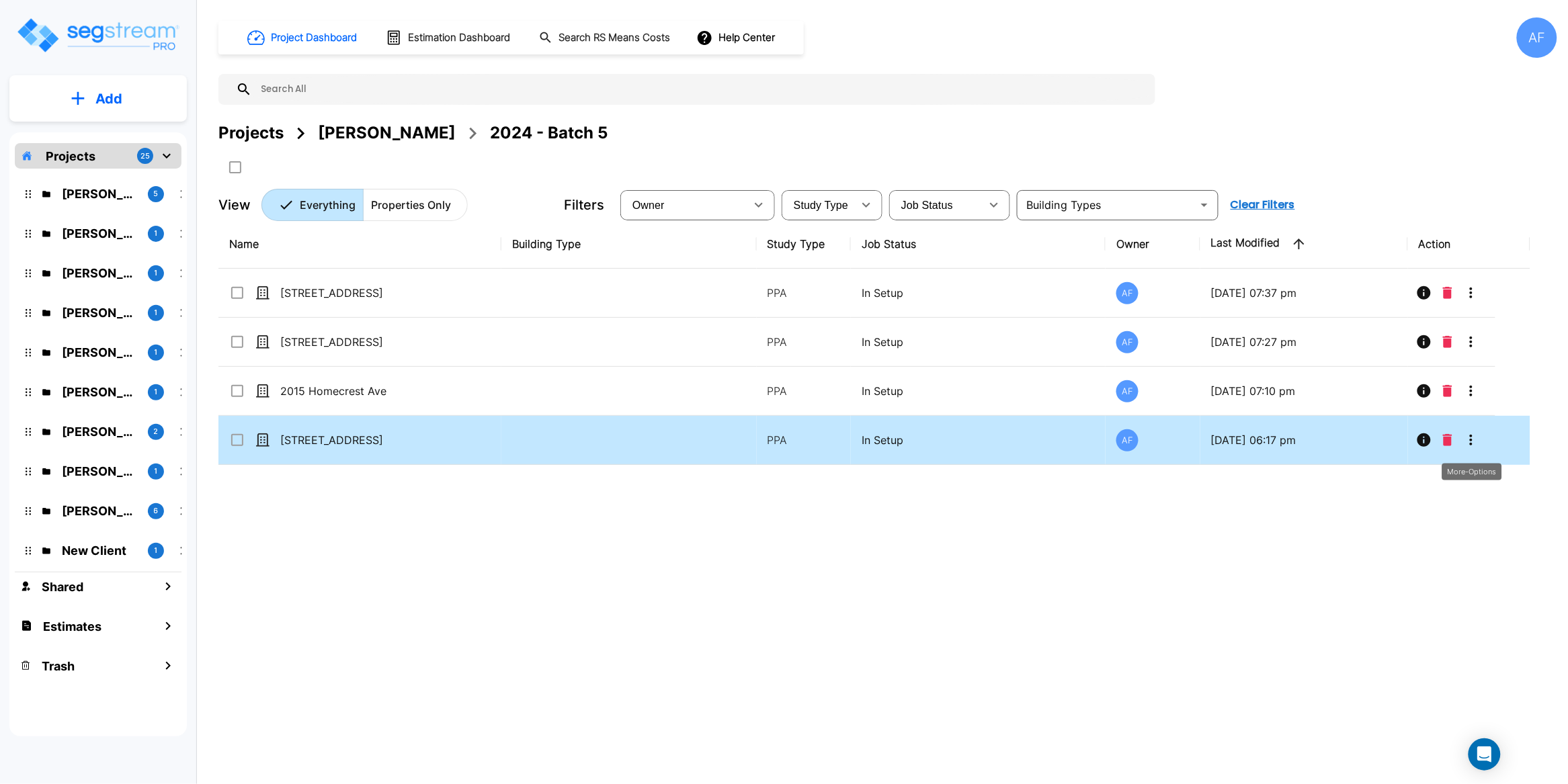
click at [1468, 436] on icon "More-Options" at bounding box center [1471, 440] width 16 height 16
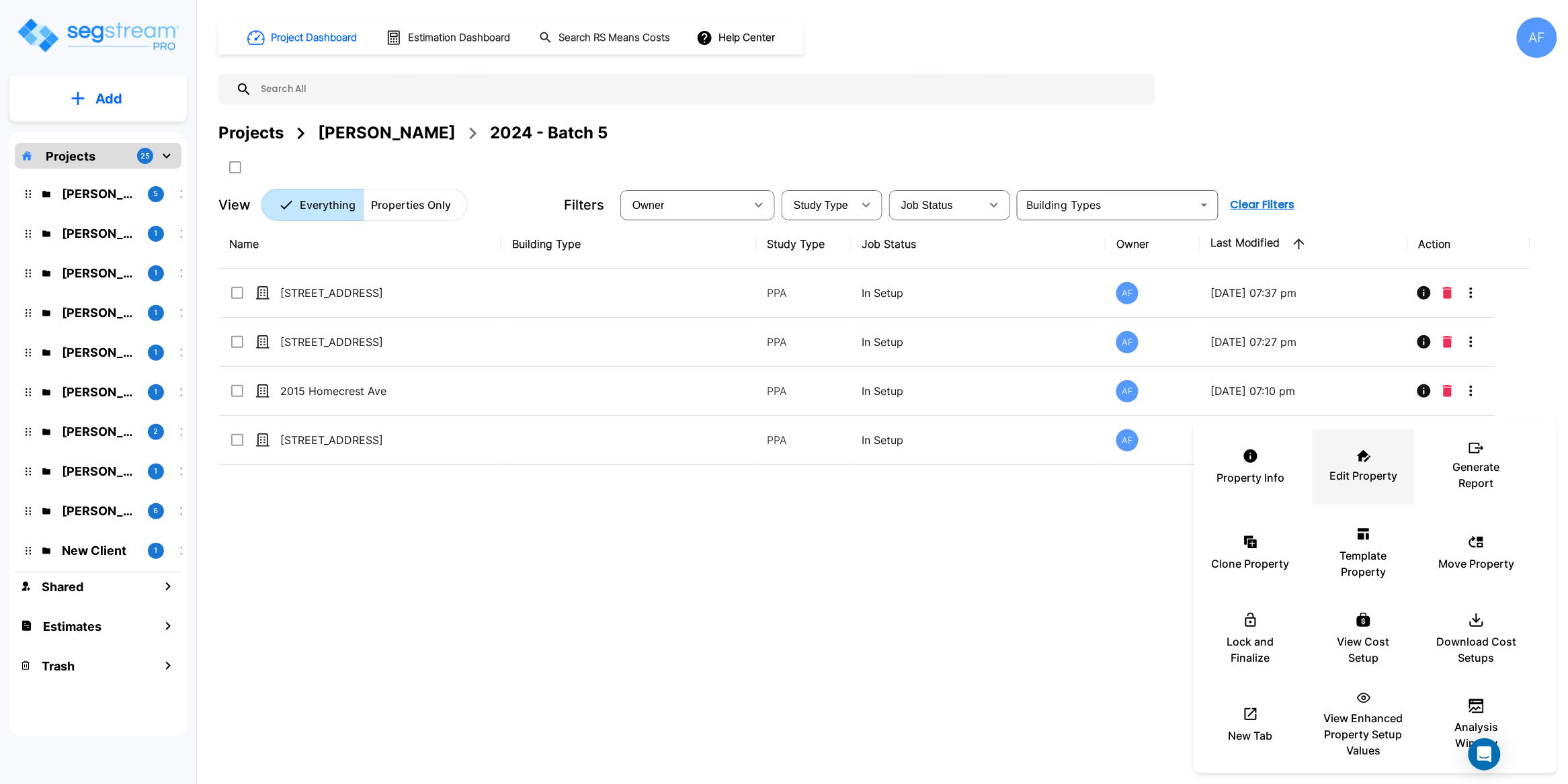
click at [1363, 468] on p "Edit Property" at bounding box center [1364, 476] width 68 height 16
click at [543, 540] on div at bounding box center [784, 392] width 1568 height 784
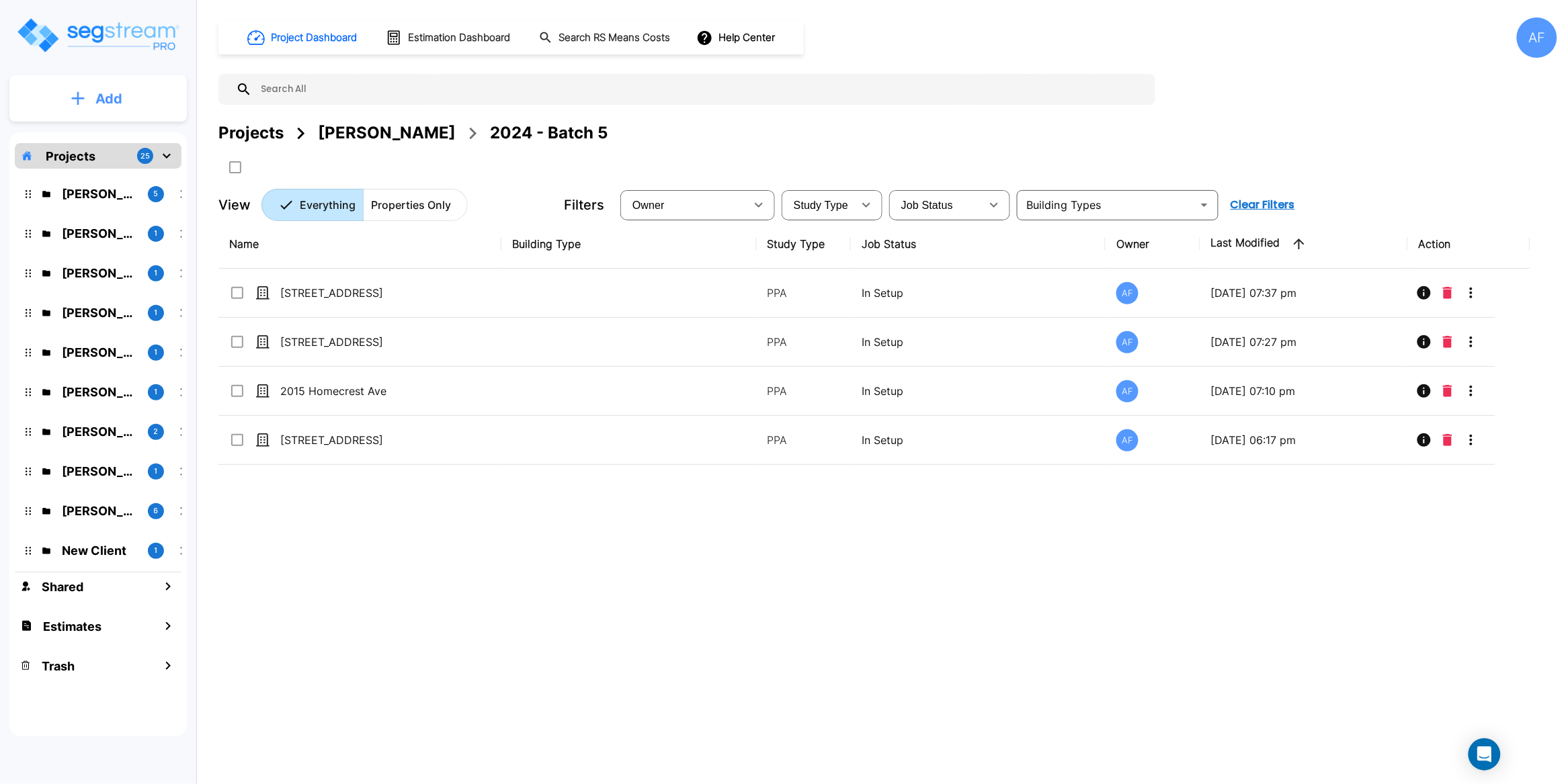
click at [92, 95] on button "Add" at bounding box center [98, 99] width 178 height 39
click at [116, 174] on p "Add Property" at bounding box center [106, 174] width 69 height 16
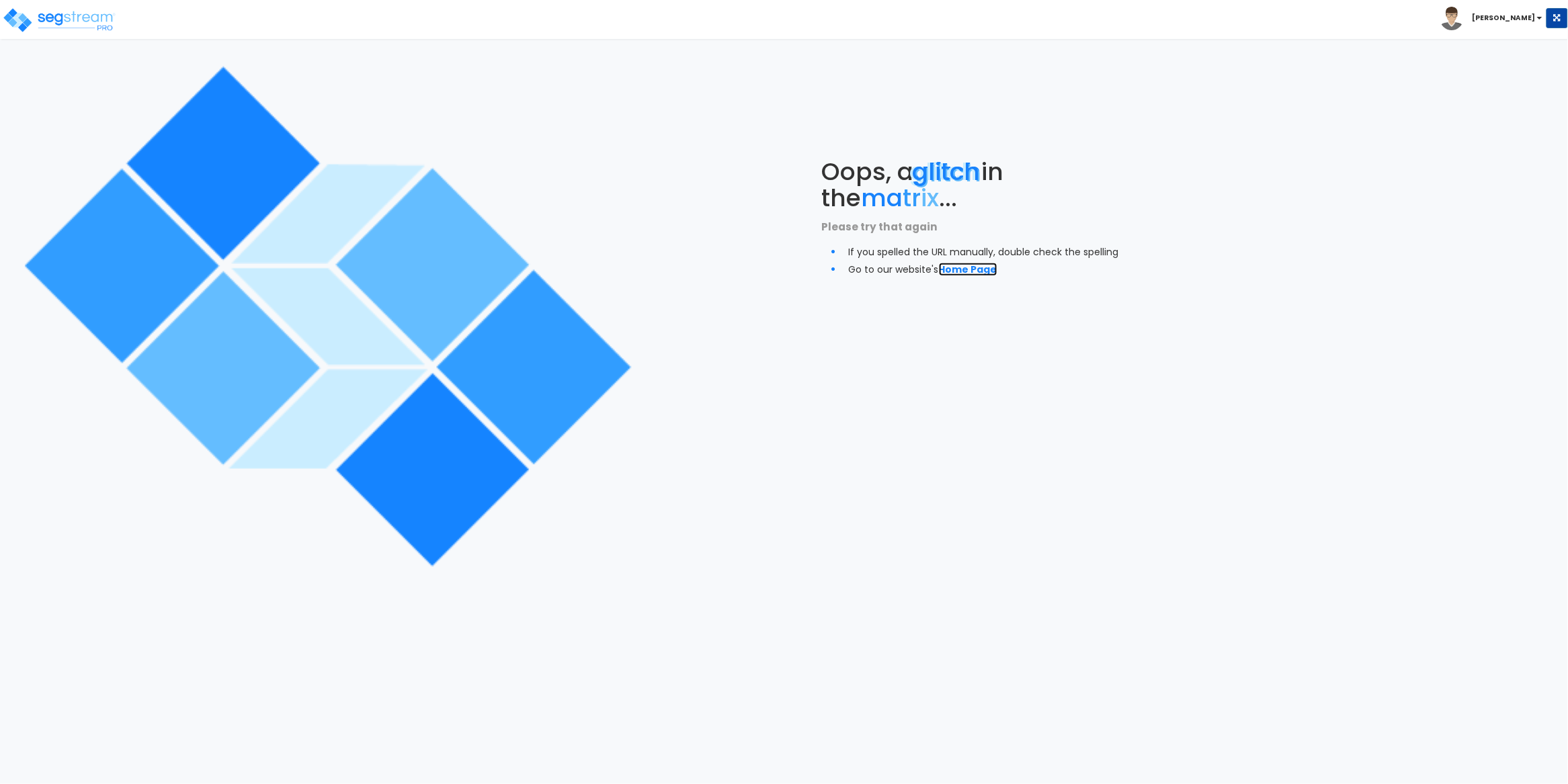
click at [978, 267] on link "Home Page" at bounding box center [968, 269] width 59 height 14
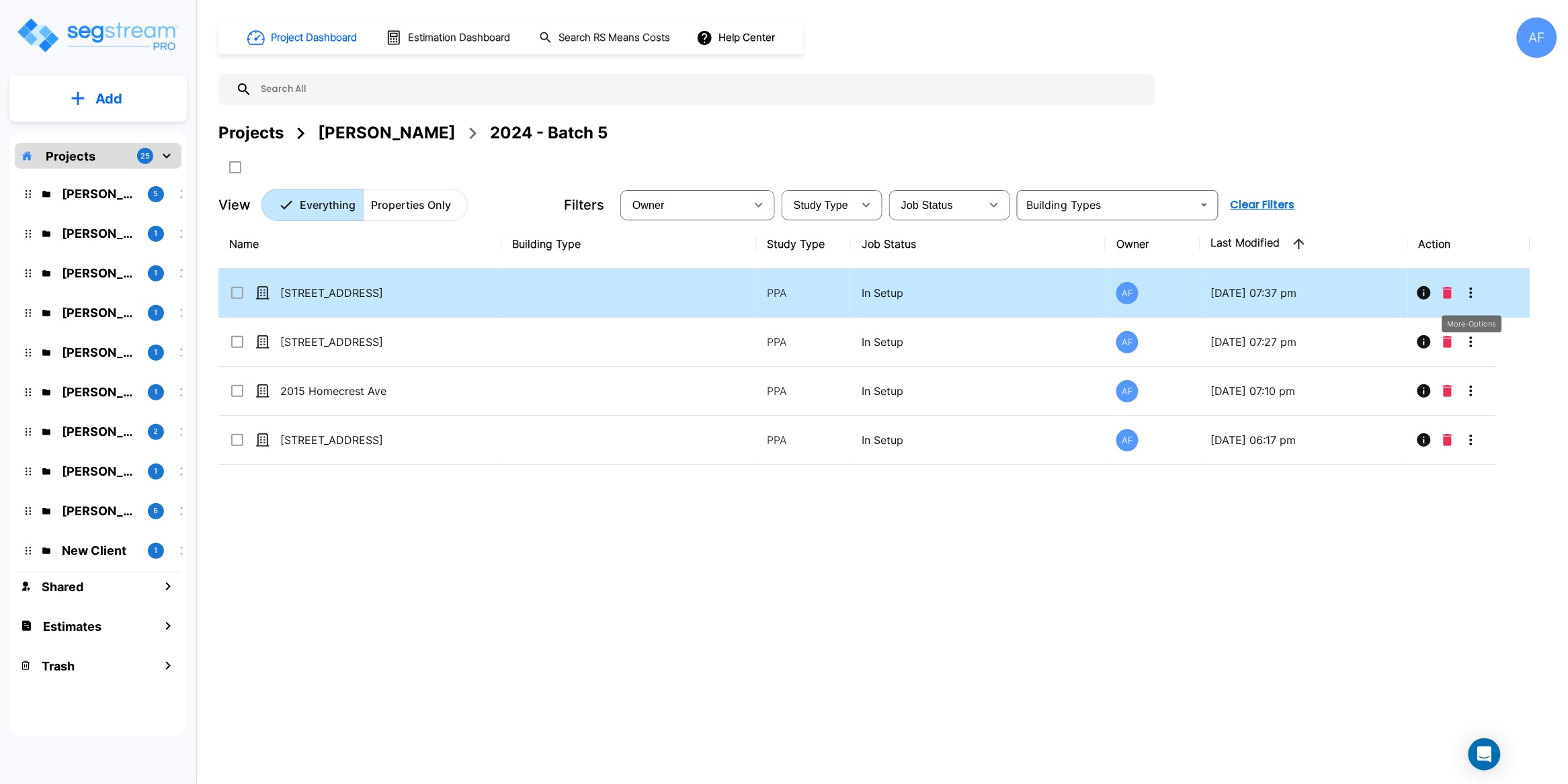
click at [1475, 297] on icon "More-Options" at bounding box center [1471, 293] width 16 height 16
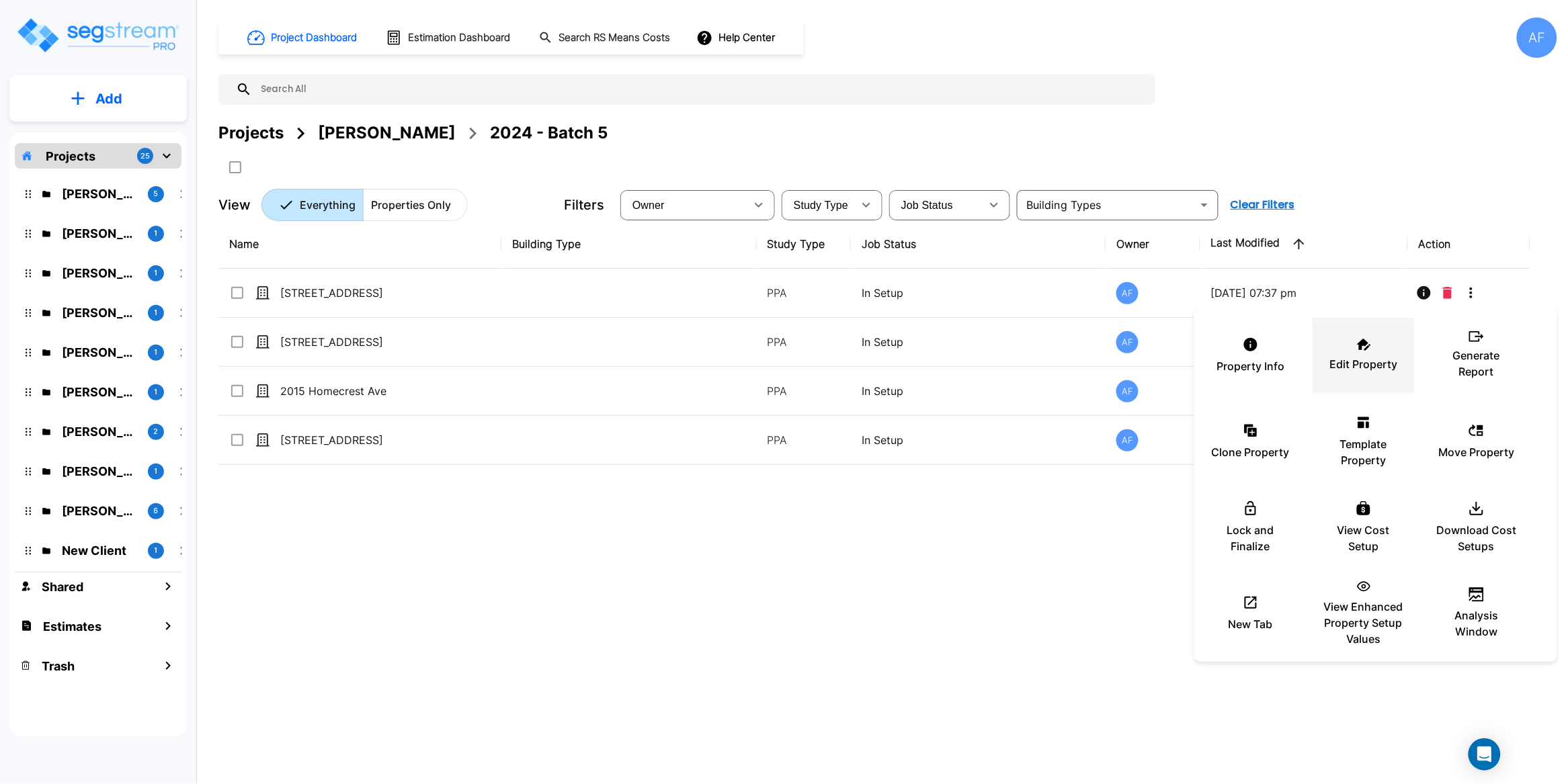
click at [1367, 341] on icon at bounding box center [1363, 345] width 14 height 12
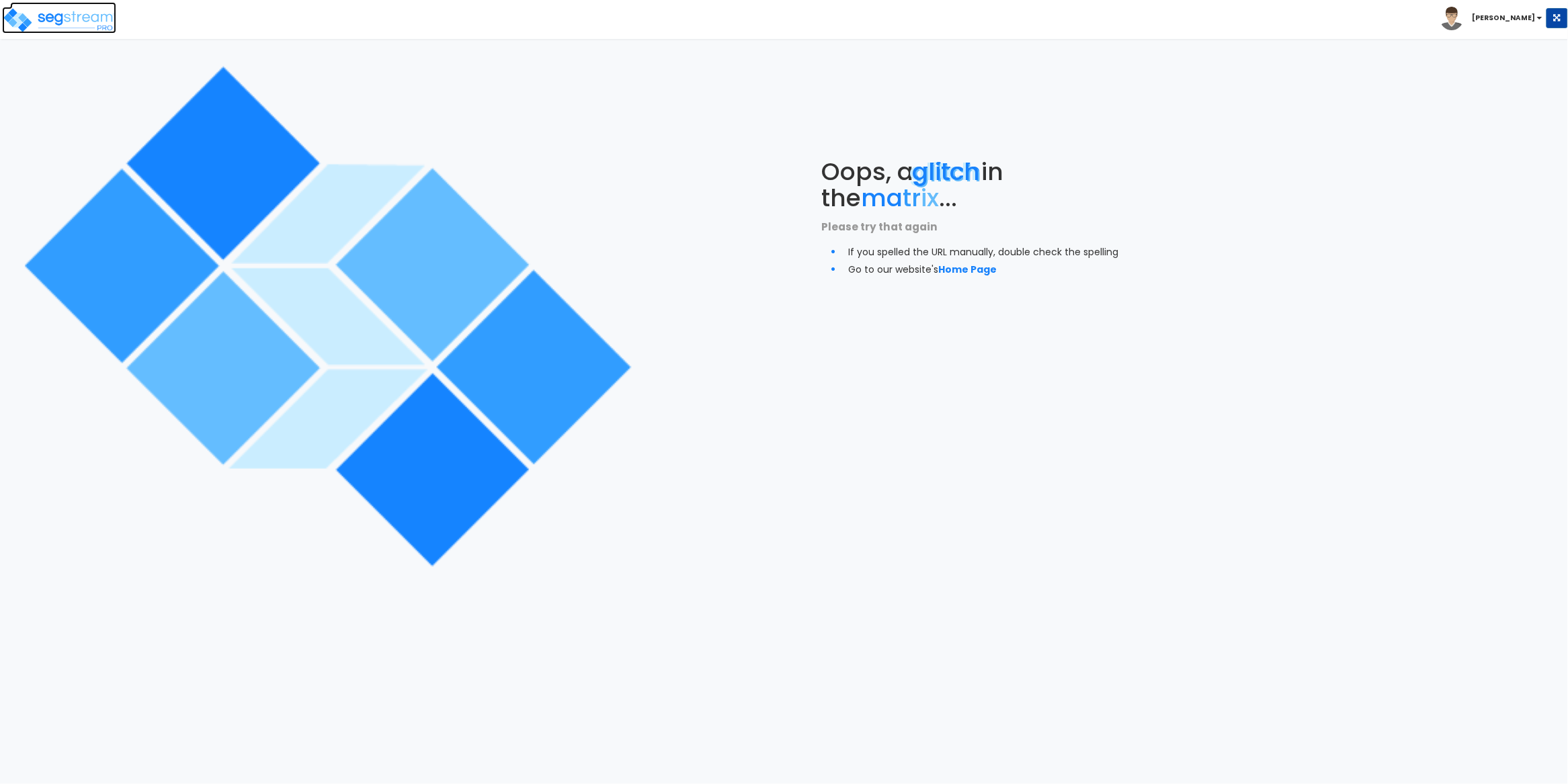
click at [97, 18] on img at bounding box center [59, 20] width 114 height 27
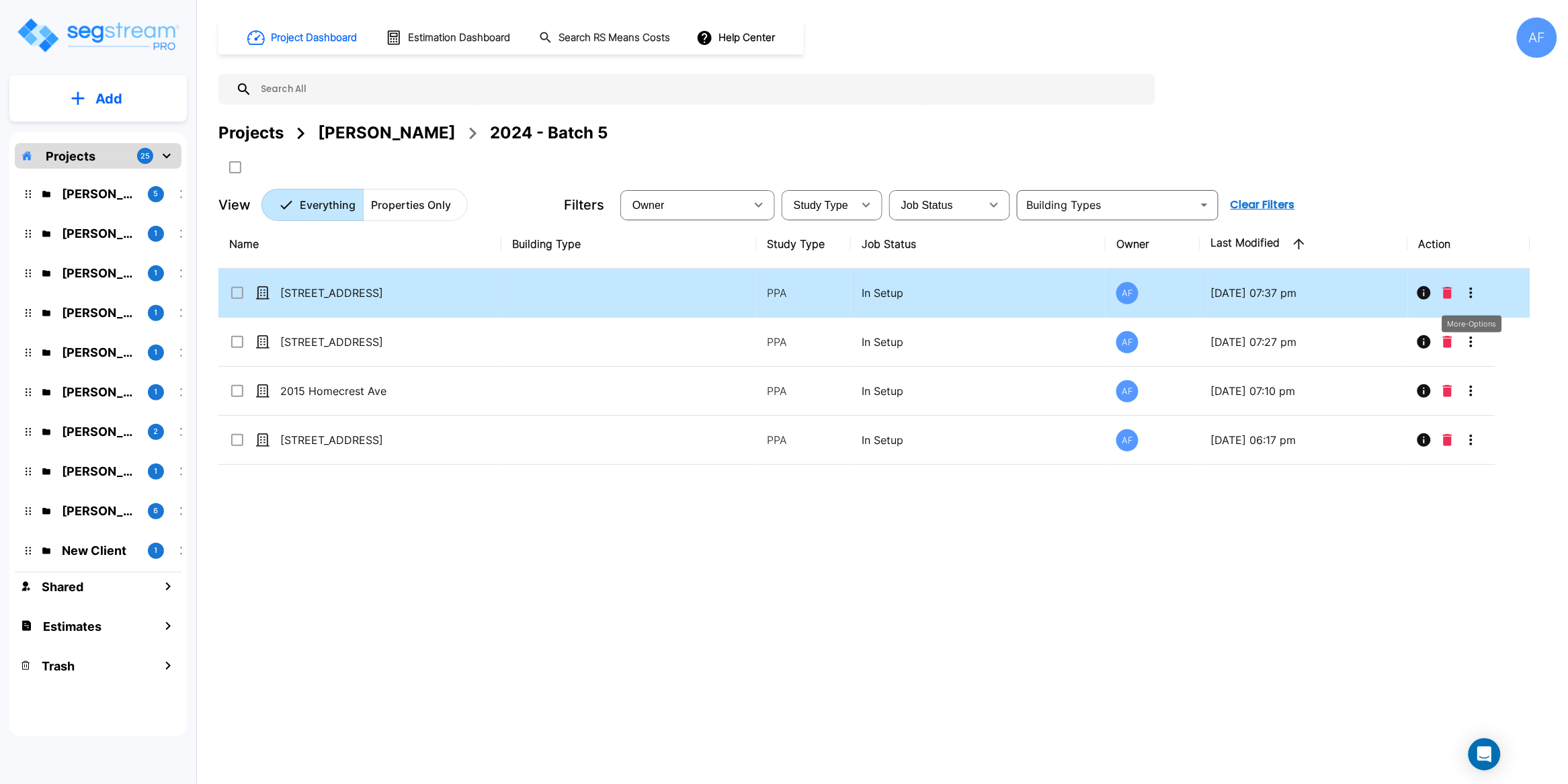
click at [1471, 295] on icon "More-Options" at bounding box center [1471, 293] width 16 height 16
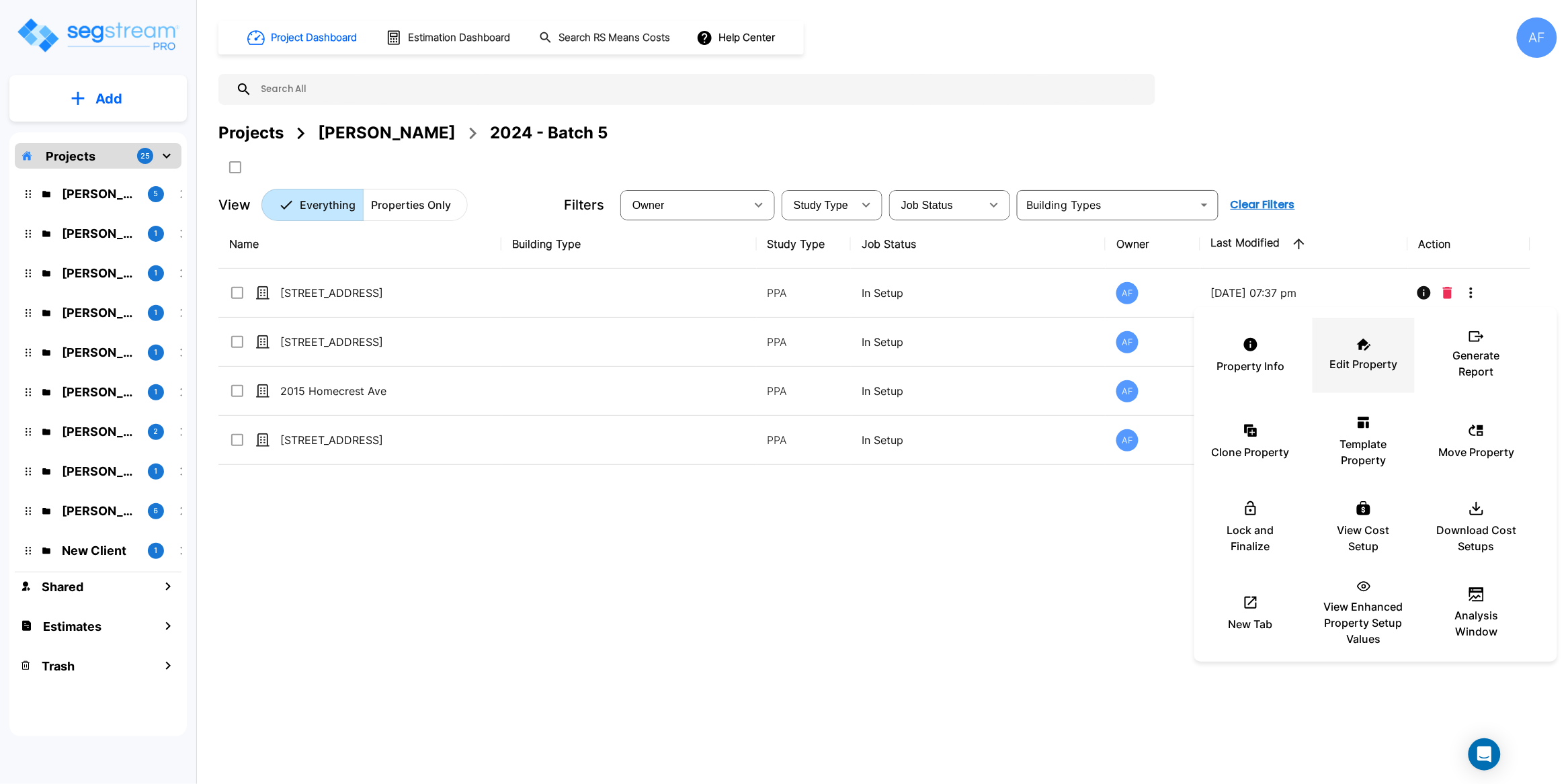
click at [1367, 346] on icon at bounding box center [1363, 345] width 14 height 12
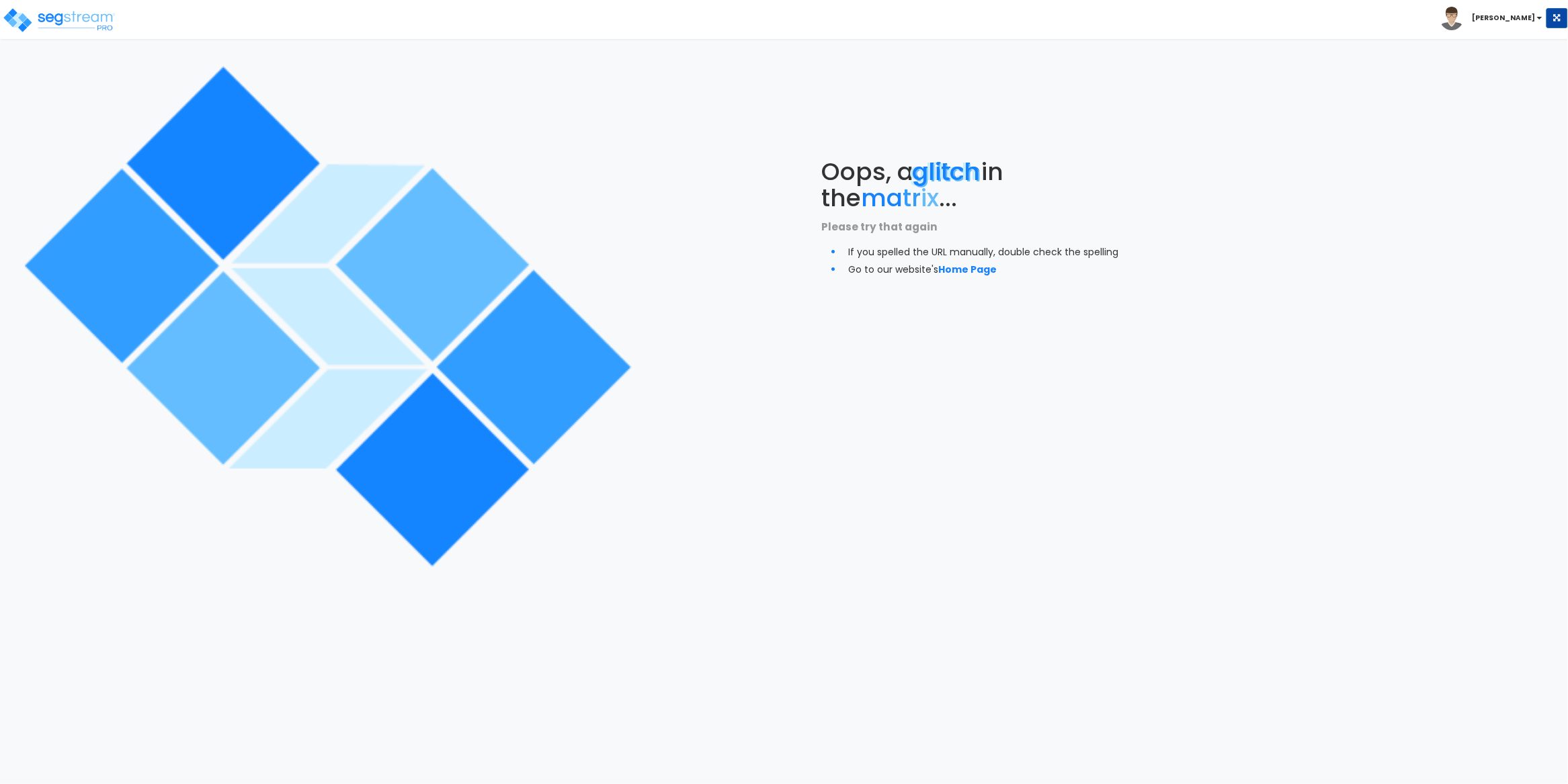
click at [581, 117] on img at bounding box center [326, 316] width 633 height 633
click at [962, 265] on link "Home Page" at bounding box center [968, 269] width 59 height 14
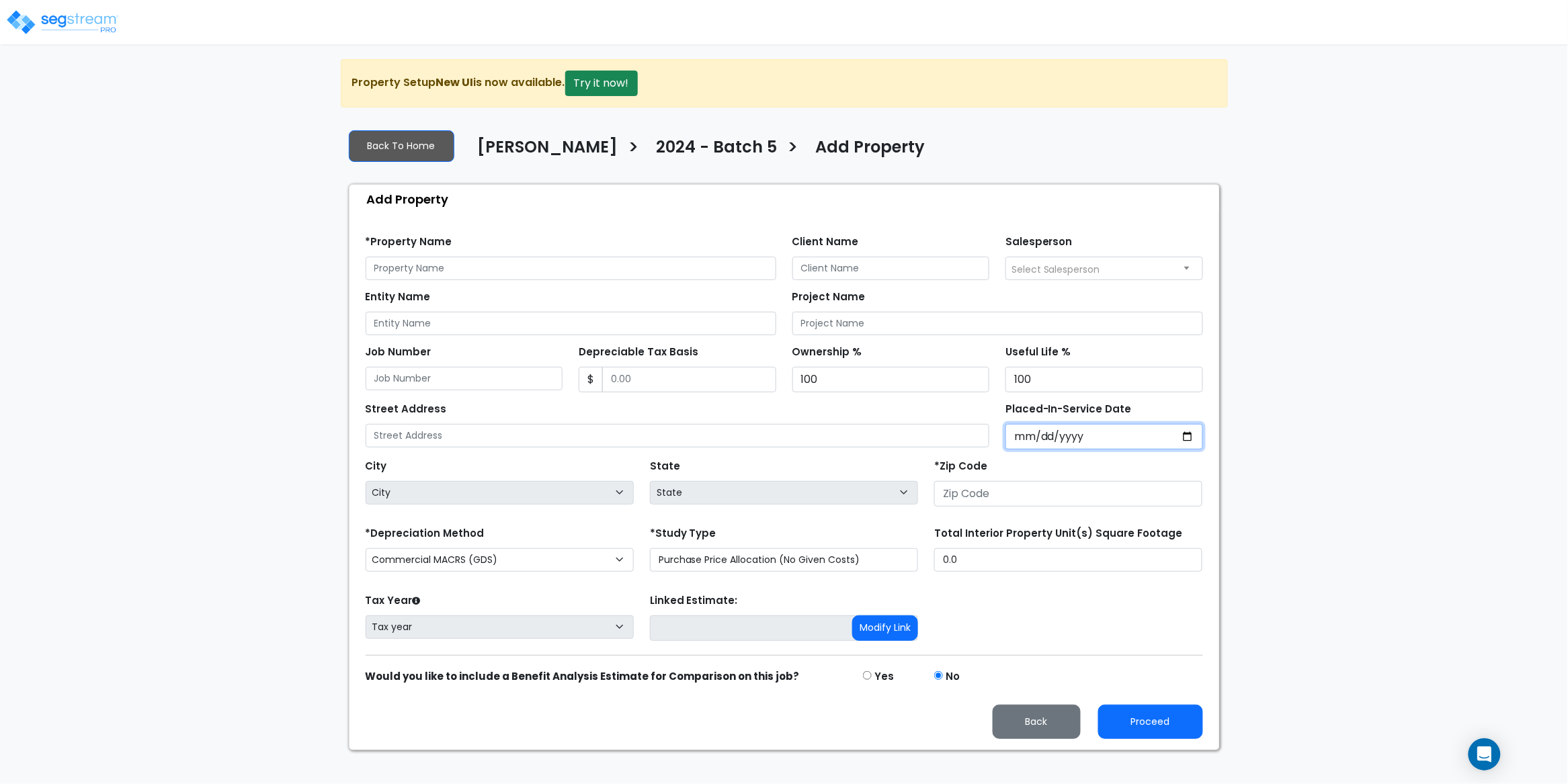
click at [1022, 444] on input "Placed-In-Service Date" at bounding box center [1104, 437] width 198 height 26
type input "0002-05-04"
select select "2"
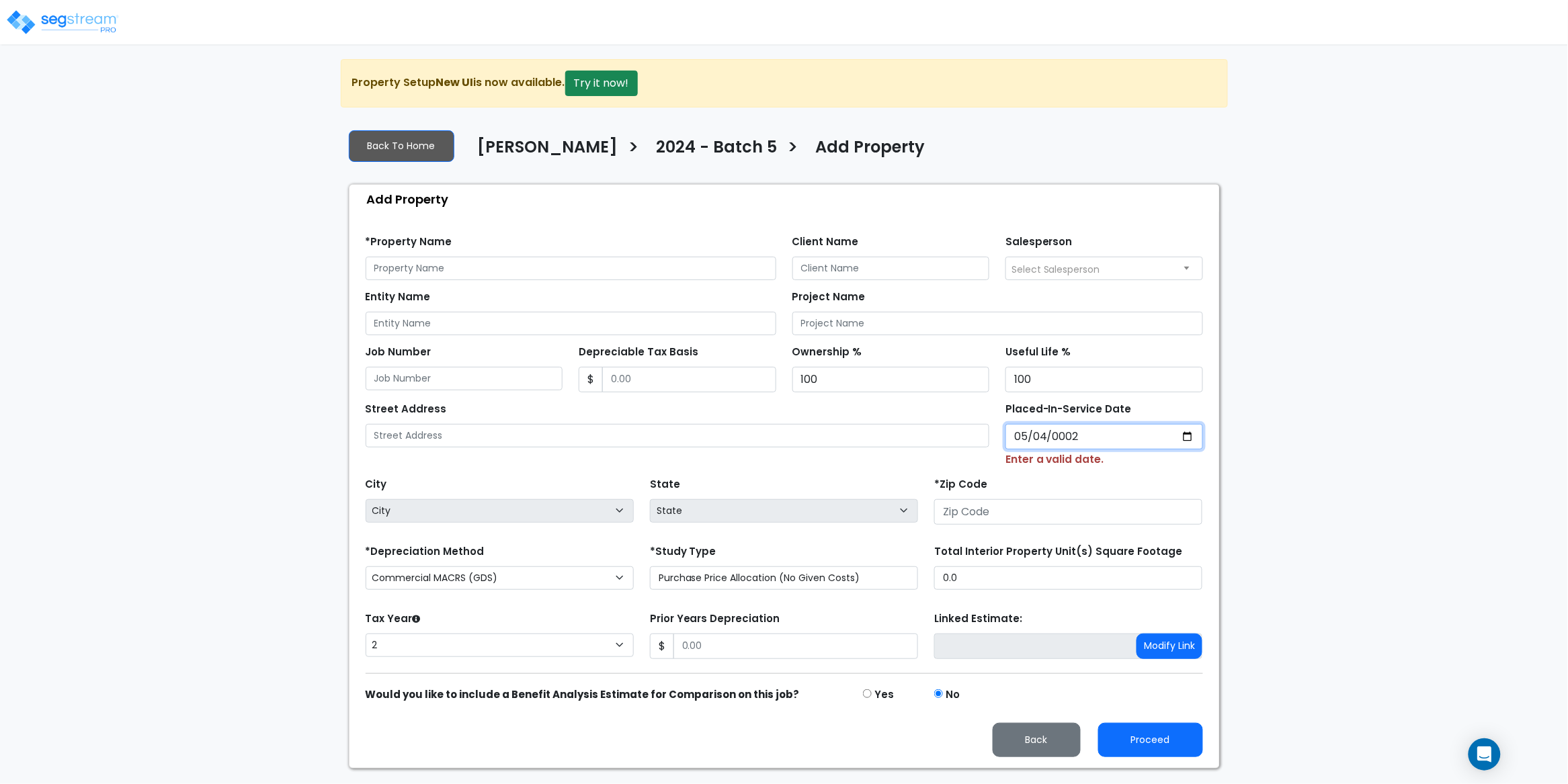
type input "0020-05-04"
select select "20"
type input "0202-05-04"
select select "202"
type input "2022-05-04"
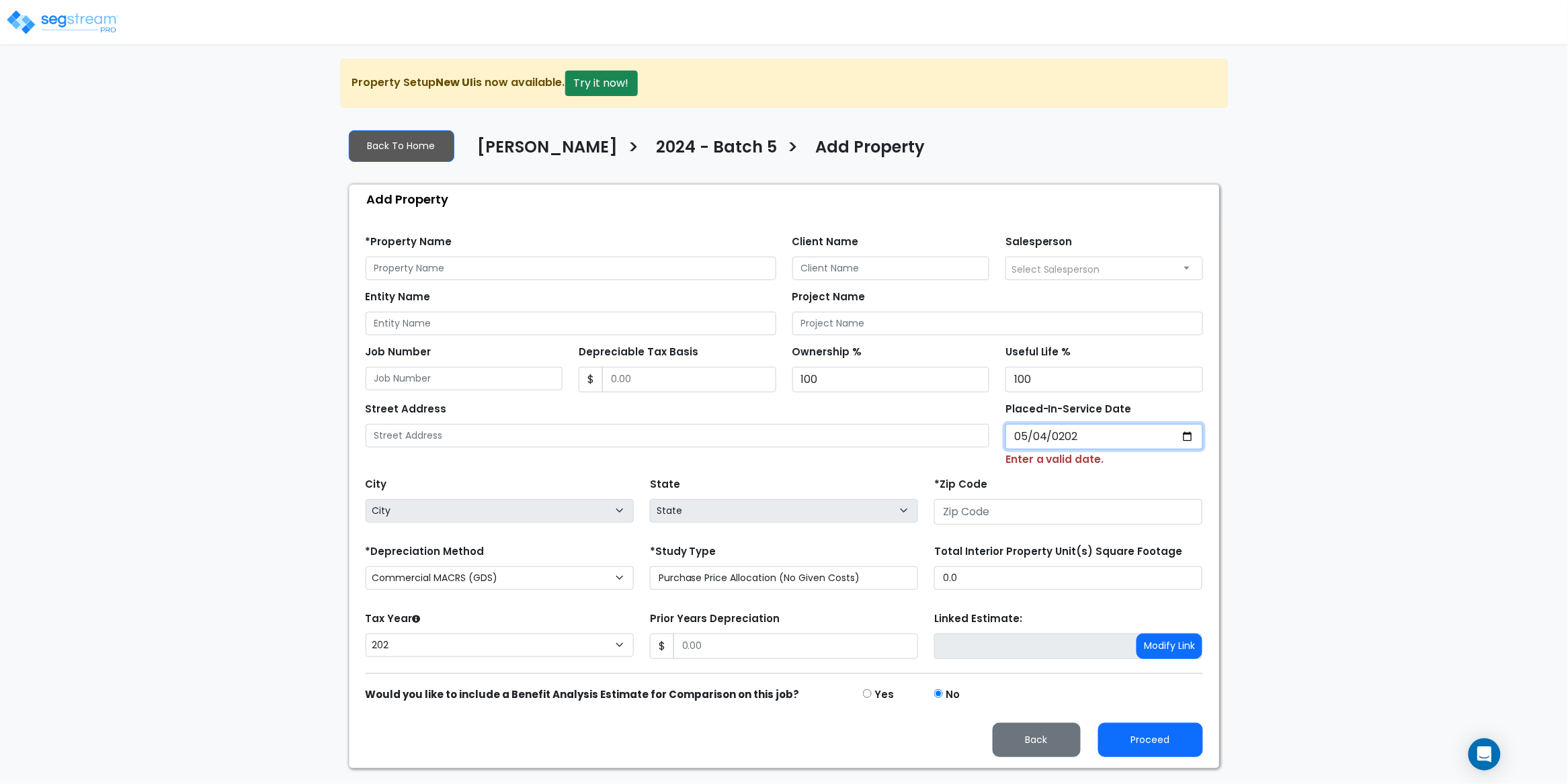
select select "2022"
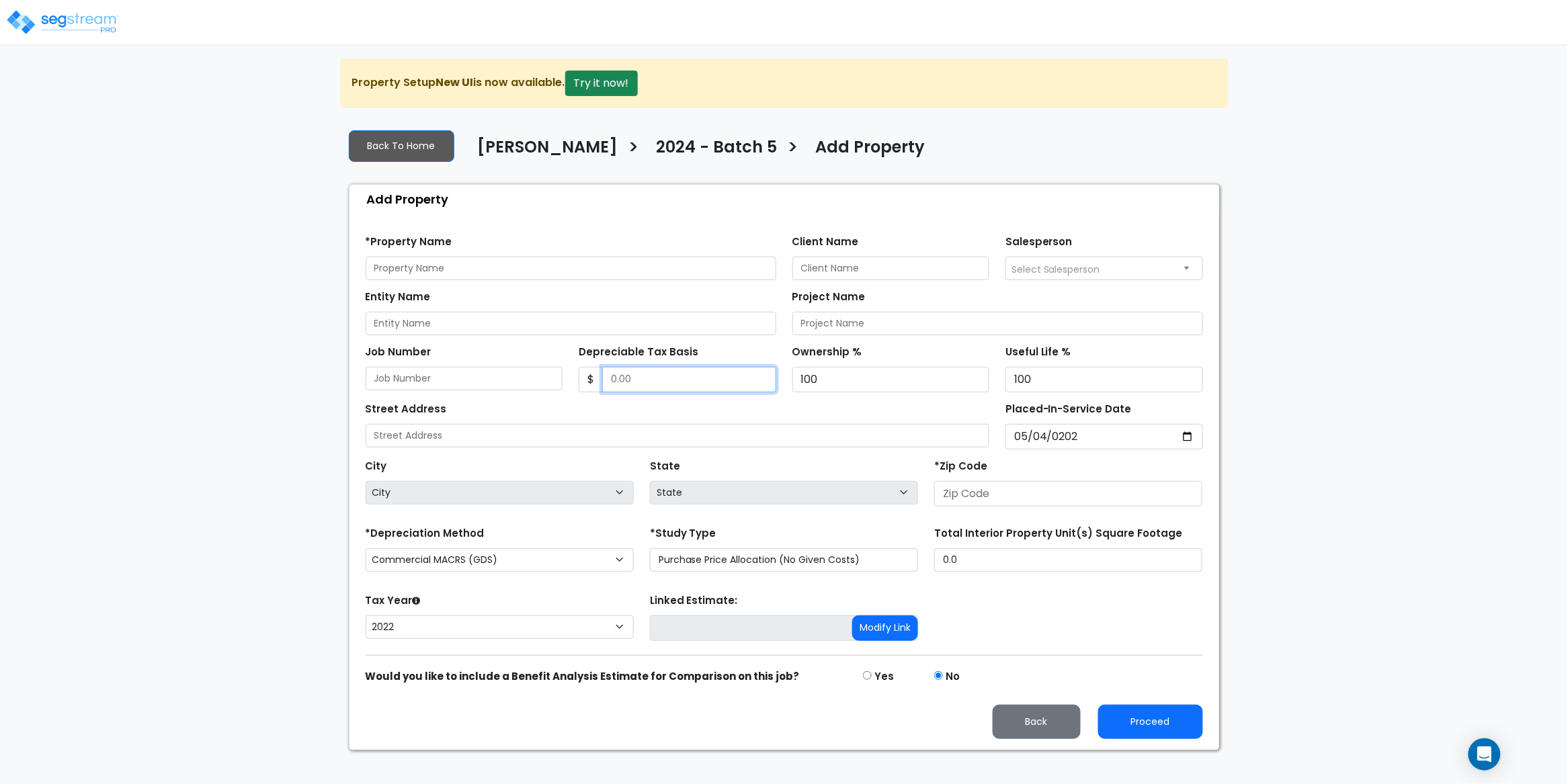
click at [652, 380] on input "Depreciable Tax Basis" at bounding box center [689, 380] width 174 height 26
paste input "1,056,000"
type input "1,056,000"
click at [674, 408] on div "Street Address" at bounding box center [677, 423] width 625 height 49
click at [473, 629] on select "2026 2025 2024 2023 2022" at bounding box center [499, 627] width 268 height 24
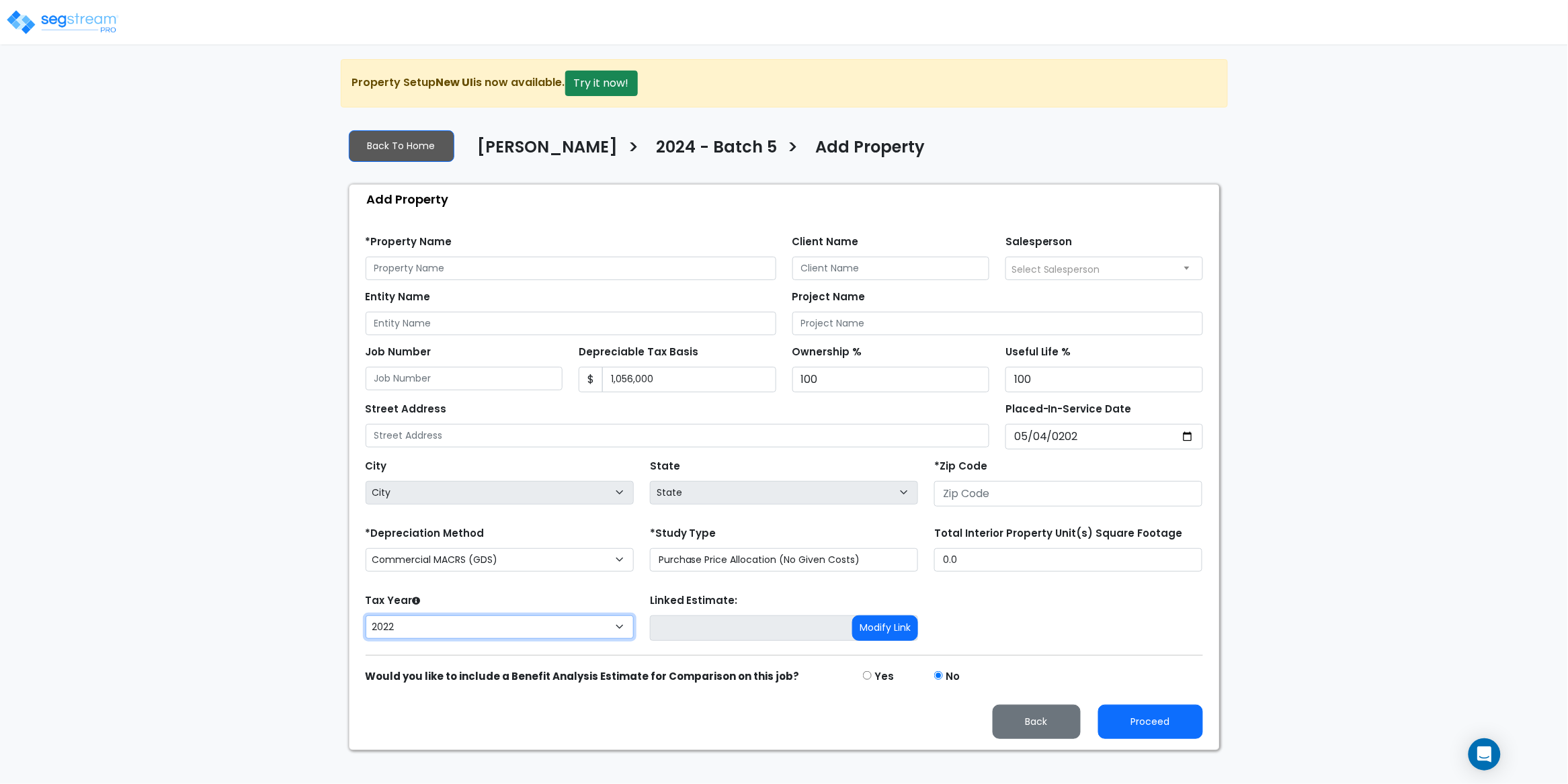
select select "2024"
click at [365, 618] on select "2026 2025 2024 2023 2022" at bounding box center [499, 627] width 268 height 24
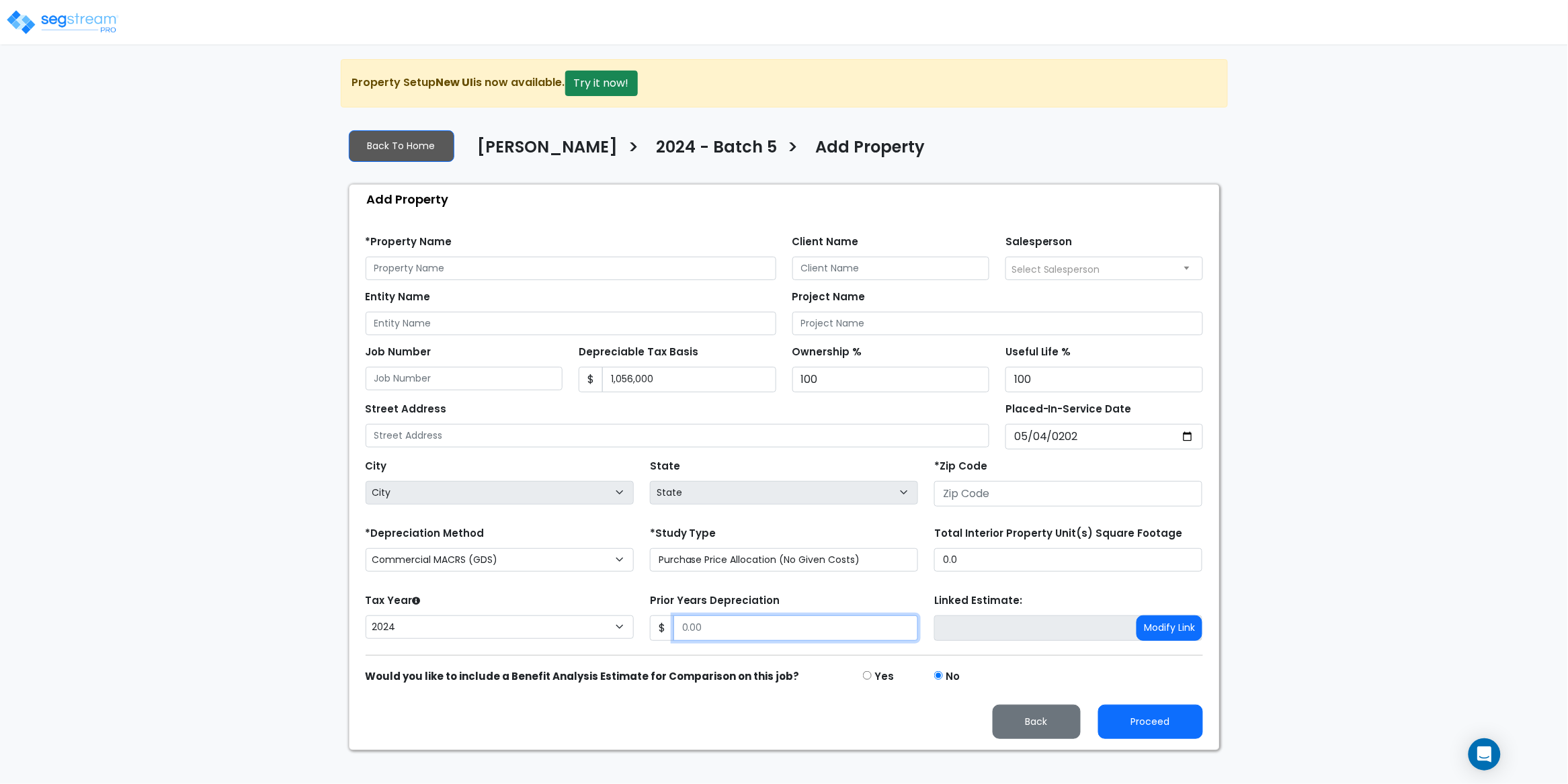
click at [723, 629] on input "Prior Years Depreciation" at bounding box center [795, 629] width 244 height 26
paste input "text"
type input "64,000"
click at [883, 596] on div "Prior Years Depreciation $ 64,000" at bounding box center [783, 616] width 268 height 51
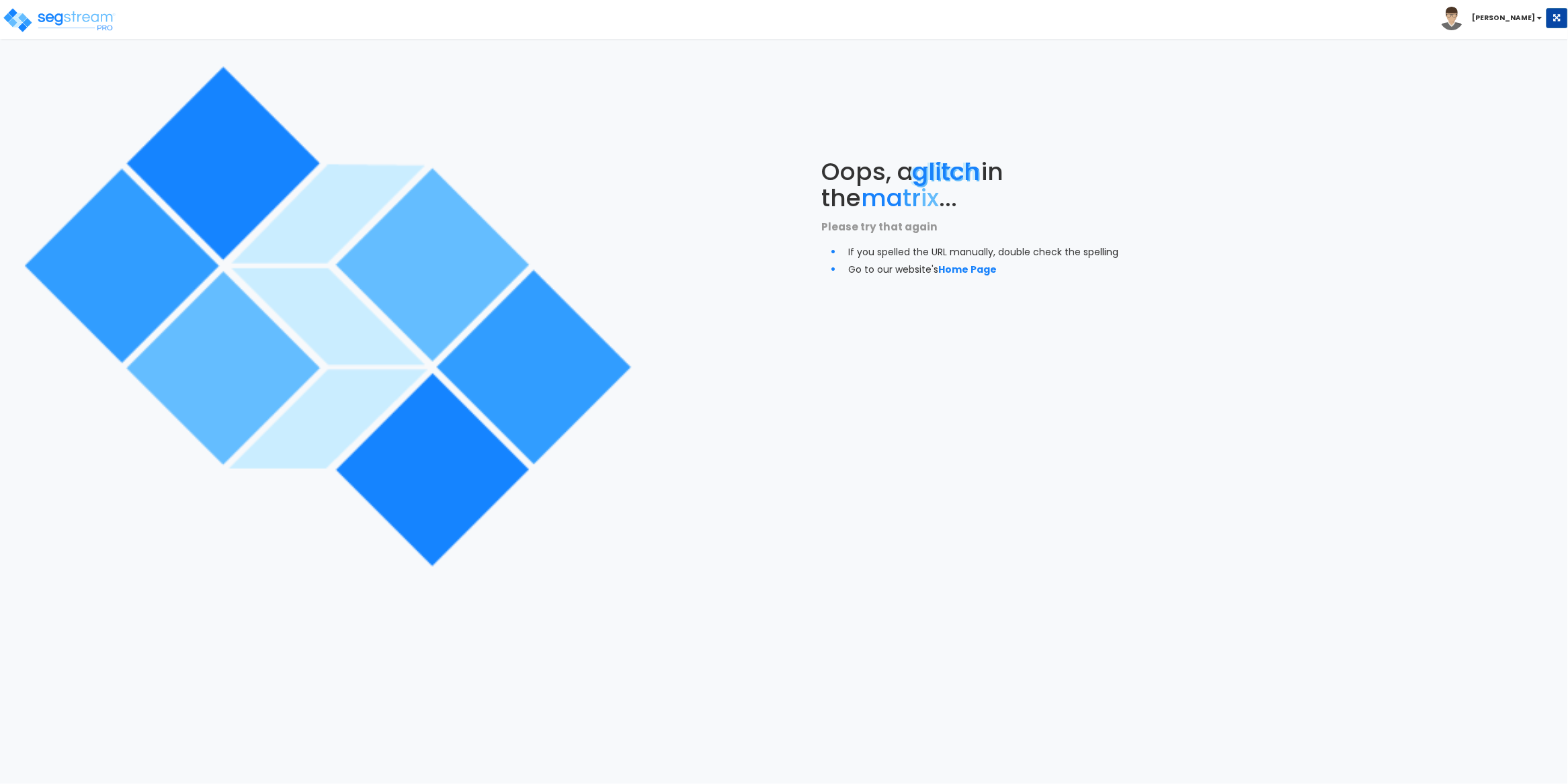
click at [959, 355] on div "Oops, a glitch in the ma tr ix ... Please try that again If you spelled the URL…" at bounding box center [979, 217] width 653 height 436
